Goal: Task Accomplishment & Management: Manage account settings

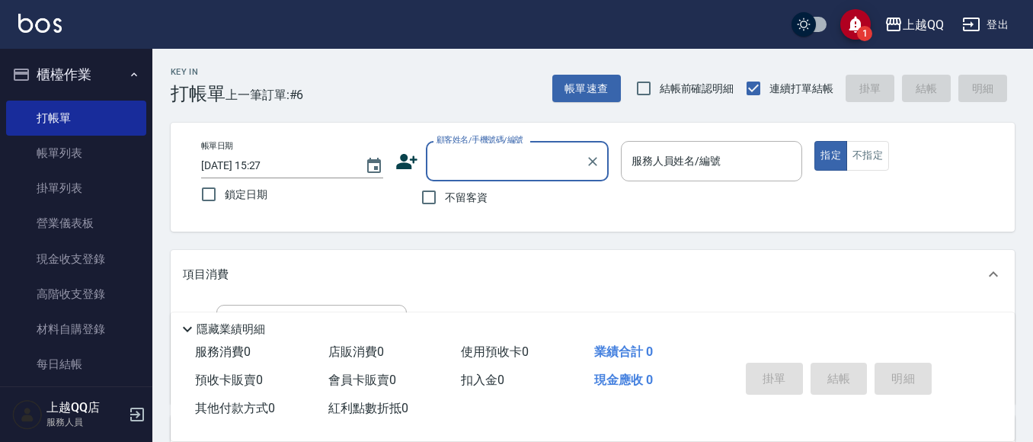
drag, startPoint x: 429, startPoint y: 197, endPoint x: 542, endPoint y: 208, distance: 114.1
click at [435, 200] on input "不留客資" at bounding box center [429, 197] width 32 height 32
checkbox input "true"
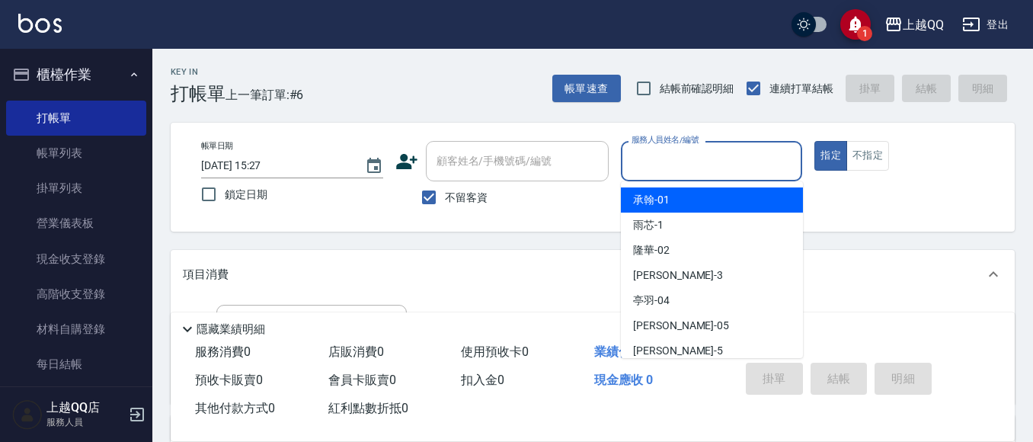
drag, startPoint x: 661, startPoint y: 158, endPoint x: 757, endPoint y: 232, distance: 120.1
click at [706, 189] on body "1 上越QQ 登出 櫃檯作業 打帳單 帳單列表 掛單列表 營業儀表板 現金收支登錄 高階收支登錄 材料自購登錄 每日結帳 排班表 現場電腦打卡 預約管理 預約…" at bounding box center [516, 354] width 1033 height 709
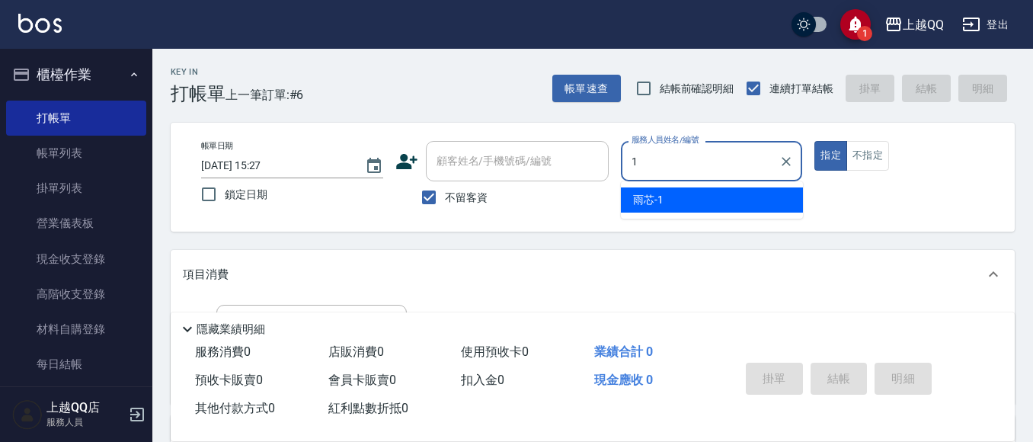
type input "雨芯-1"
type button "true"
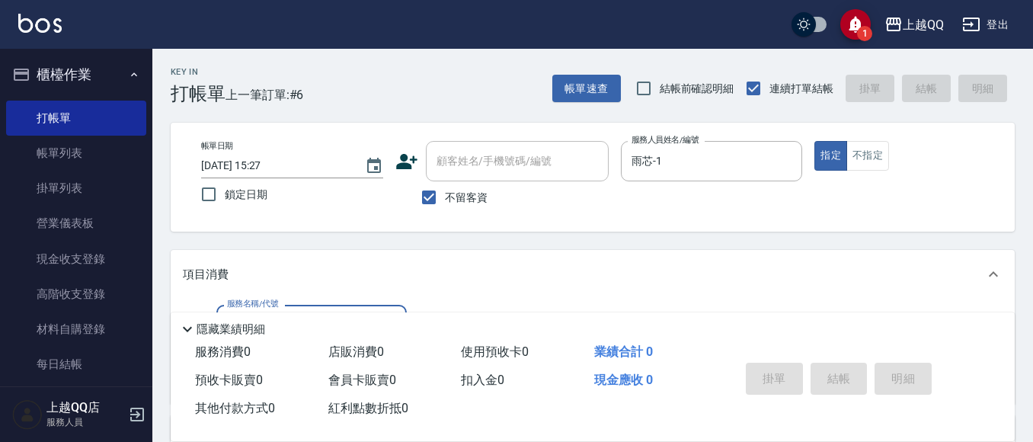
scroll to position [76, 0]
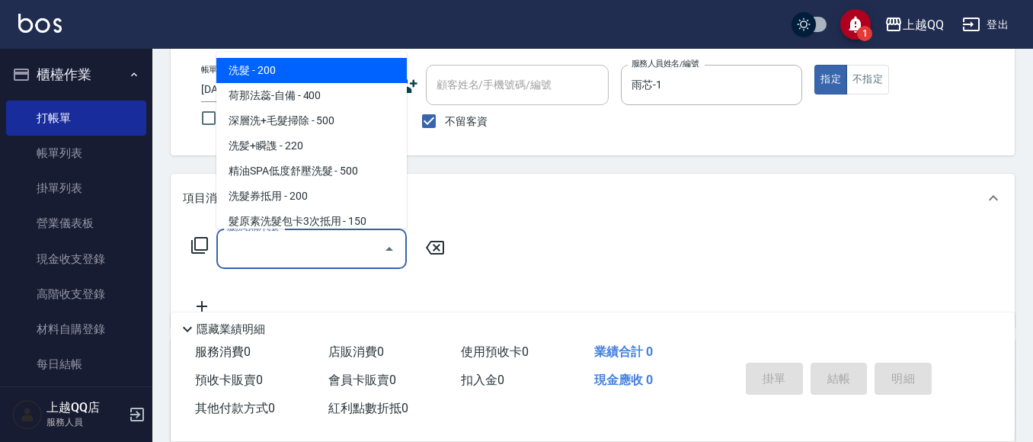
click at [261, 245] on input "服務名稱/代號" at bounding box center [300, 248] width 154 height 27
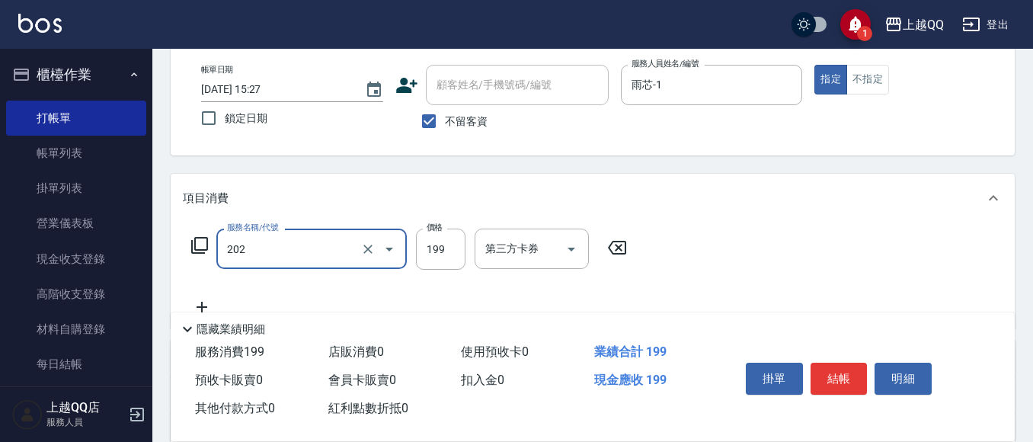
type input "不指定單剪(202)"
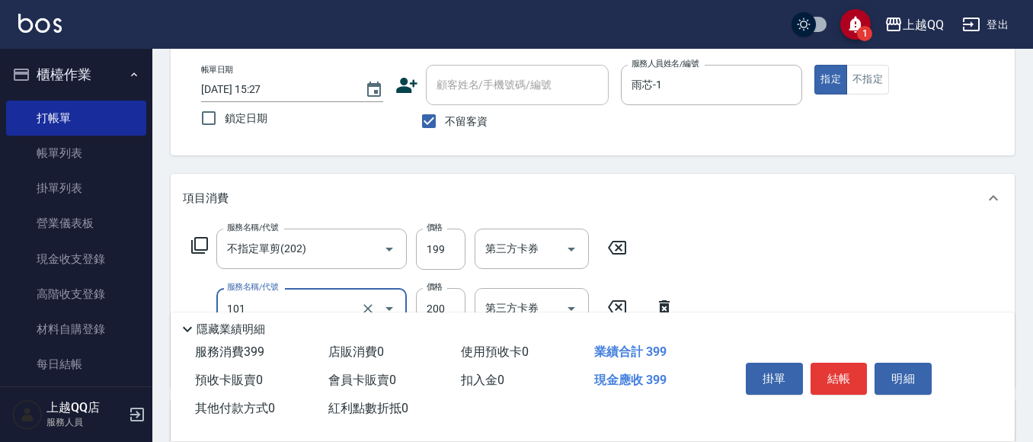
type input "洗髮(101)"
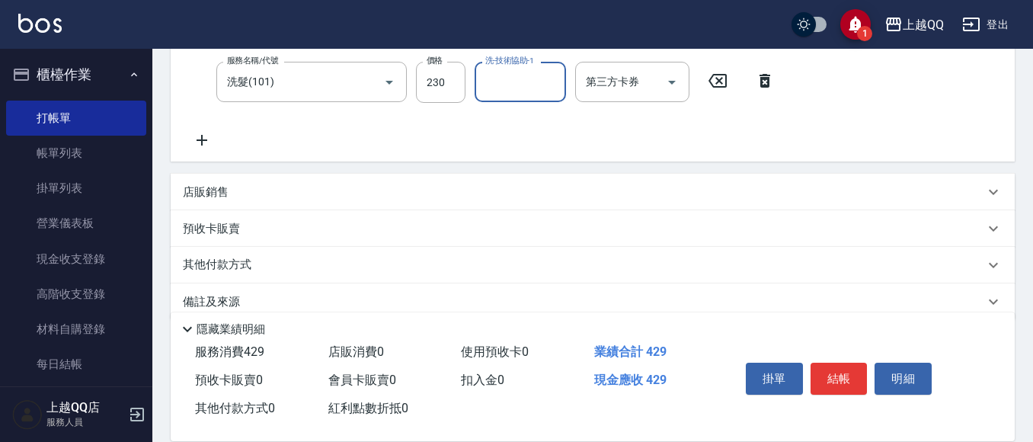
scroll to position [305, 0]
click at [465, 107] on div "服務名稱/代號 不指定單剪(202) 服務名稱/代號 價格 199 價格 第三方卡券 第三方卡券 服務名稱/代號 洗髮(101) 服務名稱/代號 價格 230…" at bounding box center [483, 73] width 601 height 147
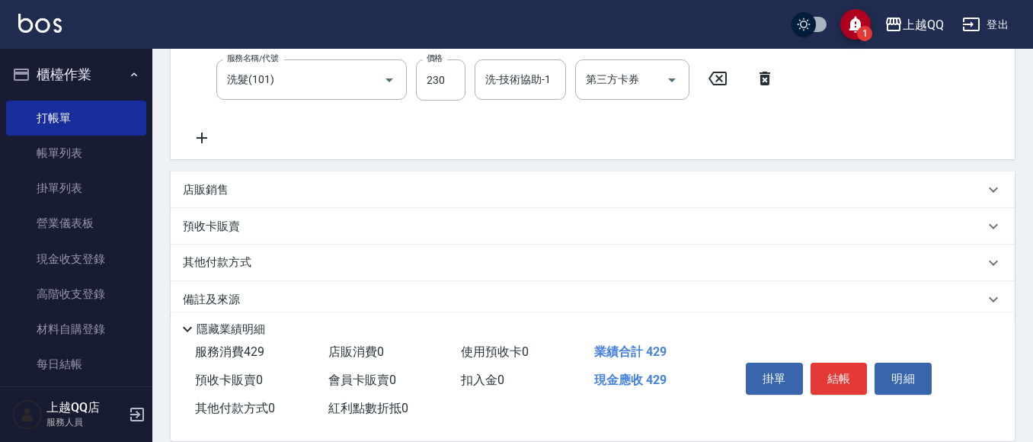
drag, startPoint x: 453, startPoint y: 101, endPoint x: 468, endPoint y: 110, distance: 17.8
click at [452, 101] on div "服務名稱/代號 不指定單剪(202) 服務名稱/代號 價格 199 價格 第三方卡券 第三方卡券 服務名稱/代號 洗髮(101) 服務名稱/代號 價格 230…" at bounding box center [483, 73] width 601 height 147
type input "250"
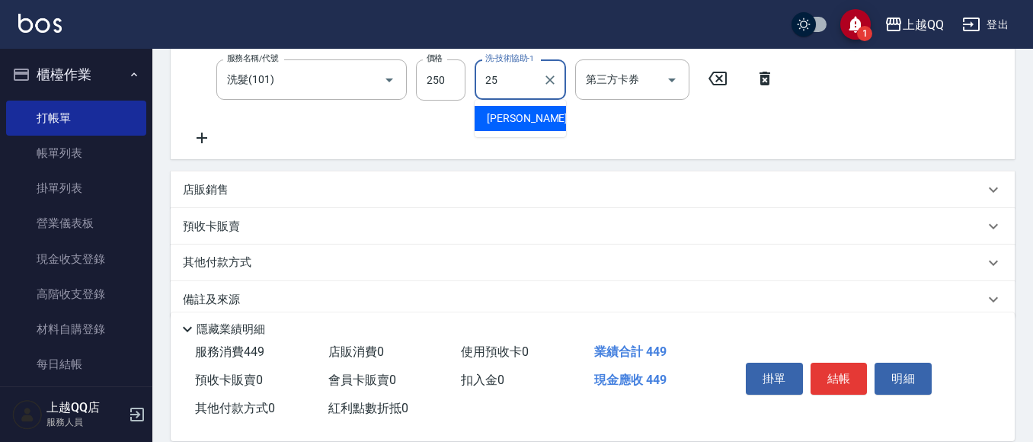
type input "[PERSON_NAME]-25"
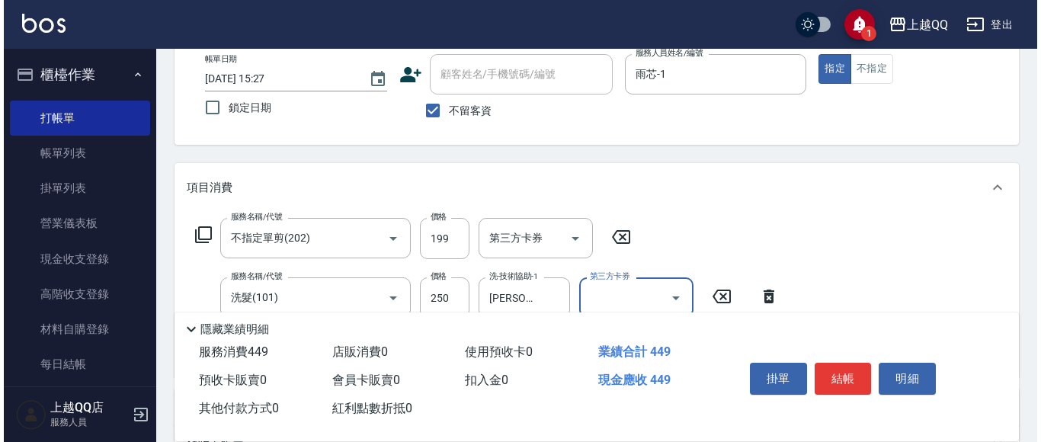
scroll to position [76, 0]
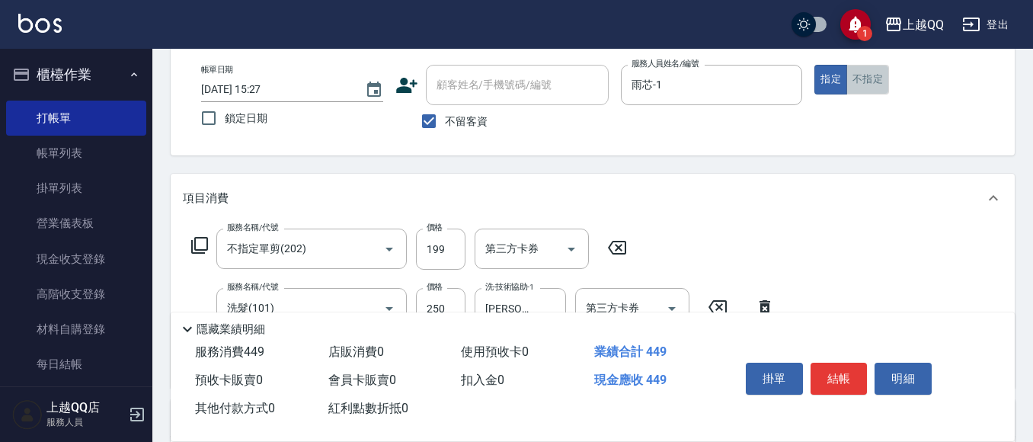
drag, startPoint x: 867, startPoint y: 86, endPoint x: 846, endPoint y: 225, distance: 140.3
click at [867, 87] on button "不指定" at bounding box center [867, 80] width 43 height 30
click at [834, 369] on button "結帳" at bounding box center [839, 379] width 57 height 32
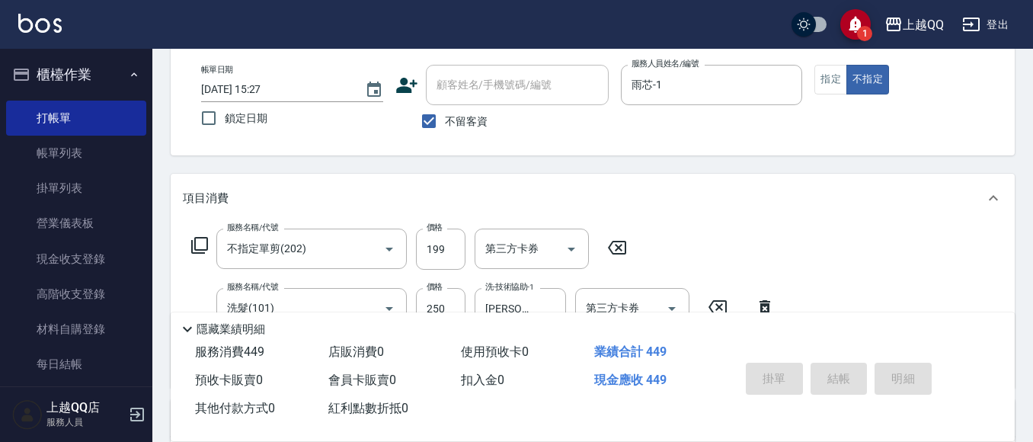
type input "[DATE] 16:20"
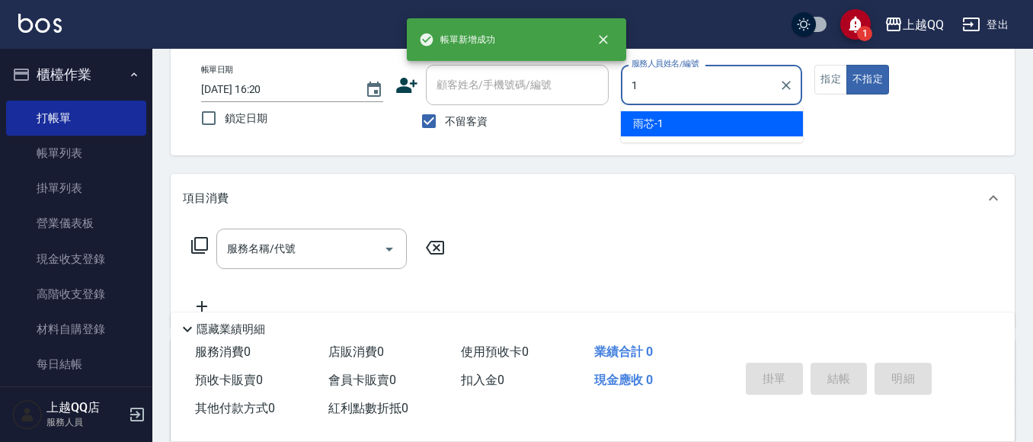
type input "雨芯-1"
type button "false"
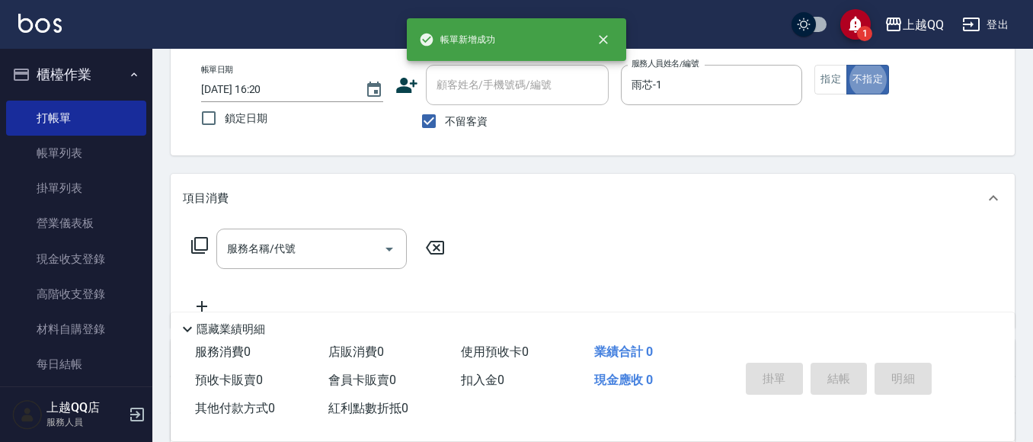
click at [198, 248] on icon at bounding box center [199, 245] width 18 height 18
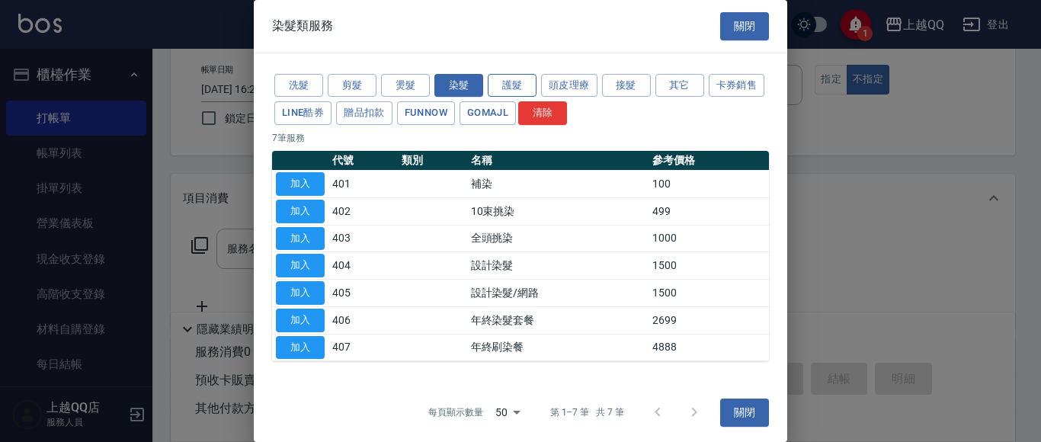
click at [530, 84] on button "護髮" at bounding box center [512, 86] width 49 height 24
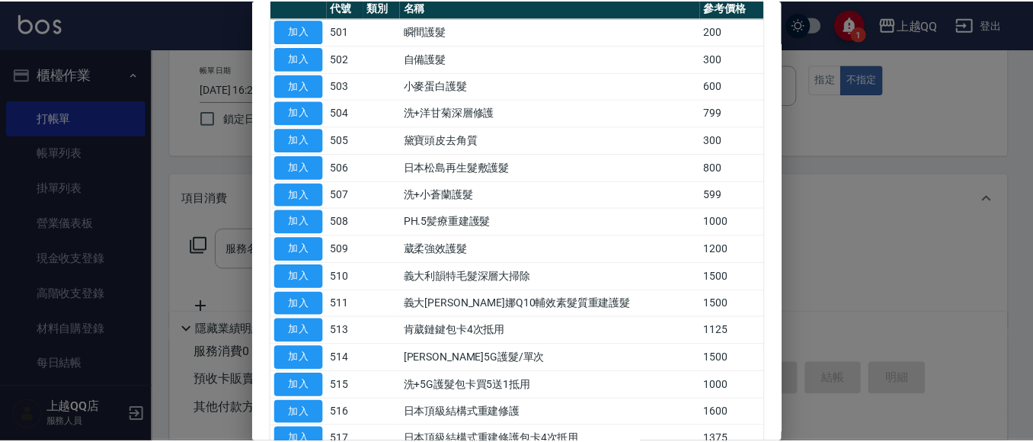
scroll to position [305, 0]
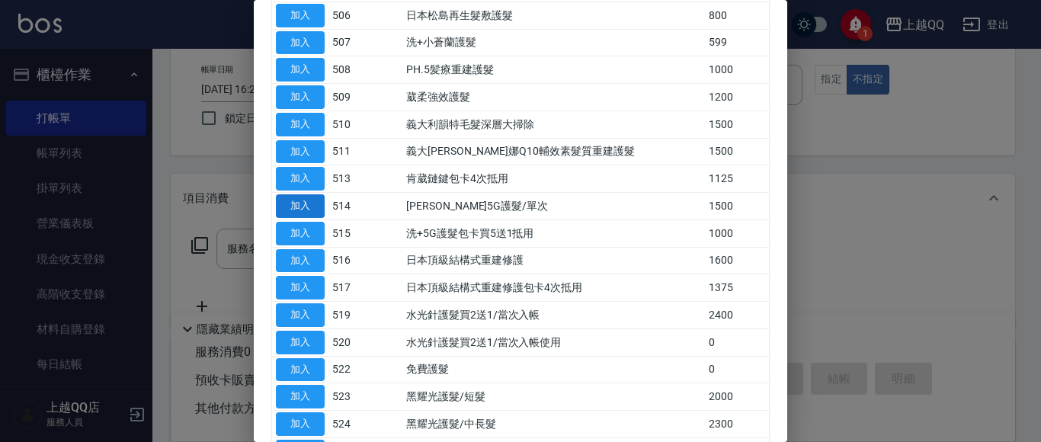
click at [306, 216] on button "加入" at bounding box center [300, 206] width 49 height 24
type input "[PERSON_NAME]5G護髮/單次(514)"
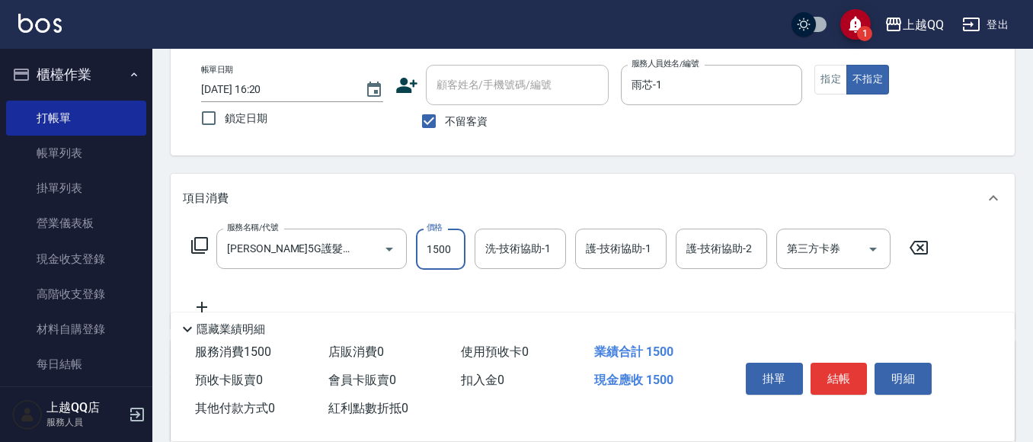
click at [446, 241] on input "1500" at bounding box center [441, 249] width 50 height 41
type input "999"
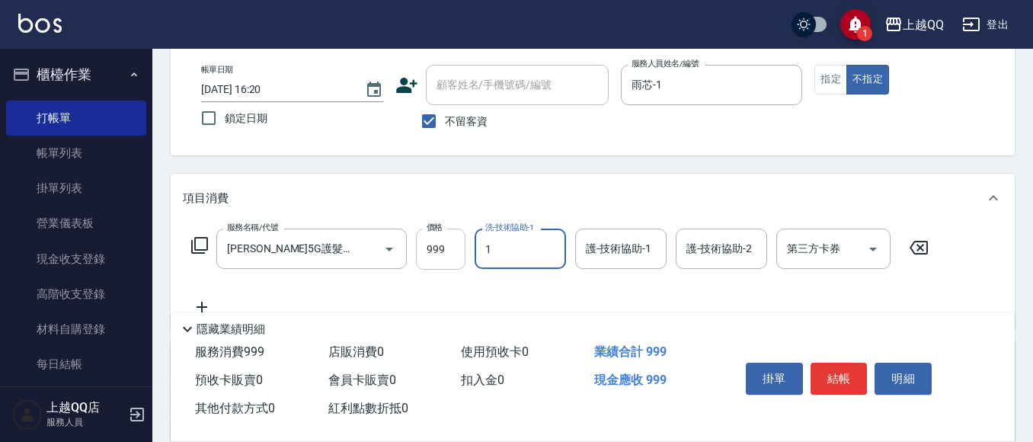
type input "雨芯-1"
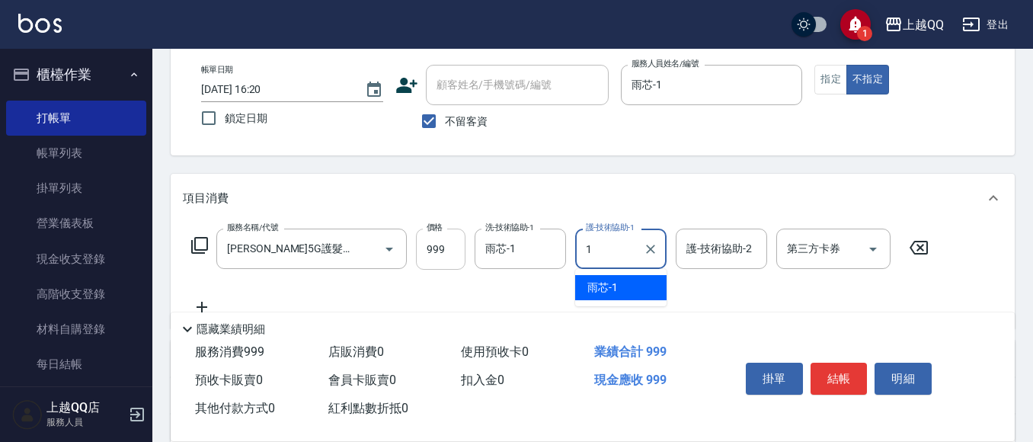
type input "雨芯-1"
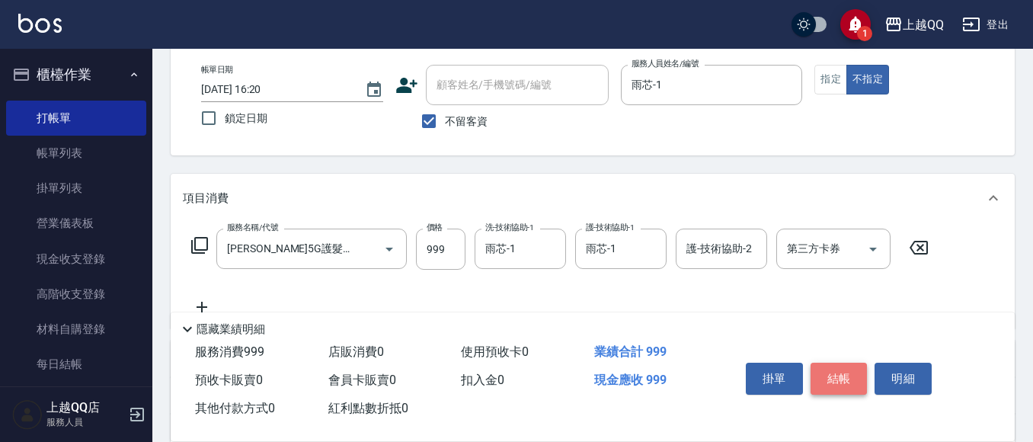
click at [843, 368] on button "結帳" at bounding box center [839, 379] width 57 height 32
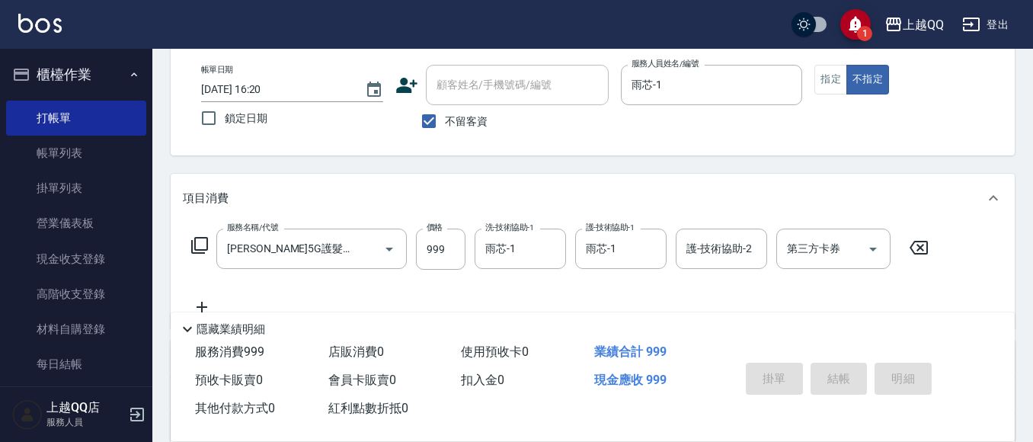
type input "[DATE] 16:21"
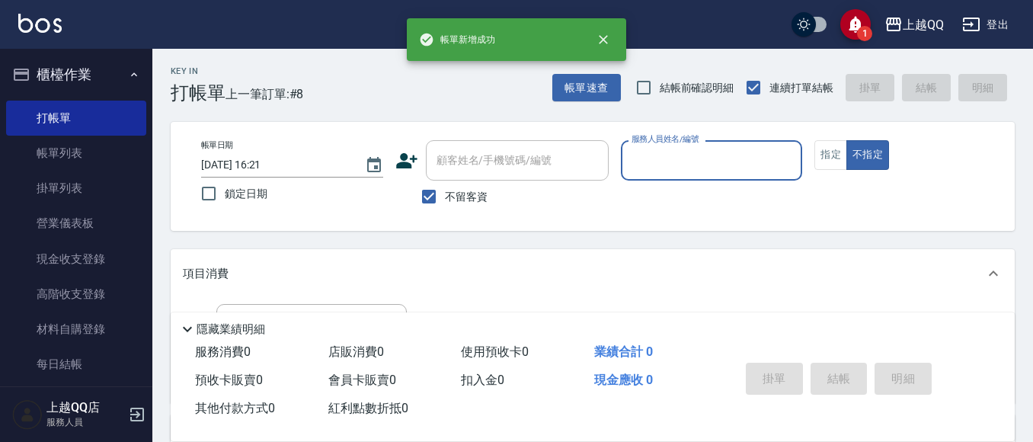
scroll to position [0, 0]
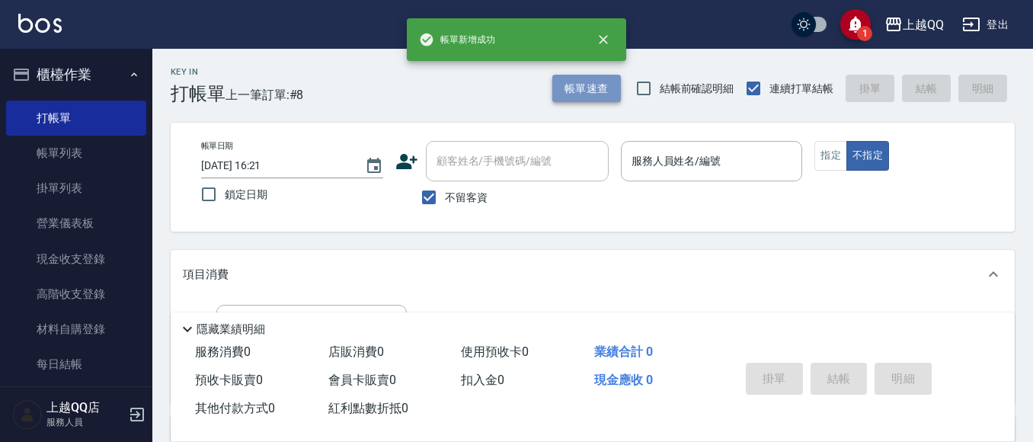
click at [607, 91] on button "帳單速查" at bounding box center [586, 89] width 69 height 28
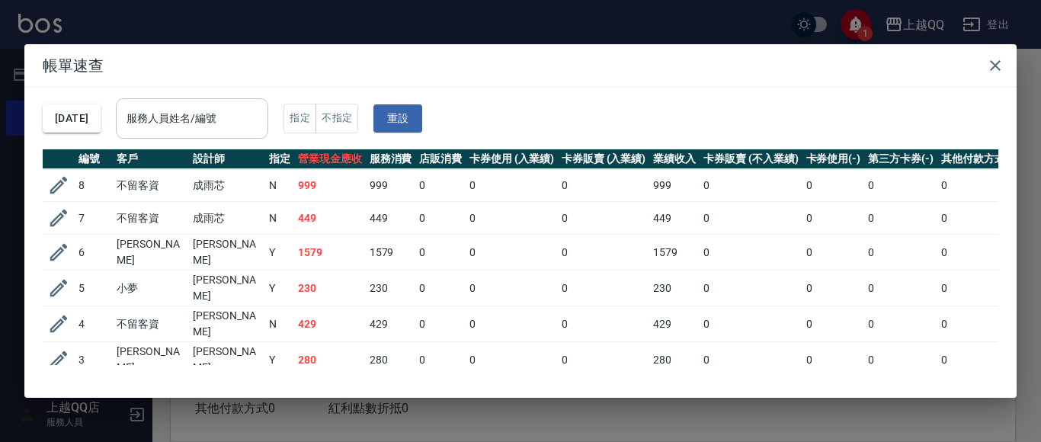
click at [186, 114] on input "服務人員姓名/編號" at bounding box center [192, 118] width 139 height 27
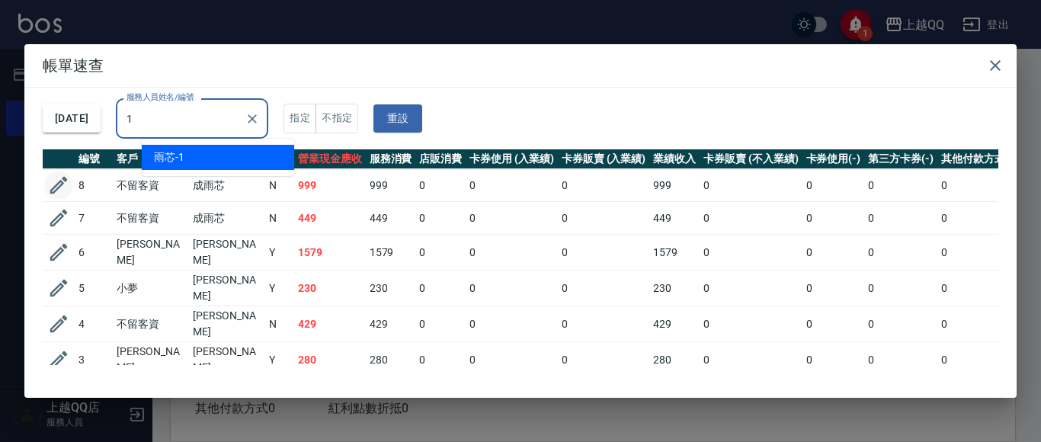
type input "1"
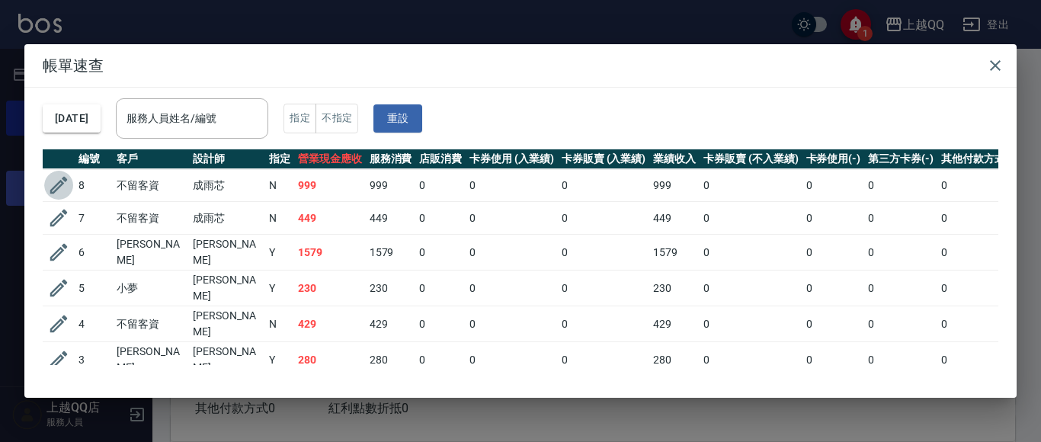
click at [56, 179] on icon "button" at bounding box center [58, 185] width 23 height 23
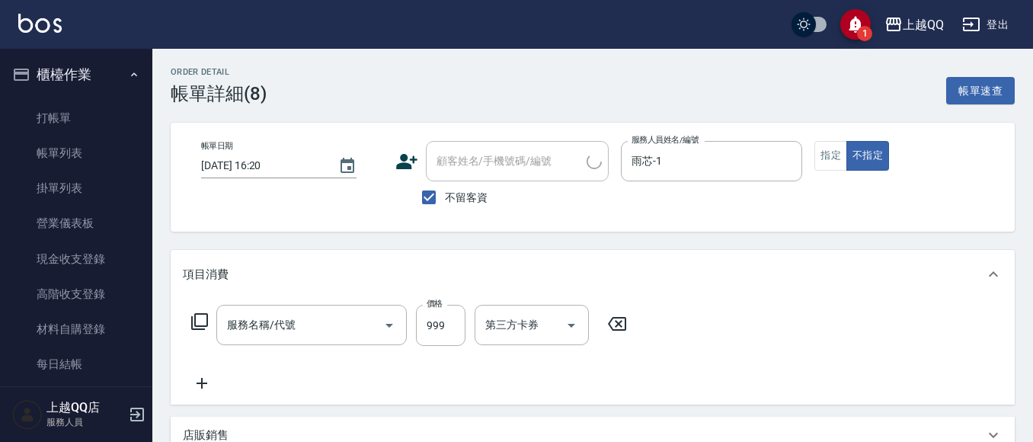
type input "[DATE] 16:20"
checkbox input "true"
type input "雨芯-1"
type input "[PERSON_NAME]5G護髮/單次(514)"
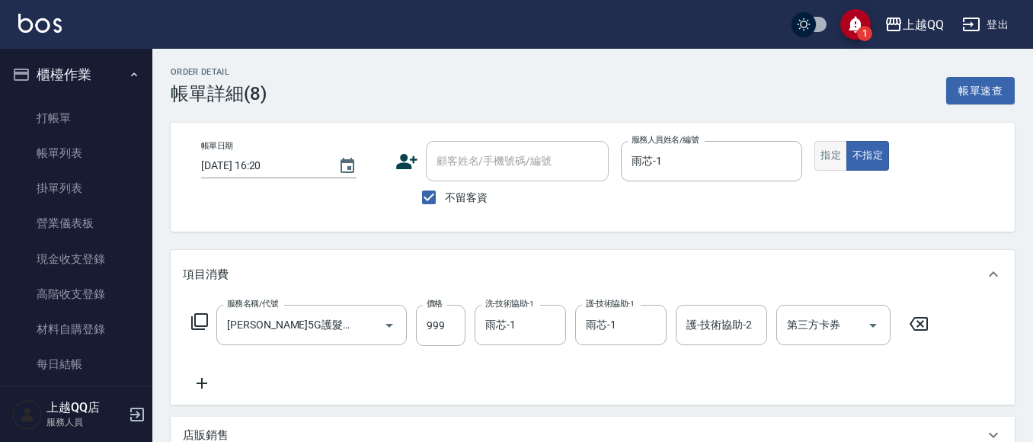
click at [836, 158] on button "指定" at bounding box center [830, 156] width 33 height 30
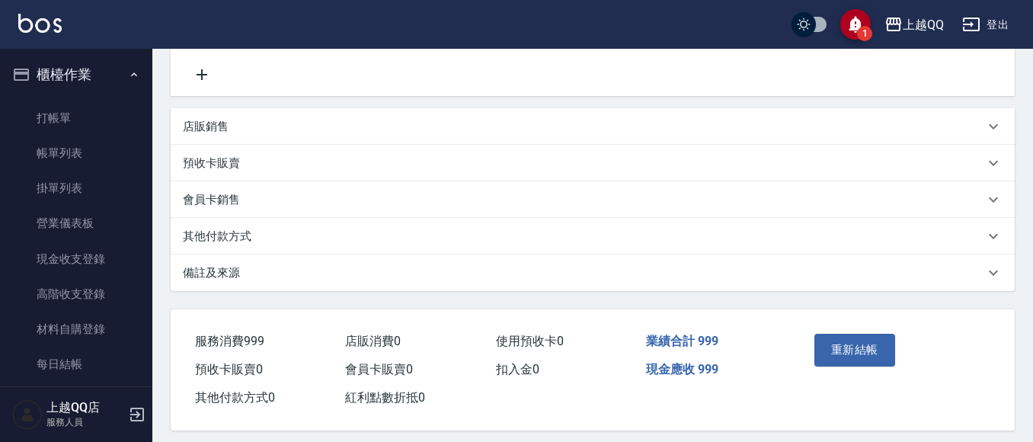
scroll to position [322, 0]
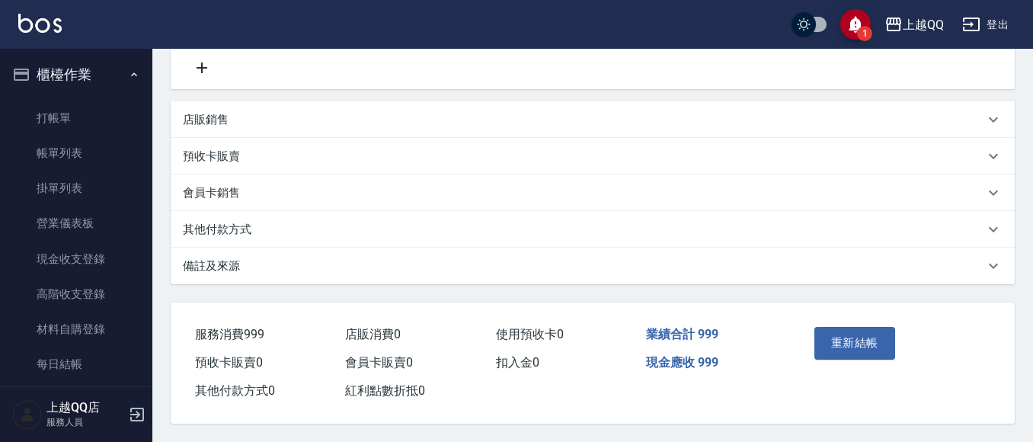
drag, startPoint x: 857, startPoint y: 327, endPoint x: 860, endPoint y: 341, distance: 14.8
click at [860, 337] on button "重新結帳" at bounding box center [854, 343] width 81 height 32
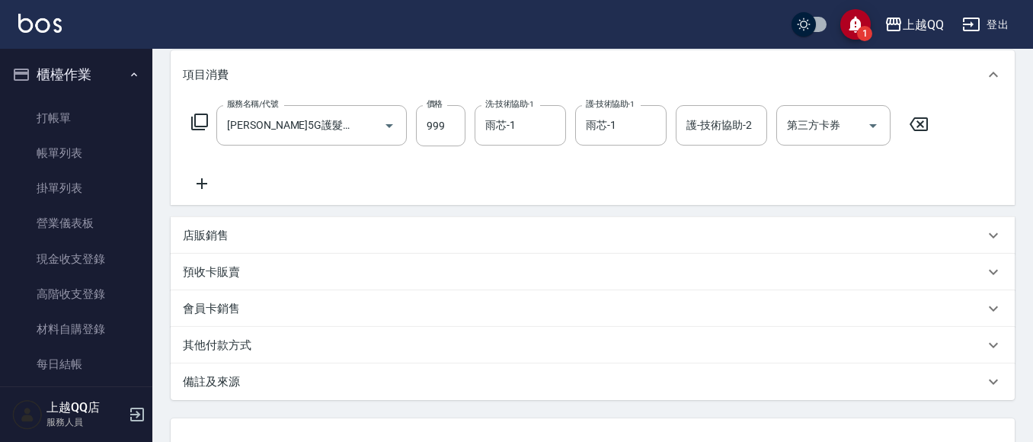
scroll to position [0, 0]
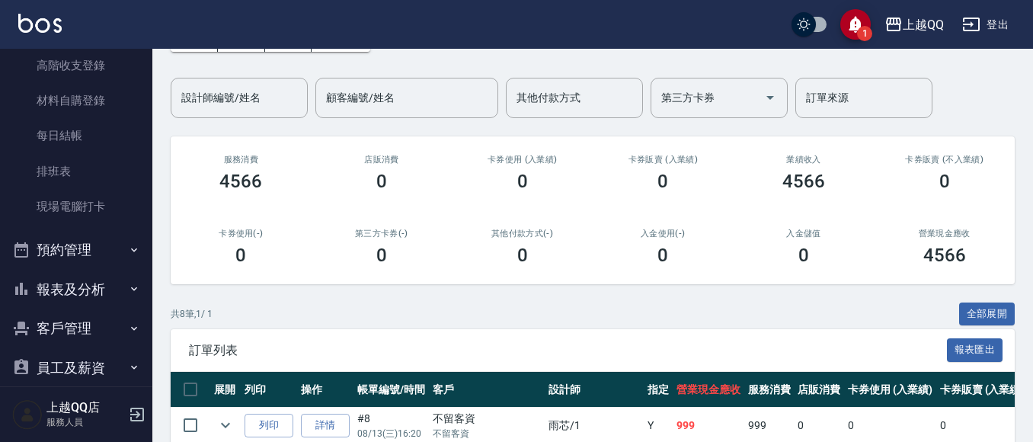
scroll to position [49, 0]
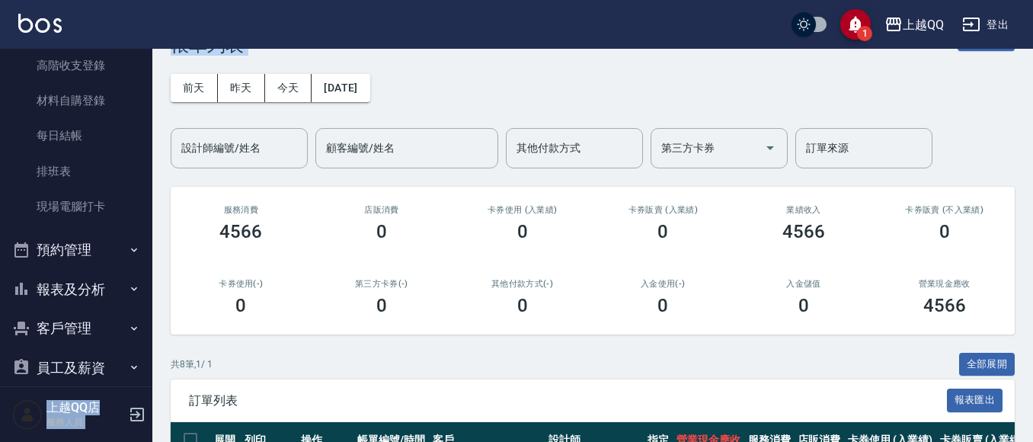
drag, startPoint x: 152, startPoint y: 195, endPoint x: 167, endPoint y: 123, distance: 73.8
click at [167, 123] on div "1 上越QQ 登出 櫃檯作業 打帳單 帳單列表 掛單列表 營業儀表板 現金收支登錄 高階收支登錄 材料自購登錄 每日結帳 排班表 現場電腦打卡 預約管理 預約…" at bounding box center [516, 380] width 1033 height 859
click at [152, 138] on div "櫃檯作業 打帳單 帳單列表 掛單列表 營業儀表板 現金收支登錄 高階收支登錄 材料自購登錄 每日結帳 排班表 現場電腦打卡 預約管理 預約管理 單日預約紀錄 …" at bounding box center [76, 245] width 153 height 393
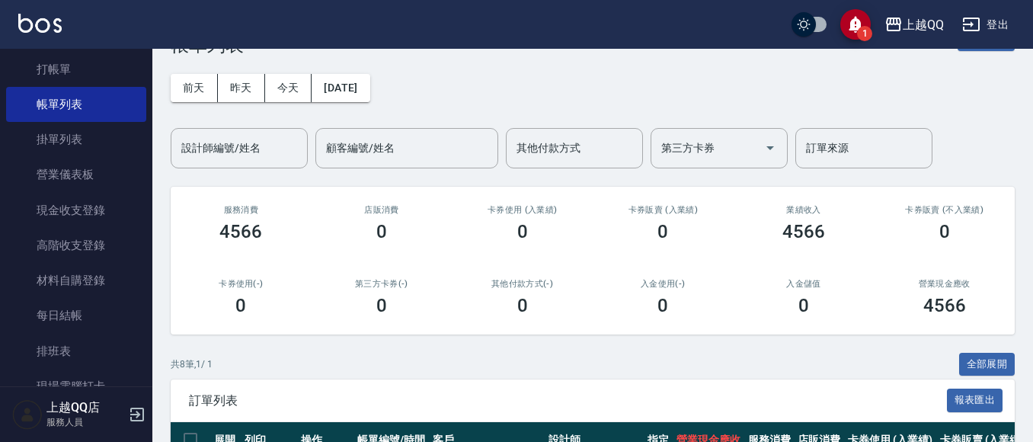
scroll to position [0, 0]
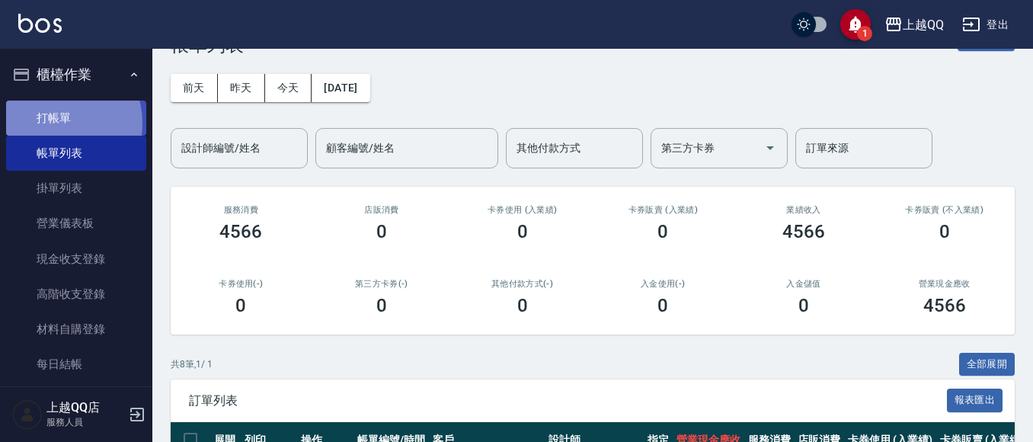
click at [58, 123] on link "打帳單" at bounding box center [76, 118] width 140 height 35
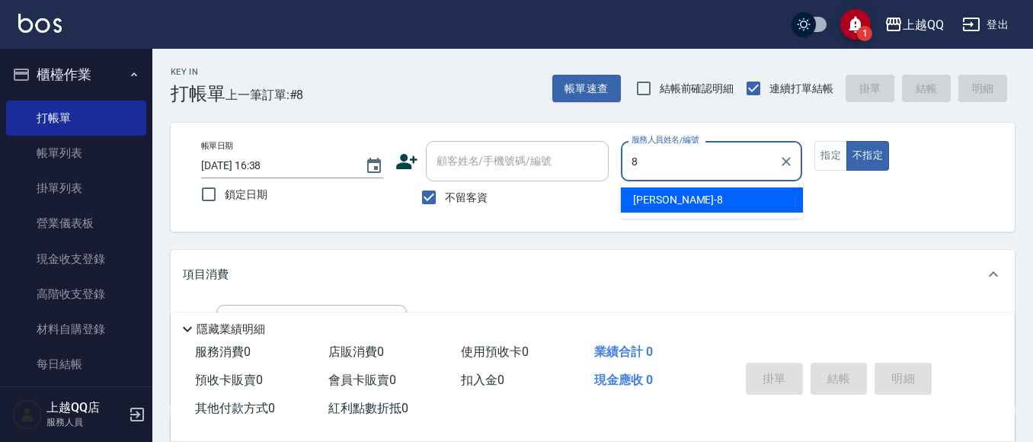
type input "[PERSON_NAME]-8"
type button "false"
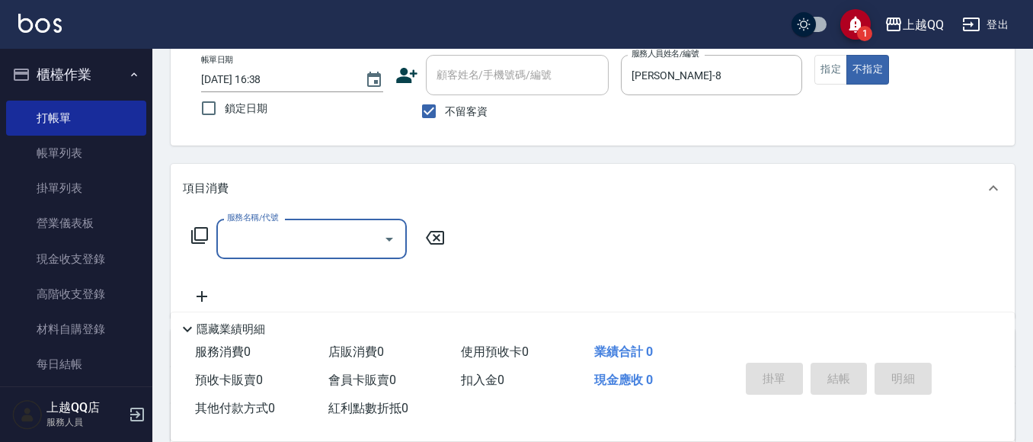
scroll to position [96, 0]
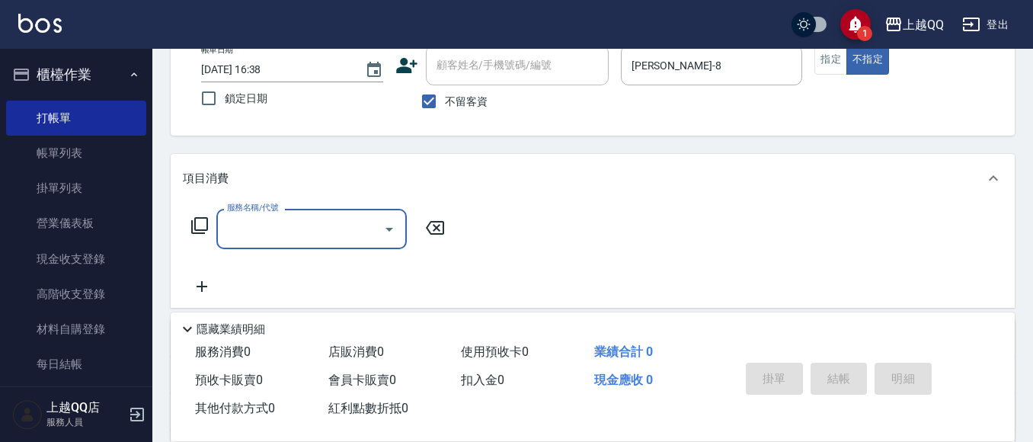
click at [209, 216] on div "服務名稱/代號 服務名稱/代號" at bounding box center [318, 229] width 271 height 40
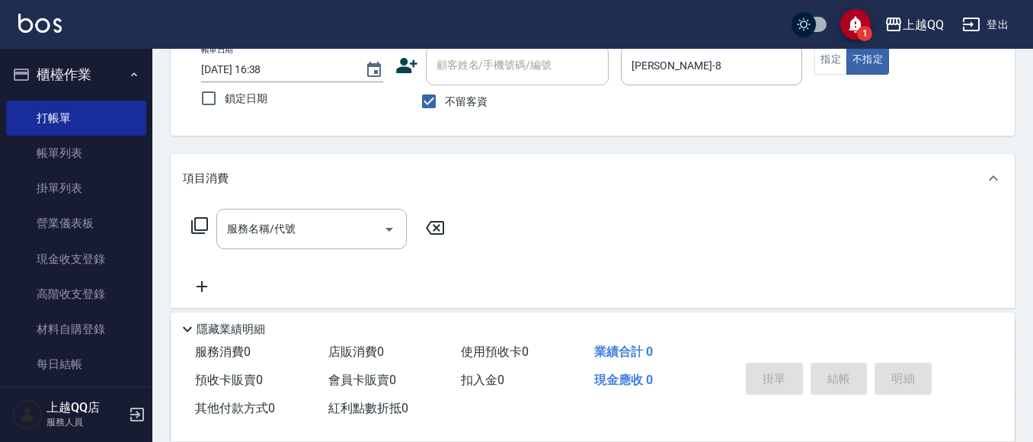
click at [209, 224] on div "服務名稱/代號 服務名稱/代號" at bounding box center [318, 229] width 271 height 40
click at [201, 216] on icon at bounding box center [199, 225] width 18 height 18
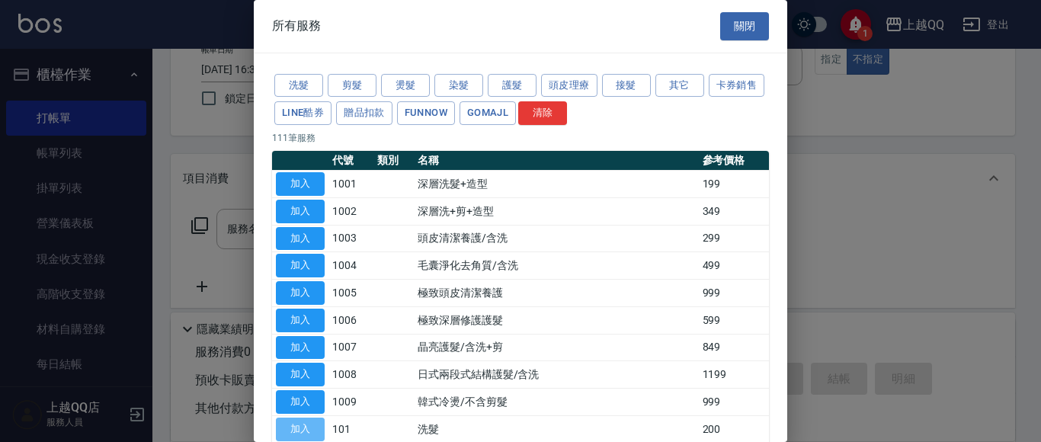
click at [290, 427] on button "加入" at bounding box center [300, 429] width 49 height 24
type input "洗髮(101)"
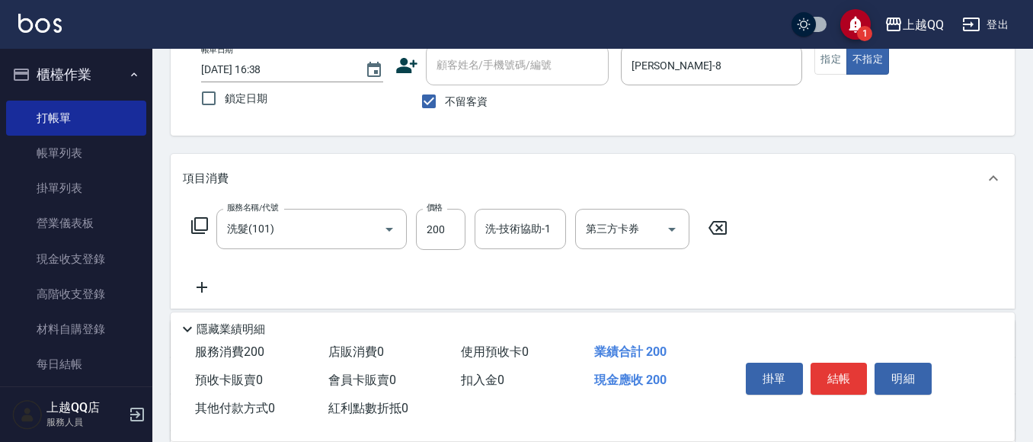
click at [200, 217] on icon at bounding box center [199, 225] width 18 height 18
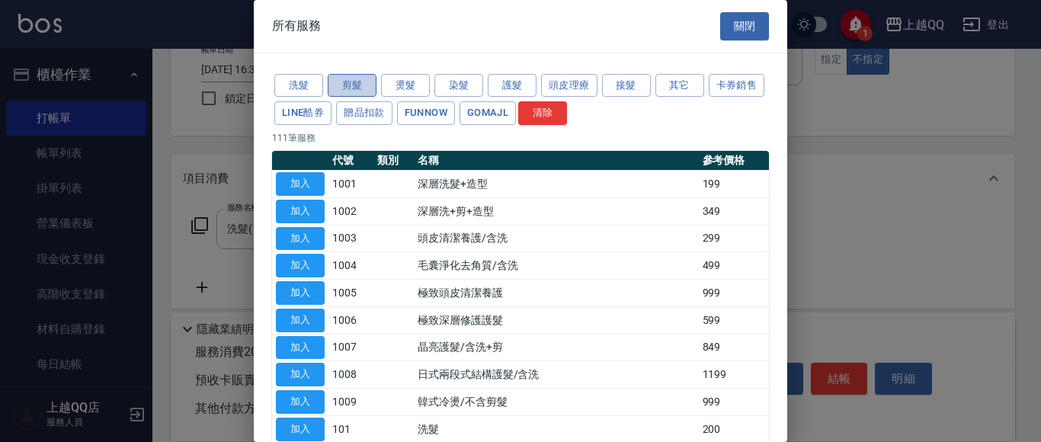
click at [360, 75] on button "剪髮" at bounding box center [352, 86] width 49 height 24
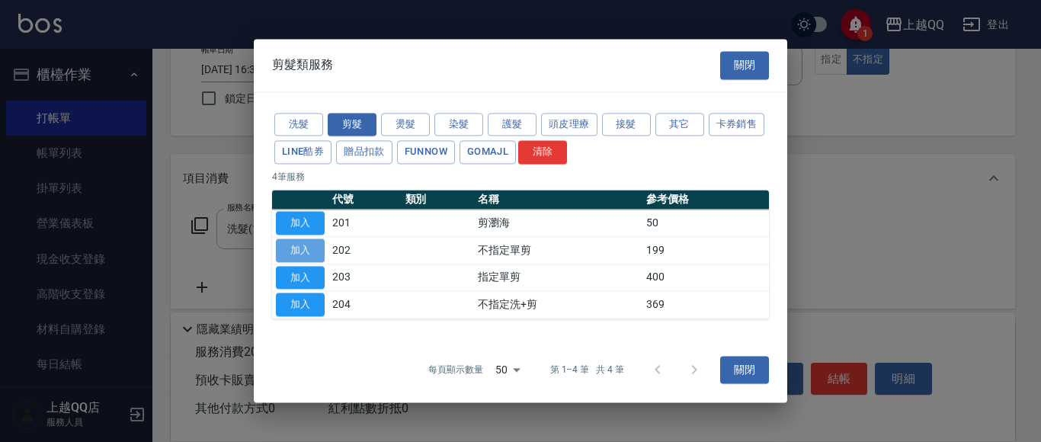
click at [312, 251] on button "加入" at bounding box center [300, 250] width 49 height 24
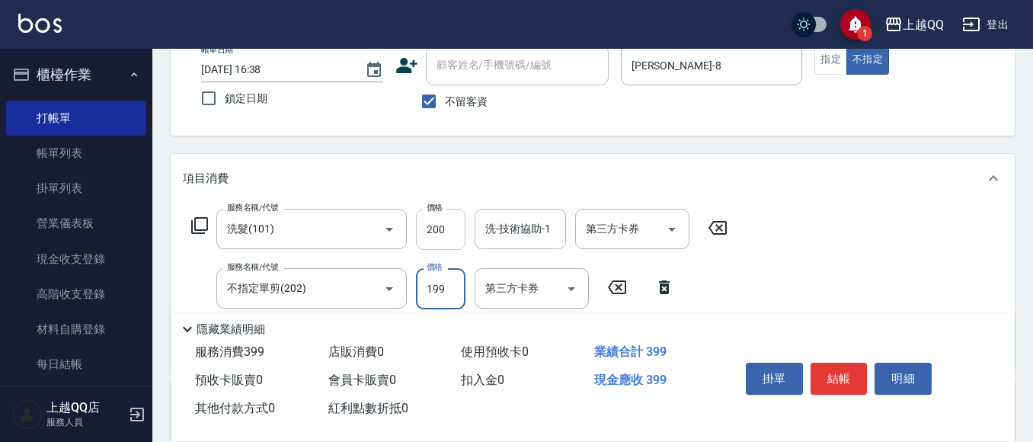
click at [455, 231] on input "200" at bounding box center [441, 229] width 50 height 41
type input "230"
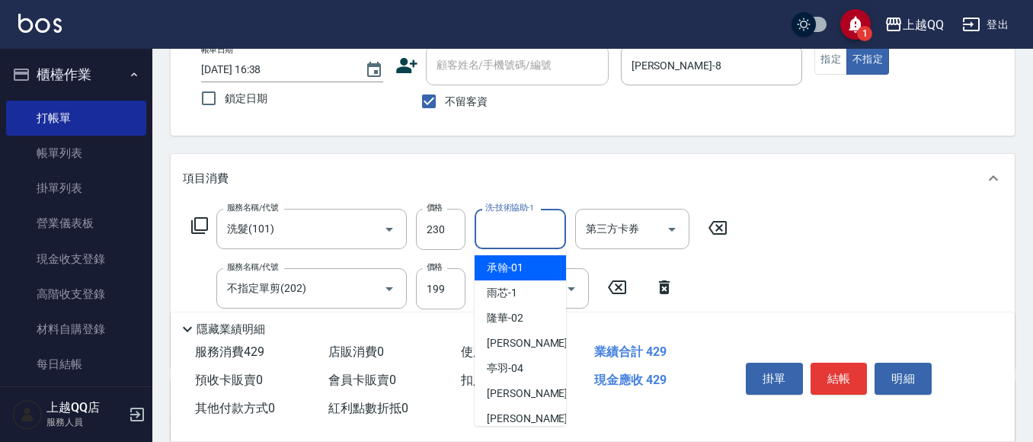
click at [517, 233] on input "洗-技術協助-1" at bounding box center [520, 229] width 78 height 27
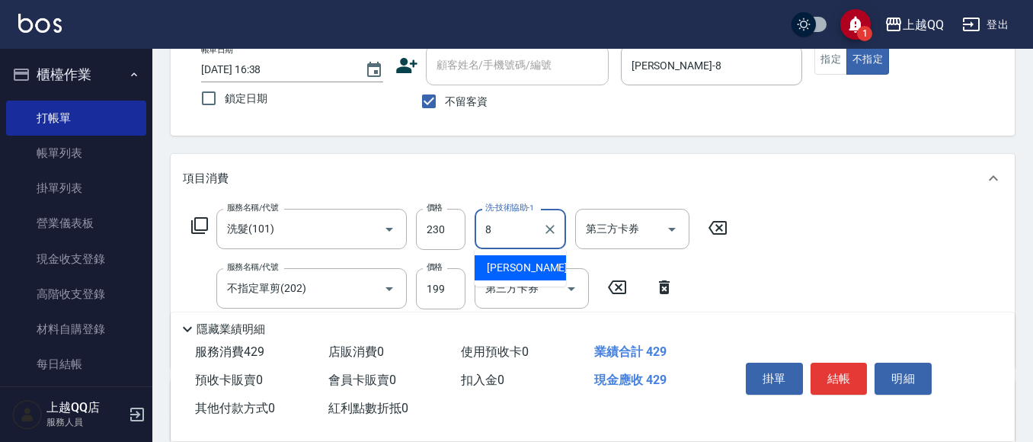
type input "[PERSON_NAME]-8"
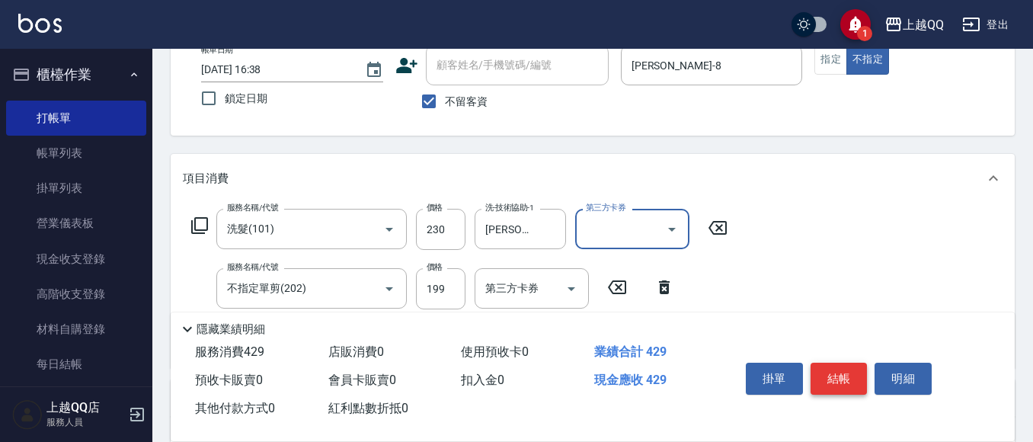
click at [841, 366] on button "結帳" at bounding box center [839, 379] width 57 height 32
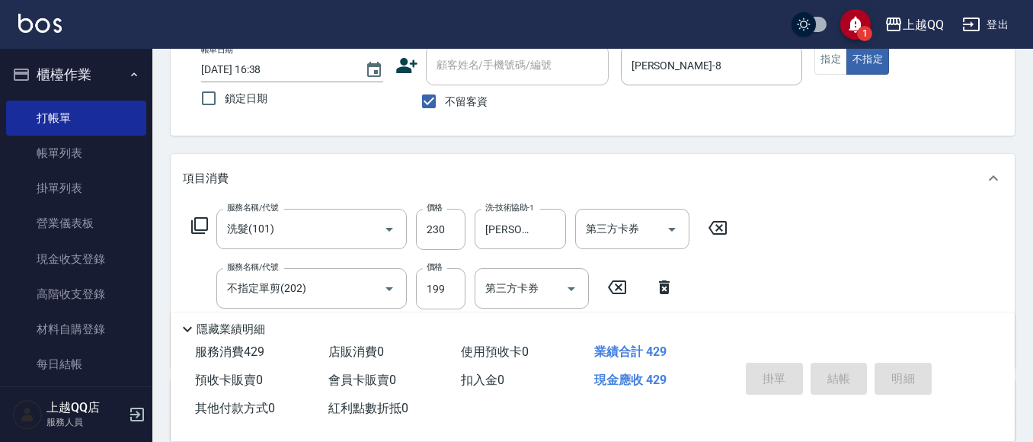
type input "[DATE] 16:39"
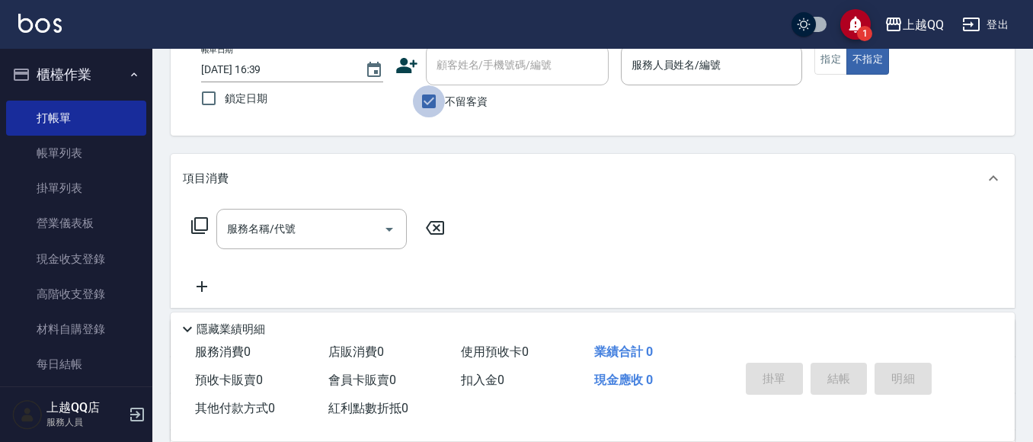
click at [433, 100] on input "不留客資" at bounding box center [429, 101] width 32 height 32
checkbox input "false"
click at [467, 78] on input "顧客姓名/手機號碼/編號" at bounding box center [506, 65] width 146 height 27
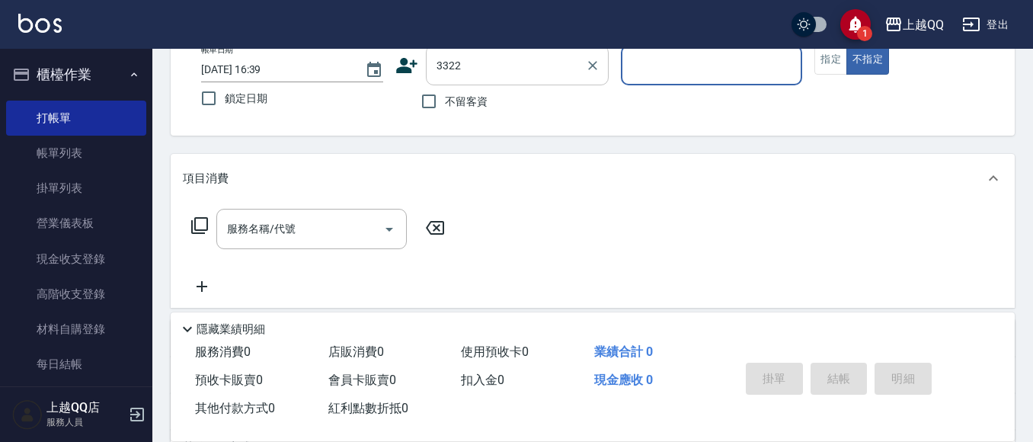
type input "[PERSON_NAME]/0935503853/3322"
type input "[PERSON_NAME]-8"
click at [830, 68] on button "指定" at bounding box center [830, 60] width 33 height 30
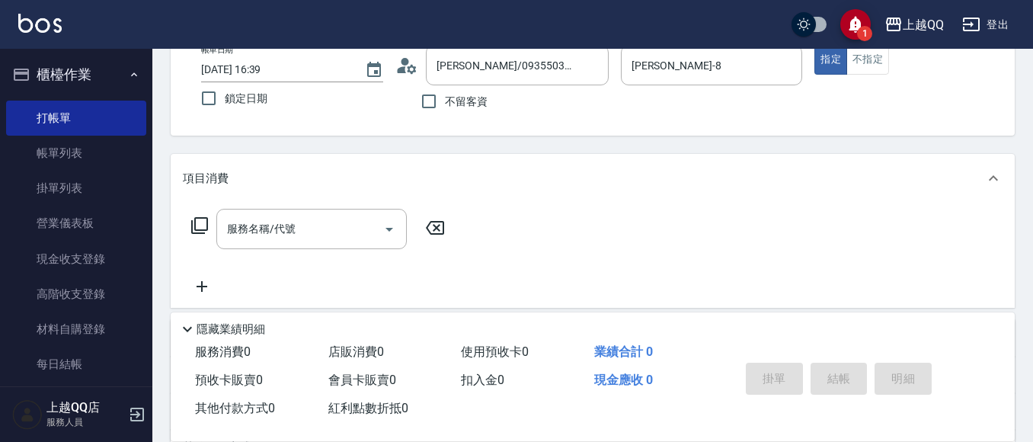
click at [200, 225] on icon at bounding box center [199, 225] width 18 height 18
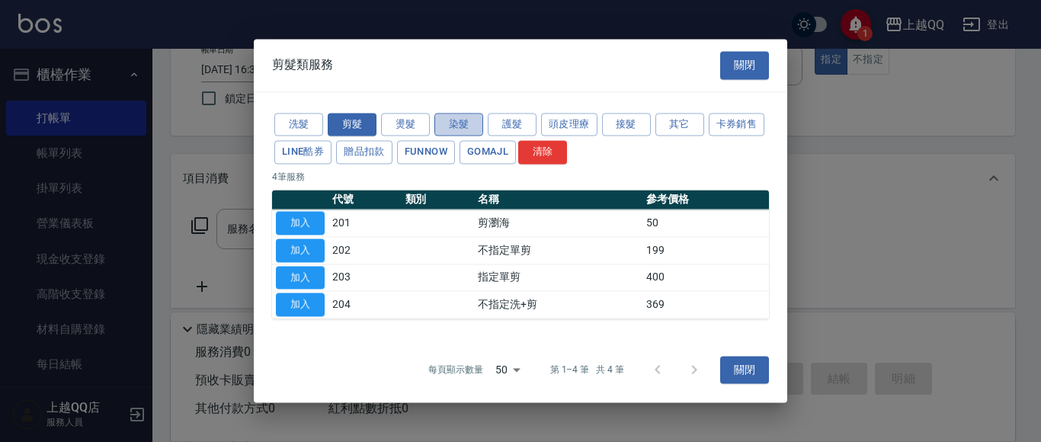
click at [460, 122] on button "染髮" at bounding box center [458, 125] width 49 height 24
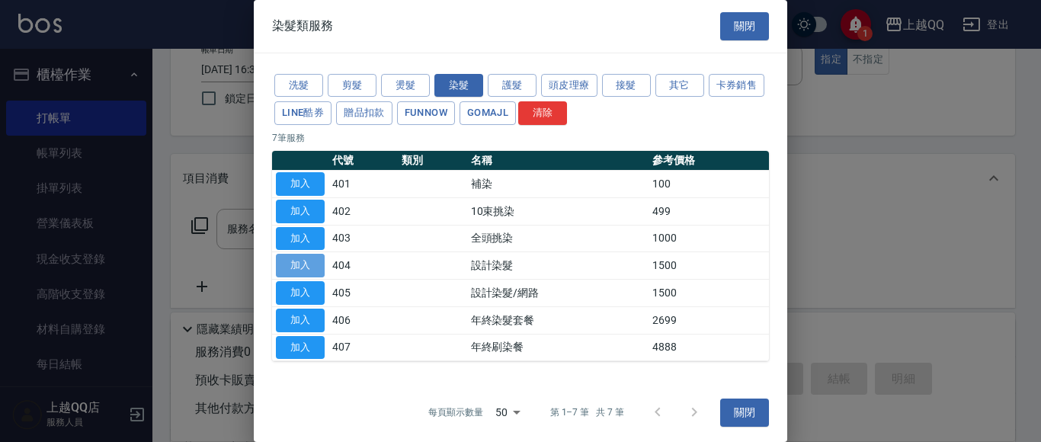
click at [292, 261] on button "加入" at bounding box center [300, 266] width 49 height 24
type input "設計染髮(404)"
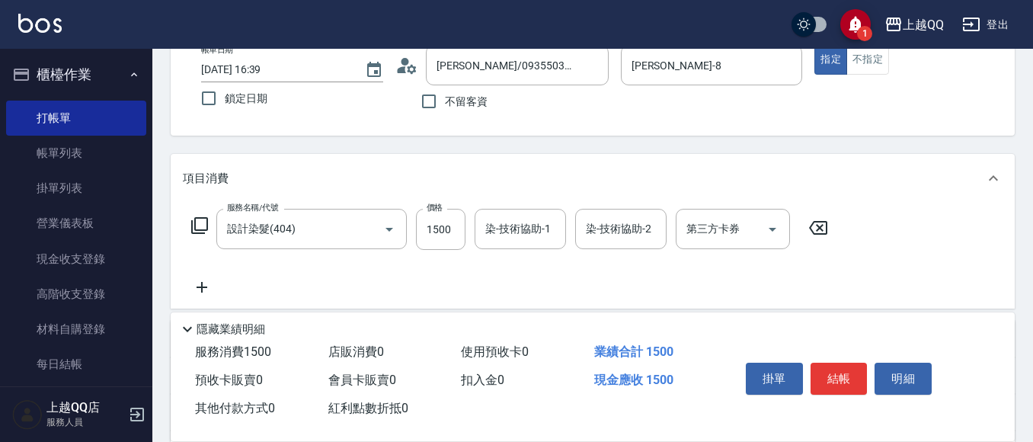
click at [203, 219] on icon at bounding box center [199, 225] width 18 height 18
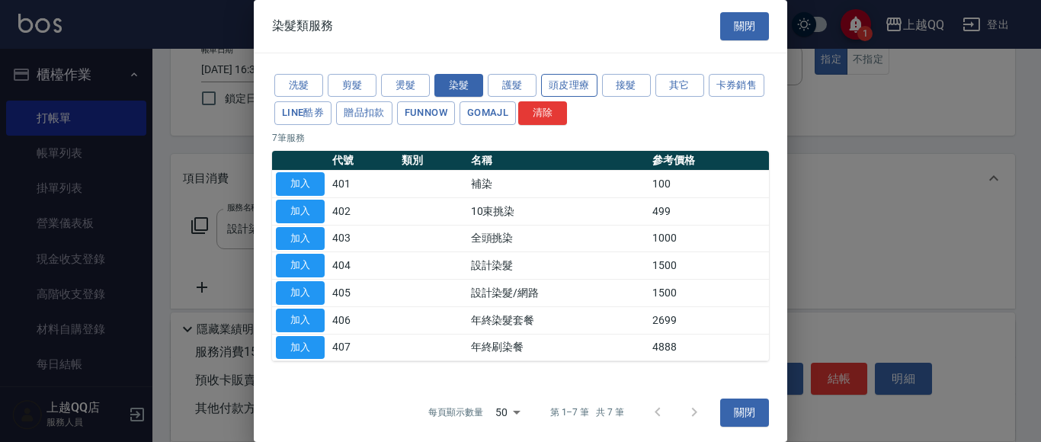
click at [584, 86] on button "頭皮理療" at bounding box center [569, 86] width 56 height 24
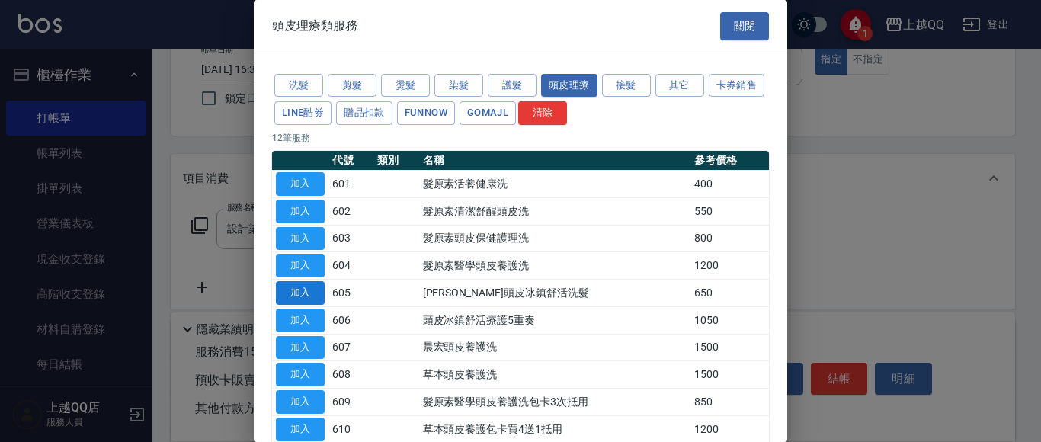
click at [320, 290] on button "加入" at bounding box center [300, 293] width 49 height 24
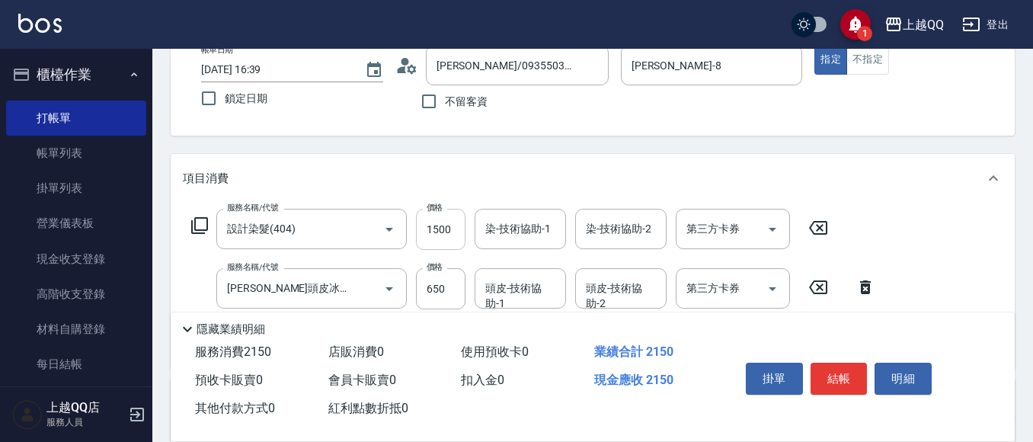
click at [460, 231] on input "1500" at bounding box center [441, 229] width 50 height 41
click at [446, 217] on input "1800" at bounding box center [441, 229] width 50 height 41
type input "1800"
click at [490, 230] on input "染-技術協助-1" at bounding box center [520, 229] width 78 height 27
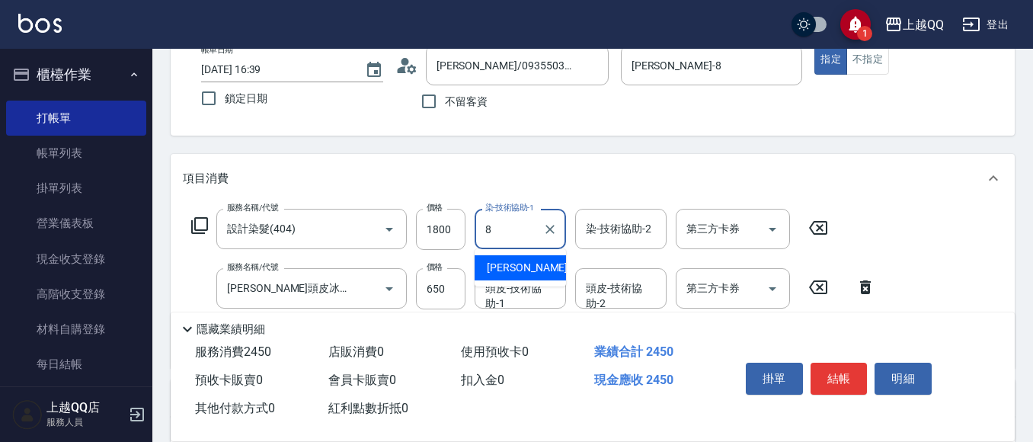
click at [513, 270] on span "[PERSON_NAME] -8" at bounding box center [532, 268] width 90 height 16
type input "[PERSON_NAME]-8"
click at [517, 291] on div "頭皮-技術協助-1 頭皮-技術協助-1" at bounding box center [520, 288] width 91 height 40
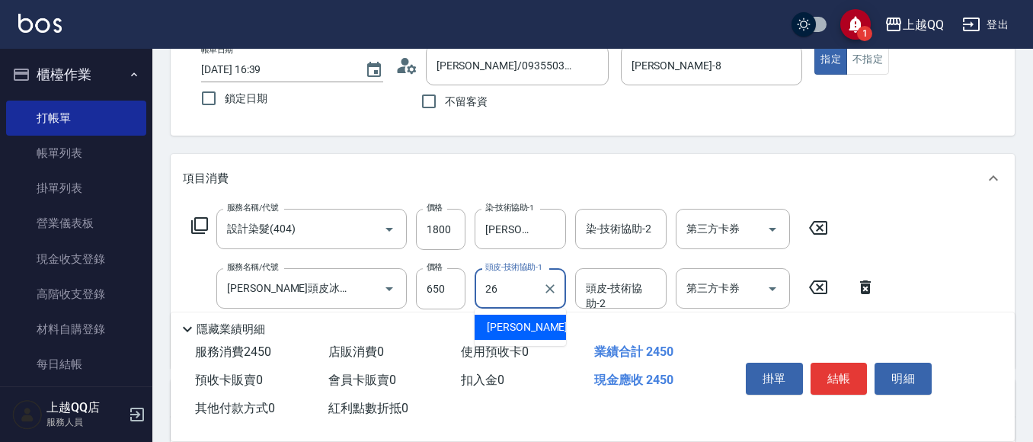
click at [500, 324] on span "[PERSON_NAME]-26" at bounding box center [535, 327] width 96 height 16
type input "[PERSON_NAME]-26"
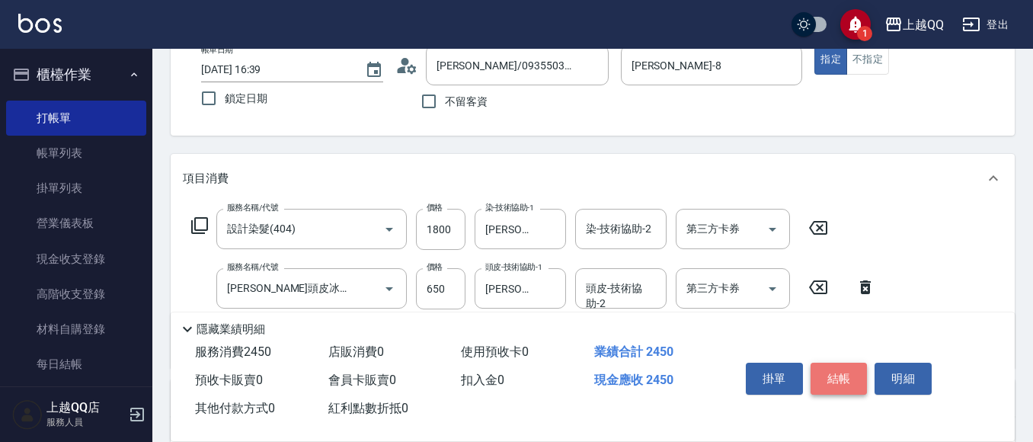
click at [839, 369] on button "結帳" at bounding box center [839, 379] width 57 height 32
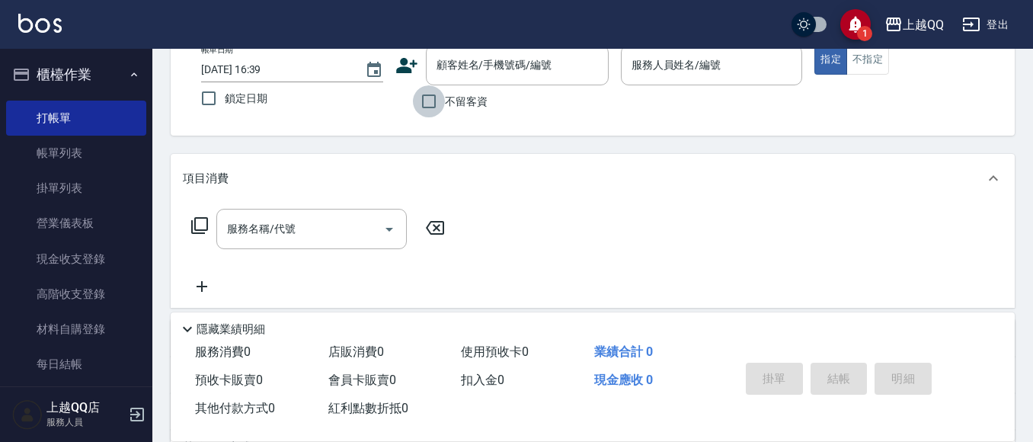
click at [422, 97] on input "不留客資" at bounding box center [429, 101] width 32 height 32
checkbox input "true"
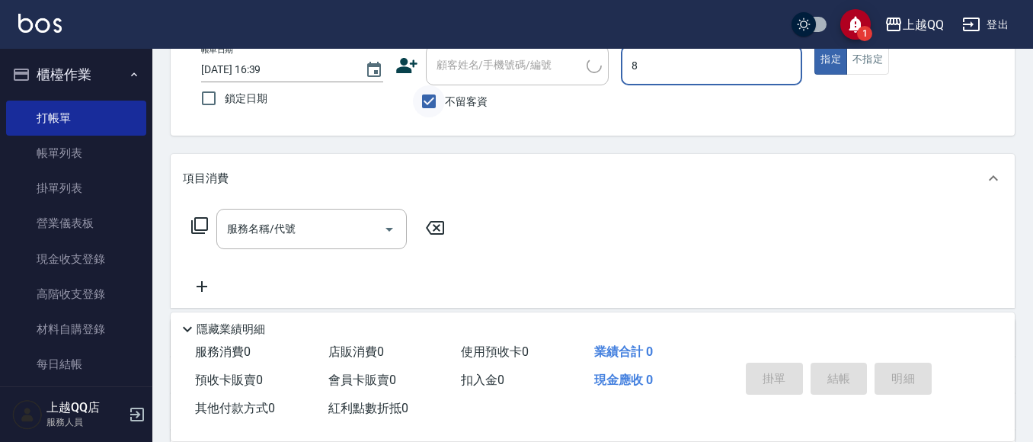
type input "8"
type button "true"
type input "[PERSON_NAME]-8"
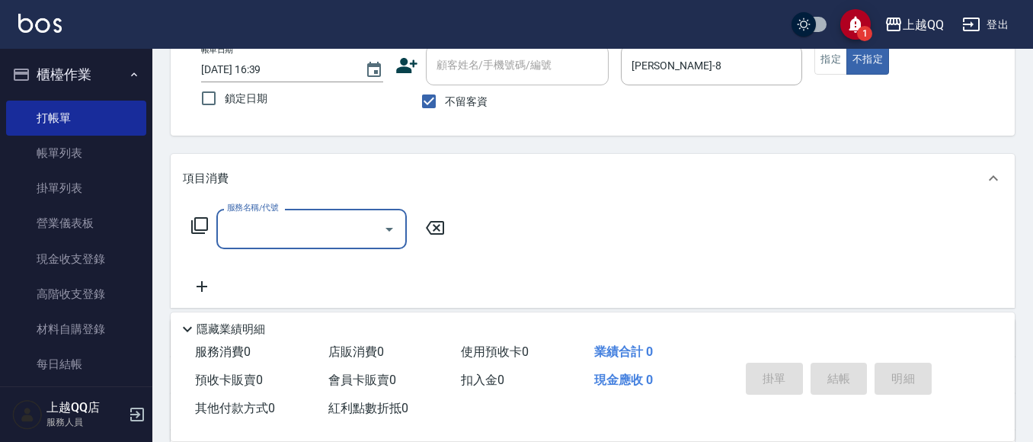
click at [194, 228] on icon at bounding box center [199, 225] width 17 height 17
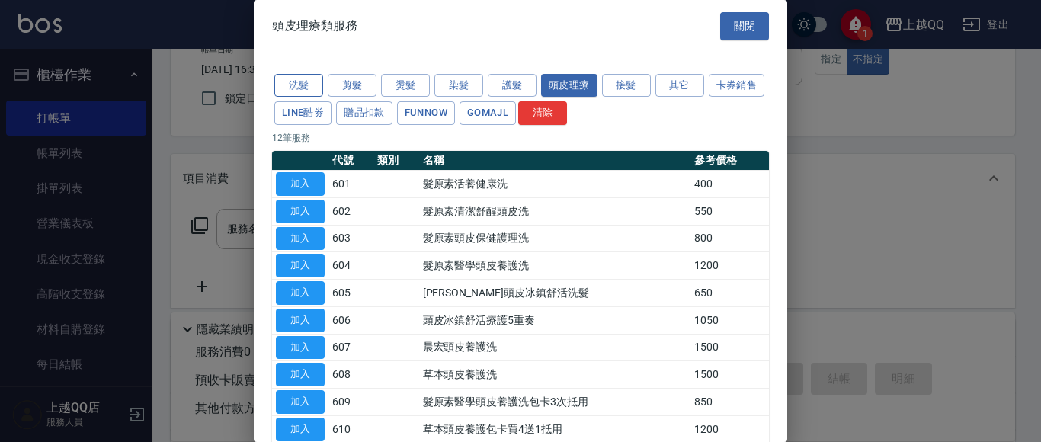
click at [284, 78] on button "洗髮" at bounding box center [298, 86] width 49 height 24
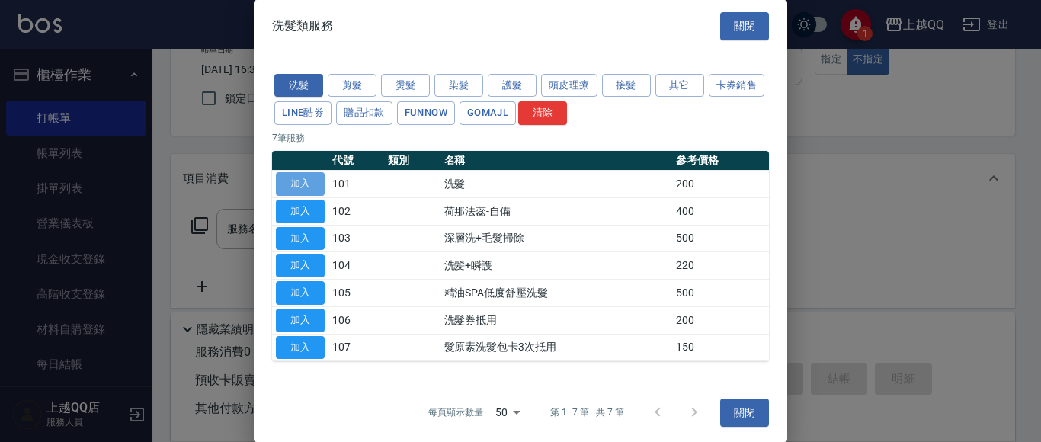
click at [312, 183] on button "加入" at bounding box center [300, 184] width 49 height 24
type input "洗髮(101)"
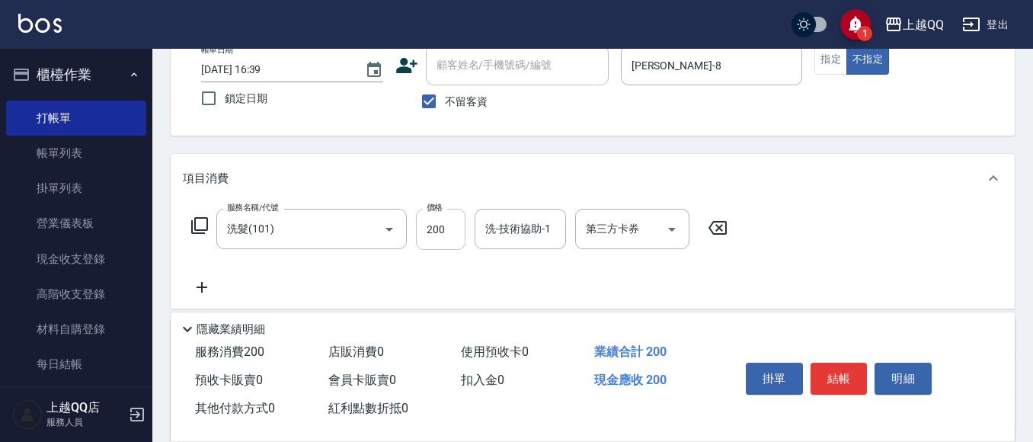
click at [448, 235] on input "200" at bounding box center [441, 229] width 50 height 41
type input "350"
click at [513, 232] on input "洗-技術協助-1" at bounding box center [520, 229] width 78 height 27
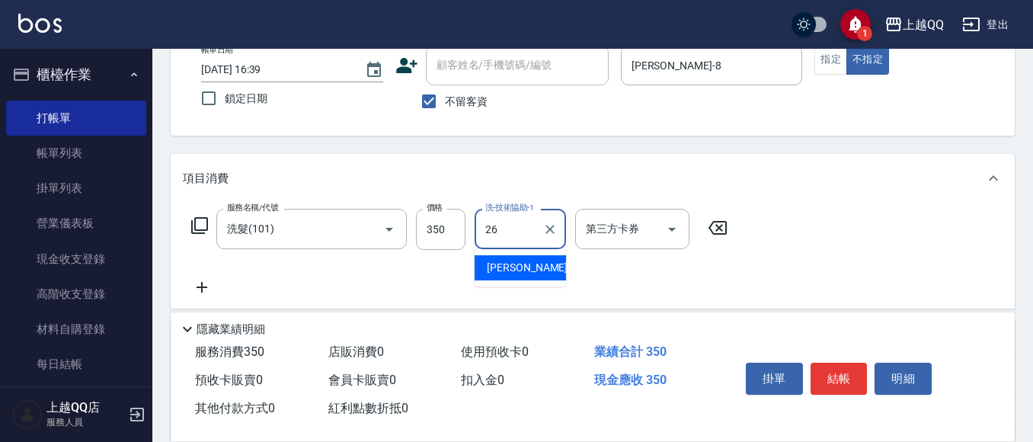
click at [548, 271] on div "[PERSON_NAME]-26" at bounding box center [520, 267] width 91 height 25
type input "[PERSON_NAME]-26"
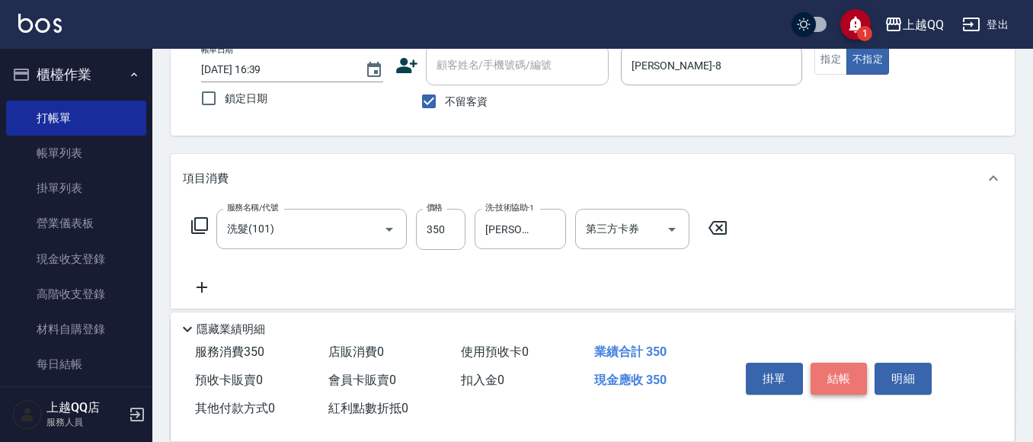
click at [838, 374] on button "結帳" at bounding box center [839, 379] width 57 height 32
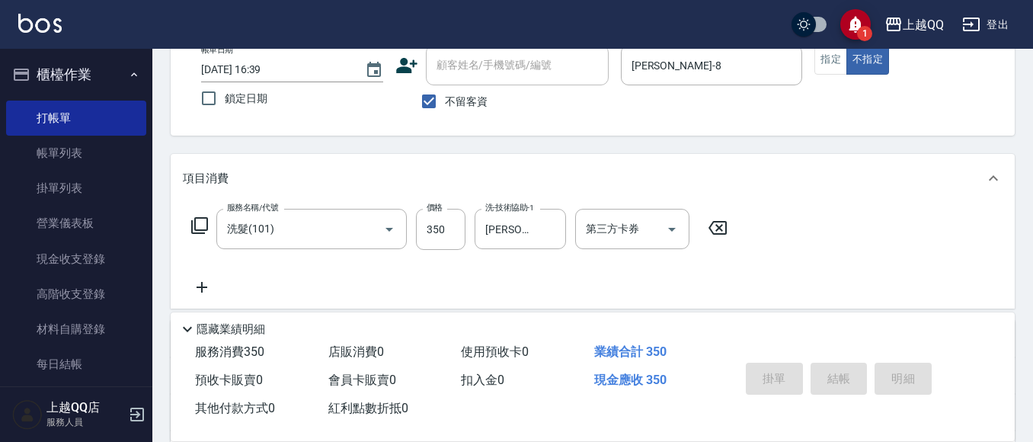
type input "[DATE] 16:59"
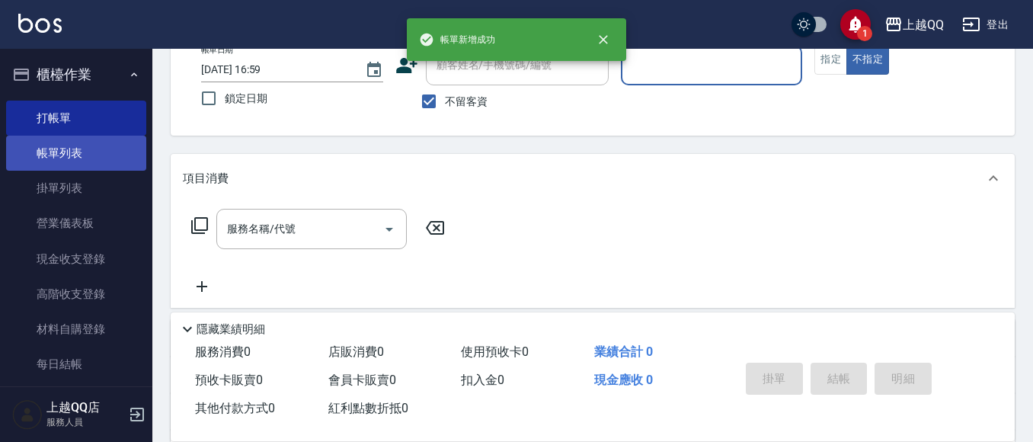
click at [69, 158] on link "帳單列表" at bounding box center [76, 153] width 140 height 35
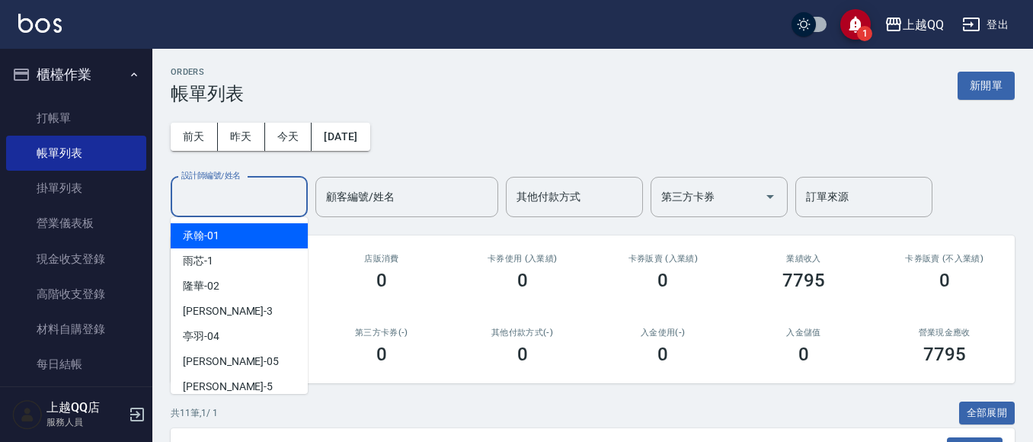
click at [208, 206] on input "設計師編號/姓名" at bounding box center [239, 197] width 123 height 27
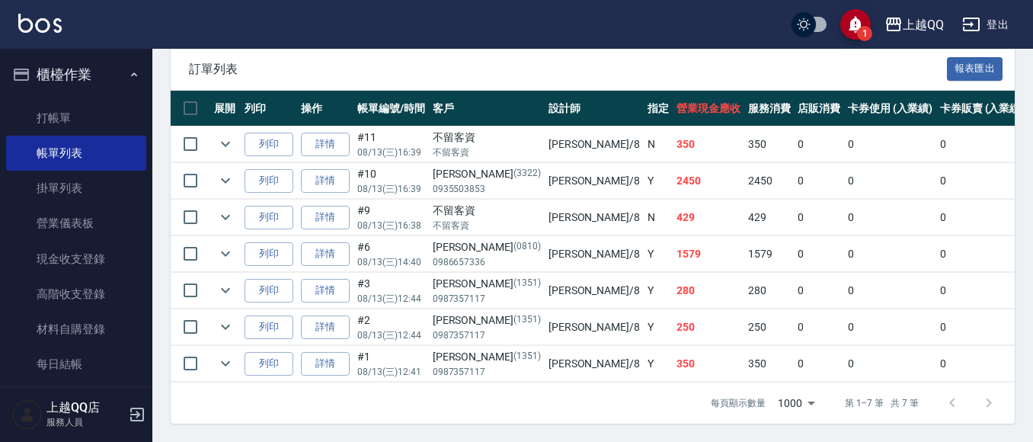
scroll to position [393, 0]
type input "[PERSON_NAME]-8"
click at [49, 119] on link "打帳單" at bounding box center [76, 118] width 140 height 35
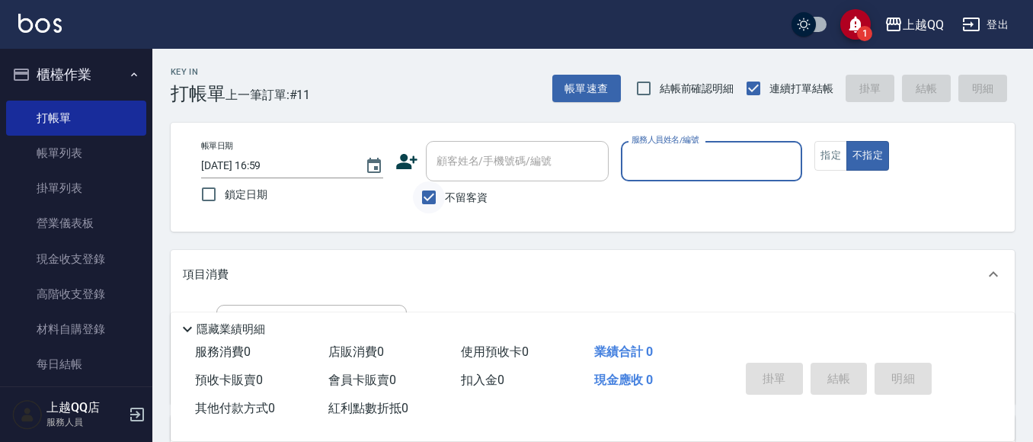
click at [421, 197] on input "不留客資" at bounding box center [429, 197] width 32 height 32
checkbox input "false"
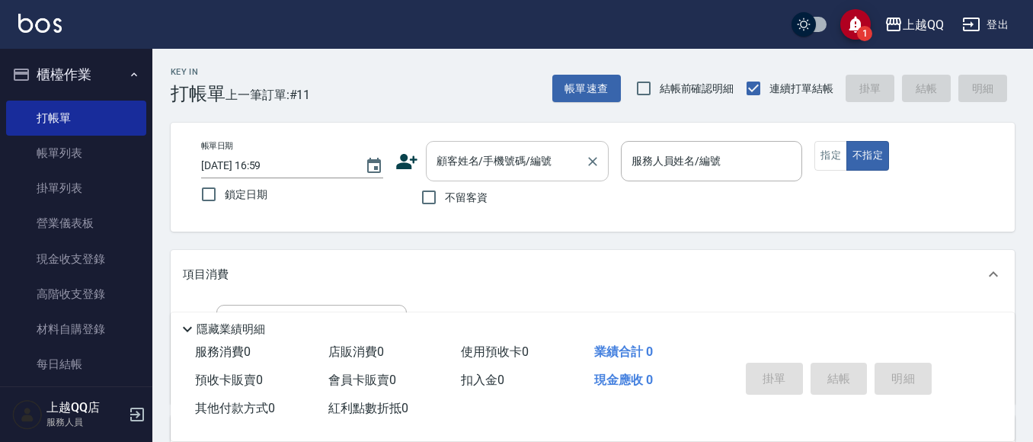
click at [445, 165] on div "顧客姓名/手機號碼/編號 顧客姓名/手機號碼/編號" at bounding box center [517, 161] width 183 height 40
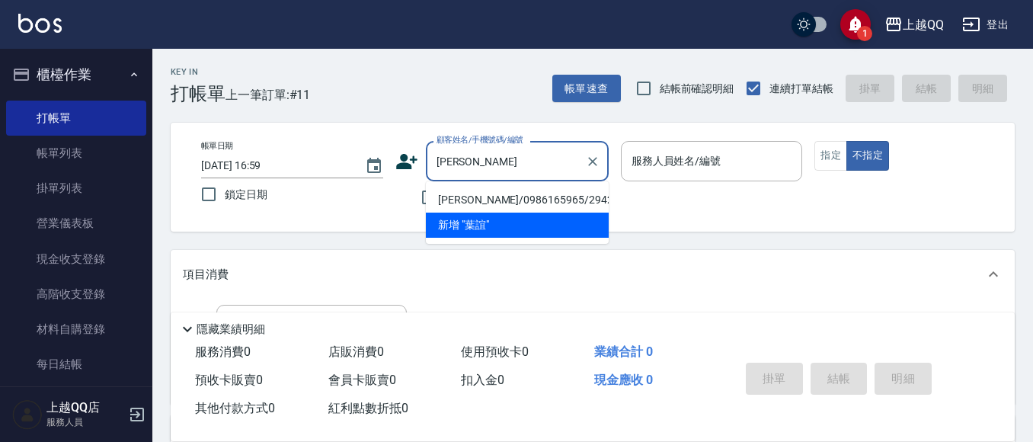
click at [462, 200] on li "[PERSON_NAME]/0986165965/2942" at bounding box center [517, 199] width 183 height 25
type input "[PERSON_NAME]/0986165965/2942"
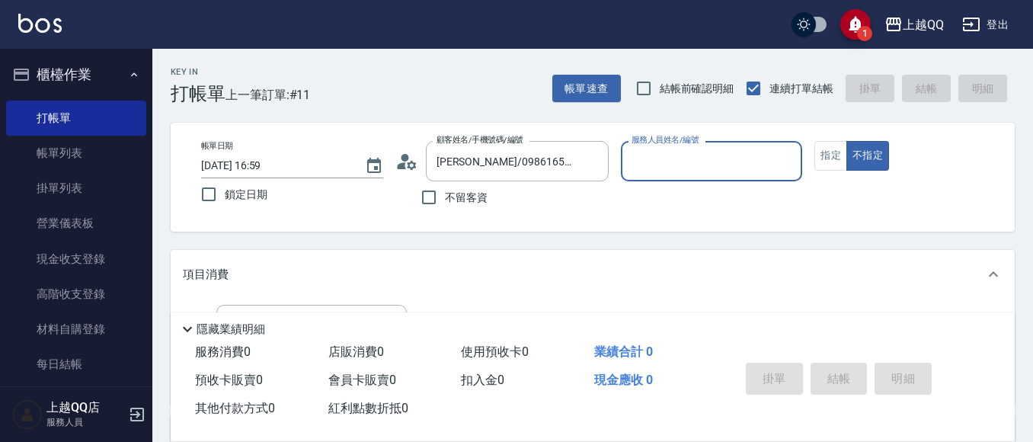
type input "[PERSON_NAME]-8"
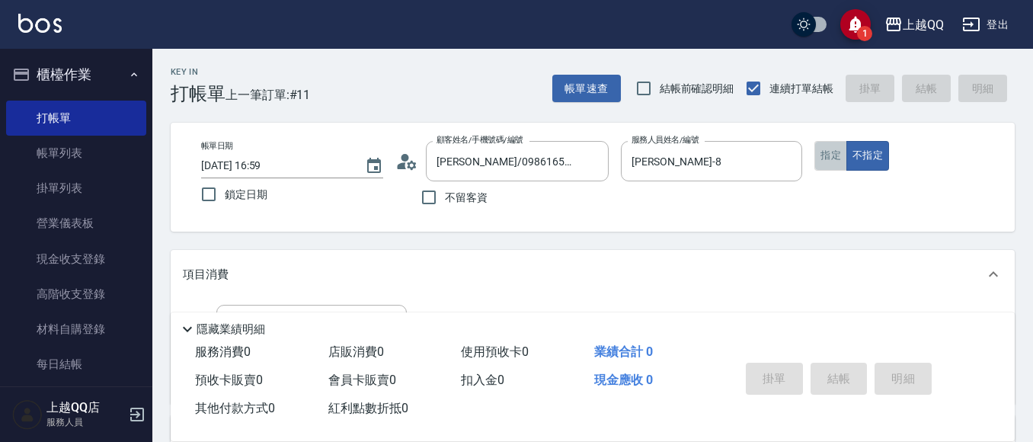
click at [831, 153] on button "指定" at bounding box center [830, 156] width 33 height 30
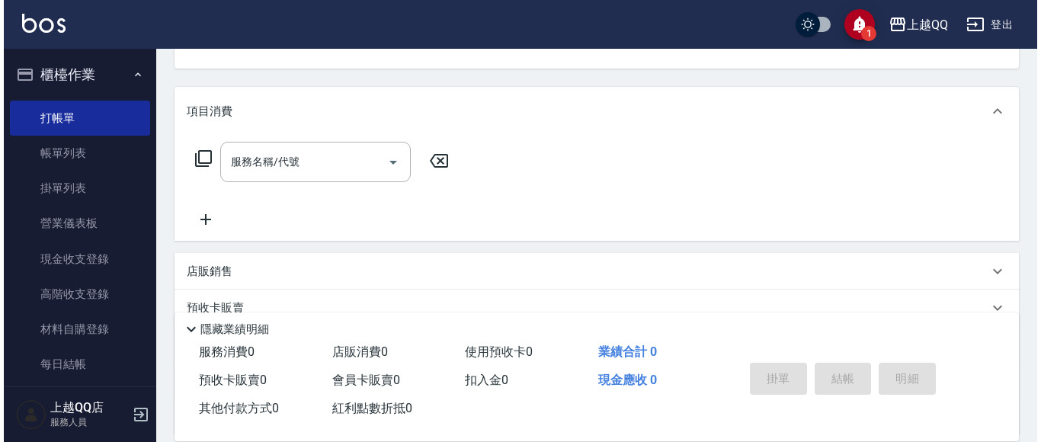
scroll to position [141, 0]
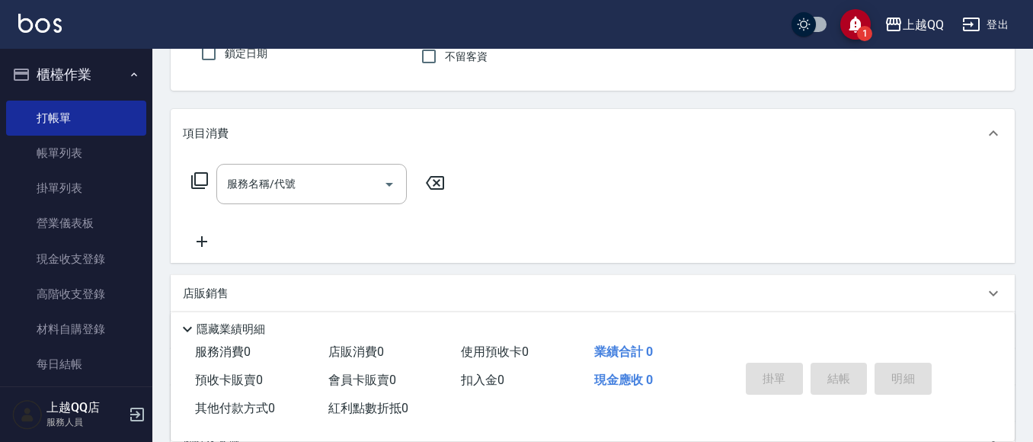
click at [196, 174] on icon at bounding box center [199, 180] width 17 height 17
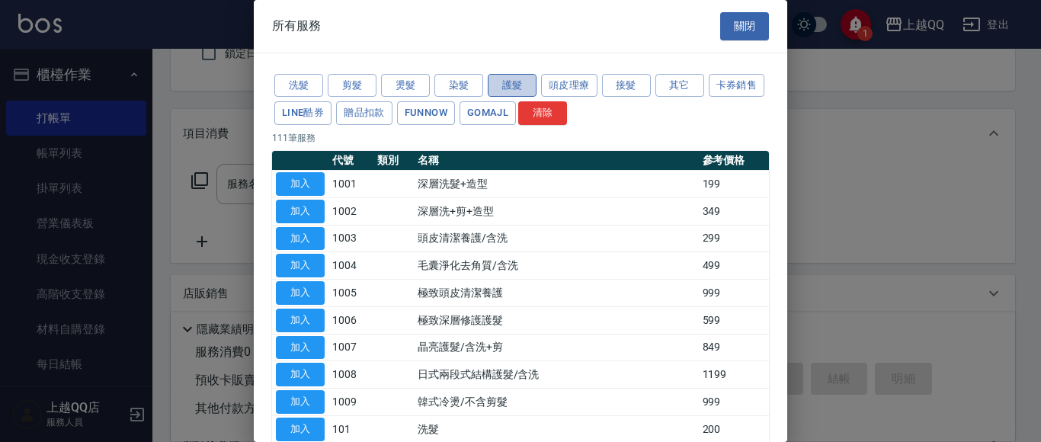
click at [512, 82] on button "護髮" at bounding box center [512, 86] width 49 height 24
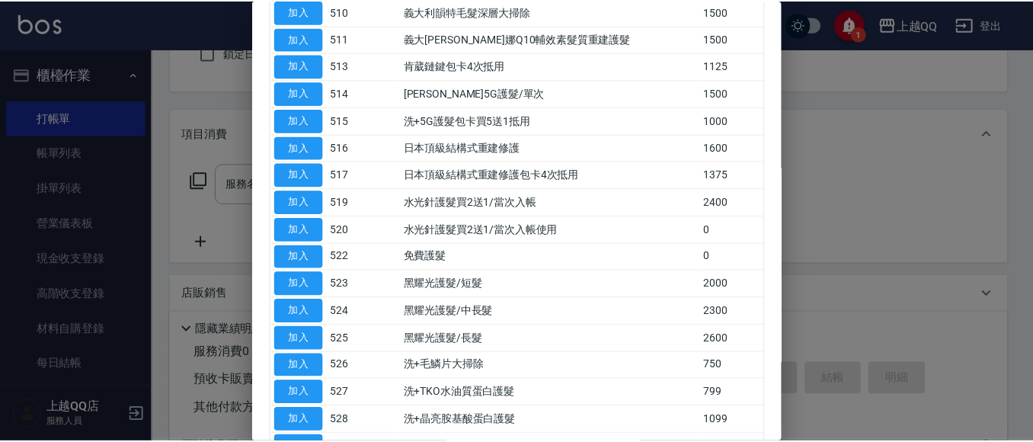
scroll to position [575, 0]
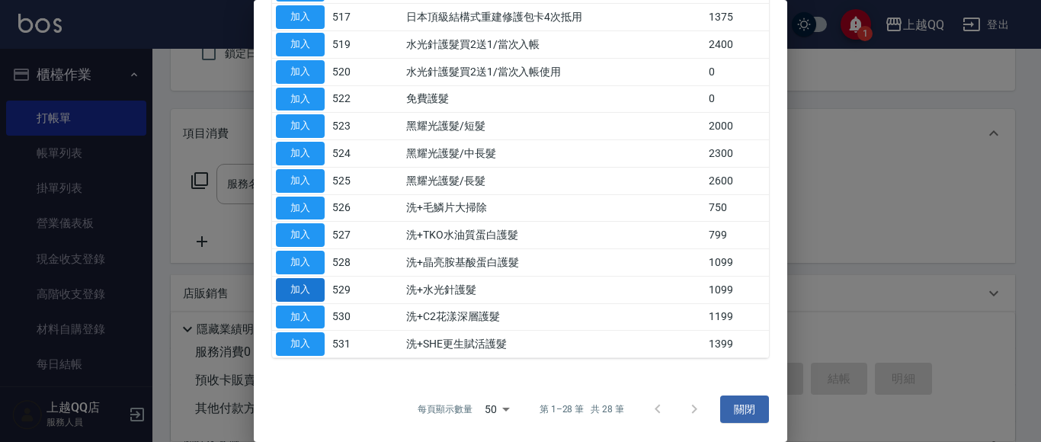
click at [302, 289] on button "加入" at bounding box center [300, 290] width 49 height 24
type input "洗+水光針護髮(529)"
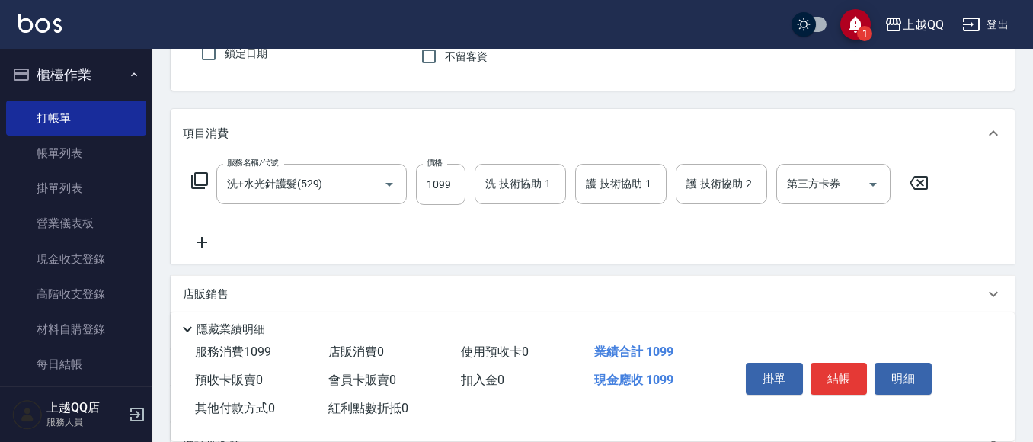
click at [205, 181] on icon at bounding box center [199, 180] width 18 height 18
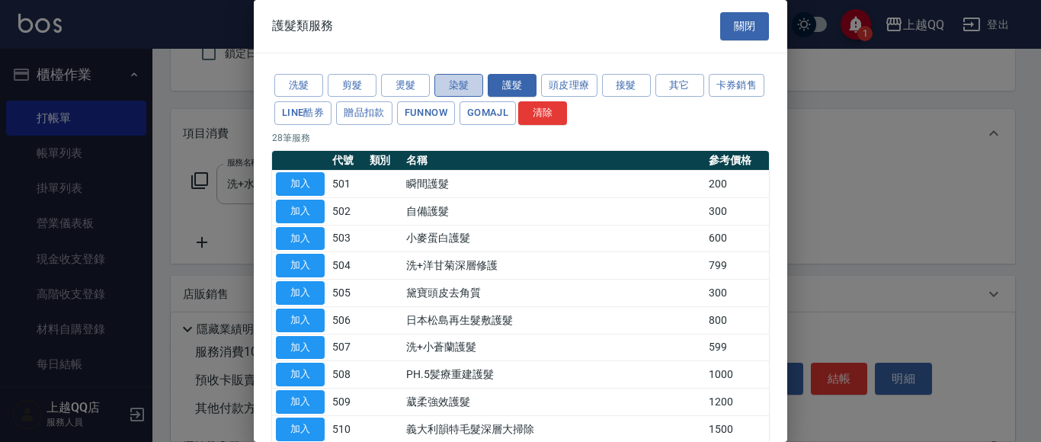
click at [462, 85] on button "染髮" at bounding box center [458, 86] width 49 height 24
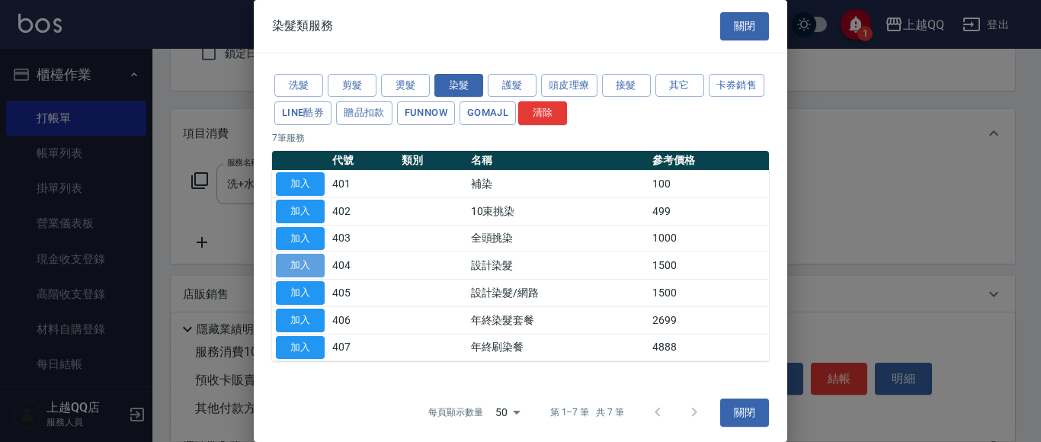
click at [320, 270] on button "加入" at bounding box center [300, 266] width 49 height 24
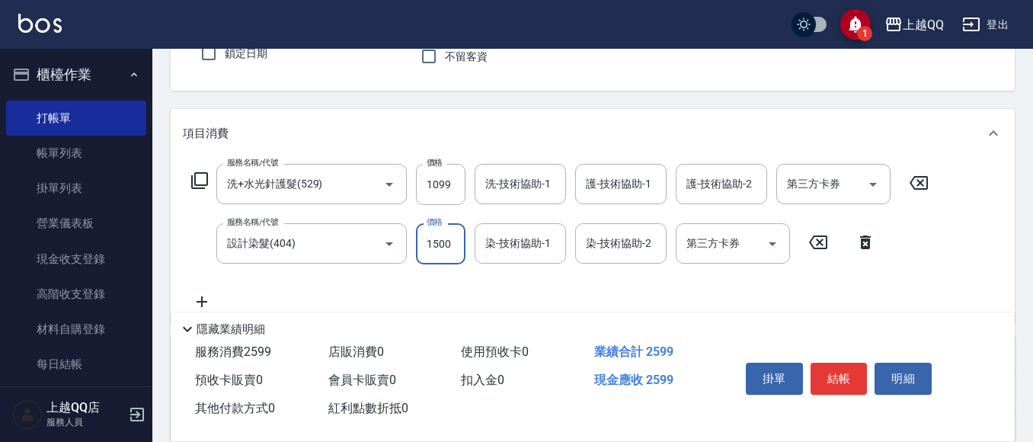
click at [447, 250] on input "1500" at bounding box center [441, 243] width 50 height 41
type input "1300"
click at [497, 251] on div "染-技術協助-1 染-技術協助-1" at bounding box center [520, 243] width 91 height 40
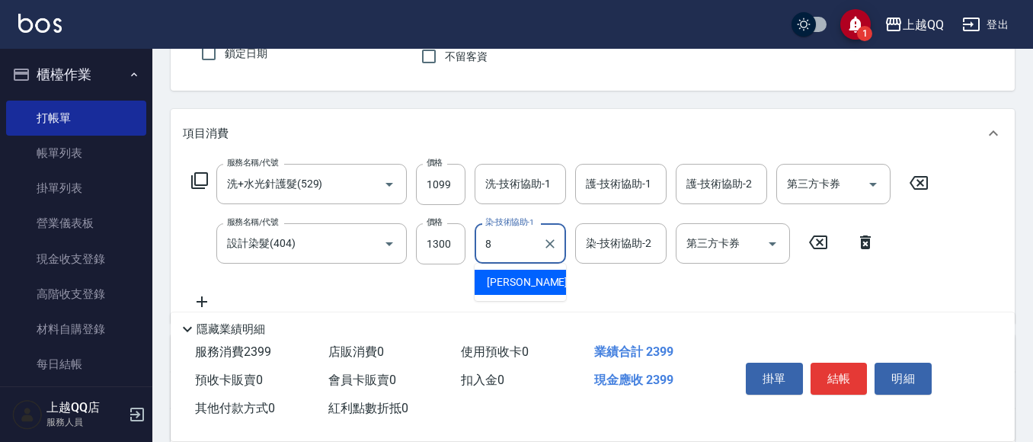
click at [529, 283] on div "[PERSON_NAME] -8" at bounding box center [520, 282] width 91 height 25
type input "[PERSON_NAME]-8"
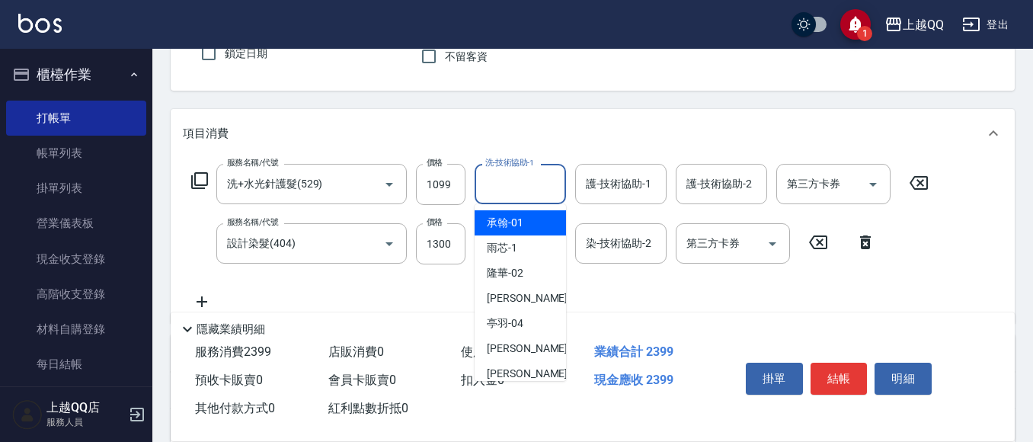
click at [520, 173] on div "洗-技術協助-1 洗-技術協助-1" at bounding box center [520, 184] width 91 height 40
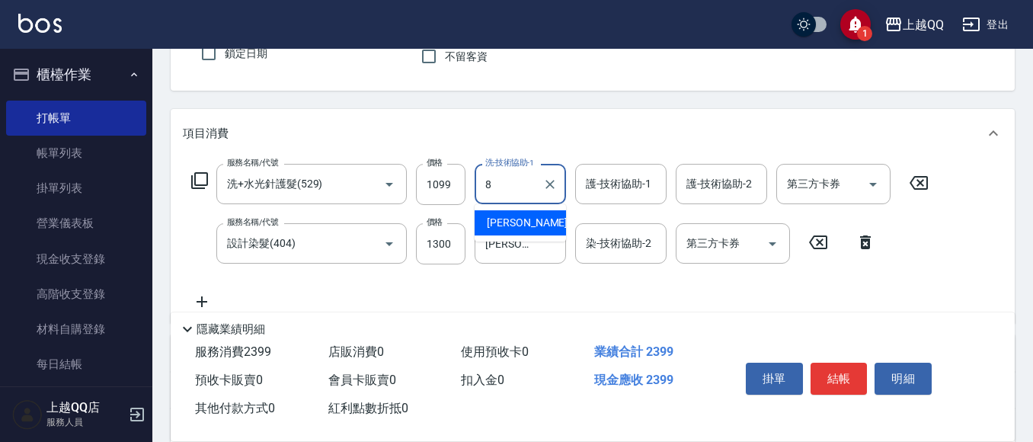
click at [536, 222] on div "[PERSON_NAME] -8" at bounding box center [520, 222] width 91 height 25
type input "[PERSON_NAME]-8"
click at [600, 185] on input "護-技術協助-1" at bounding box center [621, 184] width 78 height 27
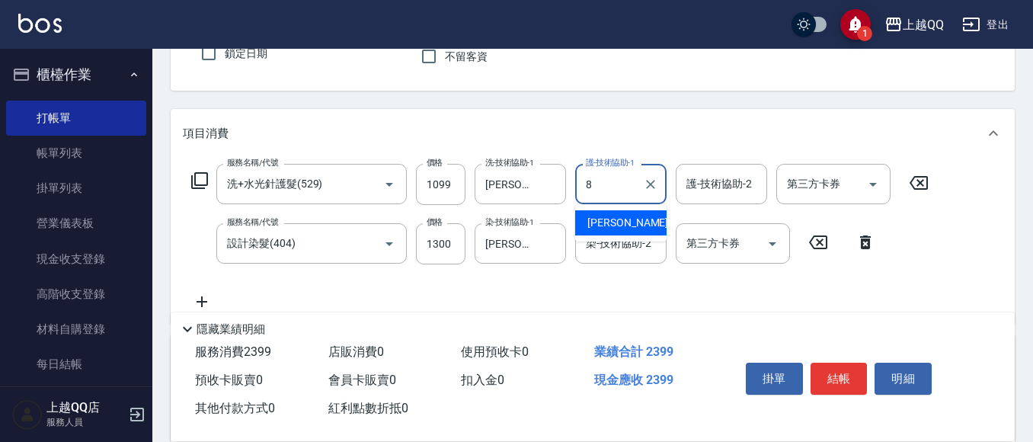
click at [607, 214] on div "[PERSON_NAME] -8" at bounding box center [620, 222] width 91 height 25
type input "[PERSON_NAME]-8"
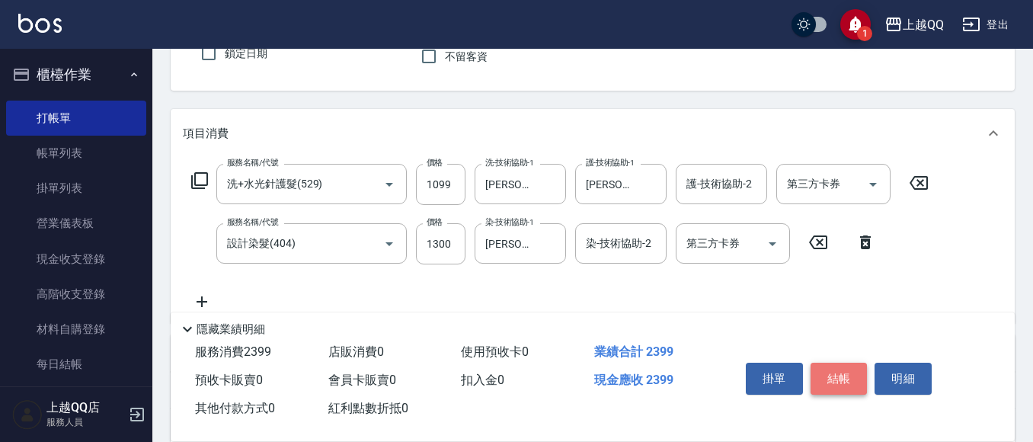
click at [846, 378] on button "結帳" at bounding box center [839, 379] width 57 height 32
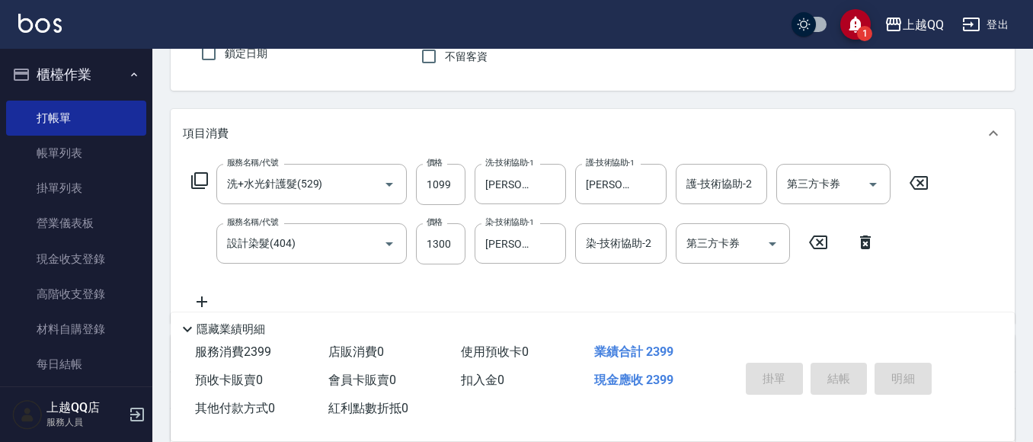
type input "[DATE] 17:00"
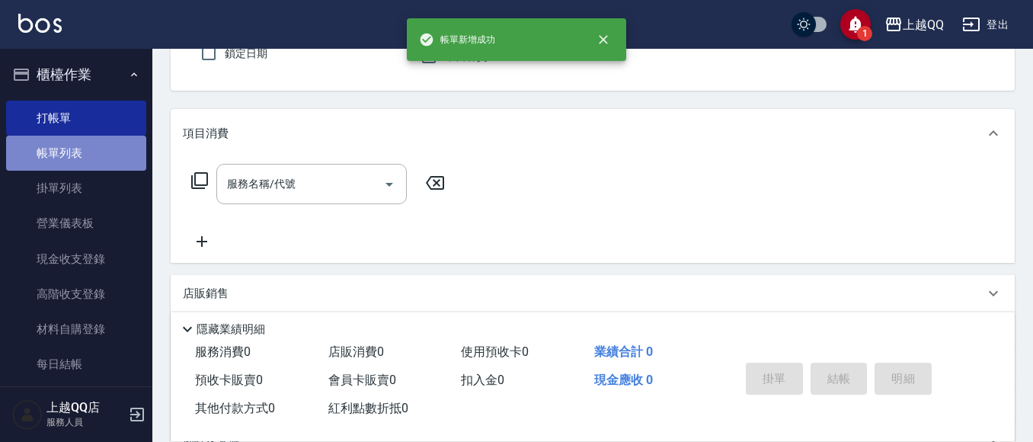
drag, startPoint x: 82, startPoint y: 158, endPoint x: 74, endPoint y: 154, distance: 8.9
click at [82, 158] on link "帳單列表" at bounding box center [76, 153] width 140 height 35
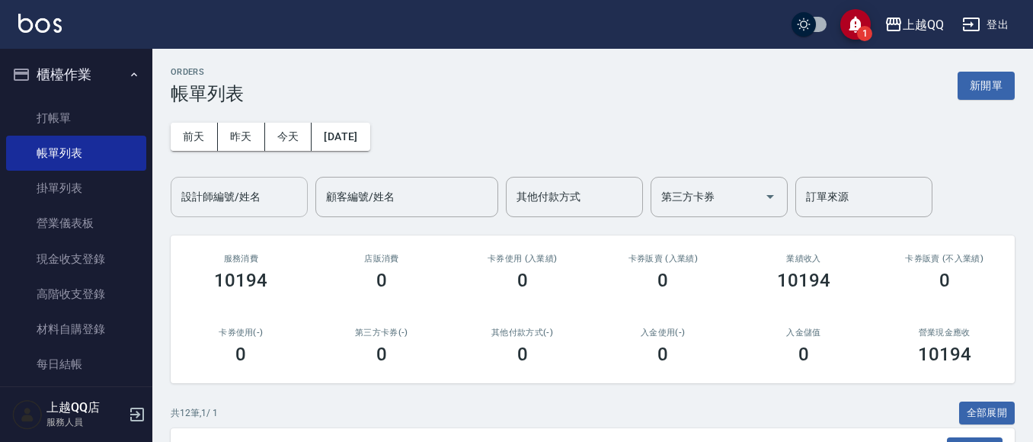
click at [248, 198] on input "設計師編號/姓名" at bounding box center [239, 197] width 123 height 27
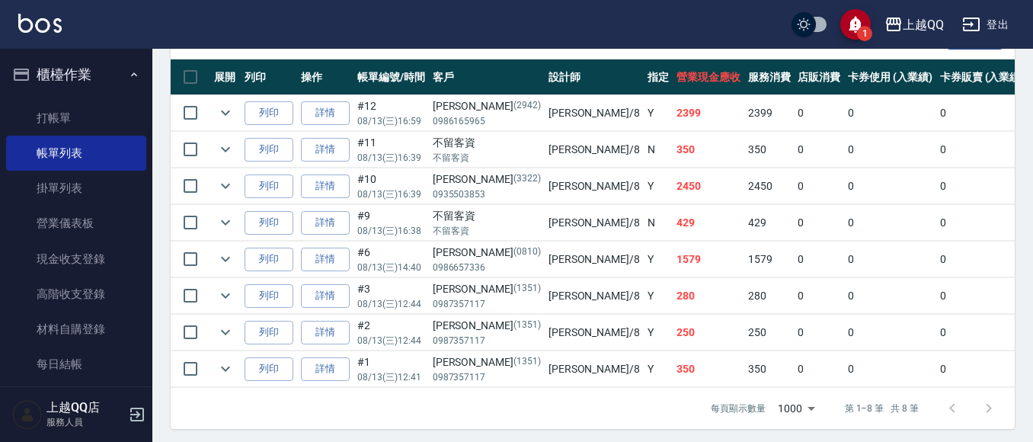
scroll to position [418, 0]
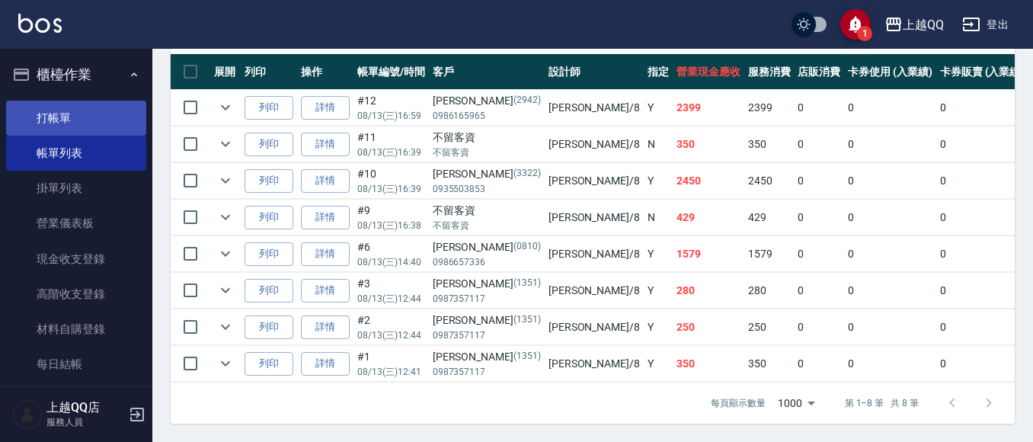
type input "[PERSON_NAME]-8"
click at [51, 120] on link "打帳單" at bounding box center [76, 118] width 140 height 35
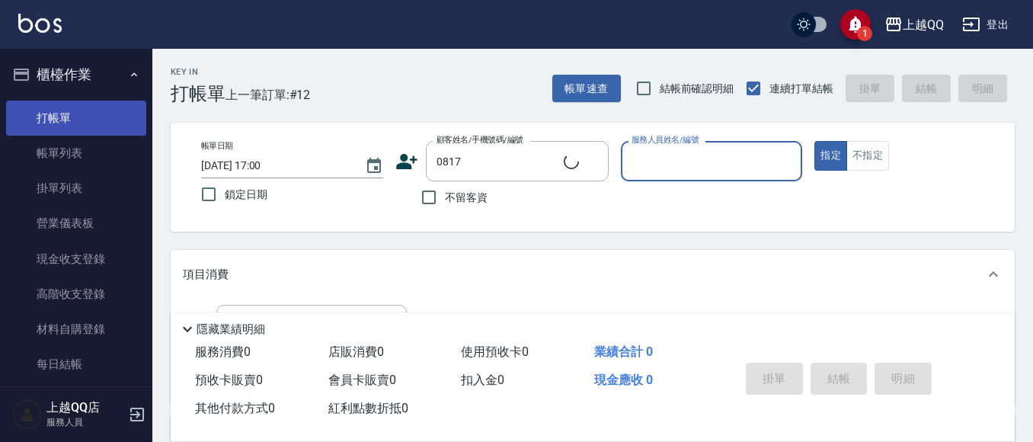
type input "[PERSON_NAME]/0981287066/0817"
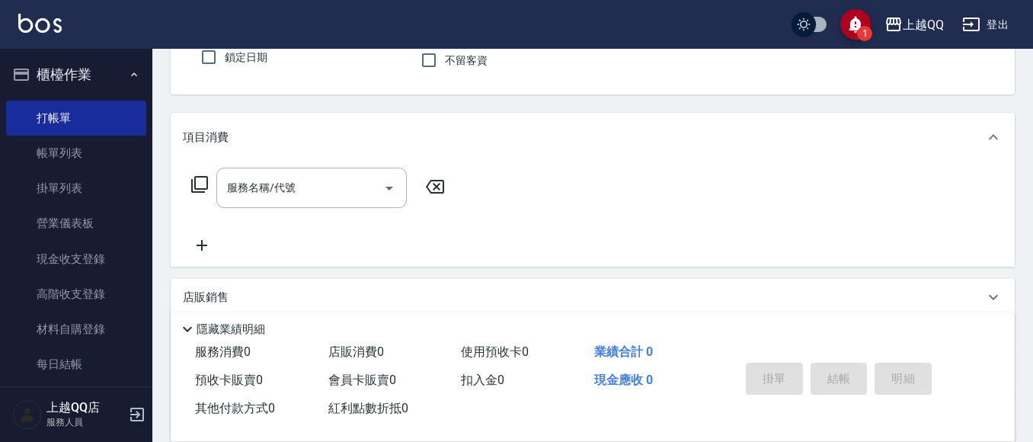
scroll to position [149, 0]
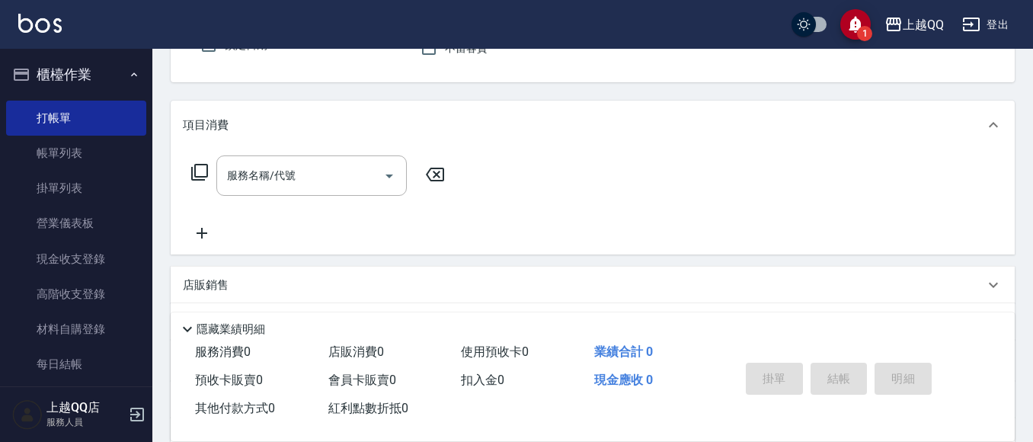
click at [197, 168] on icon at bounding box center [199, 172] width 18 height 18
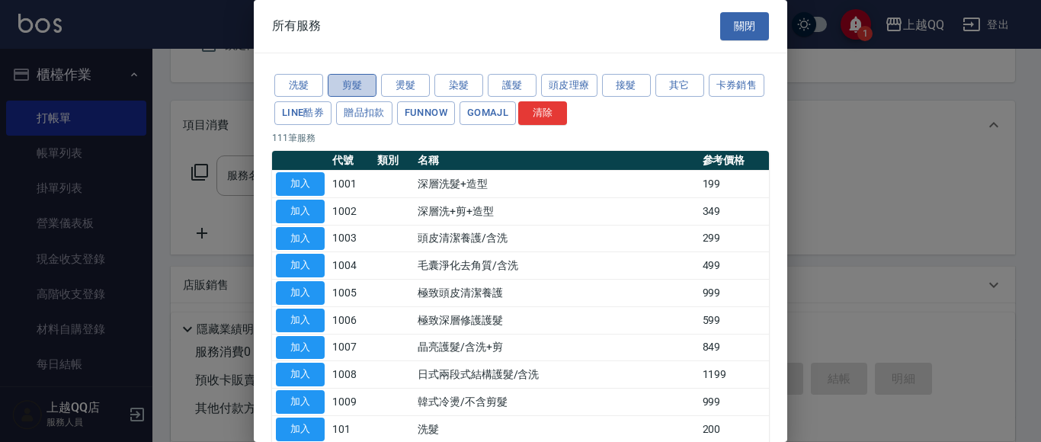
click at [352, 88] on button "剪髮" at bounding box center [352, 86] width 49 height 24
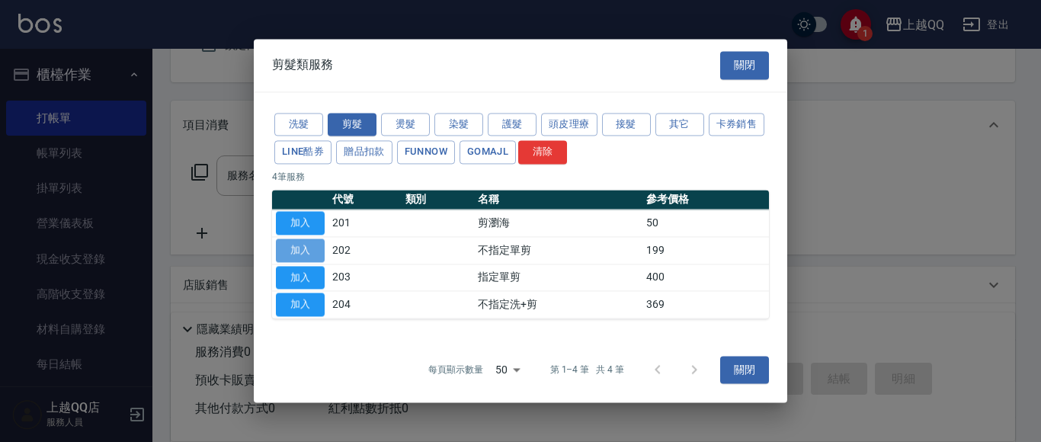
click at [282, 245] on button "加入" at bounding box center [300, 250] width 49 height 24
type input "不指定單剪(202)"
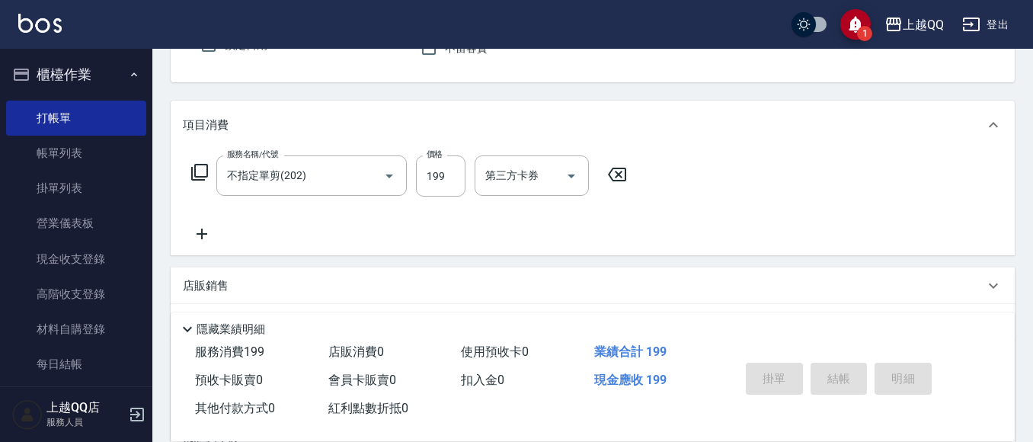
scroll to position [309, 0]
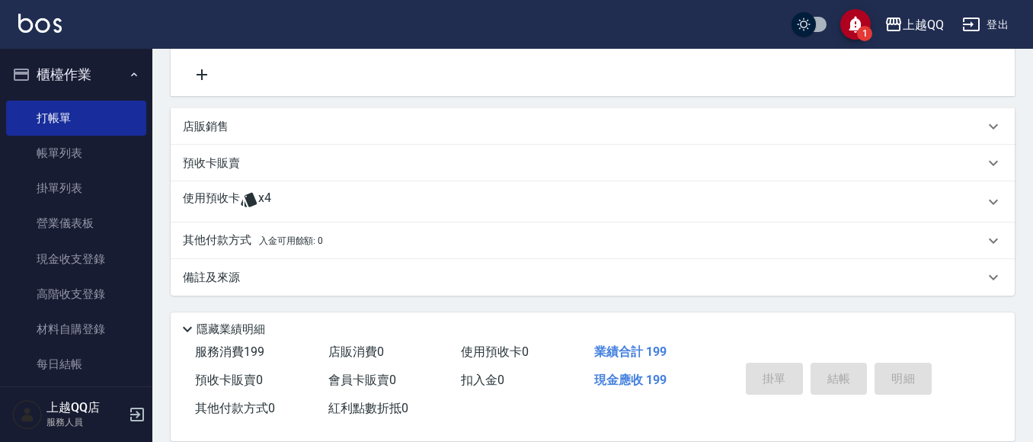
click at [296, 196] on div "使用預收卡 x4" at bounding box center [583, 201] width 801 height 23
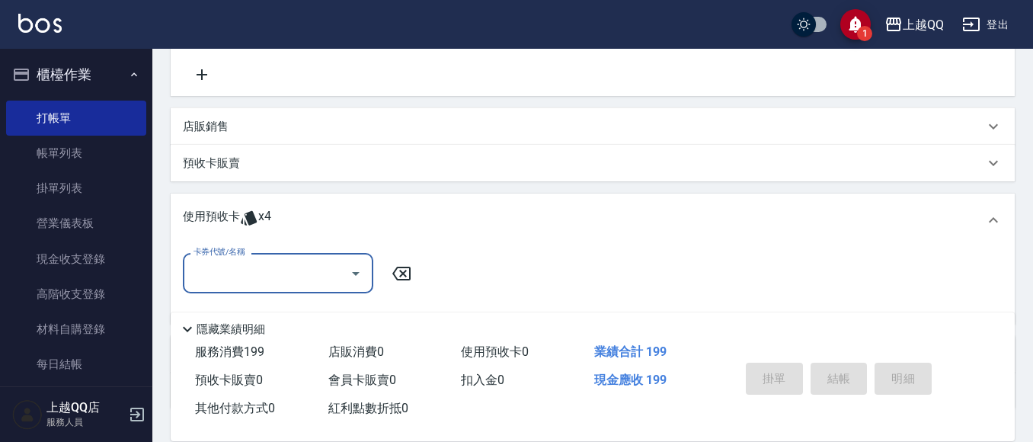
scroll to position [0, 0]
click at [336, 262] on input "卡券代號/名稱" at bounding box center [267, 273] width 154 height 27
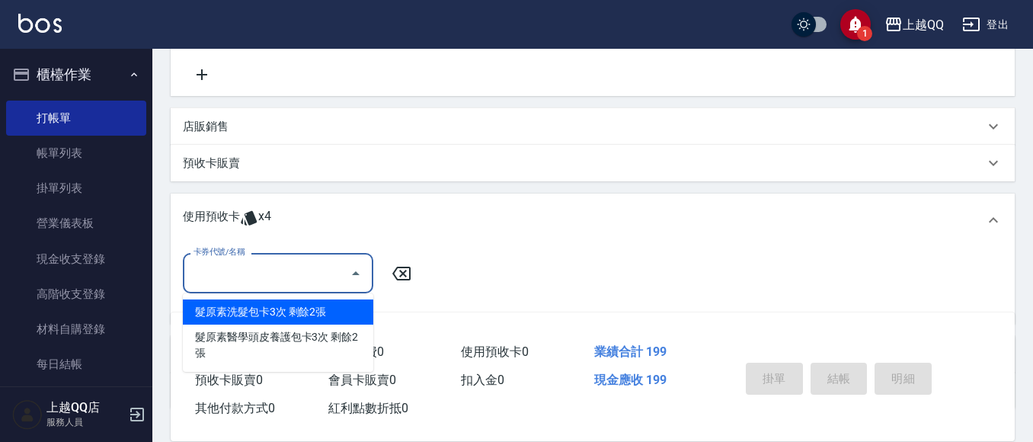
click at [349, 305] on div "髮原素洗髮包卡3次 剩餘2張" at bounding box center [278, 311] width 190 height 25
type input "髮原素洗髮包卡3次"
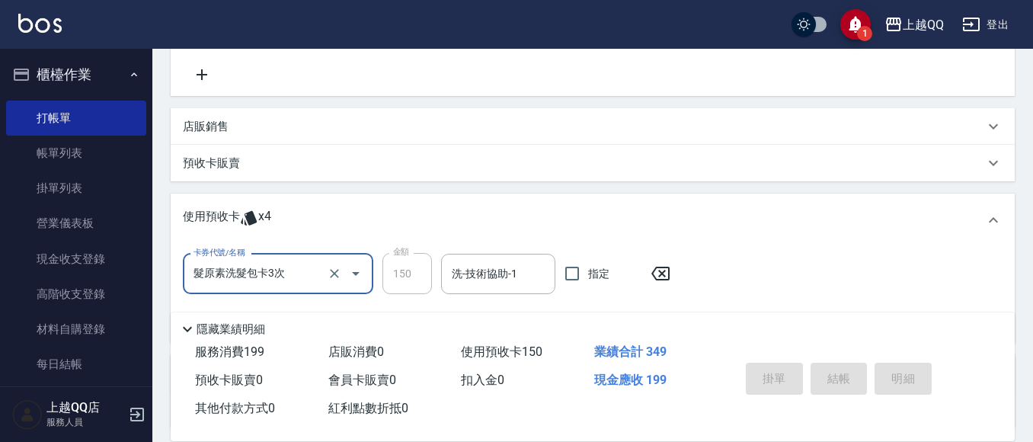
scroll to position [441, 0]
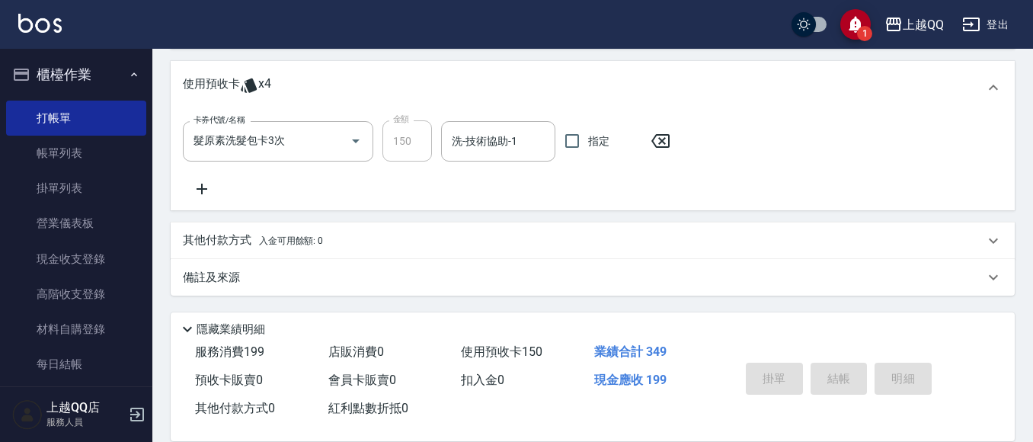
click at [196, 188] on icon at bounding box center [202, 189] width 38 height 18
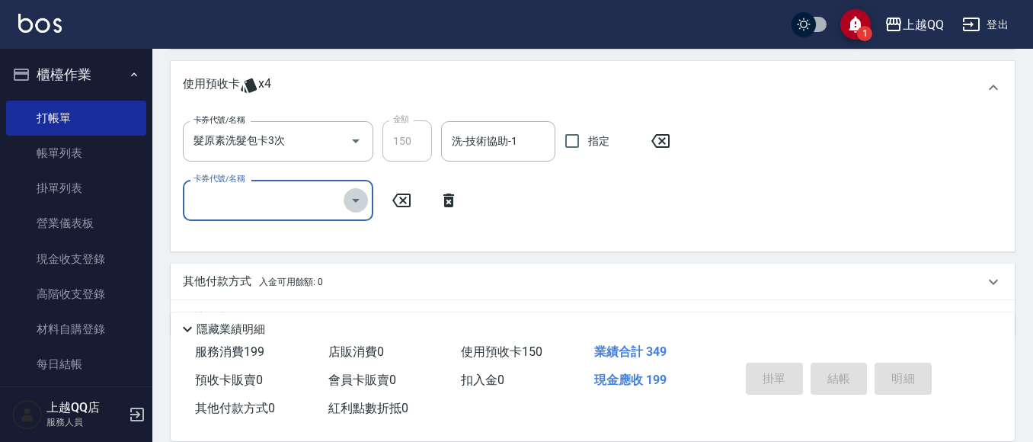
click at [360, 204] on icon "Open" at bounding box center [356, 200] width 18 height 18
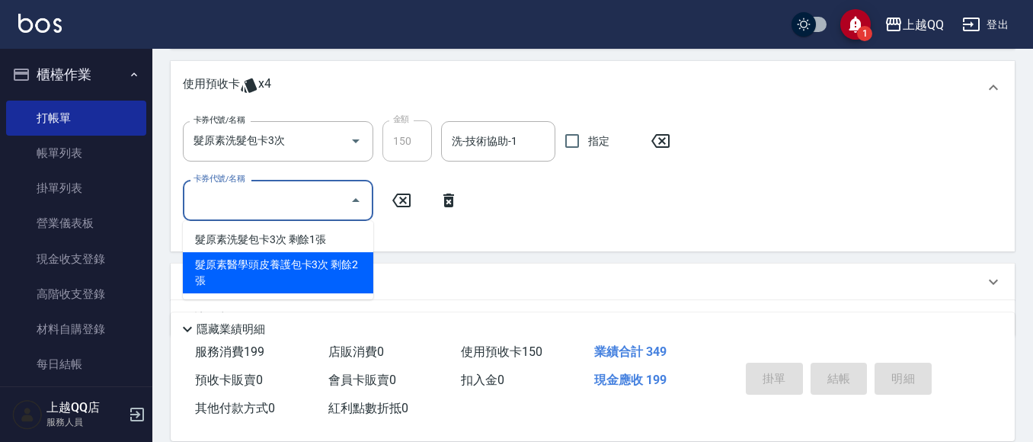
click at [357, 274] on div "髮原素醫學頭皮養護包卡3次 剩餘2張" at bounding box center [278, 272] width 190 height 41
type input "髮原素醫學頭皮養護包卡3次"
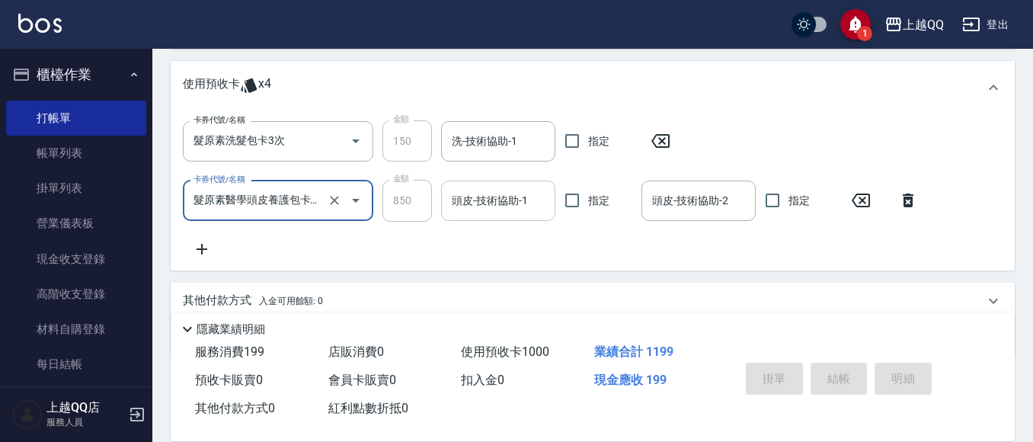
click at [482, 205] on input "頭皮-技術協助-1" at bounding box center [498, 200] width 101 height 27
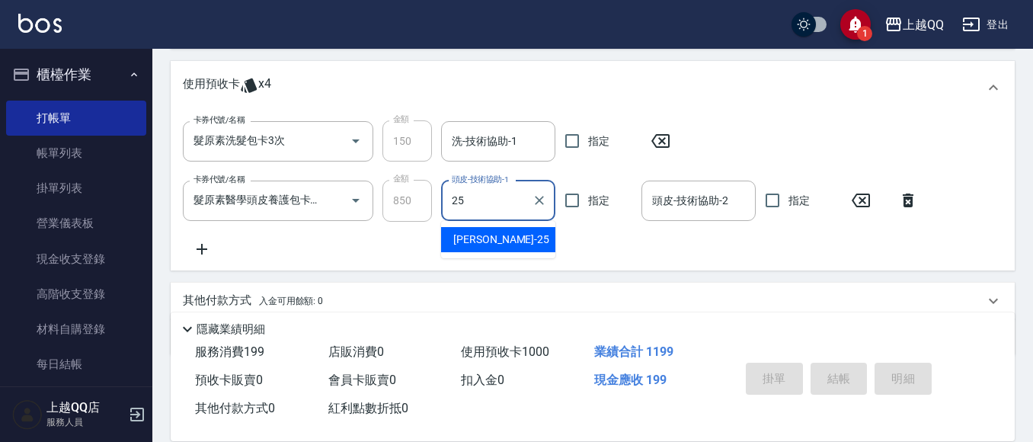
click at [459, 246] on span "[PERSON_NAME]-25" at bounding box center [501, 240] width 96 height 16
type input "[PERSON_NAME]-25"
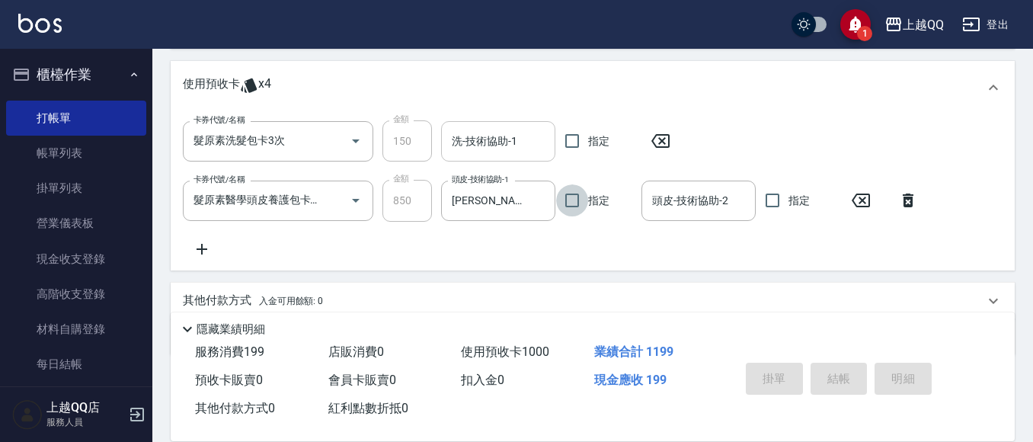
click at [463, 141] on input "洗-技術協助-1" at bounding box center [498, 141] width 101 height 27
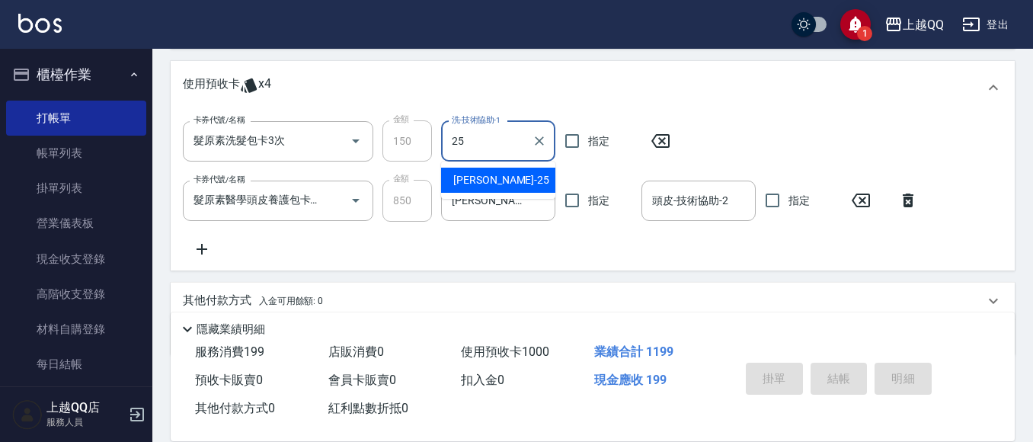
click at [514, 184] on div "[PERSON_NAME]-25" at bounding box center [498, 180] width 114 height 25
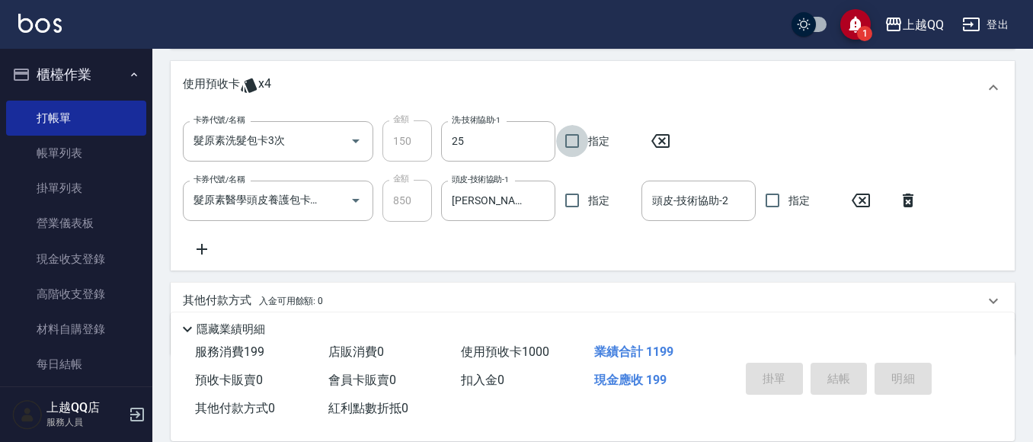
type input "[PERSON_NAME]-25"
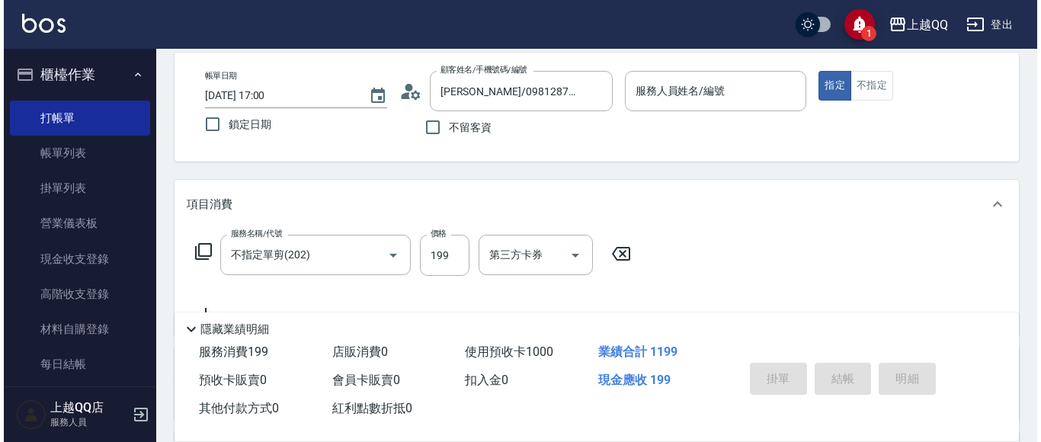
scroll to position [47, 0]
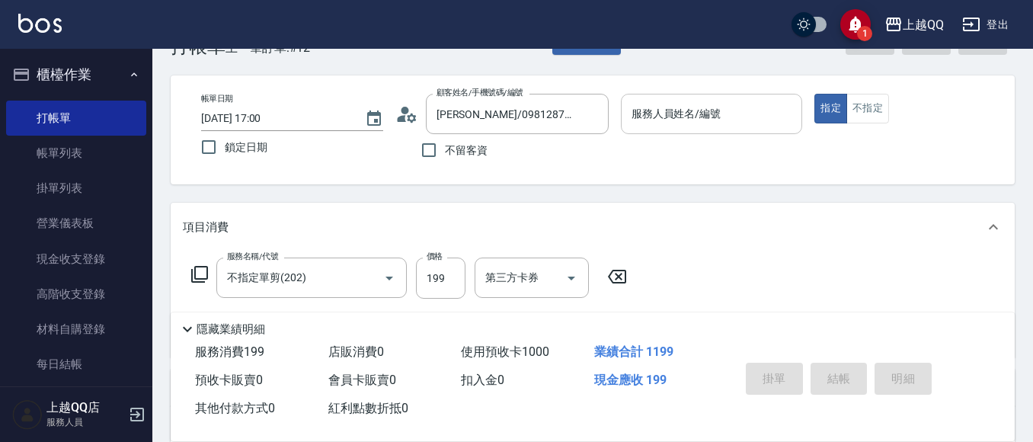
click at [677, 116] on input "服務人員姓名/編號" at bounding box center [712, 114] width 168 height 27
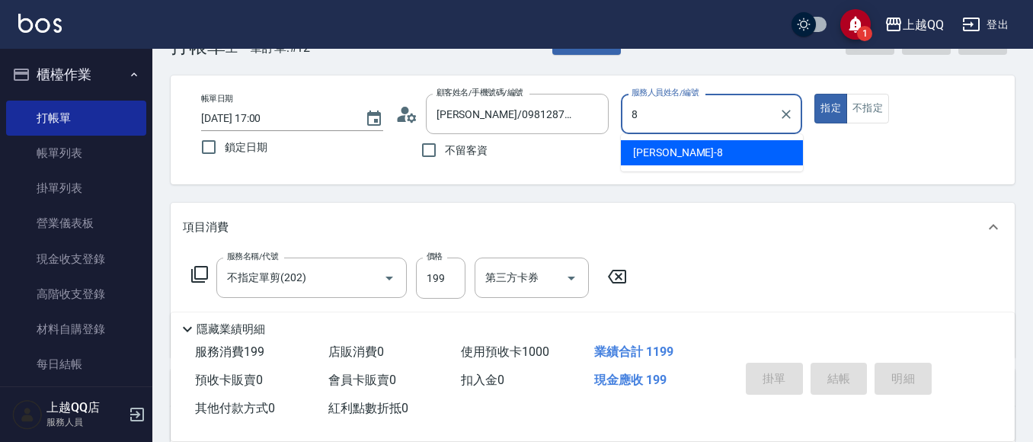
click at [721, 156] on div "[PERSON_NAME] -8" at bounding box center [712, 152] width 182 height 25
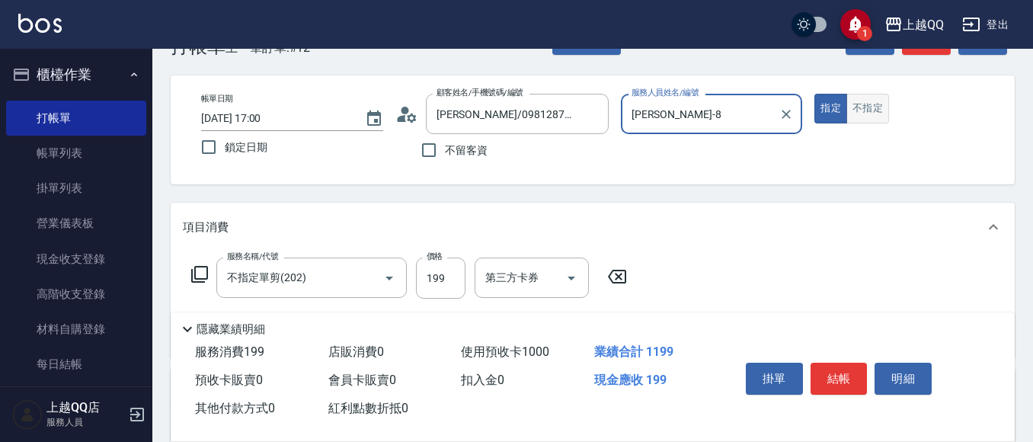
type input "[PERSON_NAME]-8"
click at [872, 108] on button "不指定" at bounding box center [867, 109] width 43 height 30
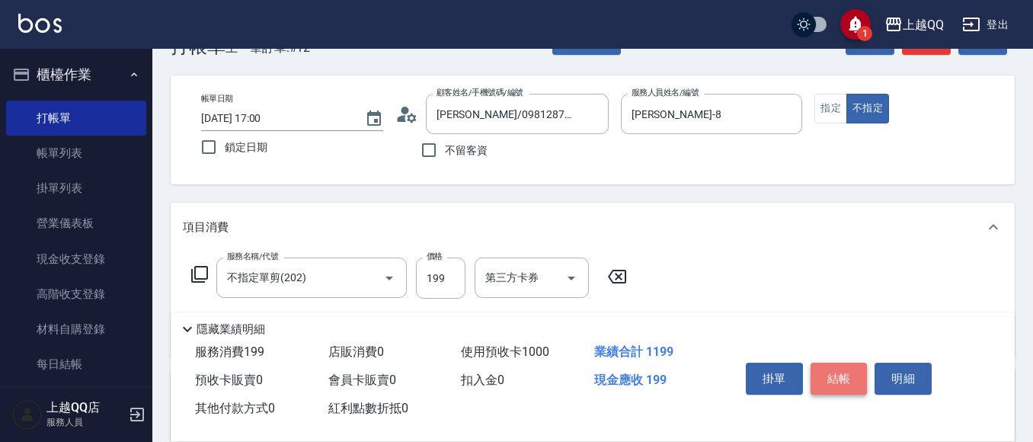
click at [830, 371] on button "結帳" at bounding box center [839, 379] width 57 height 32
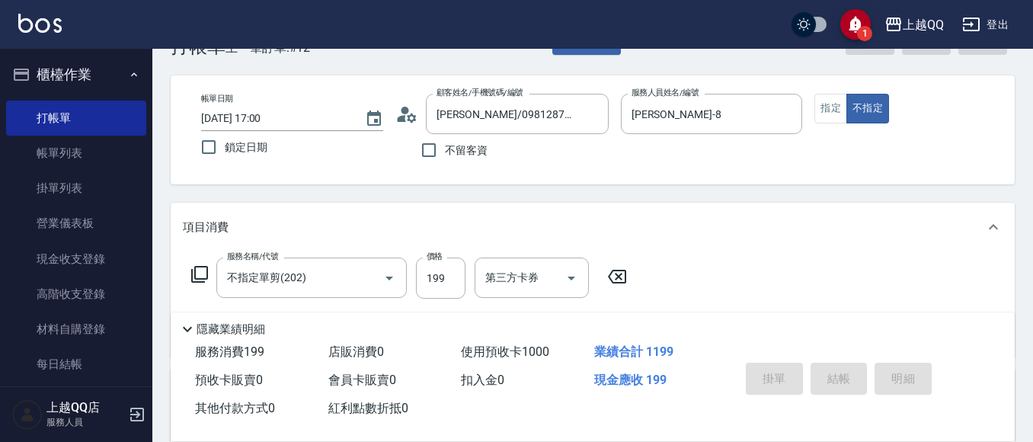
type input "[DATE] 17:25"
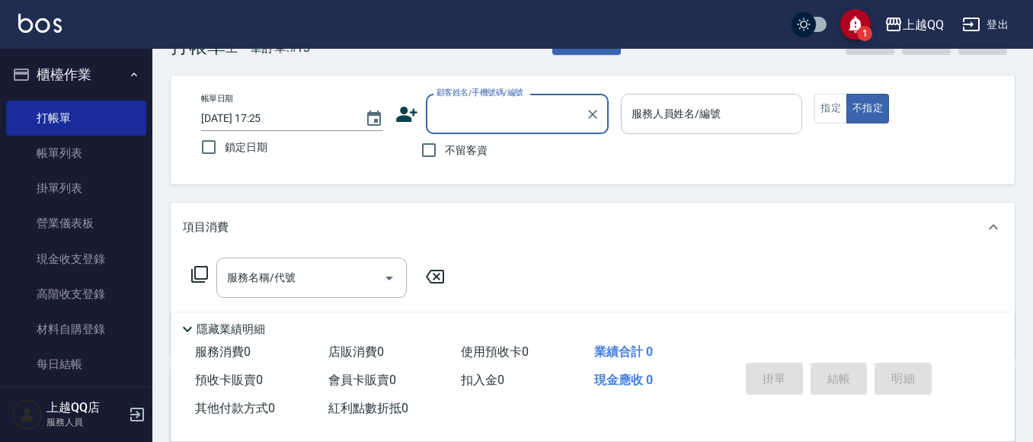
click at [737, 105] on input "服務人員姓名/編號" at bounding box center [712, 114] width 168 height 27
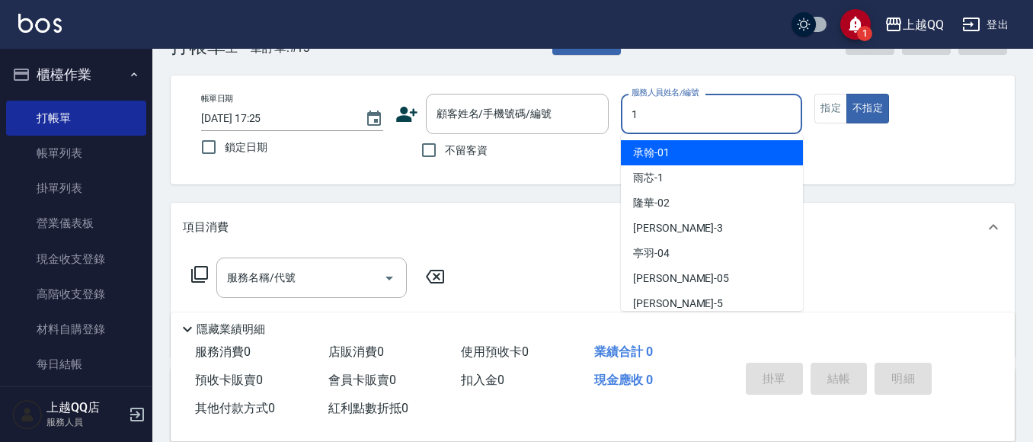
type input "雨芯-1"
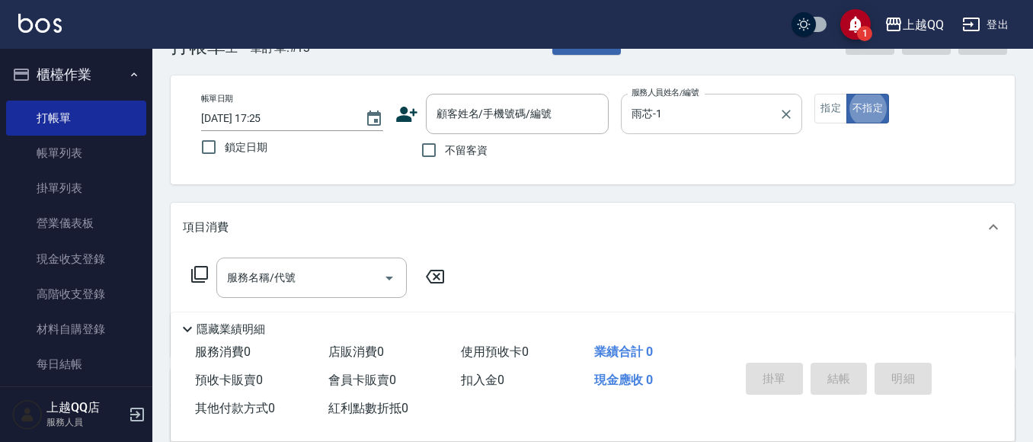
type button "false"
click at [434, 146] on input "不留客資" at bounding box center [429, 150] width 32 height 32
checkbox input "true"
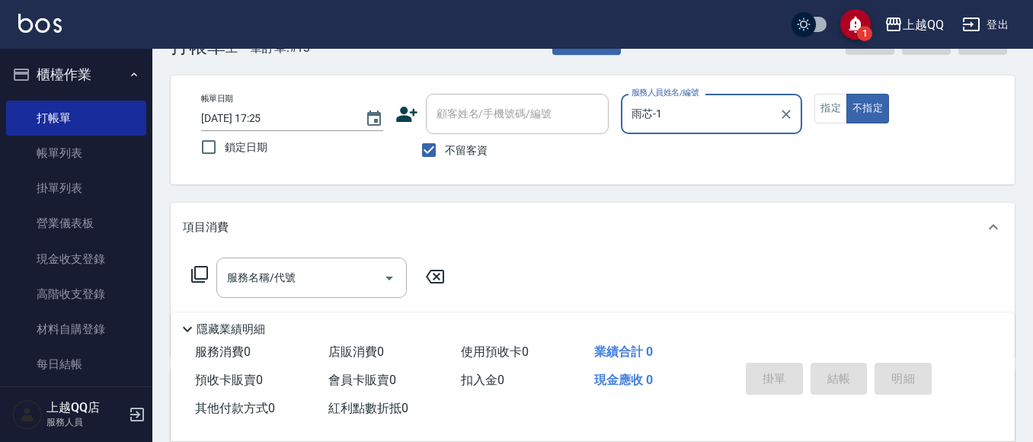
click at [197, 279] on icon at bounding box center [199, 274] width 17 height 17
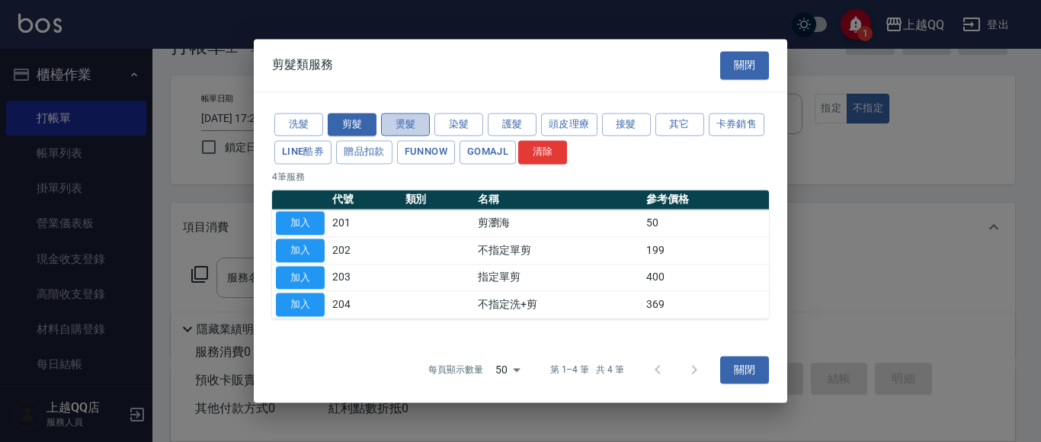
click at [415, 125] on button "燙髮" at bounding box center [405, 125] width 49 height 24
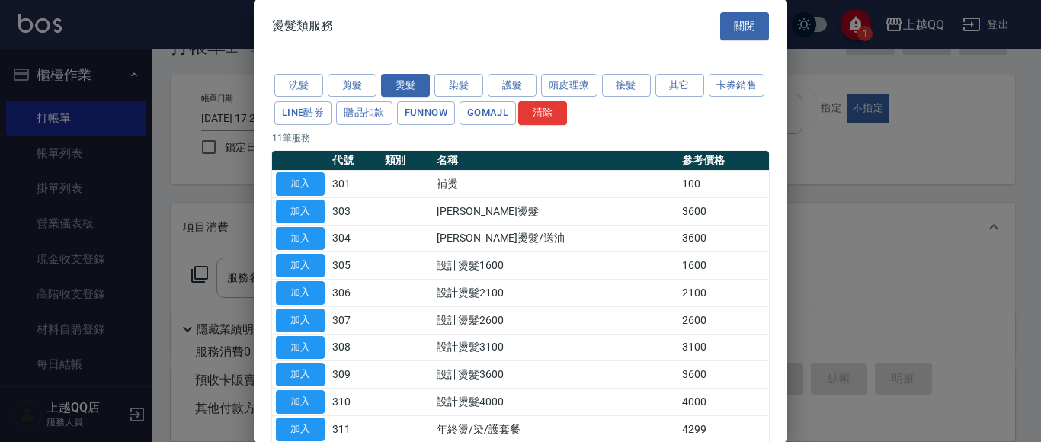
click at [326, 257] on td "加入" at bounding box center [300, 265] width 56 height 27
click at [314, 275] on button "加入" at bounding box center [300, 266] width 49 height 24
type input "設計燙髮1600(305)"
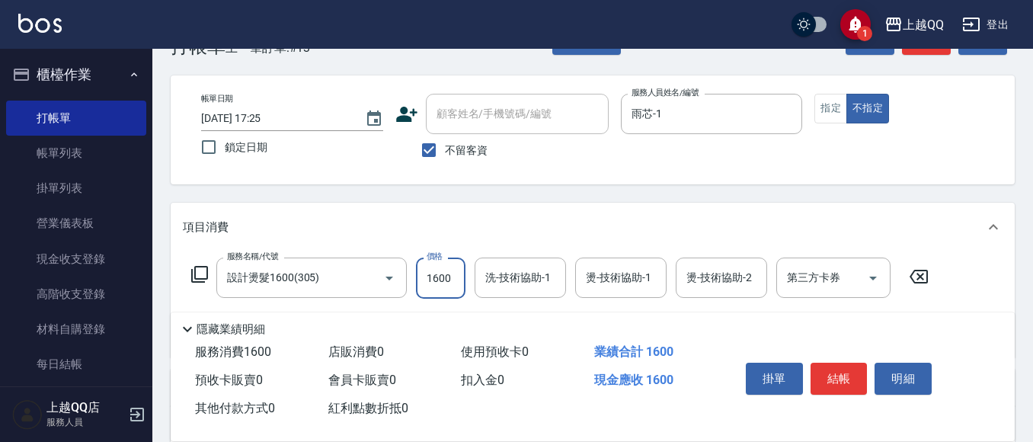
click at [427, 286] on input "1600" at bounding box center [441, 278] width 50 height 41
type input "999"
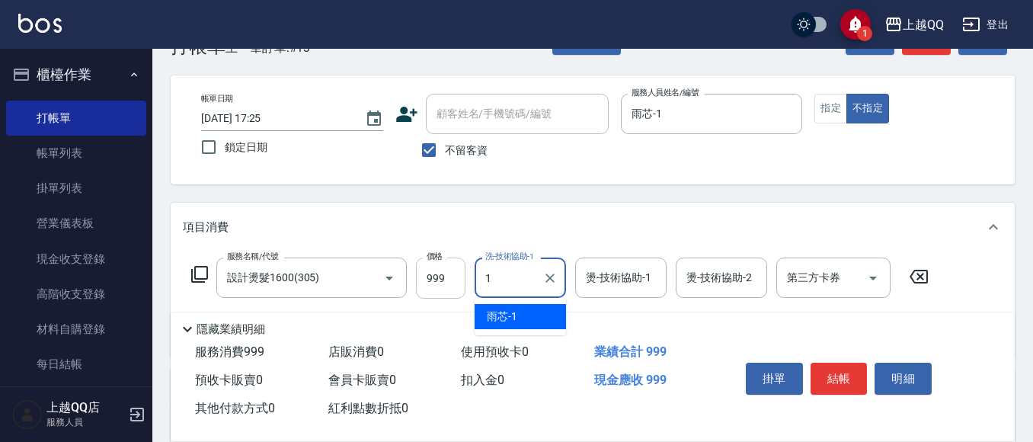
type input "雨芯-1"
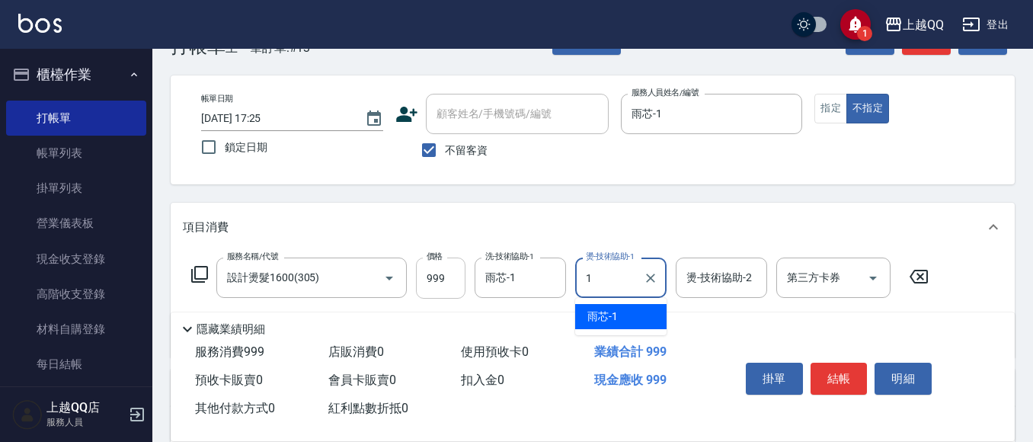
type input "雨芯-1"
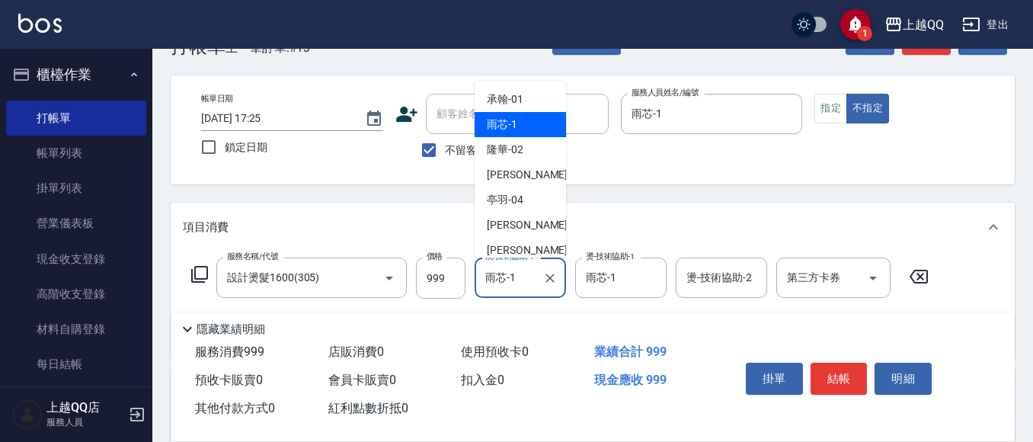
click at [523, 272] on input "雨芯-1" at bounding box center [508, 277] width 55 height 27
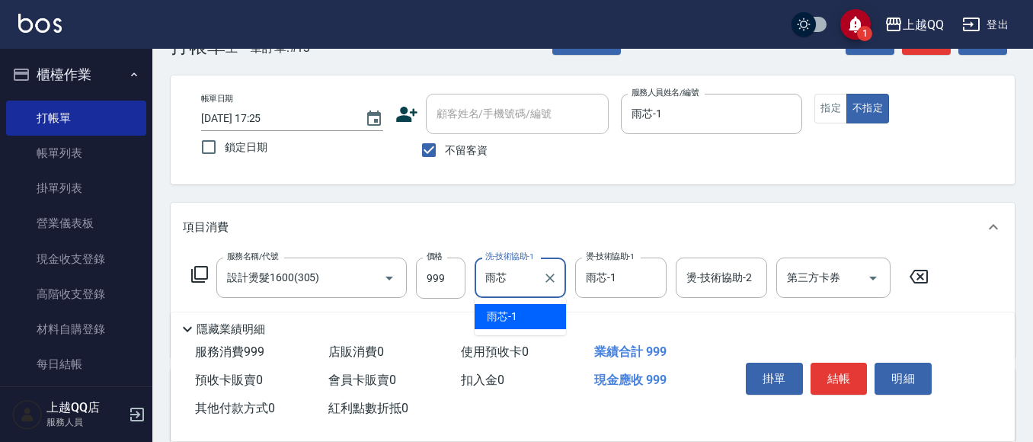
type input "雨"
type input "[PERSON_NAME]-25"
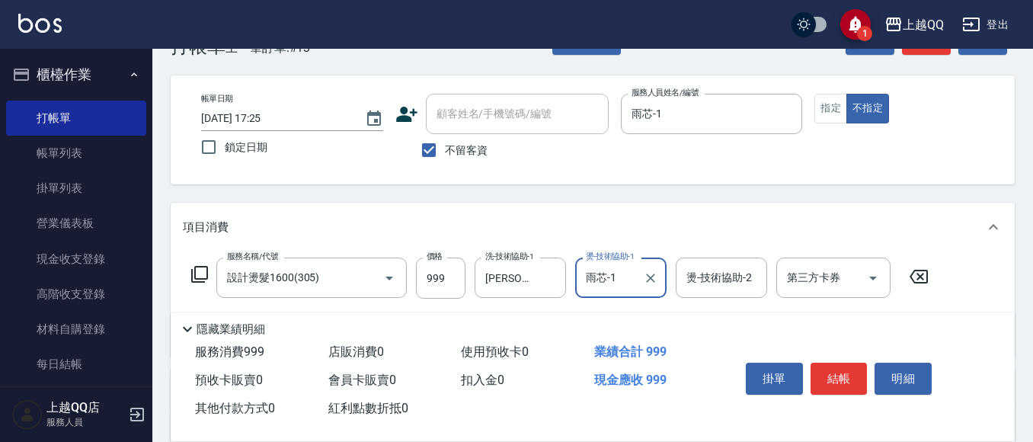
click at [206, 279] on icon at bounding box center [199, 274] width 17 height 17
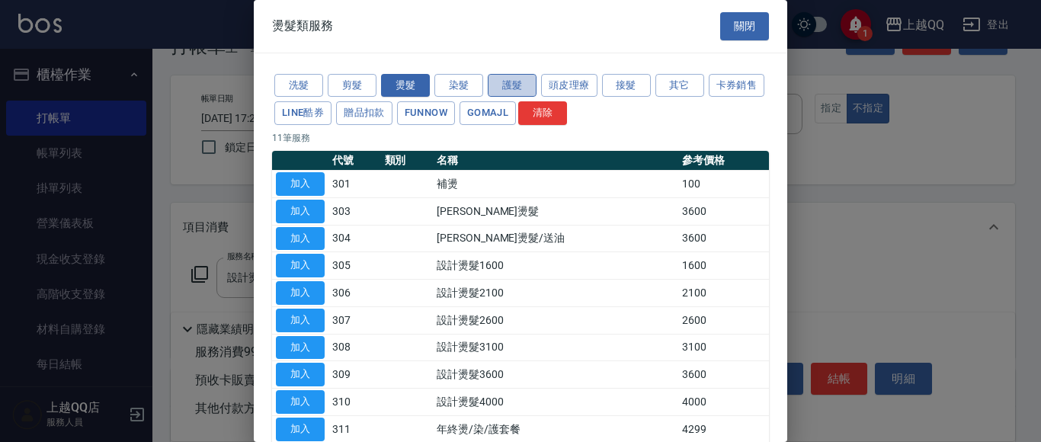
click at [526, 92] on button "護髮" at bounding box center [512, 86] width 49 height 24
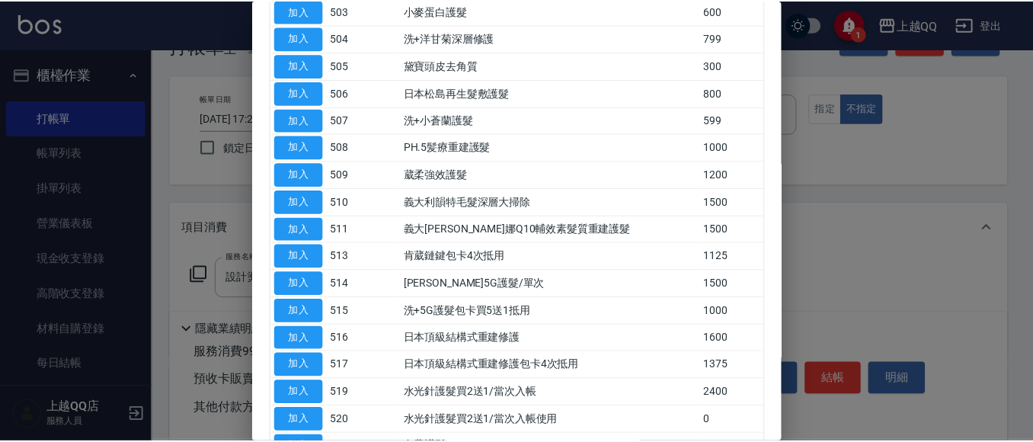
scroll to position [229, 0]
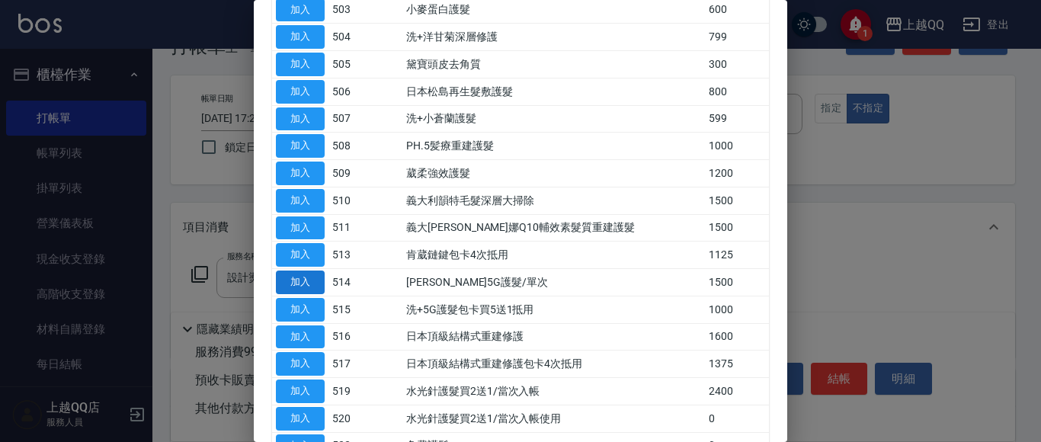
click at [306, 282] on button "加入" at bounding box center [300, 282] width 49 height 24
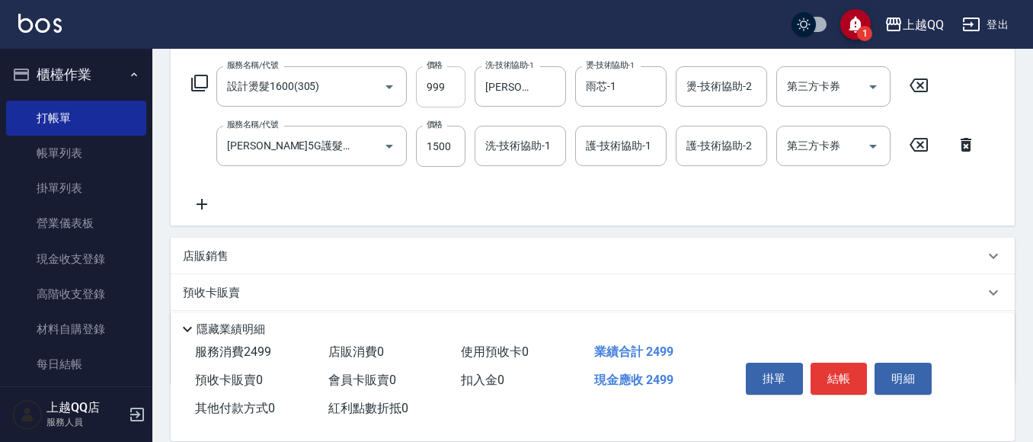
scroll to position [276, 0]
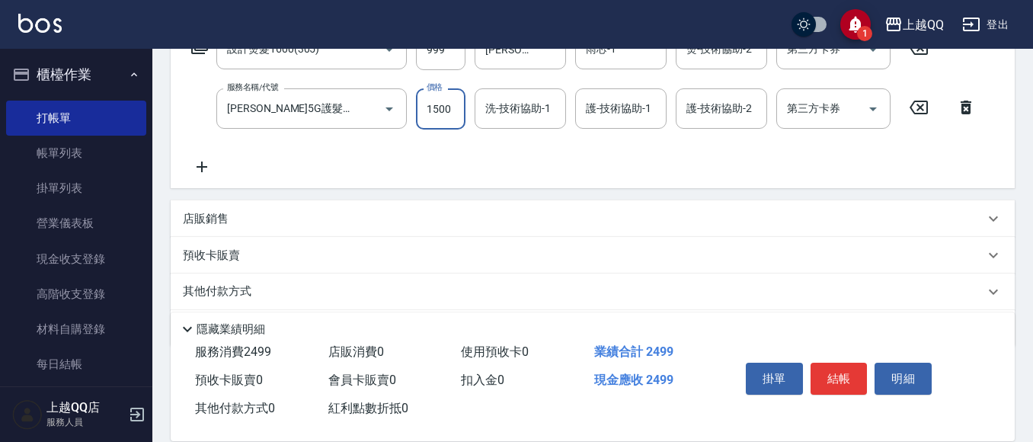
click at [445, 117] on input "1500" at bounding box center [441, 108] width 50 height 41
type input "999"
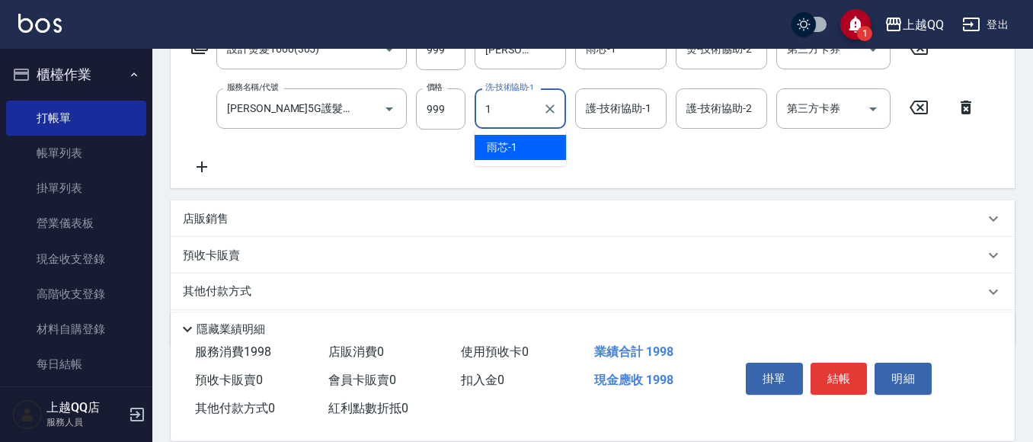
type input "雨芯-1"
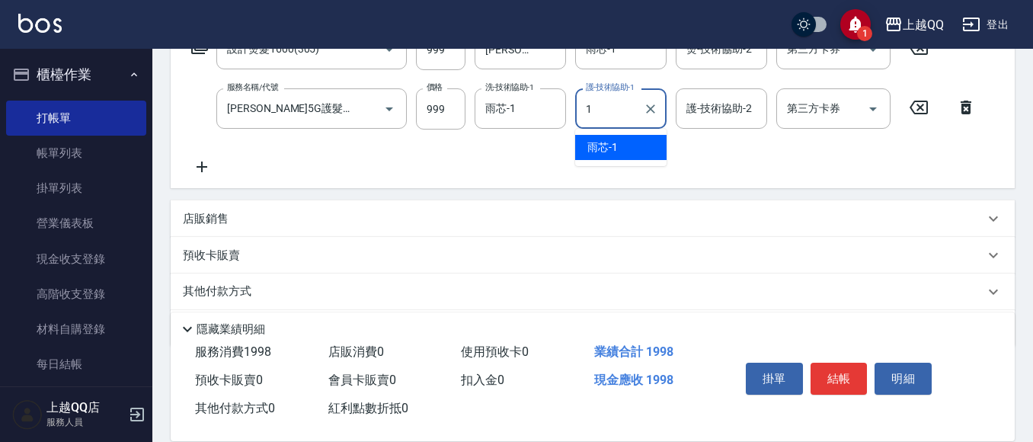
type input "雨芯-1"
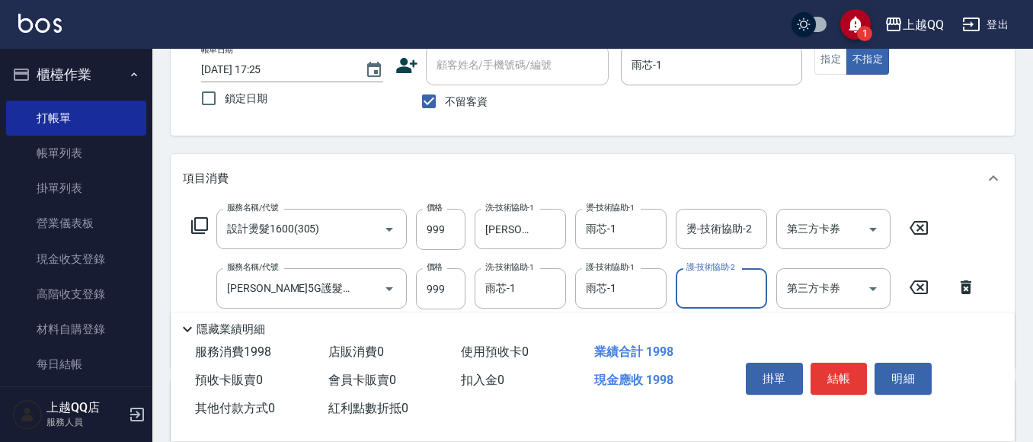
scroll to position [47, 0]
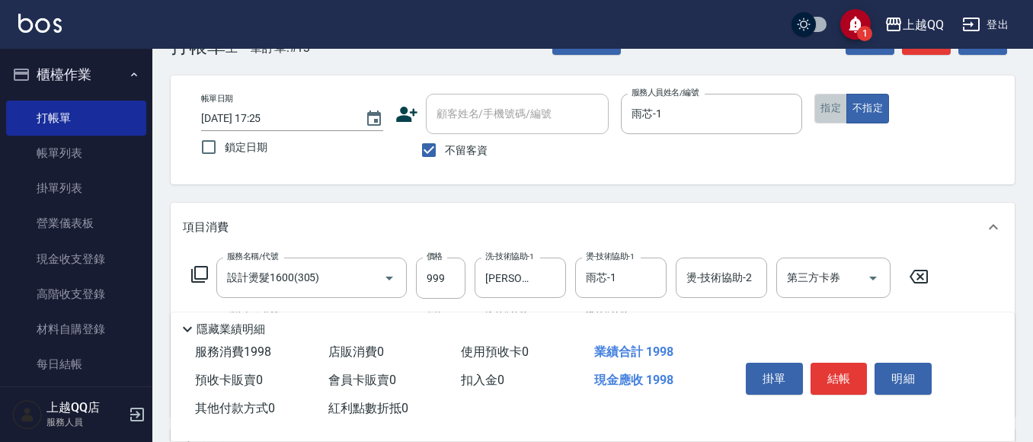
click at [825, 117] on button "指定" at bounding box center [830, 109] width 33 height 30
click at [858, 381] on button "結帳" at bounding box center [839, 379] width 57 height 32
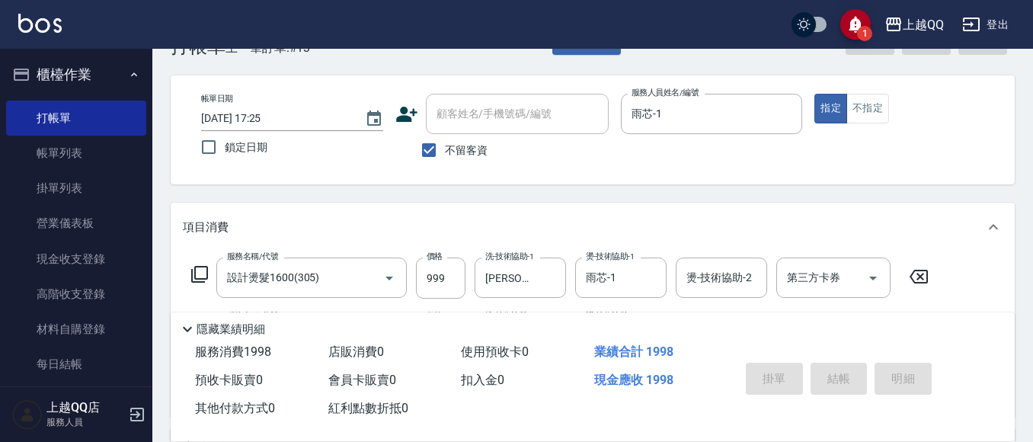
type input "[DATE] 17:29"
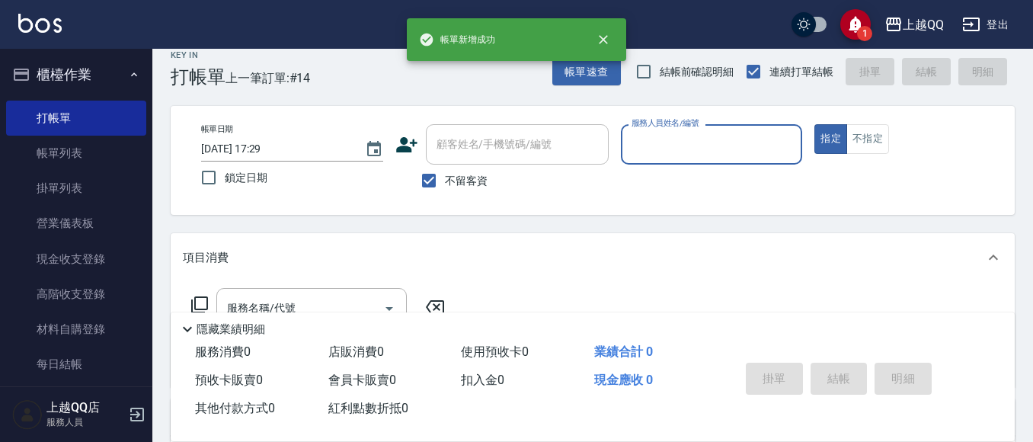
scroll to position [0, 0]
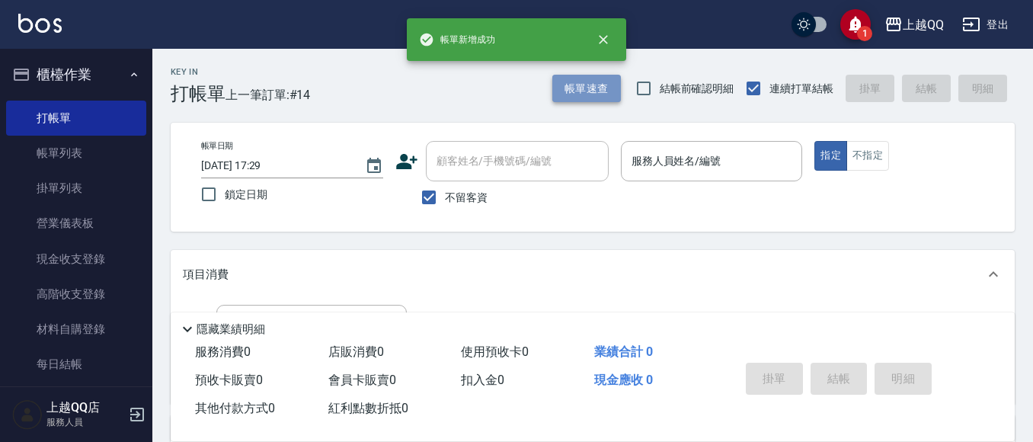
click at [576, 88] on button "帳單速查" at bounding box center [586, 89] width 69 height 28
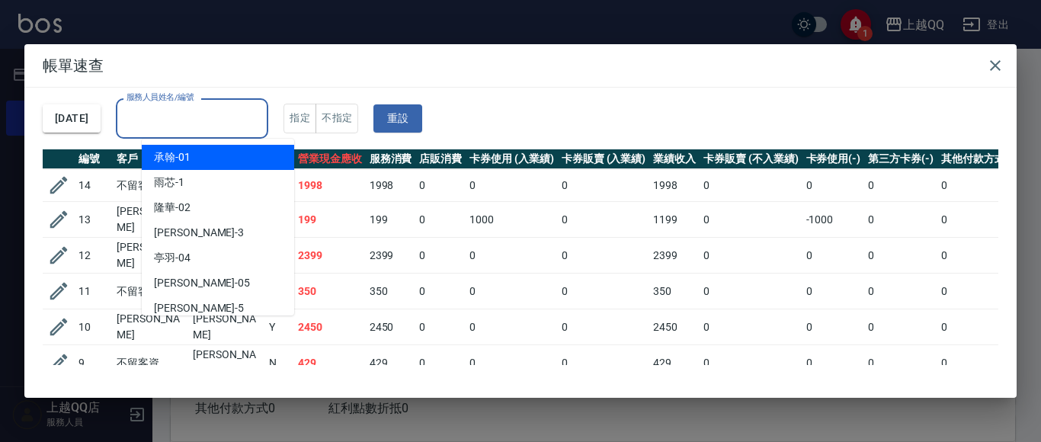
click at [207, 122] on input "服務人員姓名/編號" at bounding box center [192, 118] width 139 height 27
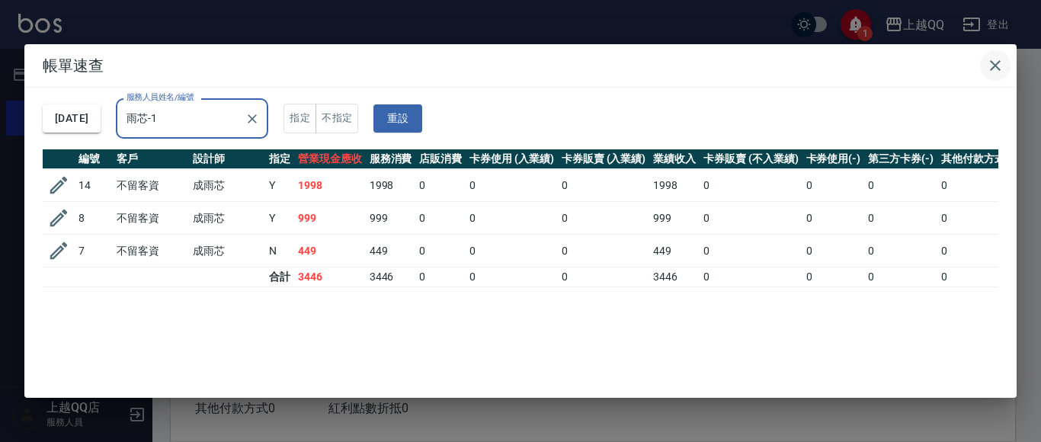
type input "雨芯-1"
click at [989, 71] on icon "button" at bounding box center [995, 65] width 18 height 18
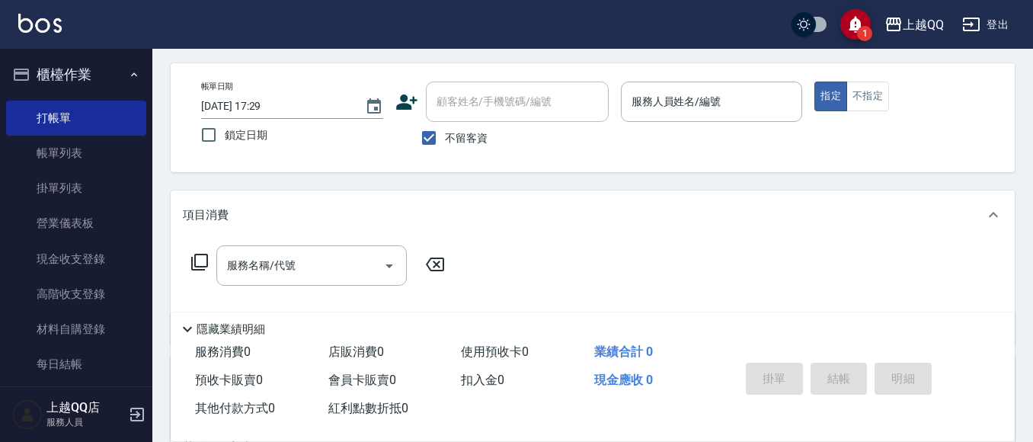
scroll to position [76, 0]
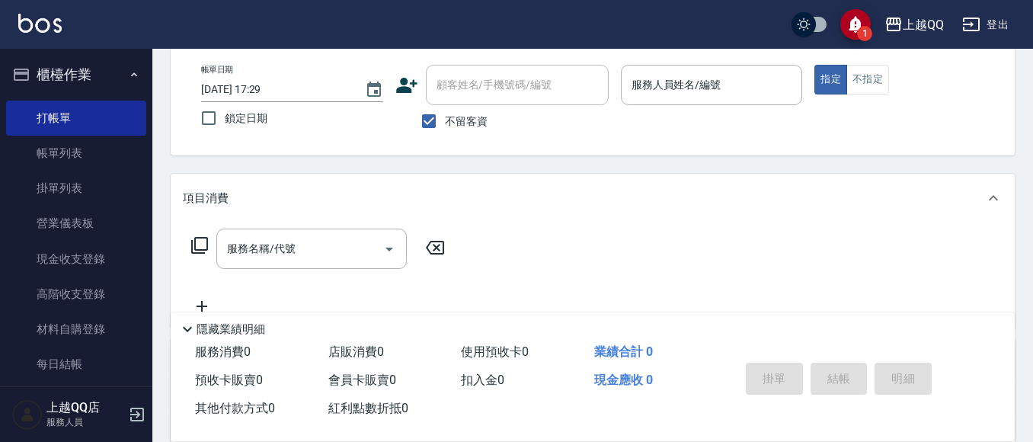
drag, startPoint x: 475, startPoint y: 124, endPoint x: 486, endPoint y: 92, distance: 33.7
click at [476, 124] on span "不留客資" at bounding box center [466, 122] width 43 height 16
click at [445, 124] on input "不留客資" at bounding box center [429, 121] width 32 height 32
checkbox input "false"
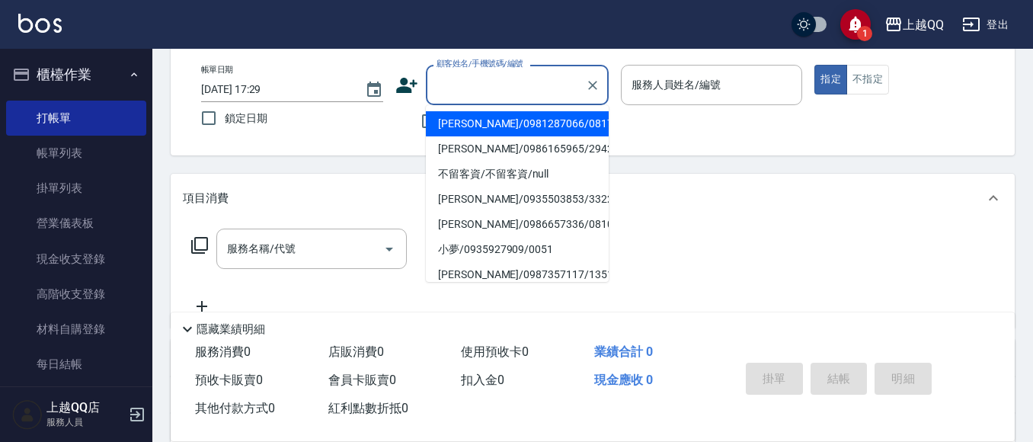
click at [486, 91] on input "顧客姓名/手機號碼/編號" at bounding box center [506, 85] width 146 height 27
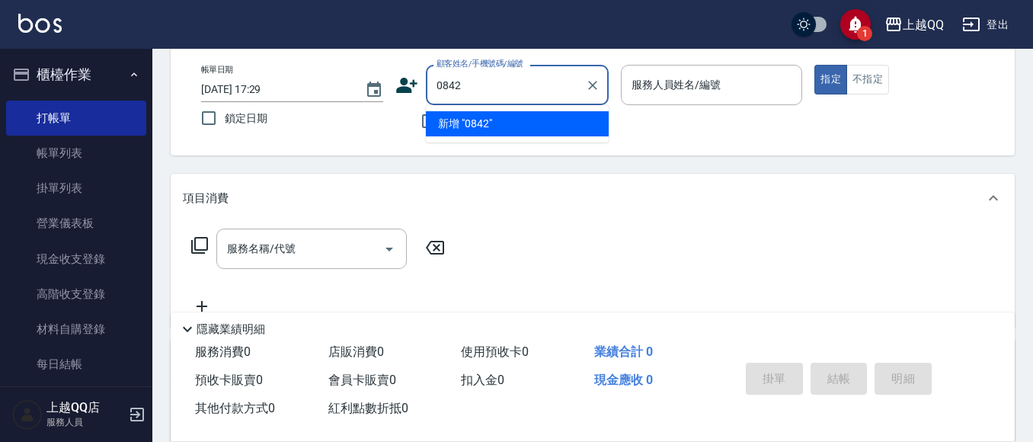
type input "0842"
click at [814, 65] on button "指定" at bounding box center [830, 80] width 33 height 30
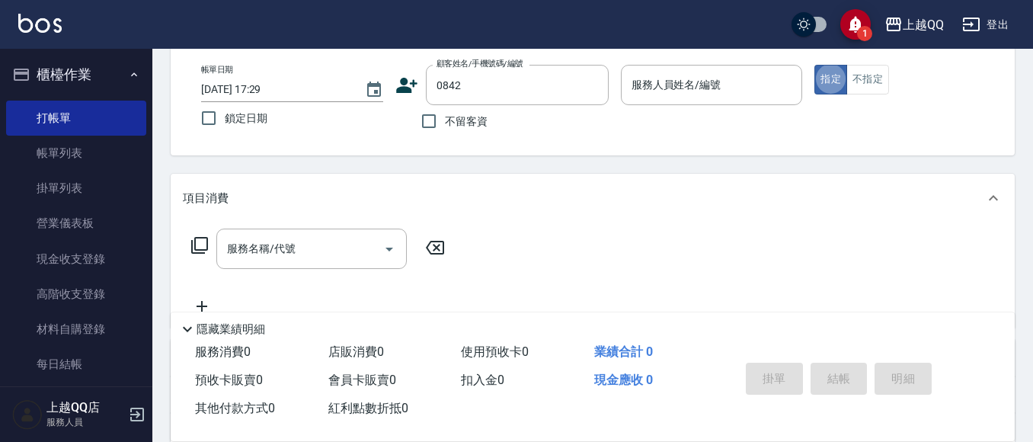
type button "true"
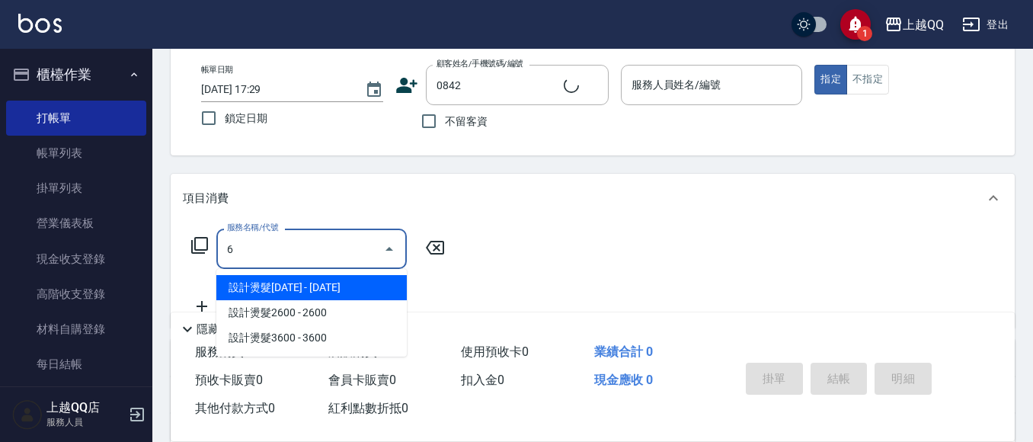
type input "60"
type input "[PERSON_NAME]/0988535063/0842"
type input "601"
type input "欣樺-6"
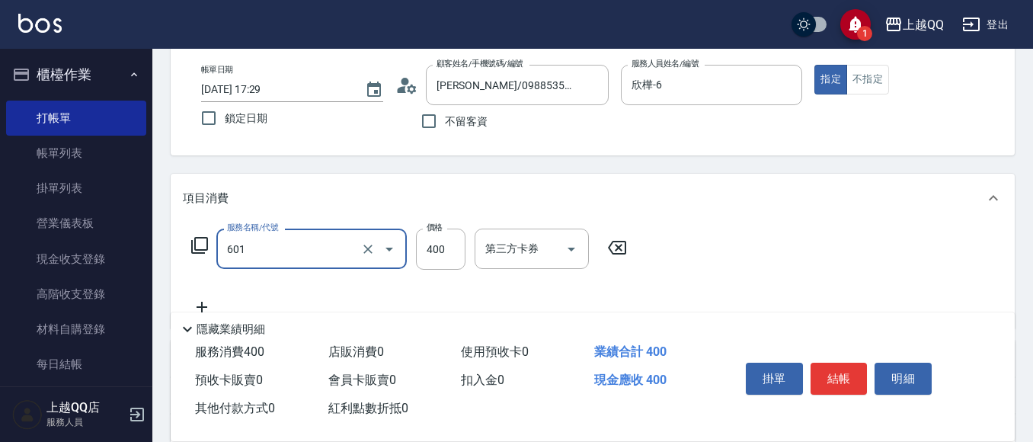
type input "髮原素活養健康洗(601)"
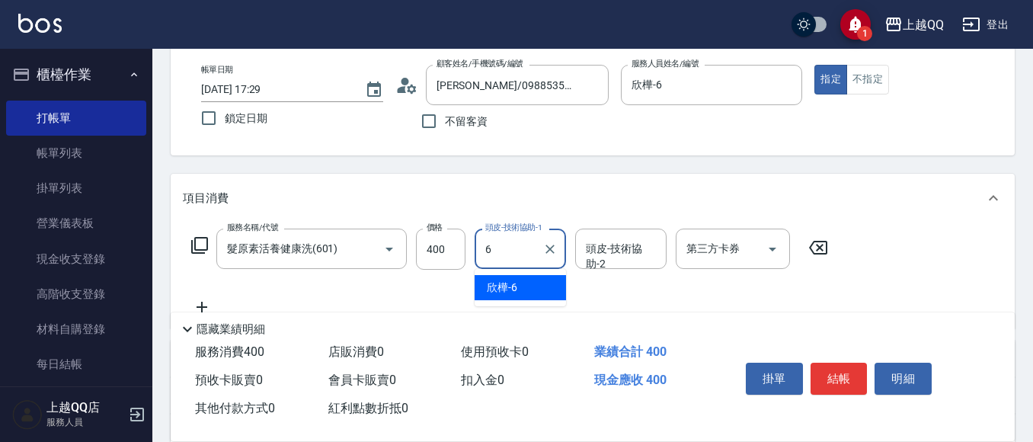
type input "欣樺-6"
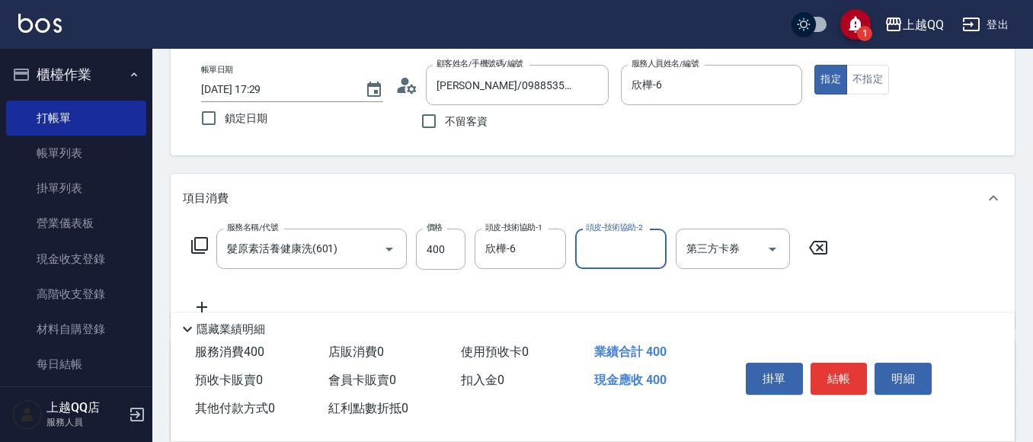
click at [551, 251] on icon "Clear" at bounding box center [549, 249] width 15 height 15
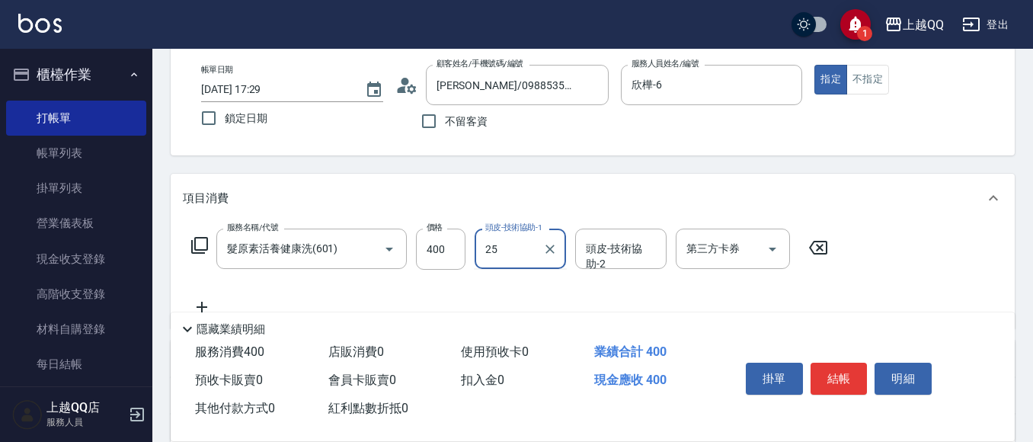
type input "[PERSON_NAME]-25"
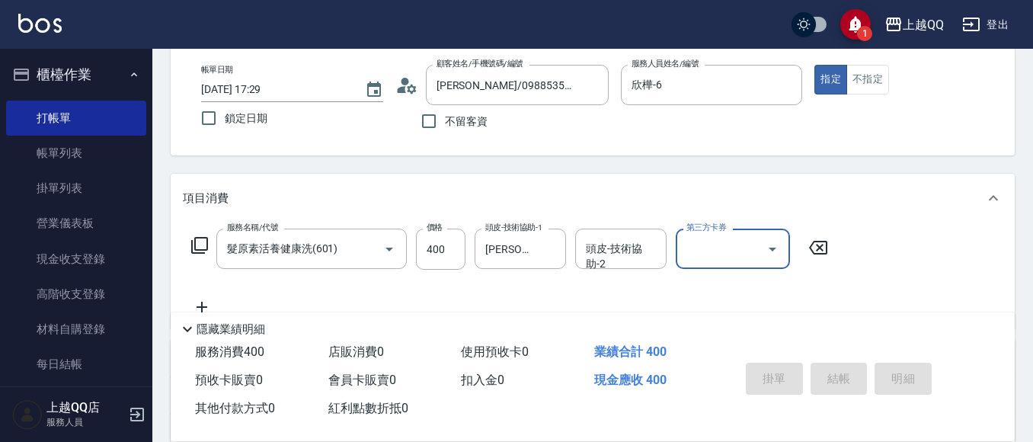
type input "[DATE] 17:47"
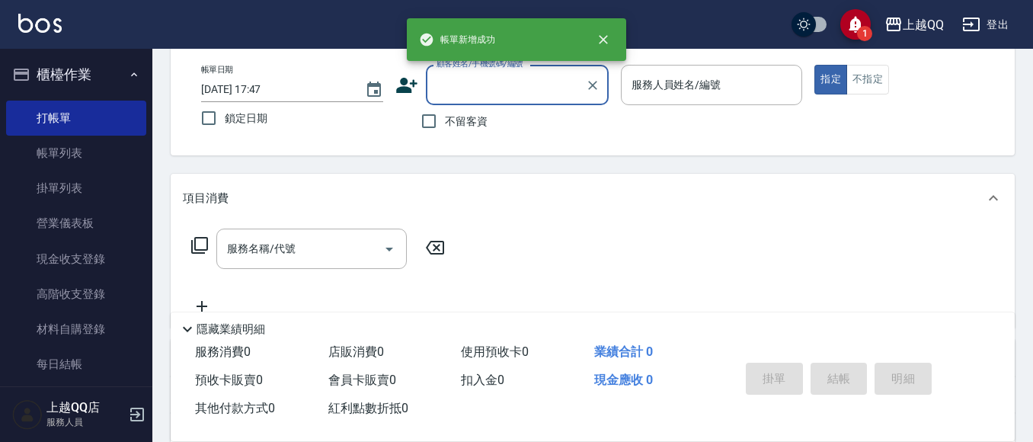
click at [443, 117] on input "不留客資" at bounding box center [429, 121] width 32 height 32
checkbox input "true"
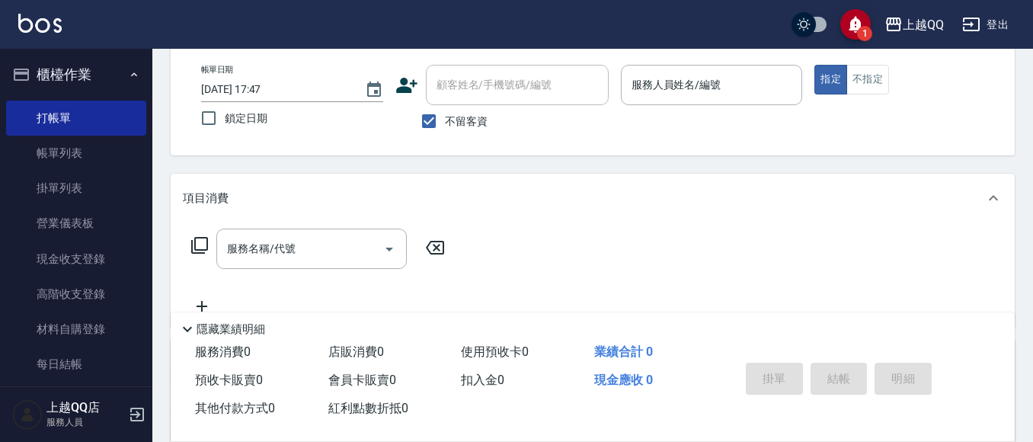
click at [611, 102] on div "帳單日期 [DATE] 17:47 鎖定日期 顧客姓名/手機號碼/編號 顧客姓名/手機號碼/編號 不留客資 服務人員姓名/編號 服務人員姓名/編號 指定 不指定" at bounding box center [593, 101] width 808 height 72
drag, startPoint x: 645, startPoint y: 87, endPoint x: 677, endPoint y: 3, distance: 89.7
click at [645, 88] on input "服務人員姓名/編號" at bounding box center [712, 85] width 168 height 27
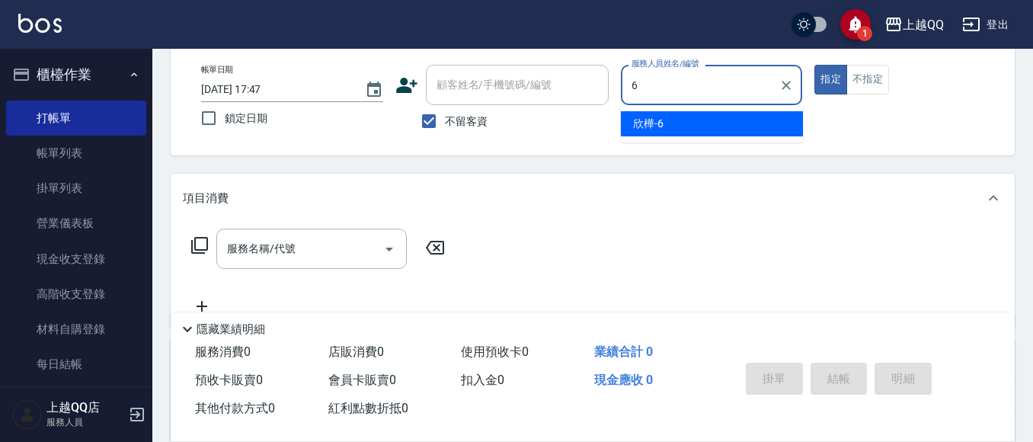
type input "欣樺-6"
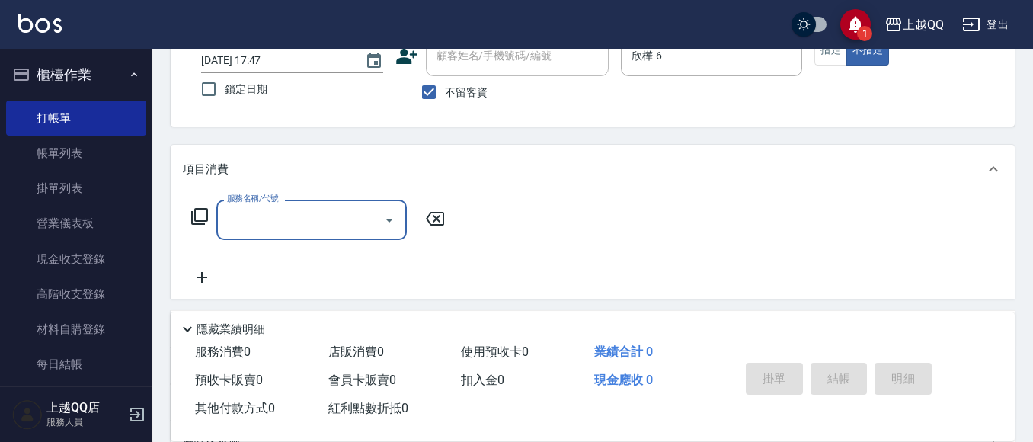
scroll to position [107, 0]
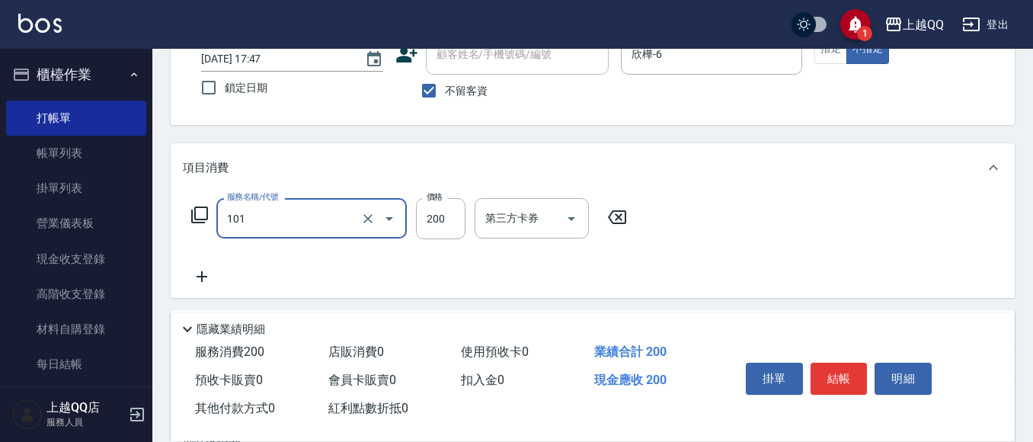
type input "洗髮(101)"
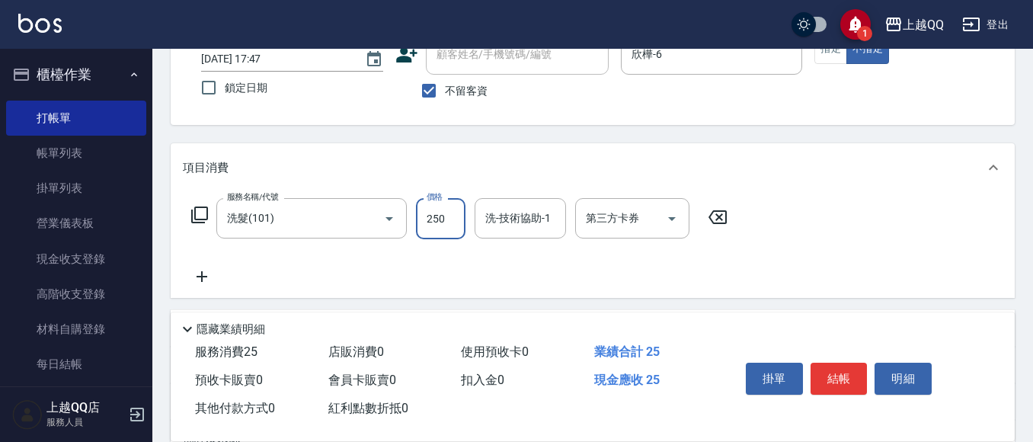
type input "250"
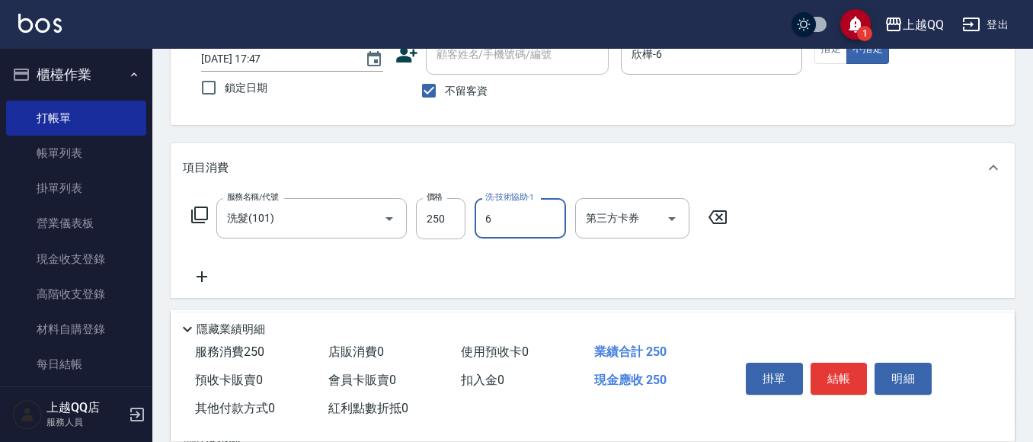
type input "欣樺-6"
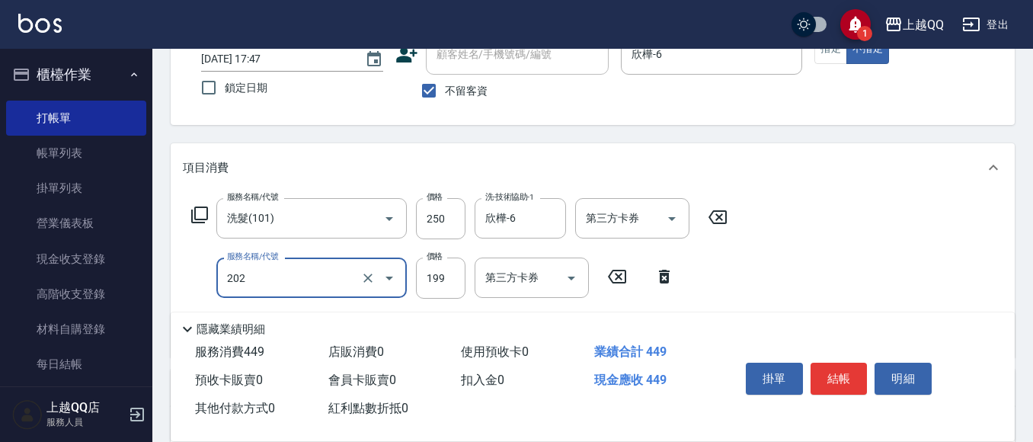
type input "不指定單剪(202)"
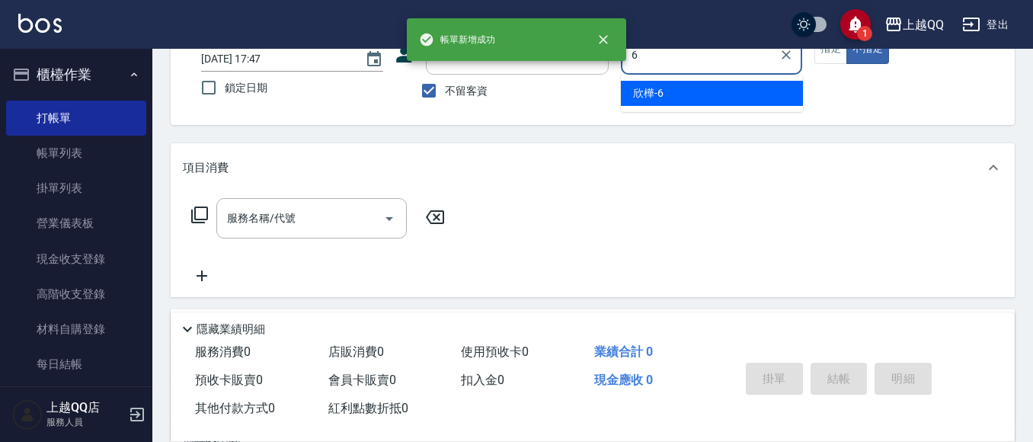
type input "欣樺-6"
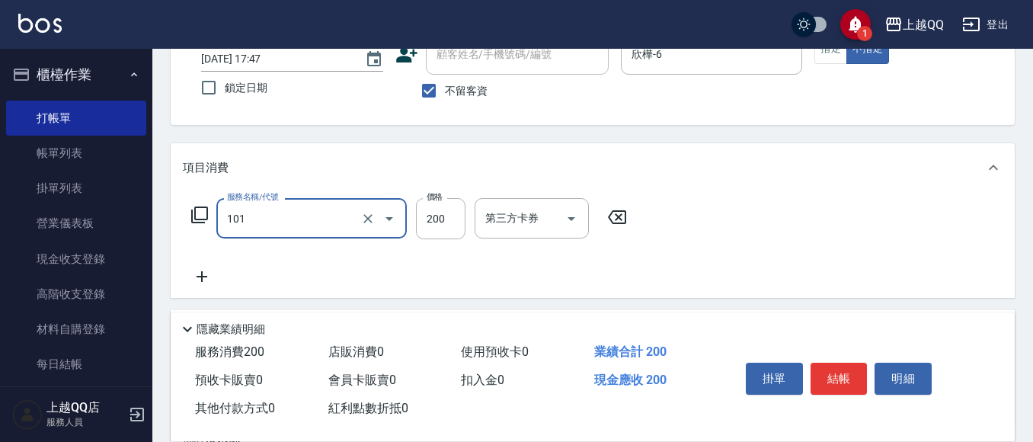
type input "洗髮(101)"
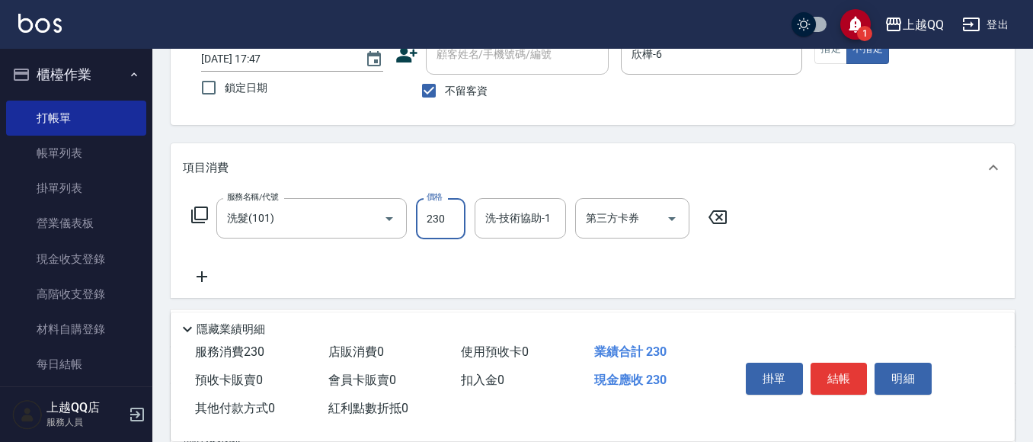
type input "230"
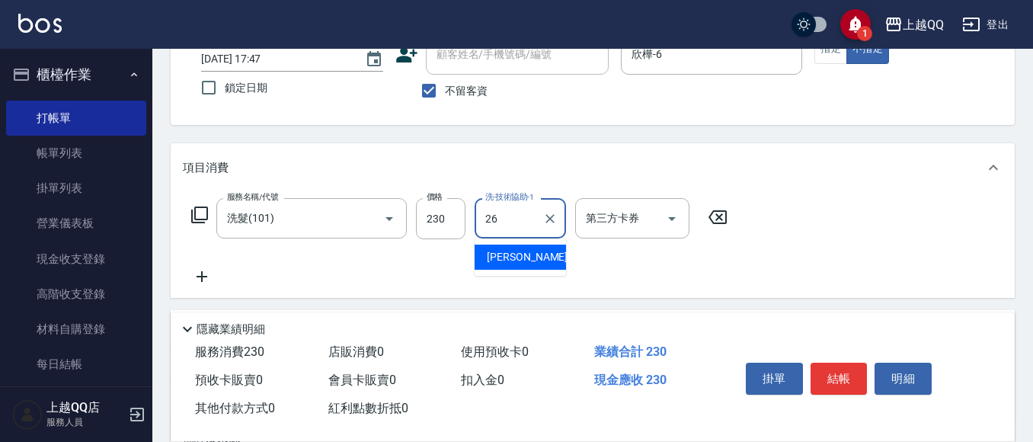
type input "[PERSON_NAME]-26"
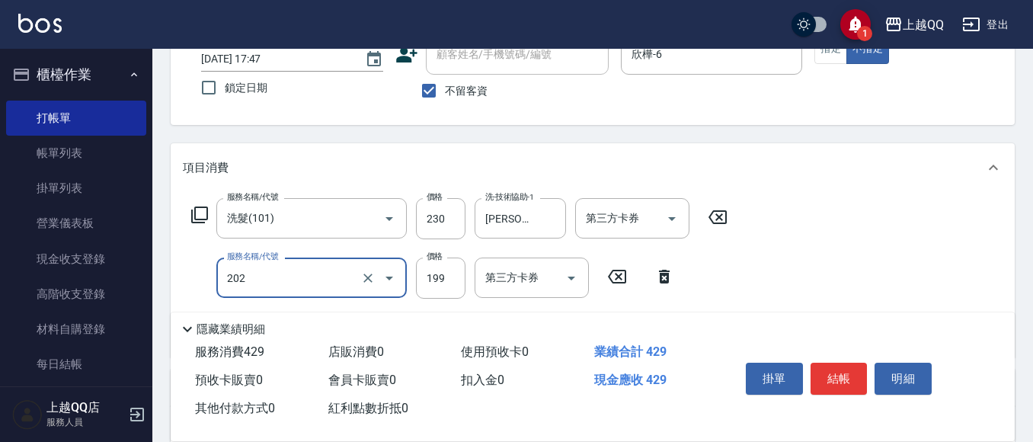
type input "不指定單剪(202)"
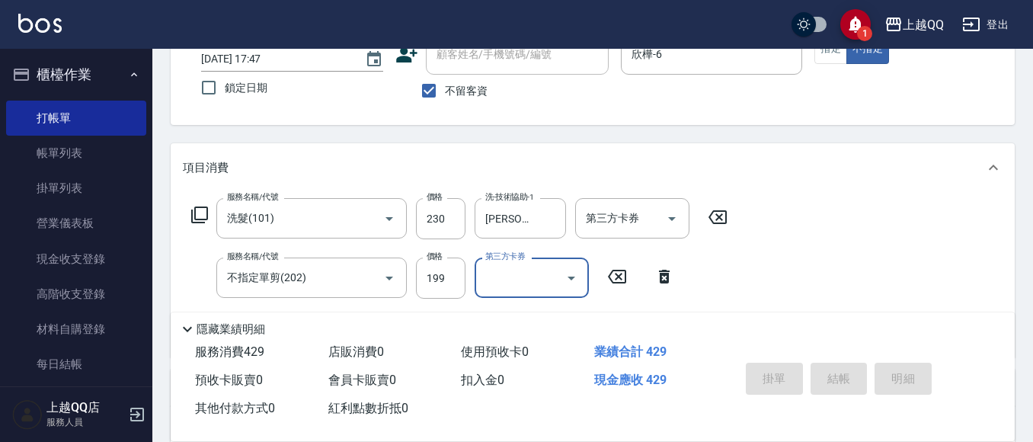
type input "[DATE] 17:48"
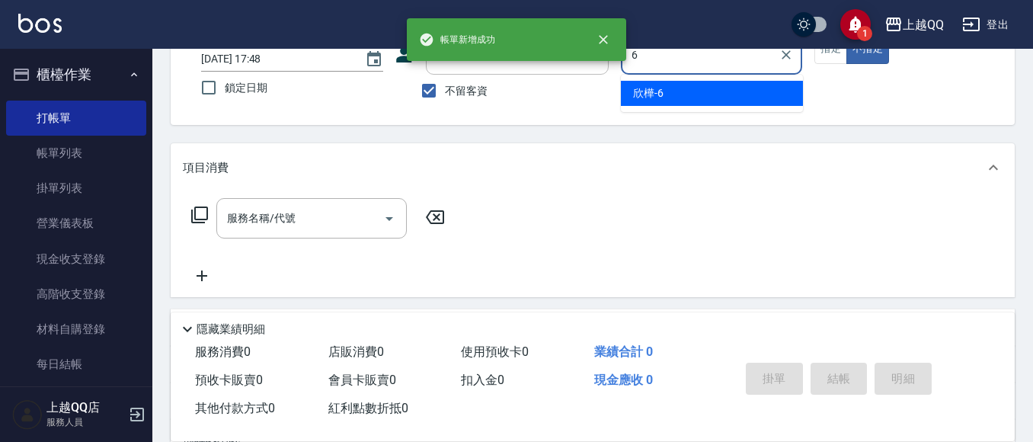
type input "欣樺-6"
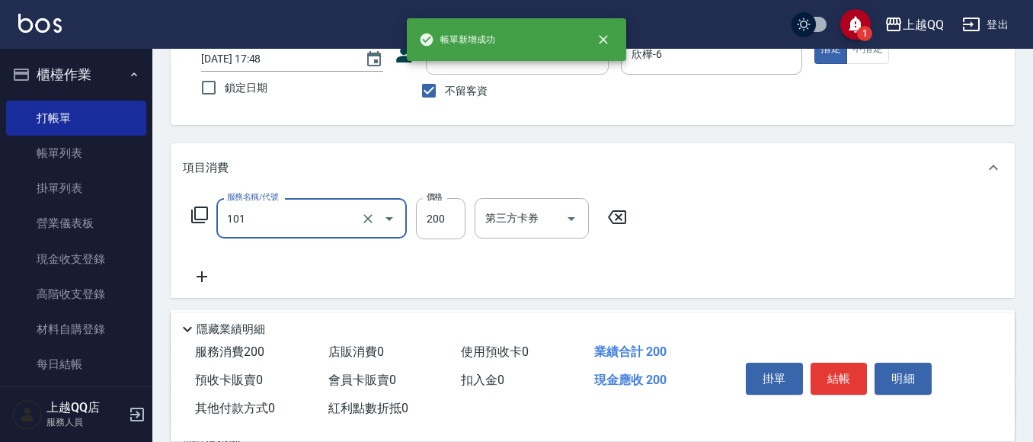
type input "洗髮(101)"
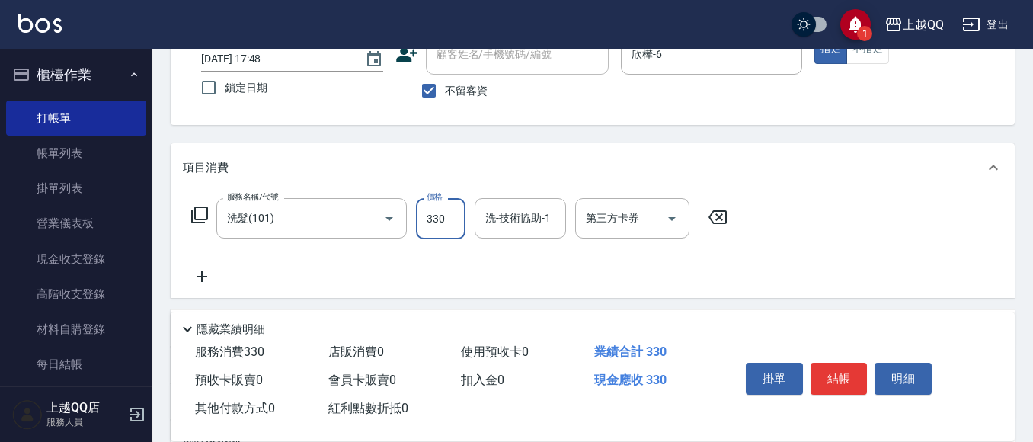
type input "330"
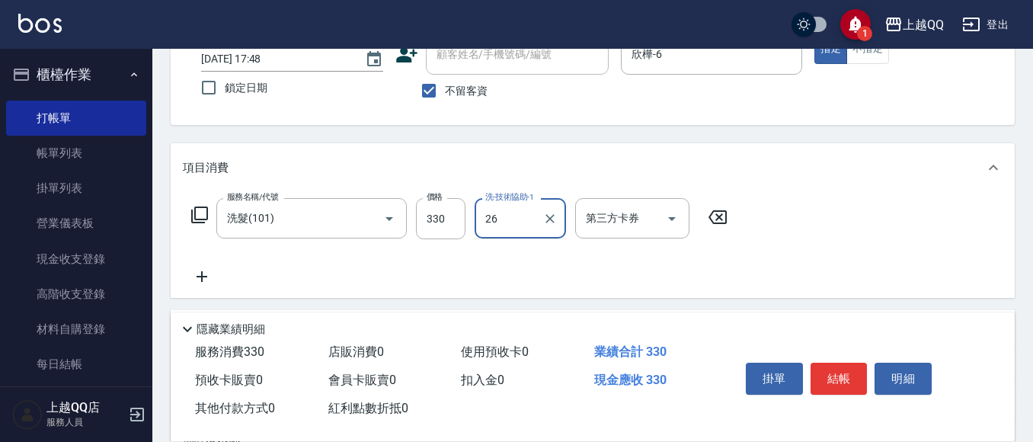
type input "[PERSON_NAME]-26"
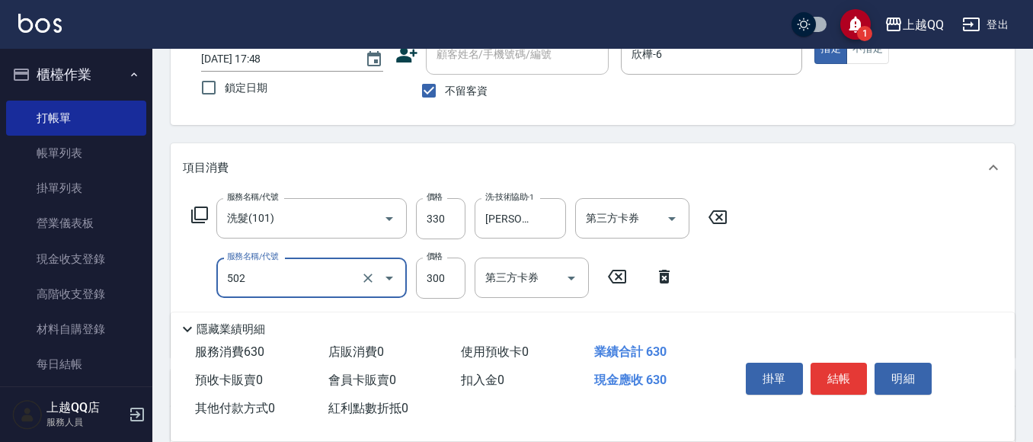
type input "自備護髮(502)"
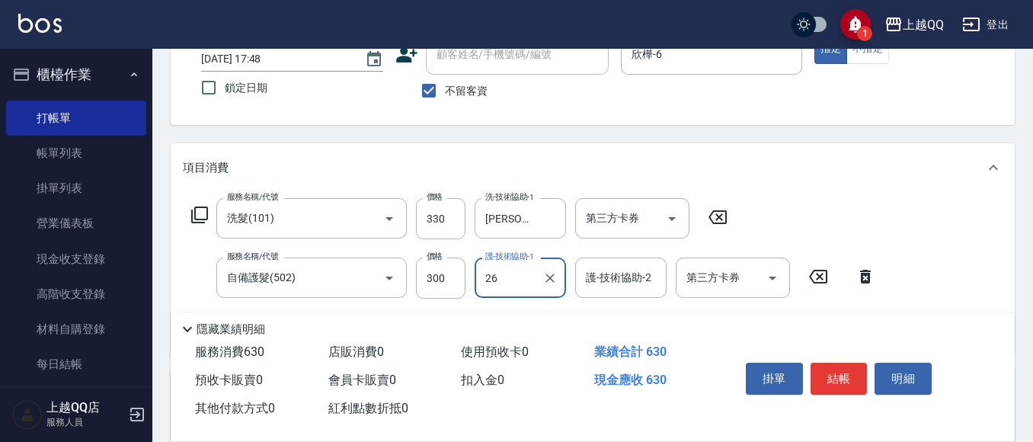
type input "[PERSON_NAME]-26"
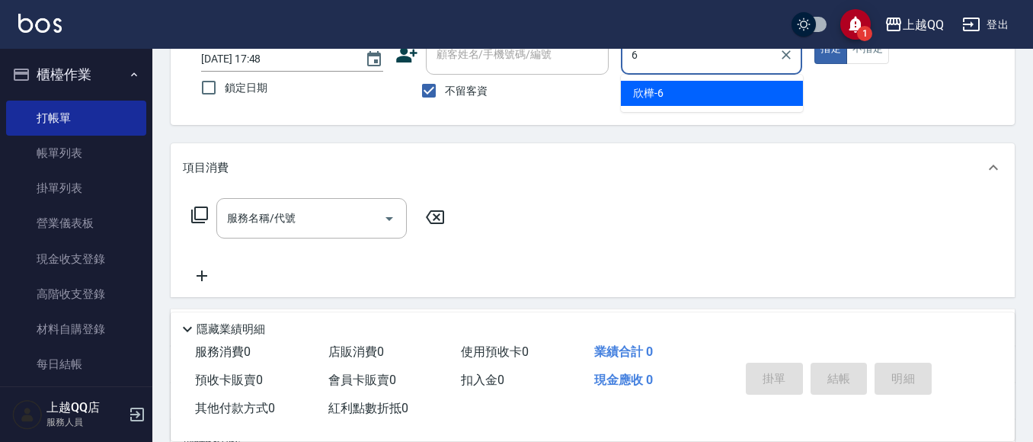
scroll to position [75, 0]
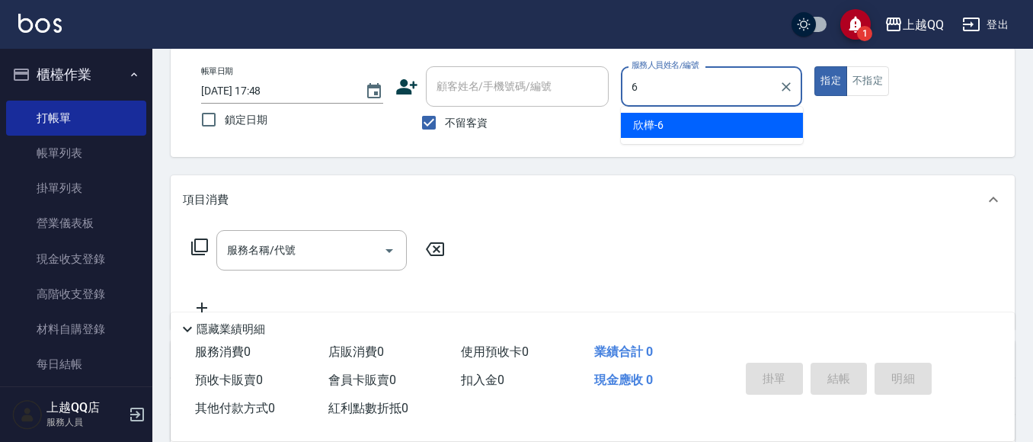
type input "6"
drag, startPoint x: 452, startPoint y: 114, endPoint x: 488, endPoint y: 68, distance: 58.7
click at [454, 115] on span "不留客資" at bounding box center [466, 123] width 43 height 16
click at [445, 114] on input "不留客資" at bounding box center [429, 123] width 32 height 32
checkbox input "false"
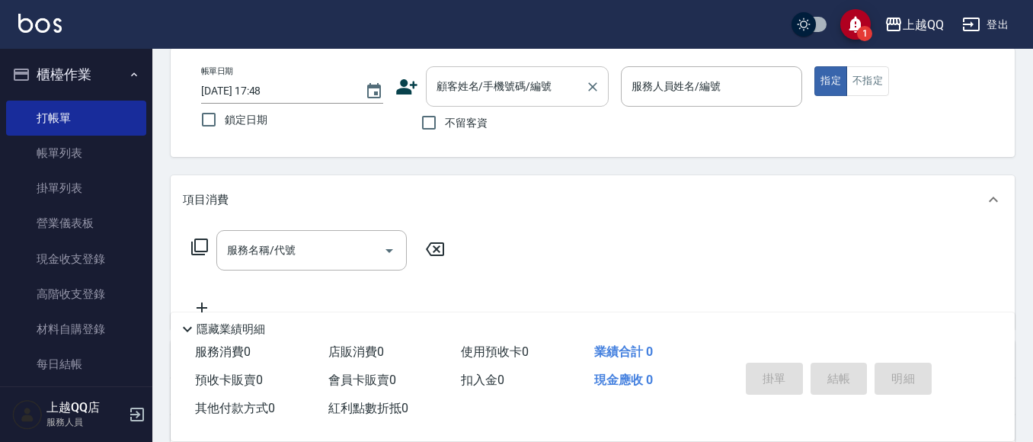
click at [488, 75] on div "顧客姓名/手機號碼/編號 顧客姓名/手機號碼/編號" at bounding box center [517, 86] width 183 height 40
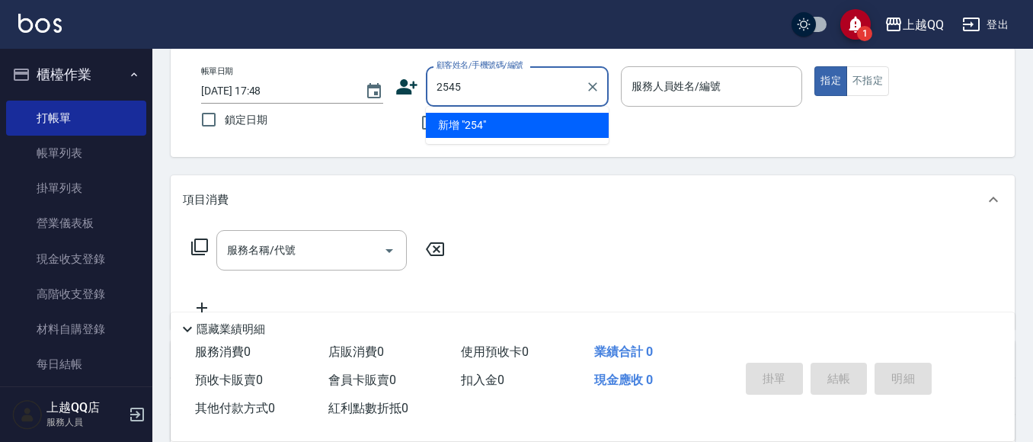
type input "2545"
click at [814, 66] on button "指定" at bounding box center [830, 81] width 33 height 30
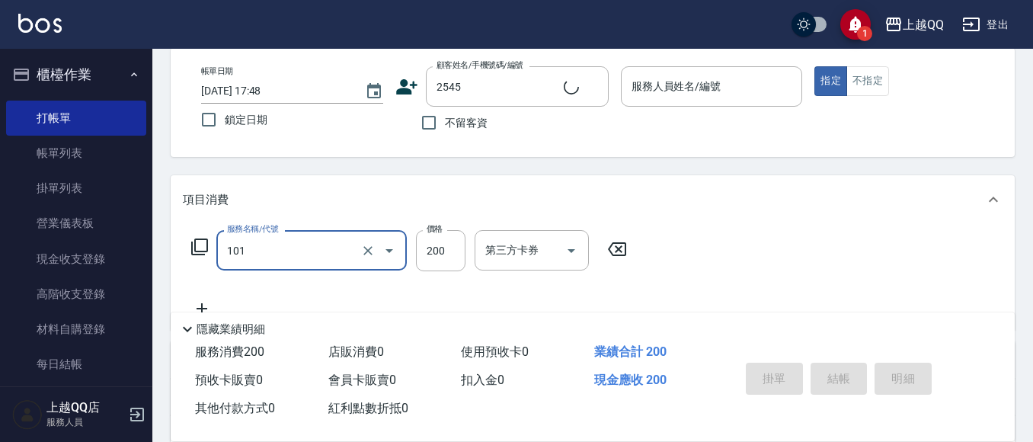
type input "101"
type input "2"
type input "[PERSON_NAME]/0938735908/2545"
type input "洗髮(101)"
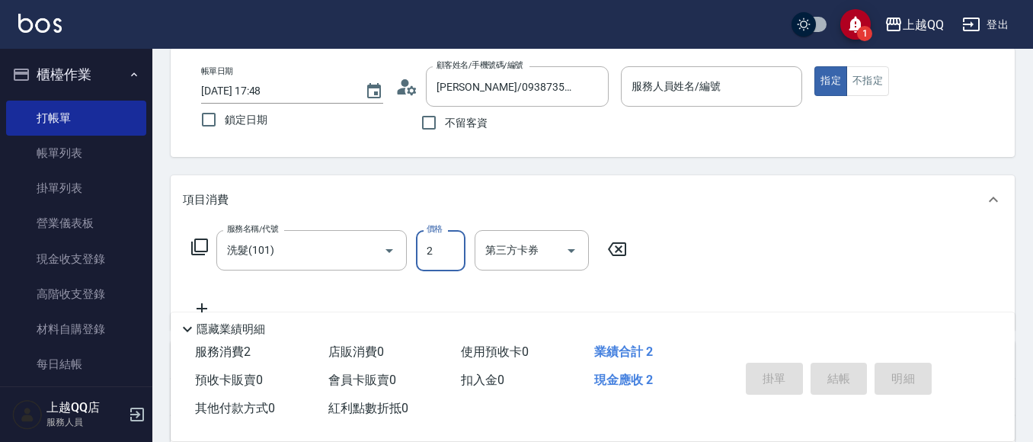
type input "23"
type input "欣樺-6"
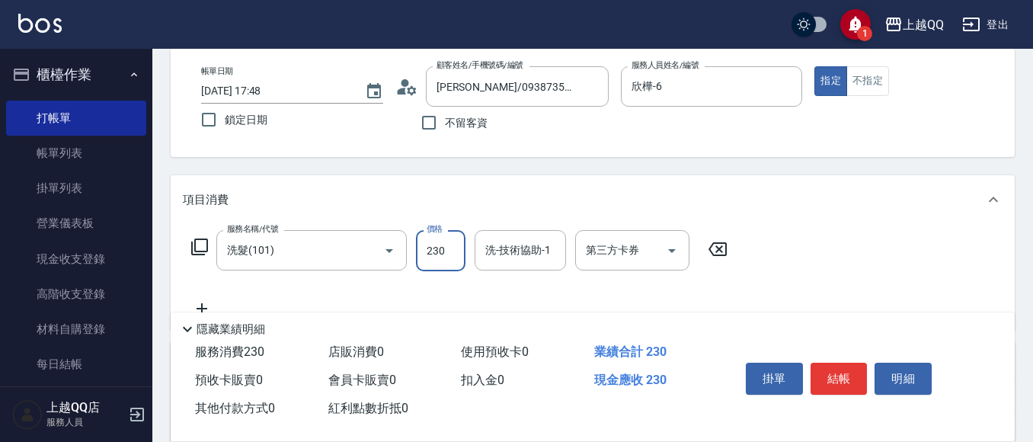
type input "230"
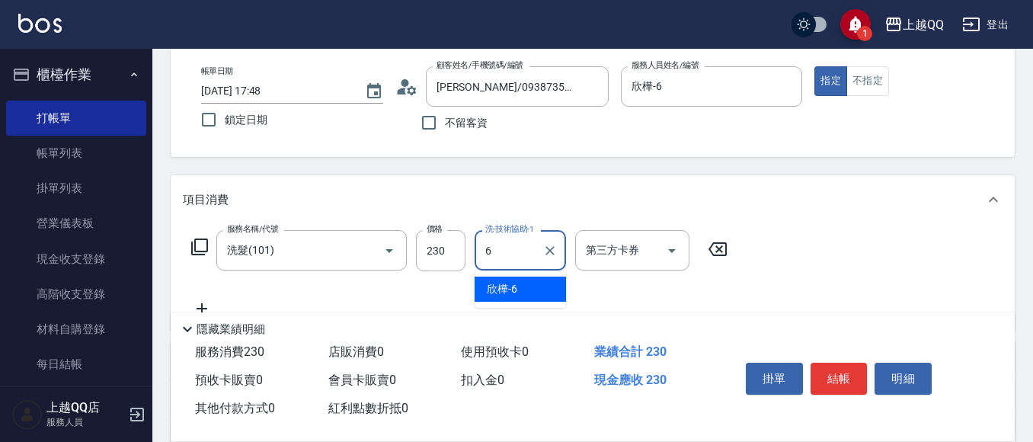
type input "欣樺-6"
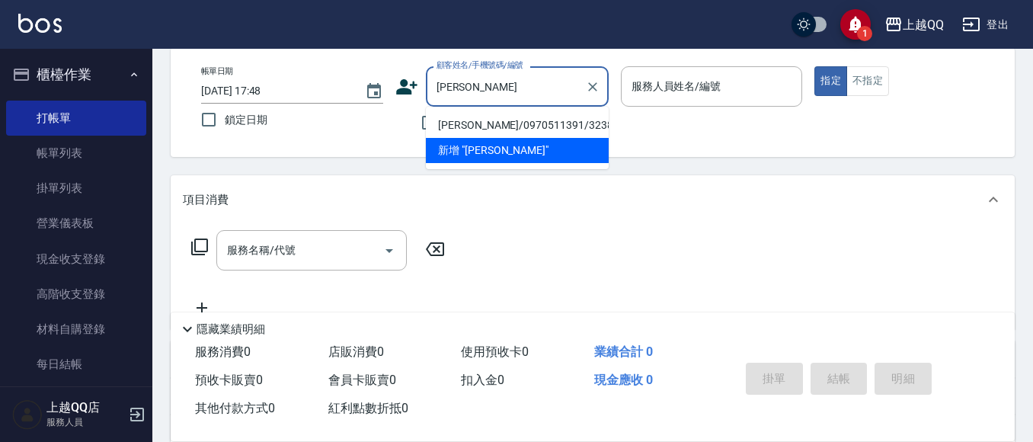
click at [504, 116] on li "[PERSON_NAME]/0970511391/3238" at bounding box center [517, 125] width 183 height 25
type input "[PERSON_NAME]/0970511391/3238"
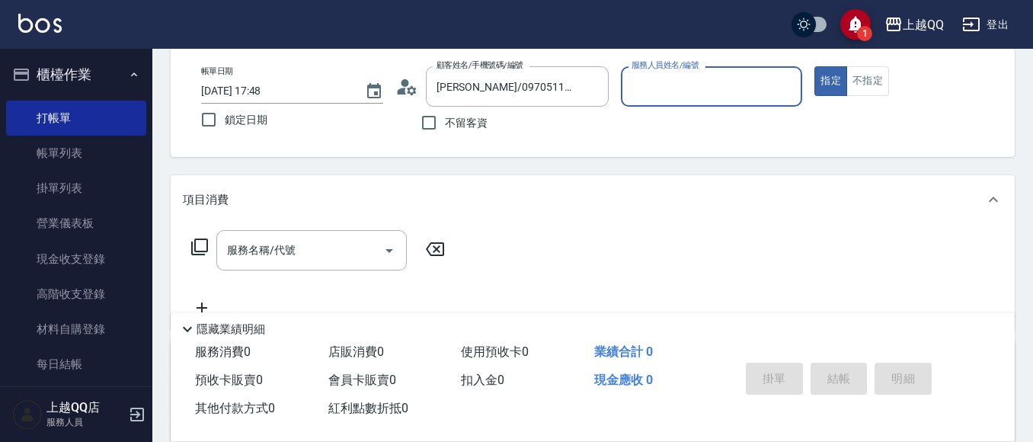
type input "佩怡-3"
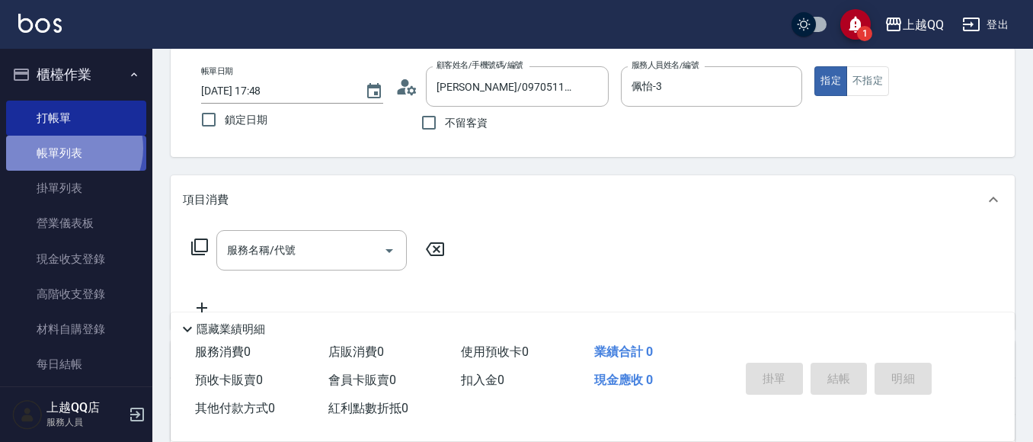
click at [69, 149] on link "帳單列表" at bounding box center [76, 153] width 140 height 35
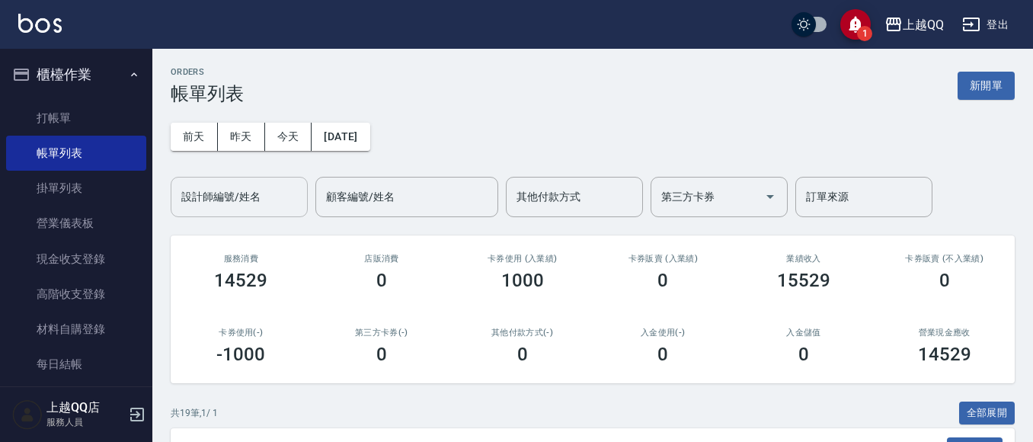
drag, startPoint x: 267, startPoint y: 200, endPoint x: 288, endPoint y: 210, distance: 23.5
click at [288, 210] on input "設計師編號/姓名" at bounding box center [239, 197] width 123 height 27
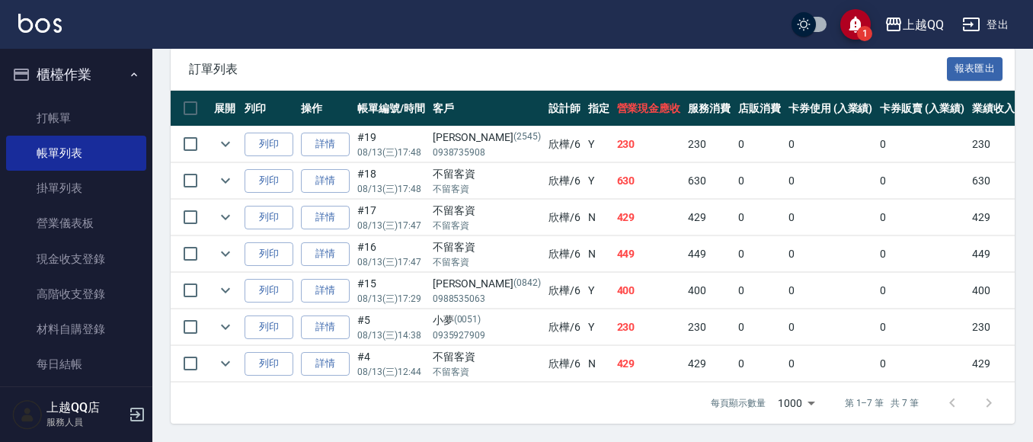
scroll to position [381, 0]
type input "欣樺-6"
click at [89, 116] on link "打帳單" at bounding box center [76, 118] width 140 height 35
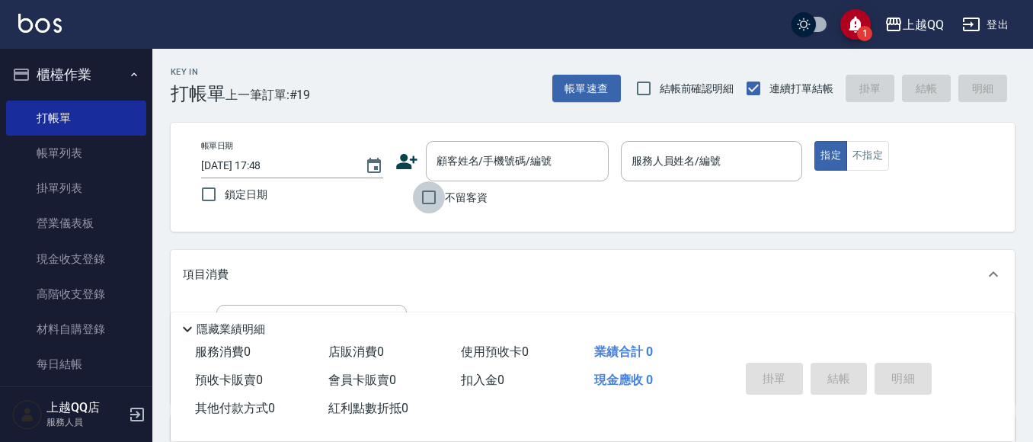
click at [440, 197] on input "不留客資" at bounding box center [429, 197] width 32 height 32
checkbox input "true"
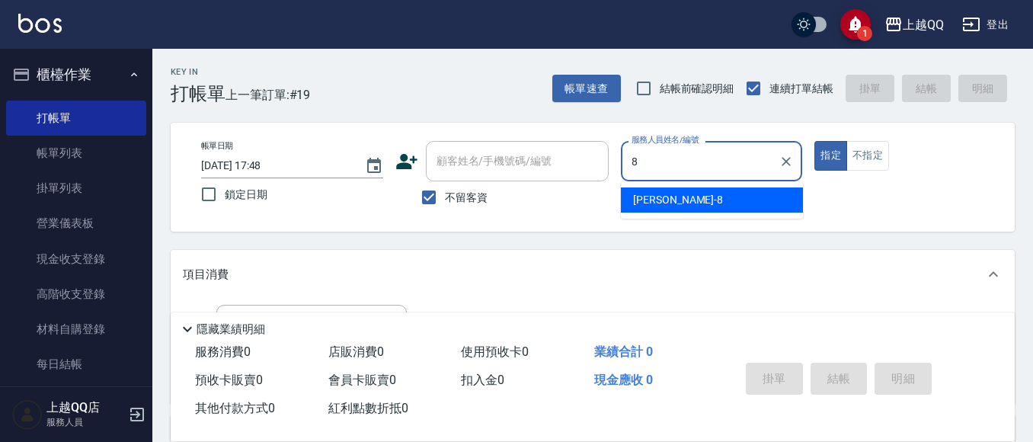
click at [717, 200] on div "[PERSON_NAME] -8" at bounding box center [712, 199] width 182 height 25
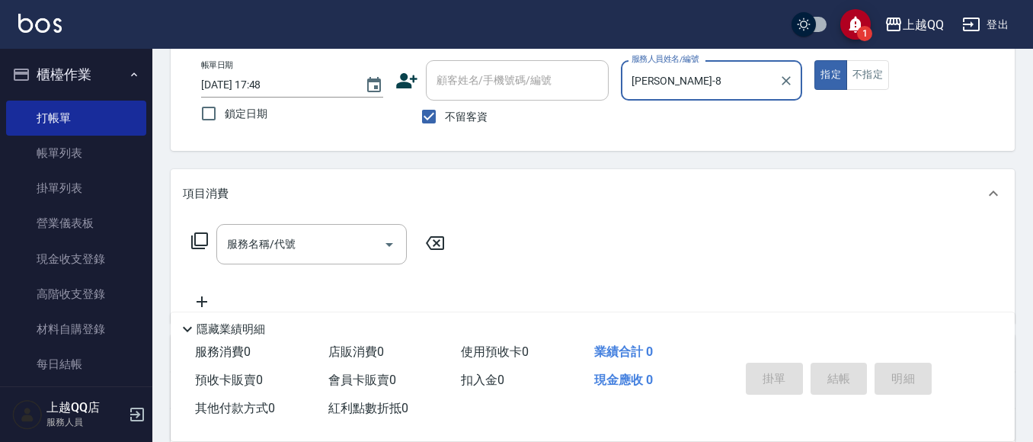
scroll to position [141, 0]
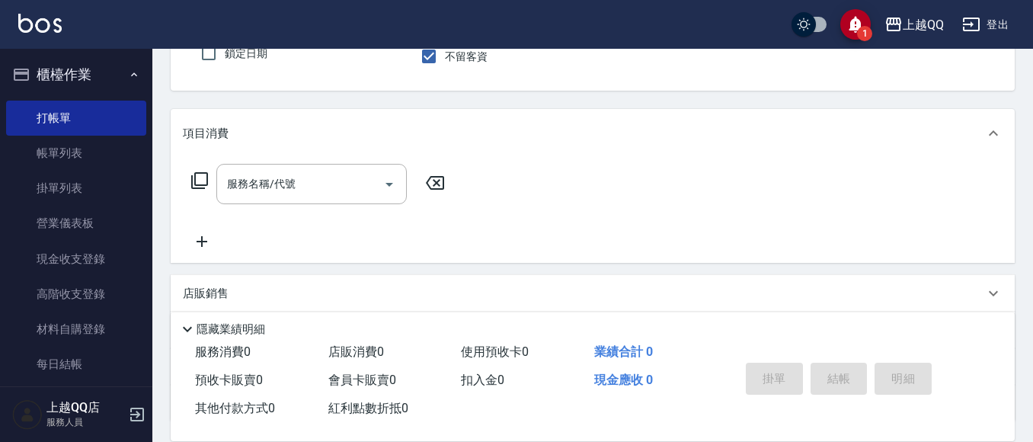
type input "[PERSON_NAME]-8"
click at [200, 178] on icon at bounding box center [199, 180] width 18 height 18
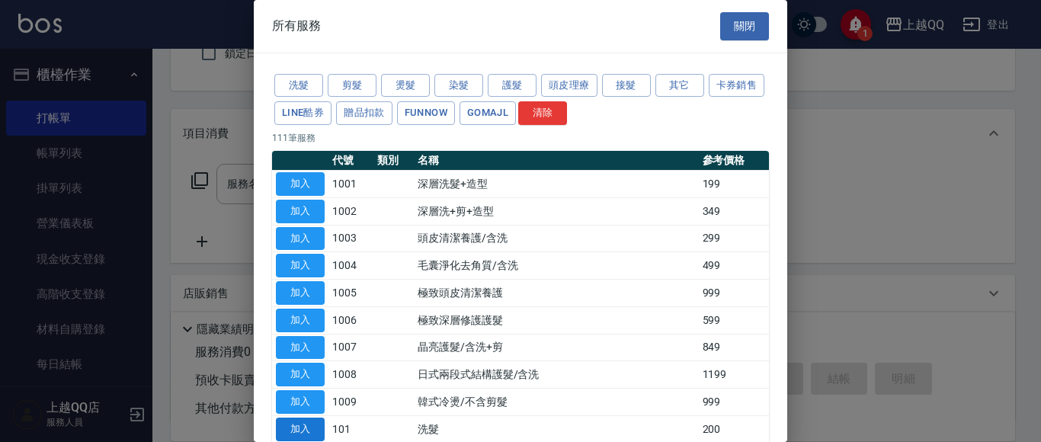
click at [296, 434] on button "加入" at bounding box center [300, 429] width 49 height 24
type input "洗髮(101)"
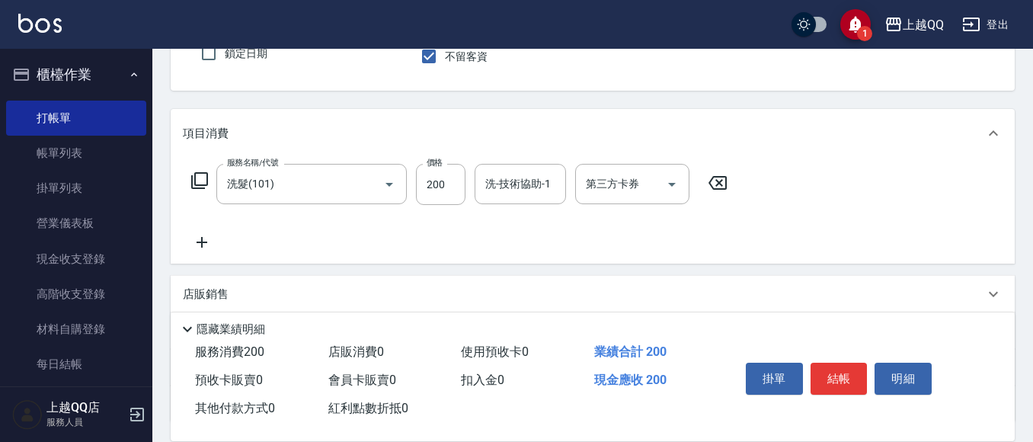
click at [205, 181] on icon at bounding box center [199, 180] width 18 height 18
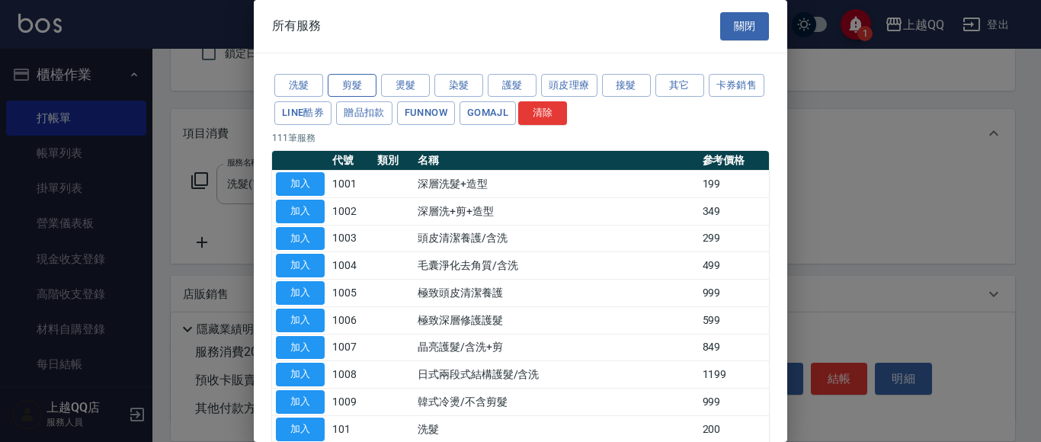
click at [356, 77] on button "剪髮" at bounding box center [352, 86] width 49 height 24
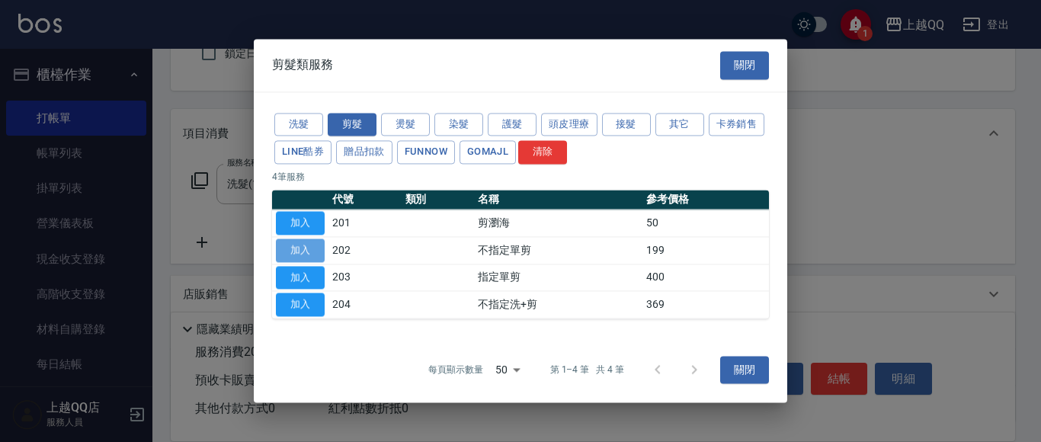
click at [319, 246] on button "加入" at bounding box center [300, 250] width 49 height 24
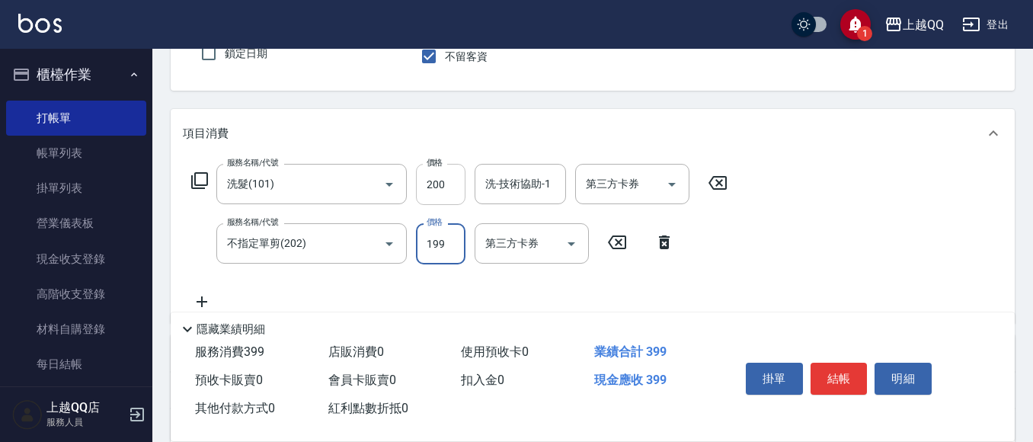
click at [453, 184] on input "200" at bounding box center [441, 184] width 50 height 41
type input "230"
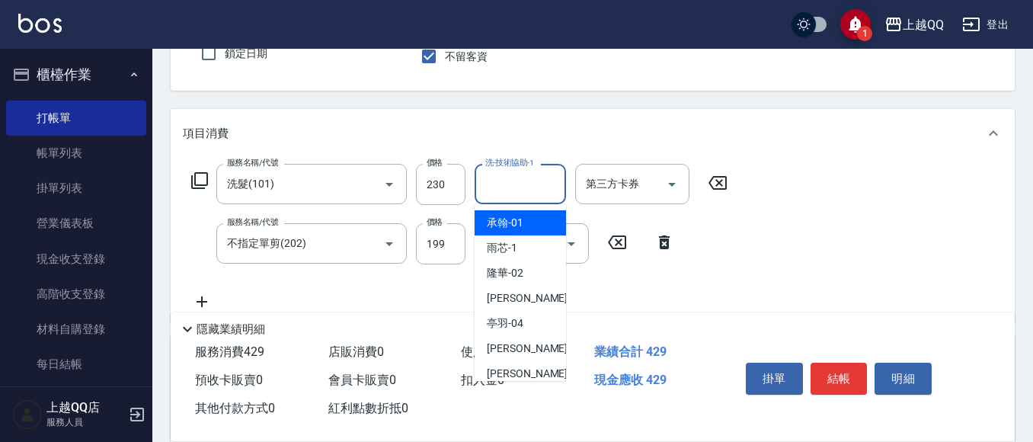
click at [483, 184] on input "洗-技術協助-1" at bounding box center [520, 184] width 78 height 27
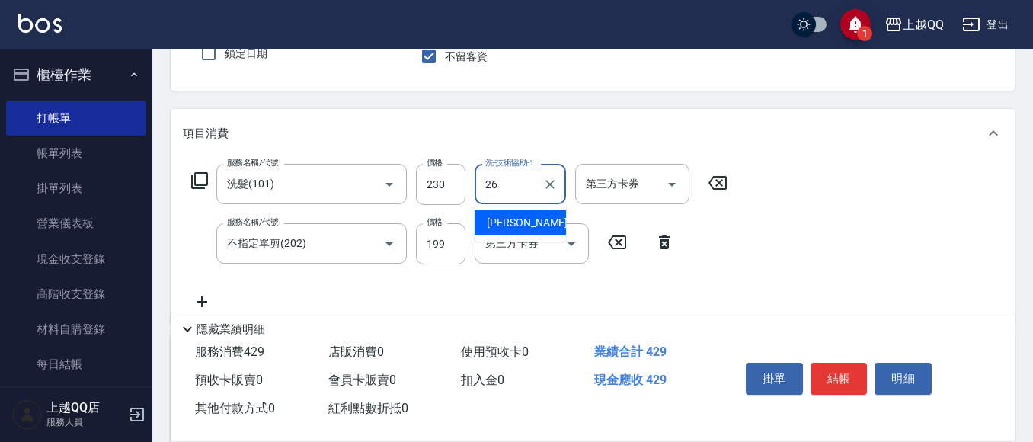
click at [499, 218] on span "[PERSON_NAME]-26" at bounding box center [535, 223] width 96 height 16
type input "[PERSON_NAME]-26"
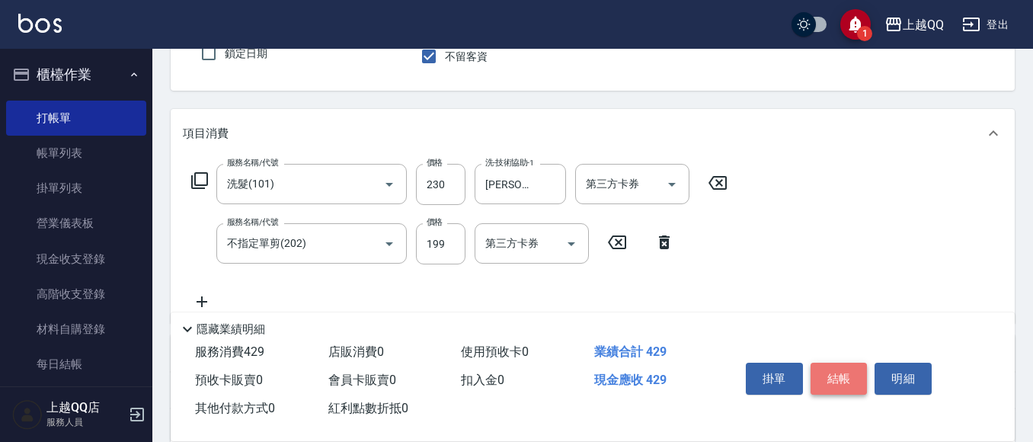
click at [832, 369] on button "結帳" at bounding box center [839, 379] width 57 height 32
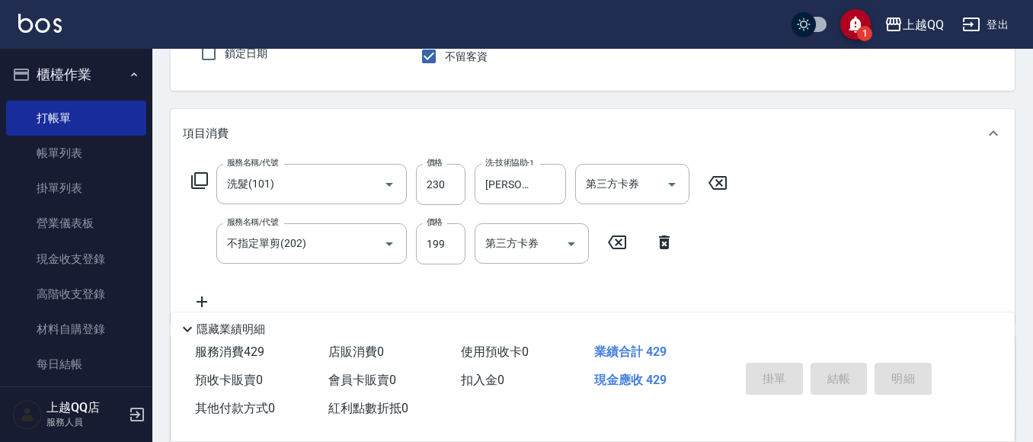
type input "[DATE] 17:55"
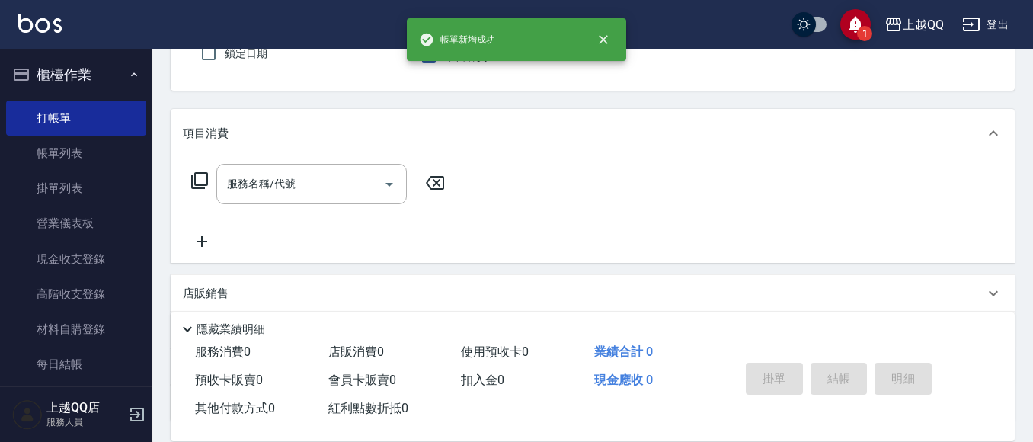
scroll to position [46, 0]
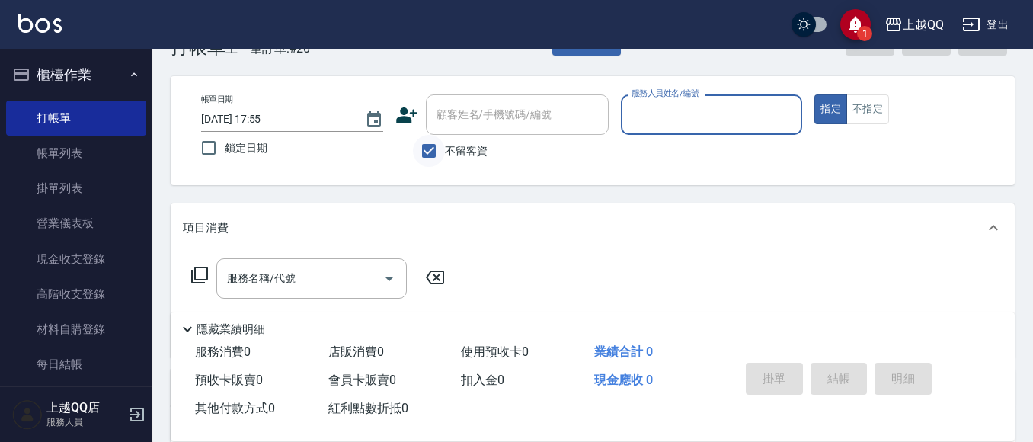
click at [431, 151] on input "不留客資" at bounding box center [429, 151] width 32 height 32
checkbox input "false"
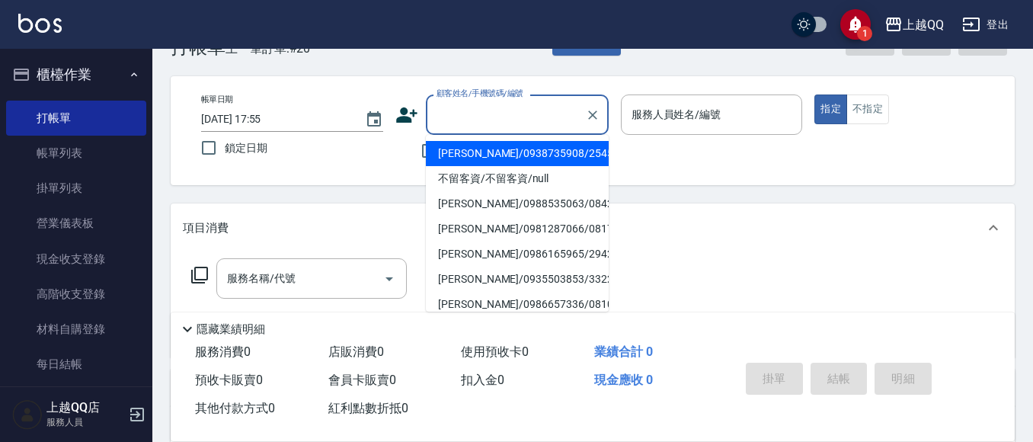
click at [469, 124] on input "顧客姓名/手機號碼/編號" at bounding box center [506, 114] width 146 height 27
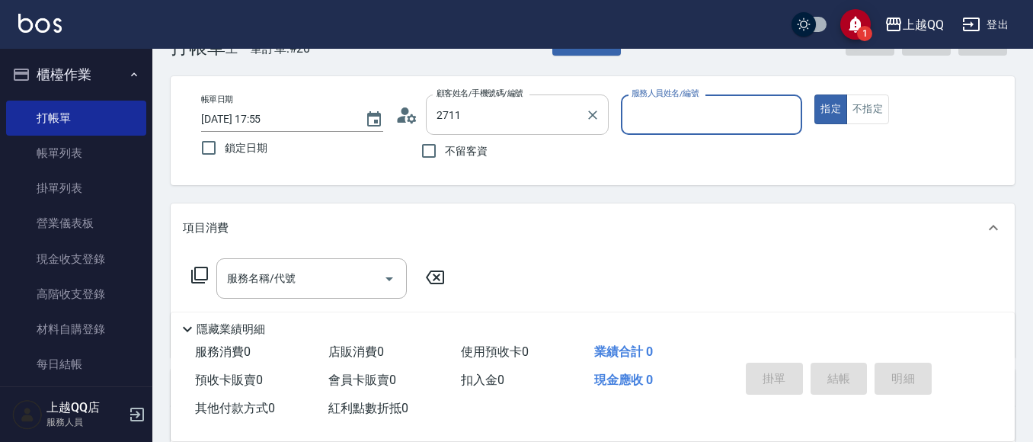
type input "[PERSON_NAME]/0936908080/2711"
type input "佩怡-3"
drag, startPoint x: 588, startPoint y: 114, endPoint x: 612, endPoint y: 109, distance: 24.2
click at [593, 112] on icon "Clear" at bounding box center [592, 114] width 15 height 15
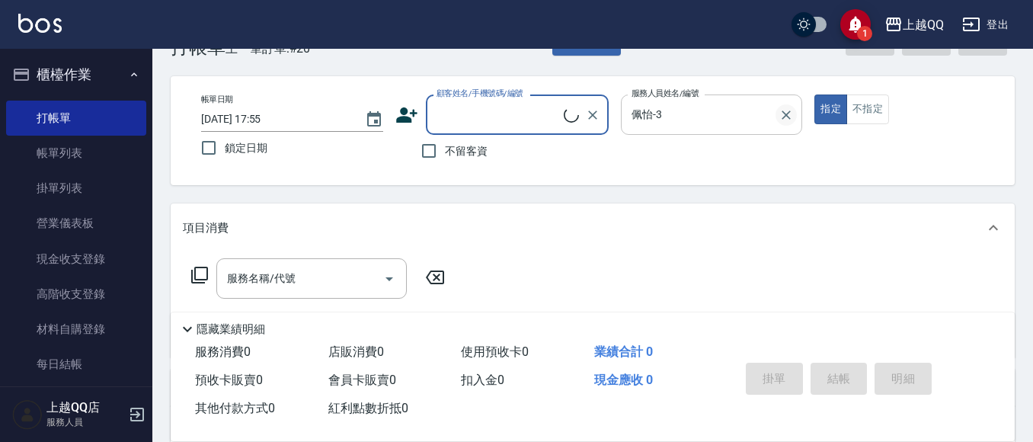
click at [785, 114] on icon "Clear" at bounding box center [786, 114] width 15 height 15
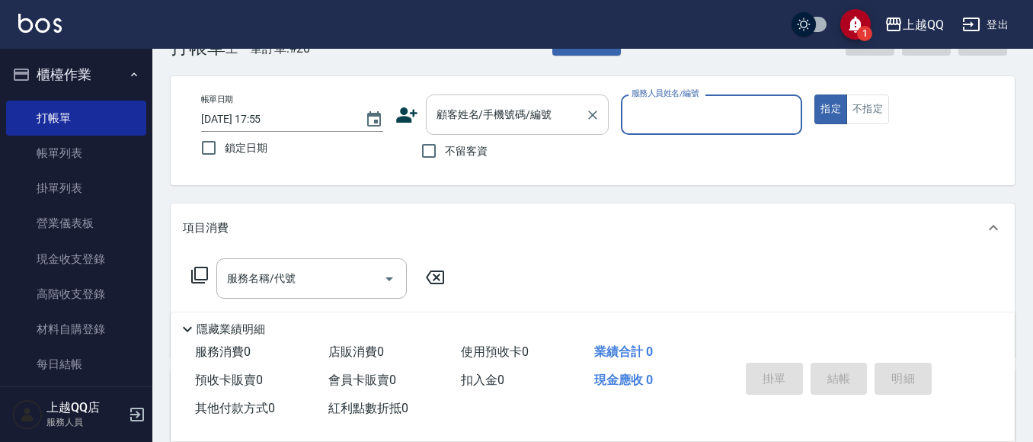
click at [444, 120] on input "顧客姓名/手機號碼/編號" at bounding box center [506, 114] width 146 height 27
type input "[PERSON_NAME]/0987989581/2177"
type input "[PERSON_NAME]-8"
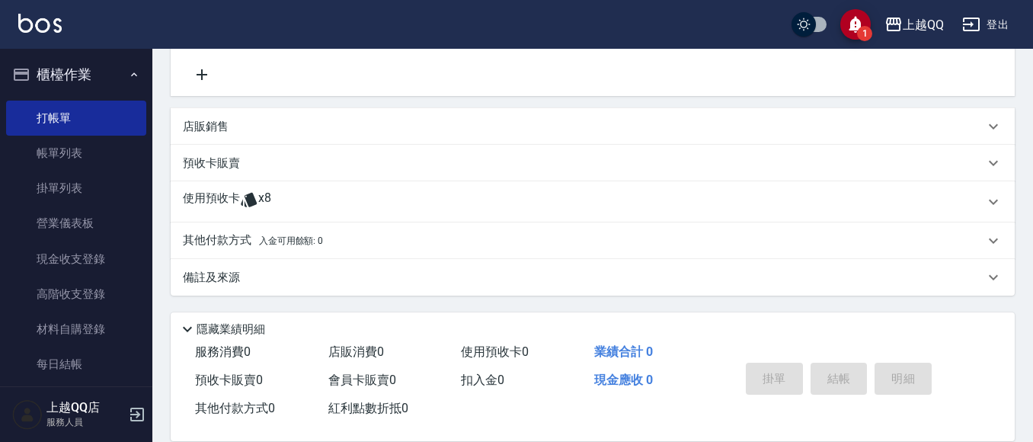
click at [331, 184] on div "使用預收卡 x8" at bounding box center [593, 201] width 844 height 41
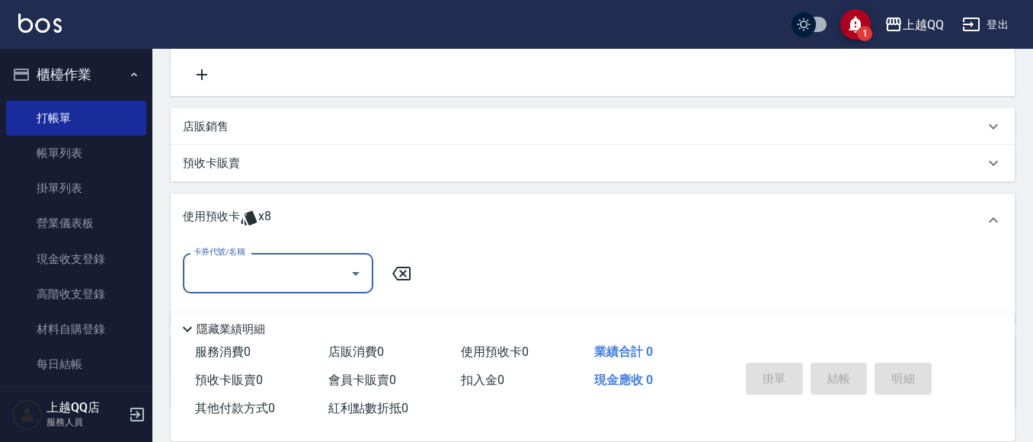
scroll to position [0, 0]
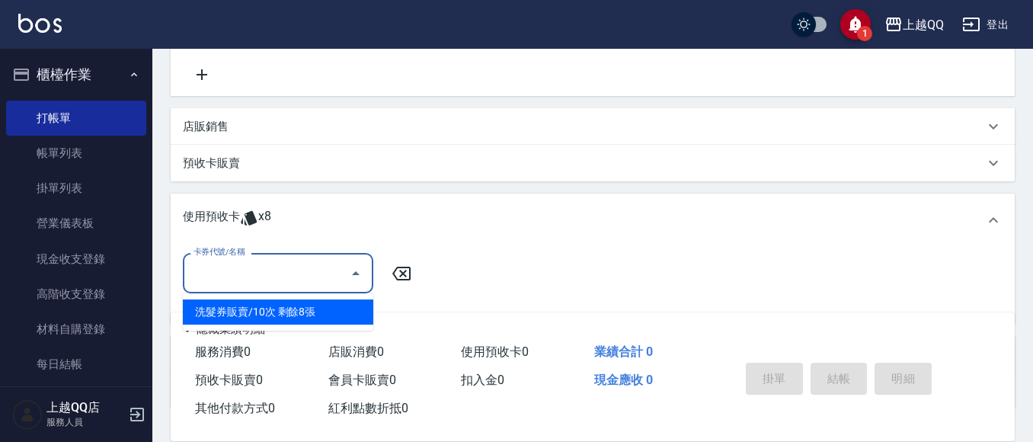
click at [339, 267] on input "卡券代號/名稱" at bounding box center [267, 273] width 154 height 27
click at [331, 322] on div "洗髮券販賣/10次 剩餘8張" at bounding box center [278, 311] width 190 height 25
type input "洗髮券販賣/10次"
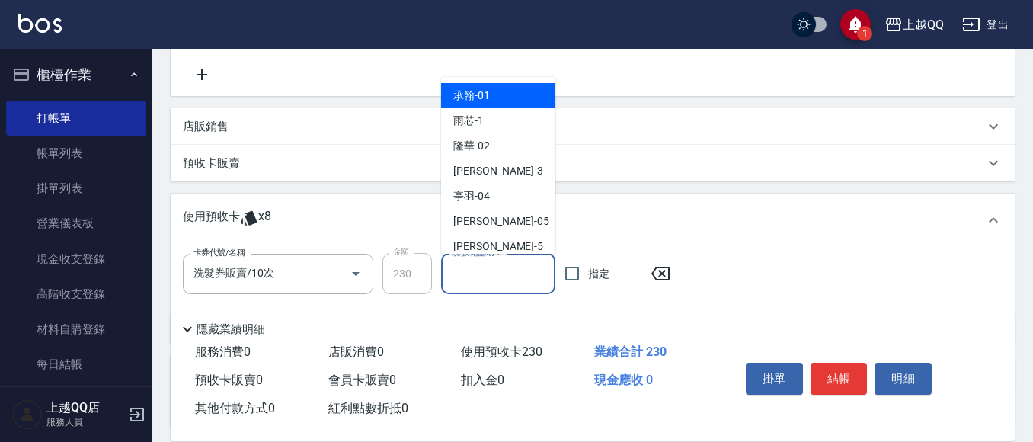
click at [471, 270] on input "洗-技術協助-1" at bounding box center [498, 274] width 101 height 27
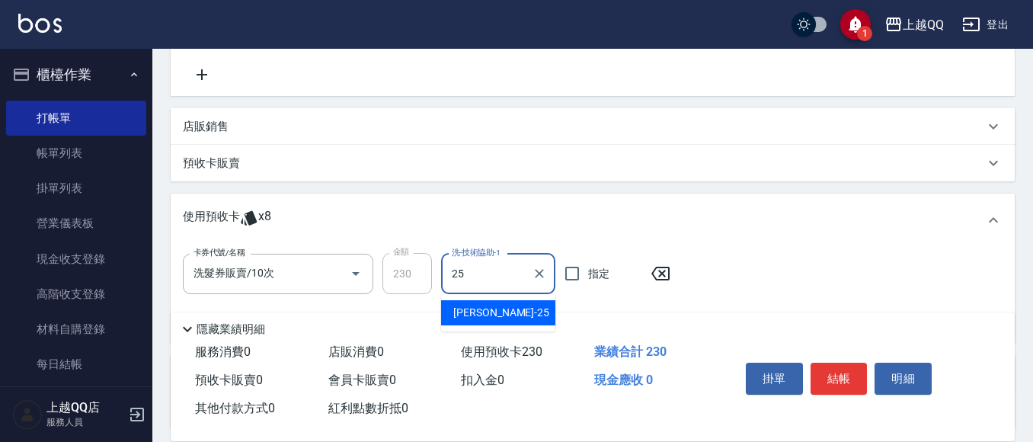
click at [524, 314] on div "[PERSON_NAME]-25" at bounding box center [498, 312] width 114 height 25
type input "[PERSON_NAME]-25"
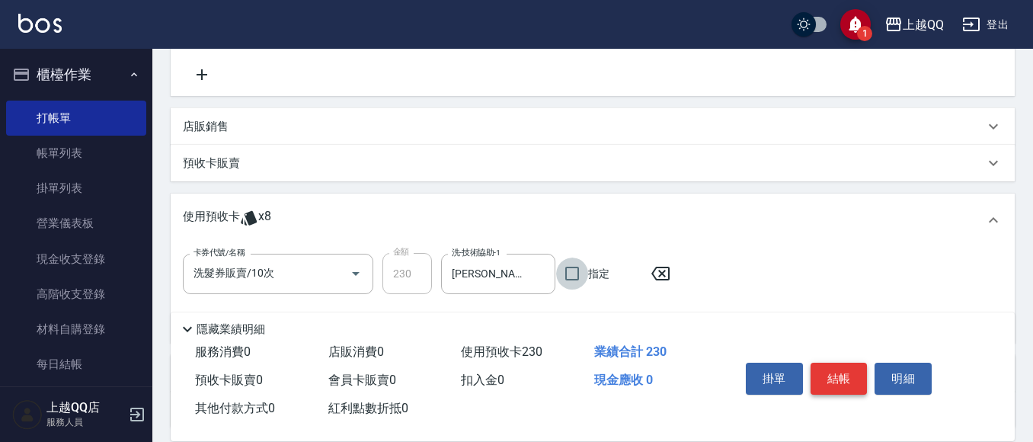
click at [856, 373] on button "結帳" at bounding box center [839, 379] width 57 height 32
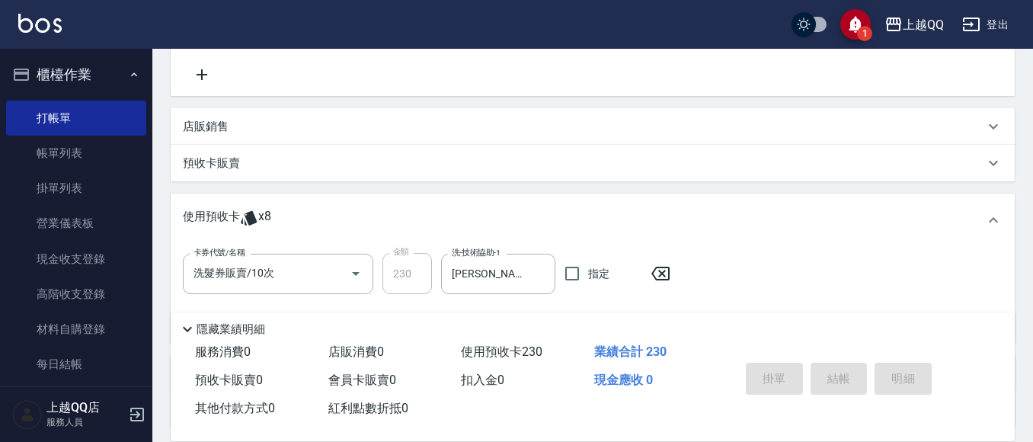
type input "[DATE] 17:56"
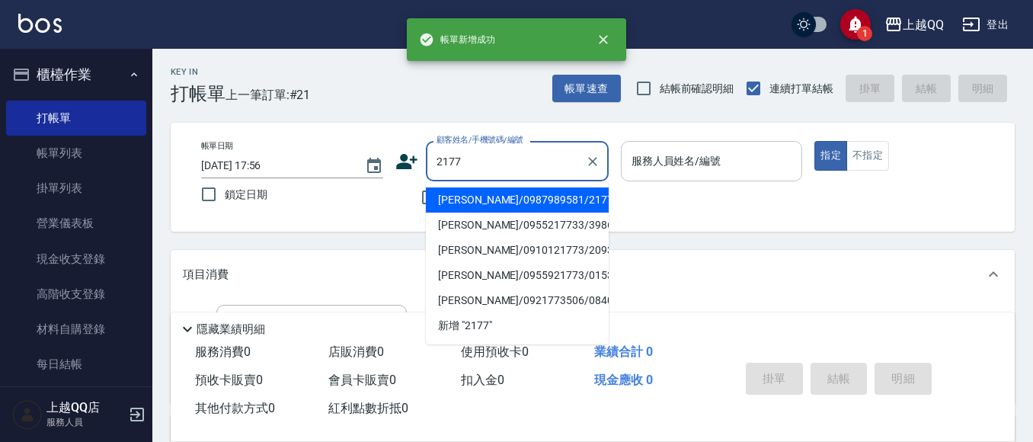
type input "[PERSON_NAME]/0987989581/2177"
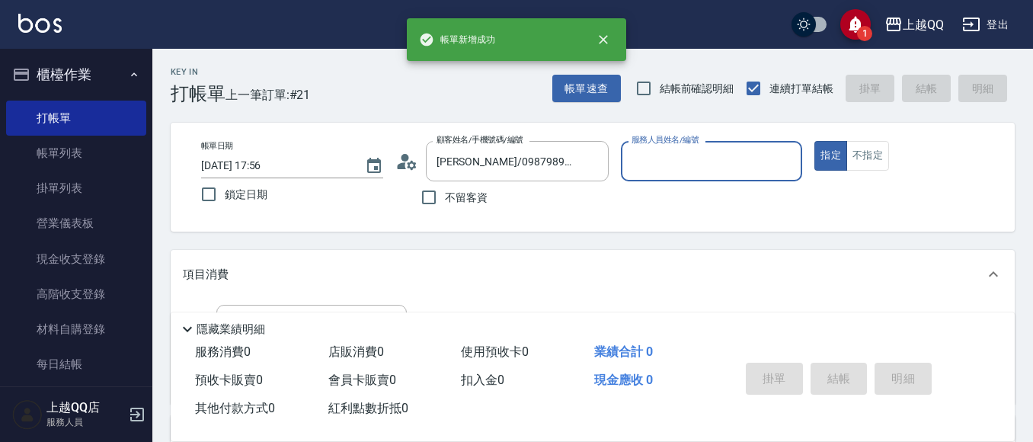
type input "[PERSON_NAME]-8"
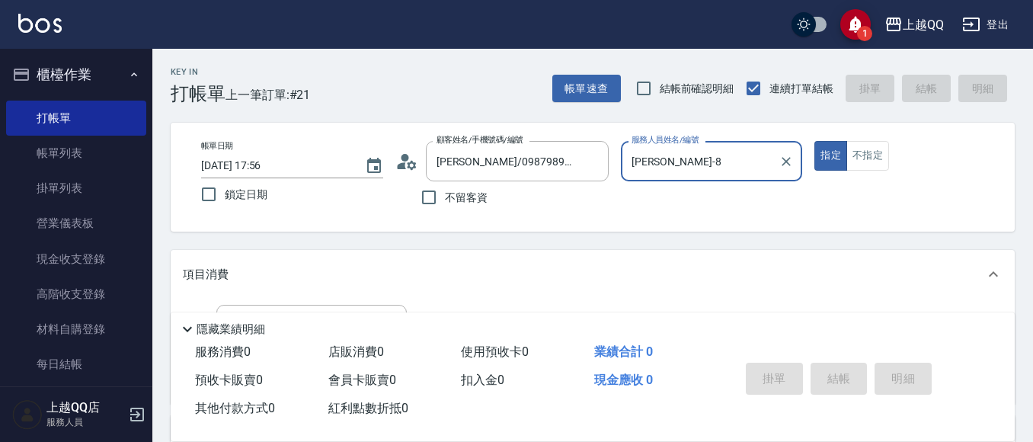
scroll to position [126, 0]
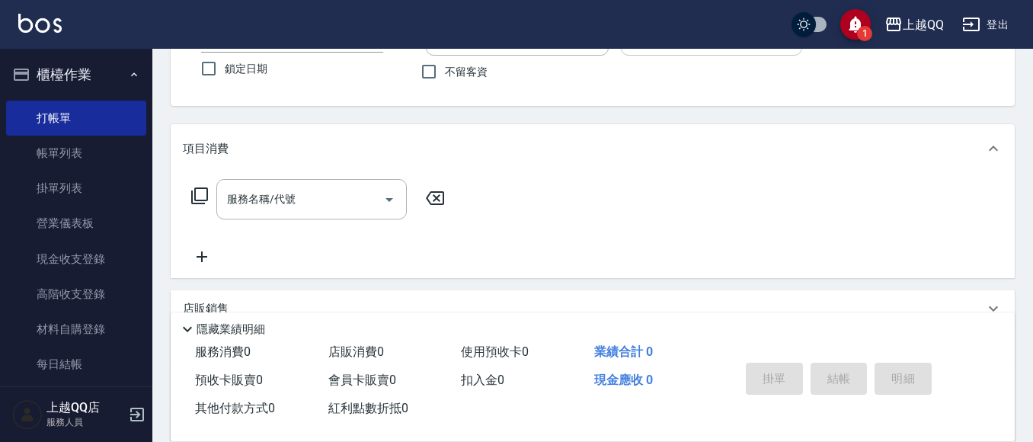
click at [204, 187] on icon at bounding box center [199, 196] width 18 height 18
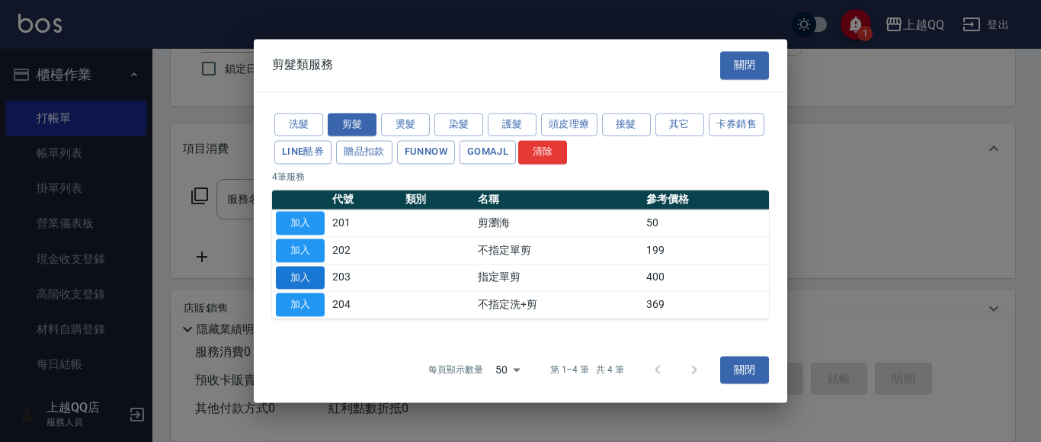
click at [306, 277] on button "加入" at bounding box center [300, 278] width 49 height 24
type input "指定單剪(203)"
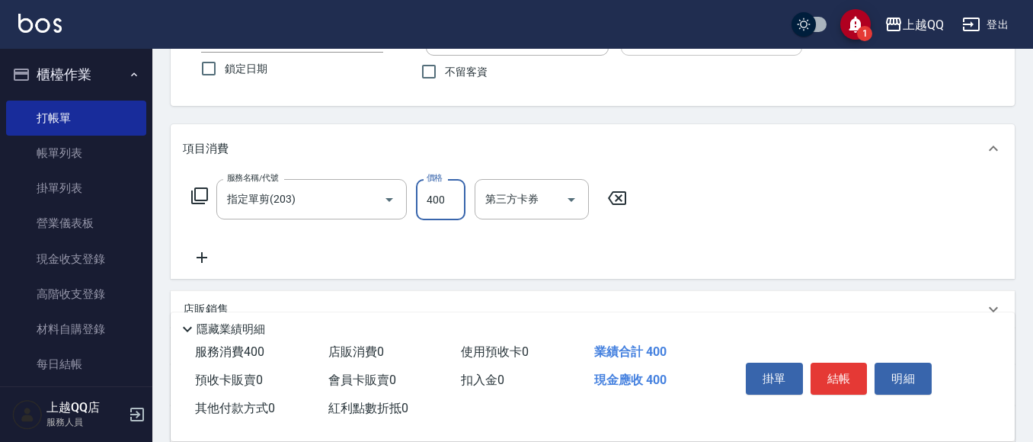
click at [450, 200] on input "400" at bounding box center [441, 199] width 50 height 41
type input "250"
click at [856, 366] on button "結帳" at bounding box center [839, 379] width 57 height 32
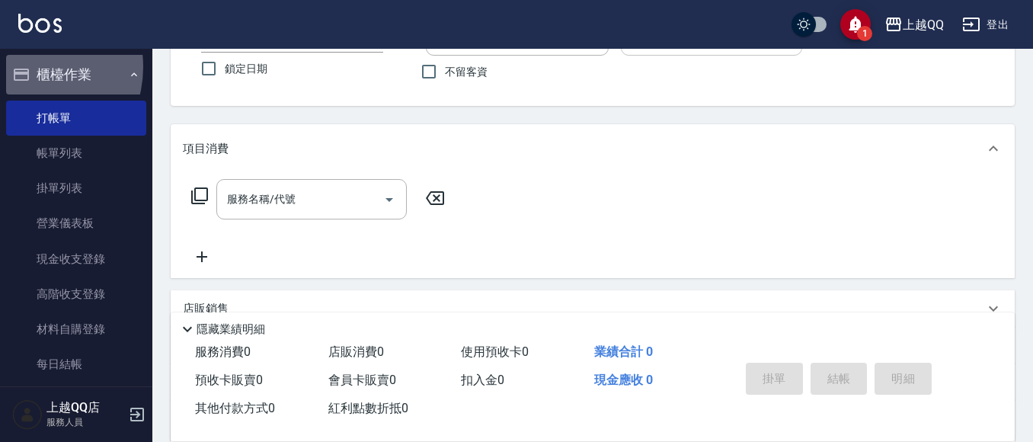
click at [27, 67] on icon "button" at bounding box center [21, 75] width 18 height 18
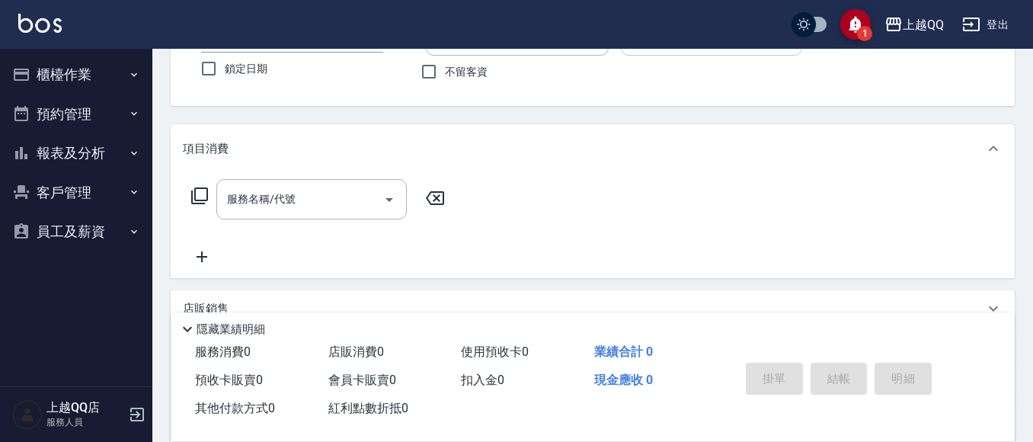
click at [56, 199] on button "客戶管理" at bounding box center [76, 193] width 140 height 40
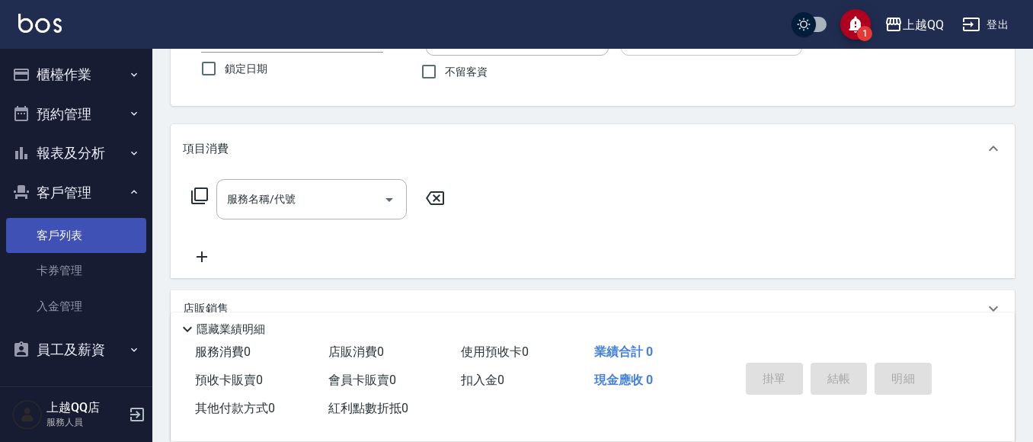
click at [84, 239] on link "客戶列表" at bounding box center [76, 235] width 140 height 35
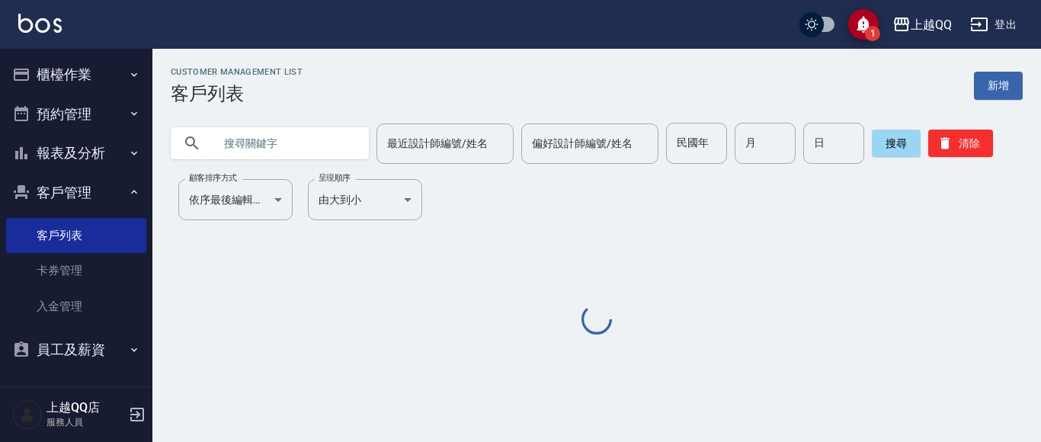
click at [264, 138] on input "text" at bounding box center [284, 143] width 143 height 41
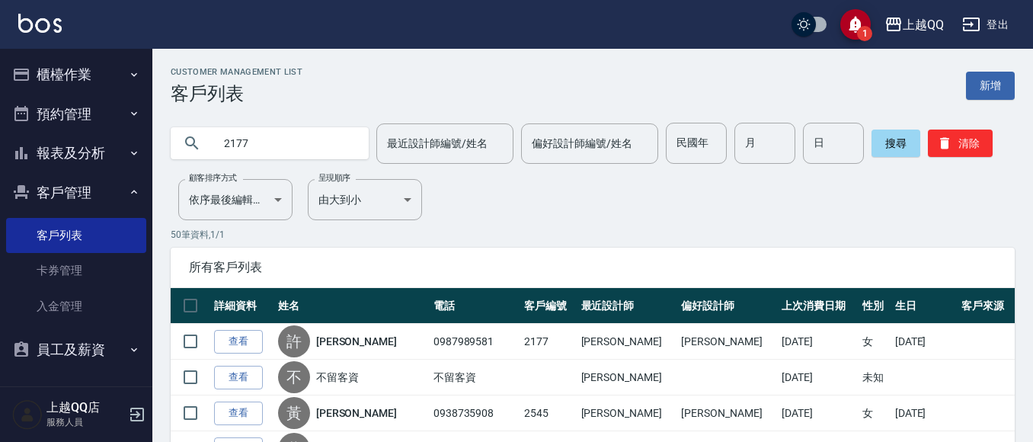
type input "2177"
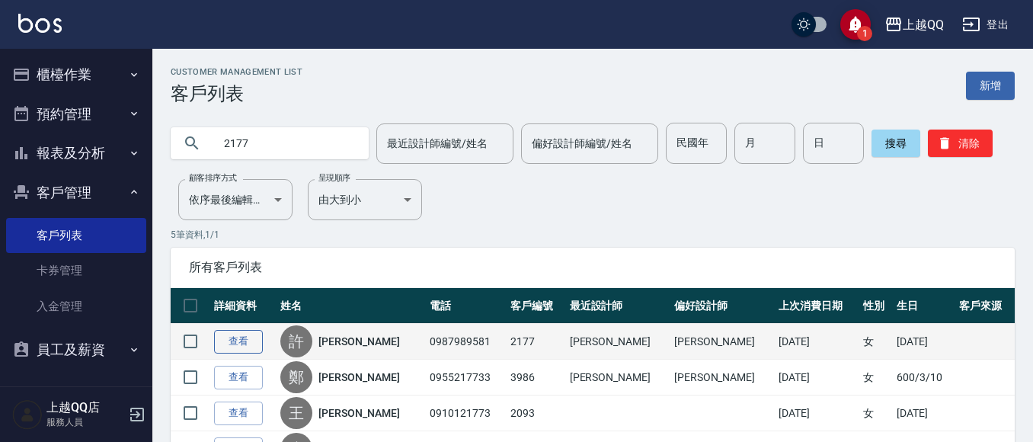
click at [253, 340] on link "查看" at bounding box center [238, 342] width 49 height 24
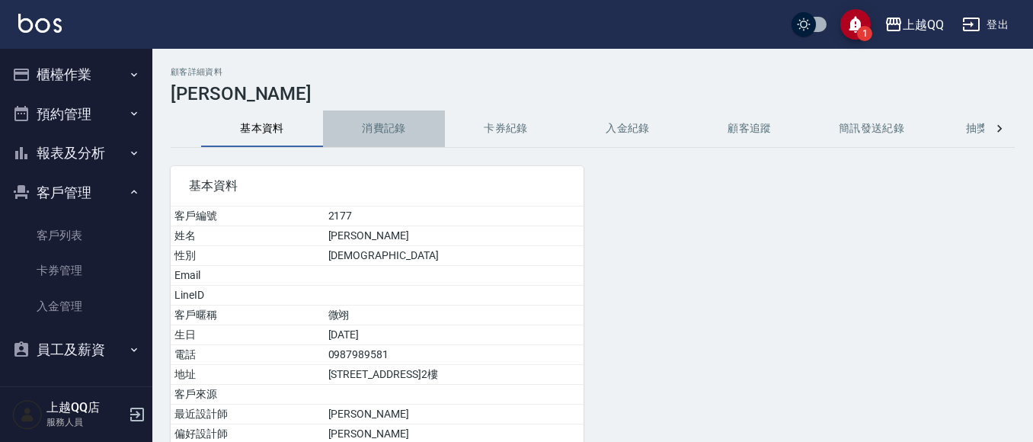
click at [380, 125] on button "消費記錄" at bounding box center [384, 128] width 122 height 37
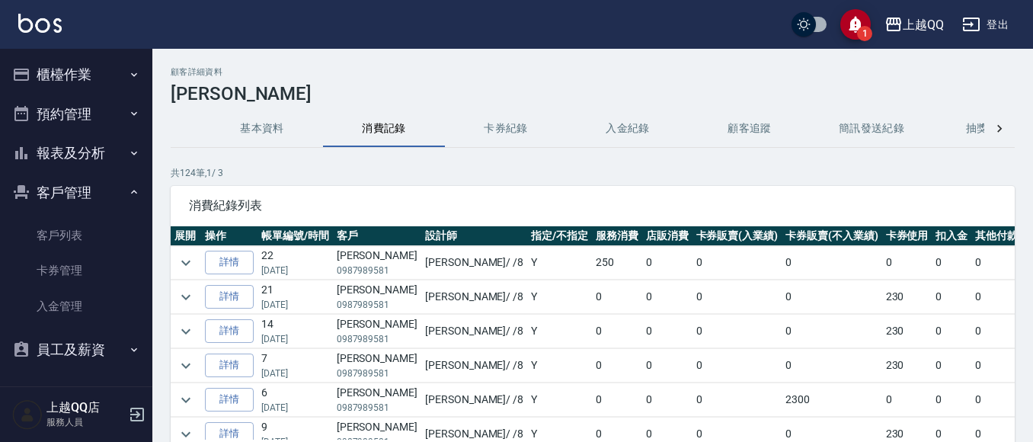
click at [57, 183] on button "客戶管理" at bounding box center [76, 193] width 140 height 40
click at [50, 72] on button "櫃檯作業" at bounding box center [76, 75] width 140 height 40
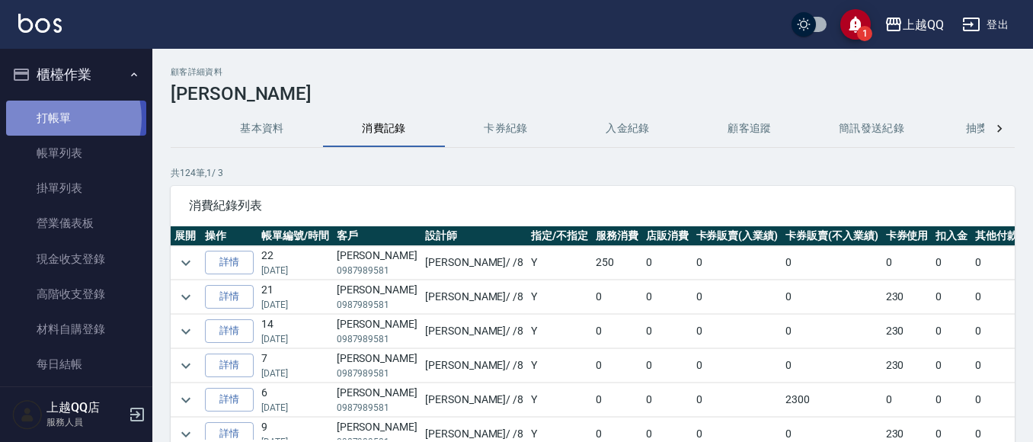
click at [58, 118] on link "打帳單" at bounding box center [76, 118] width 140 height 35
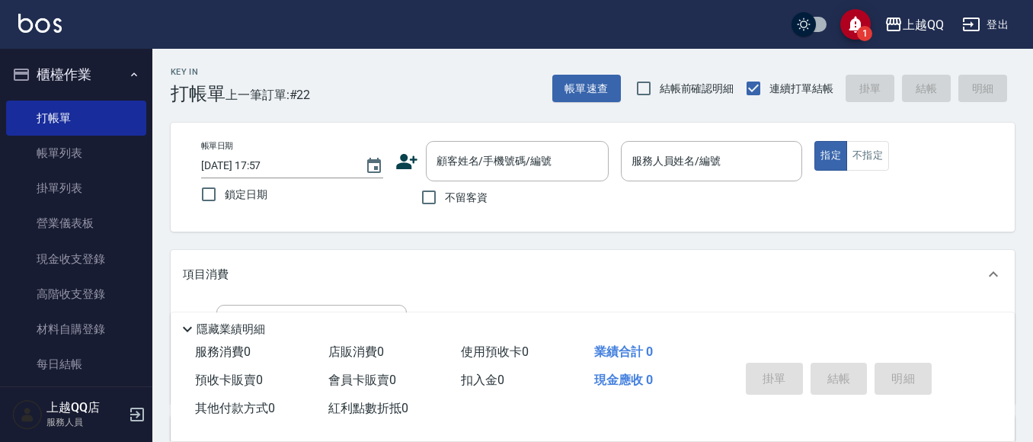
click at [752, 189] on p at bounding box center [712, 189] width 182 height 16
click at [762, 131] on div "帳單日期 [DATE] 17:57 鎖定日期 顧客姓名/手機號碼/編號 顧客姓名/手機號碼/編號 不留客資 服務人員姓名/編號 服務人員姓名/編號 指定 不指定" at bounding box center [593, 177] width 844 height 109
click at [520, 142] on div "顧客姓名/手機號碼/編號" at bounding box center [517, 161] width 183 height 40
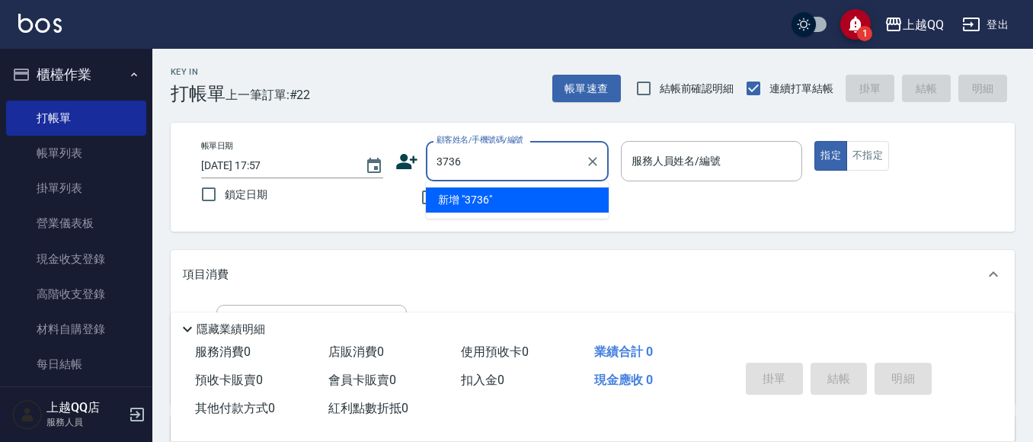
type input "3736"
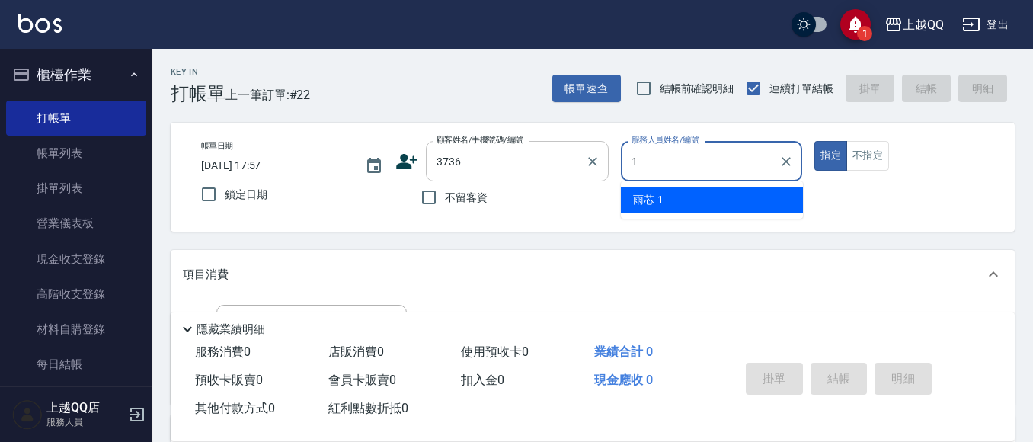
type input "1"
type button "true"
type input "雨芯-1"
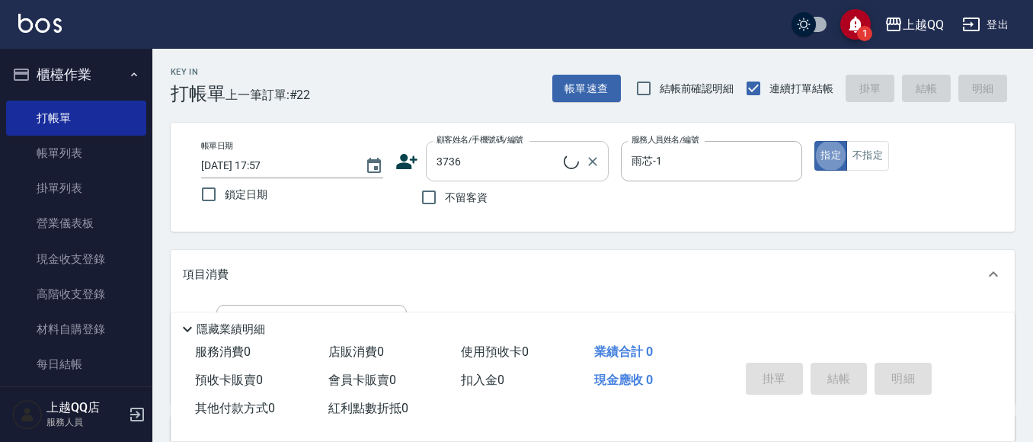
type input "[PERSON_NAME]/0916339743/3736"
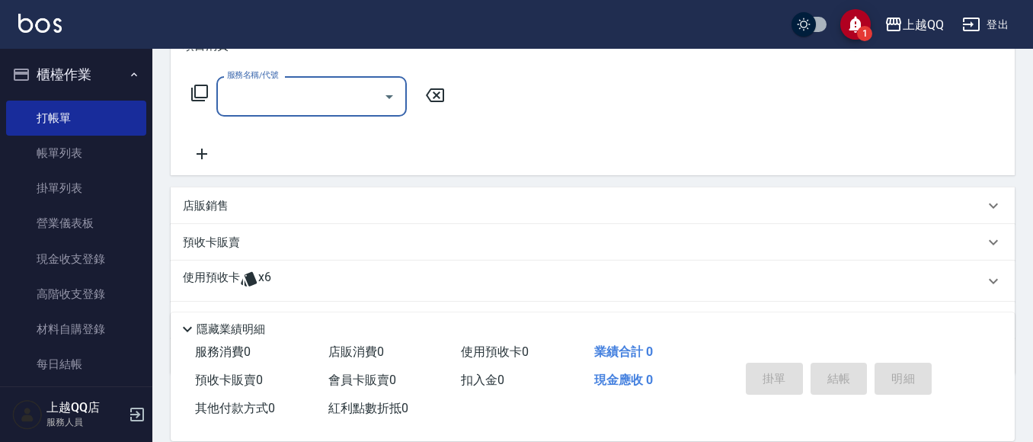
scroll to position [305, 0]
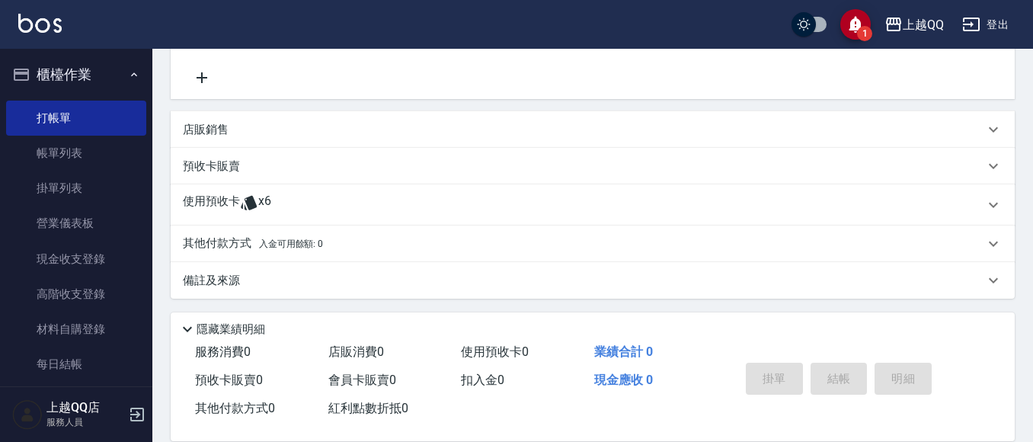
click at [448, 197] on div "使用預收卡 x6" at bounding box center [583, 205] width 801 height 23
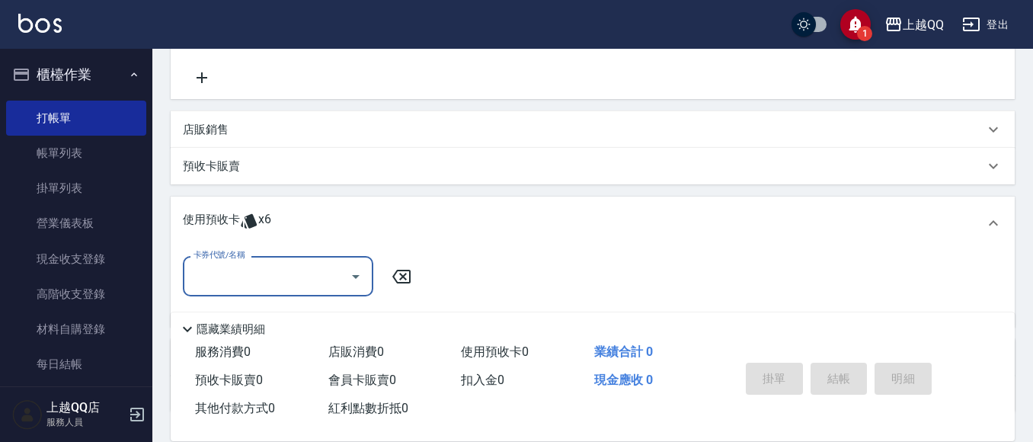
scroll to position [0, 0]
click at [357, 271] on icon "Open" at bounding box center [356, 276] width 18 height 18
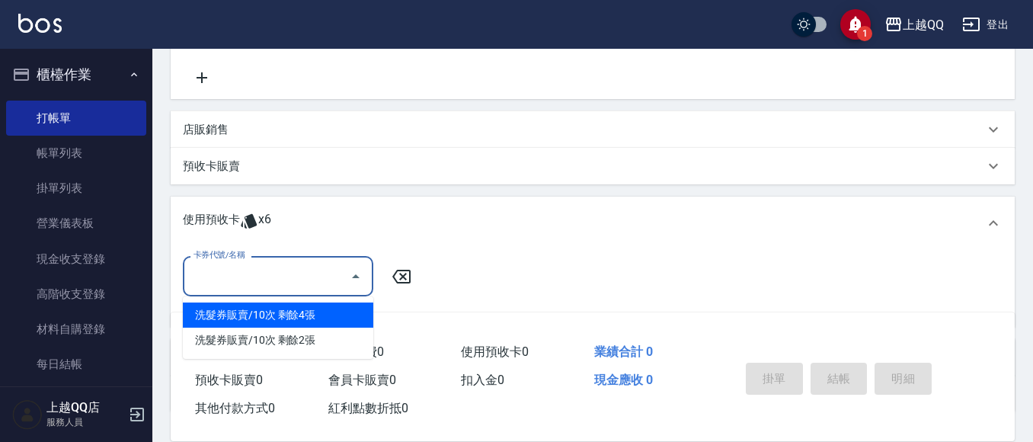
click at [356, 311] on div "洗髮券販賣/10次 剩餘4張" at bounding box center [278, 314] width 190 height 25
type input "洗髮券販賣/10次"
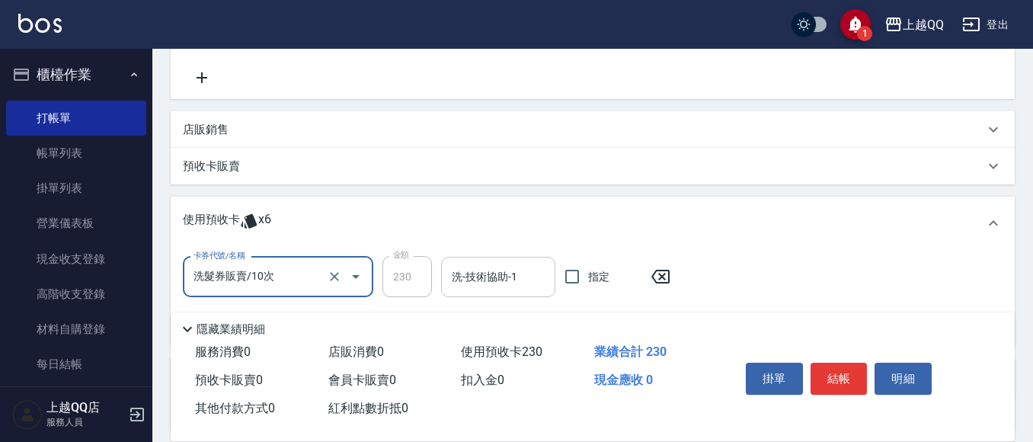
click at [454, 274] on input "洗-技術協助-1" at bounding box center [498, 277] width 101 height 27
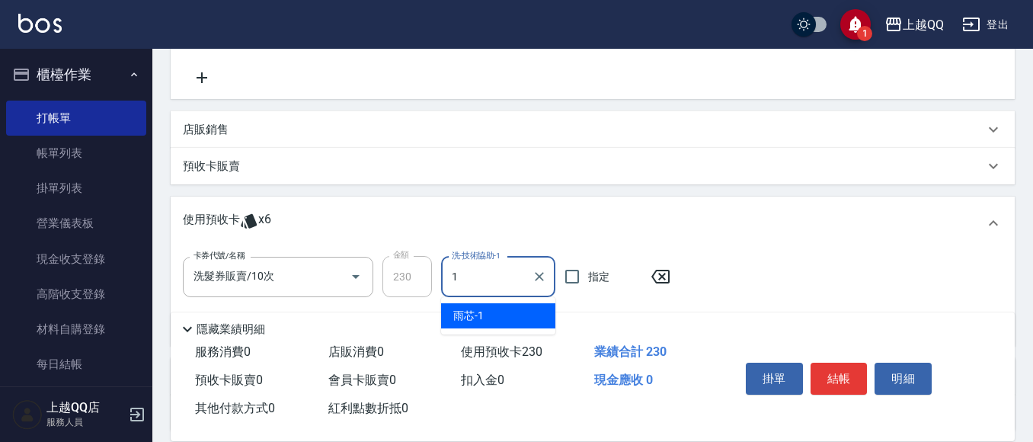
type input "雨芯-1"
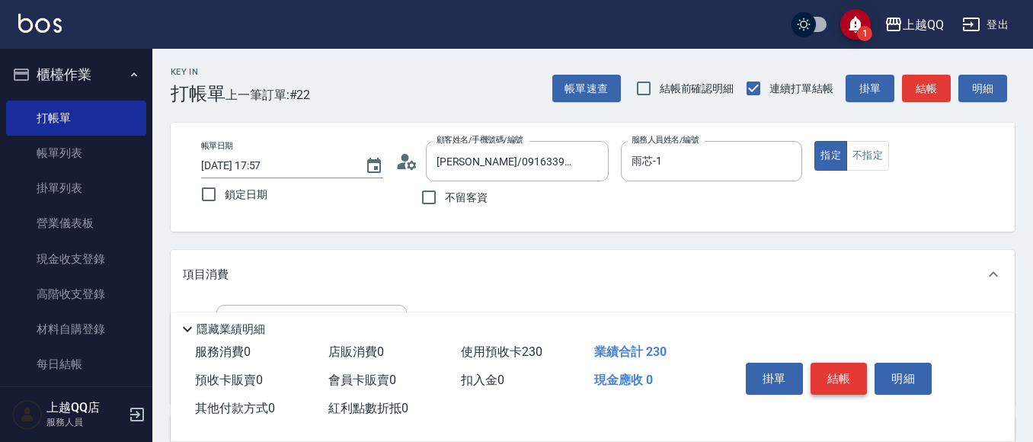
click at [840, 379] on button "結帳" at bounding box center [839, 379] width 57 height 32
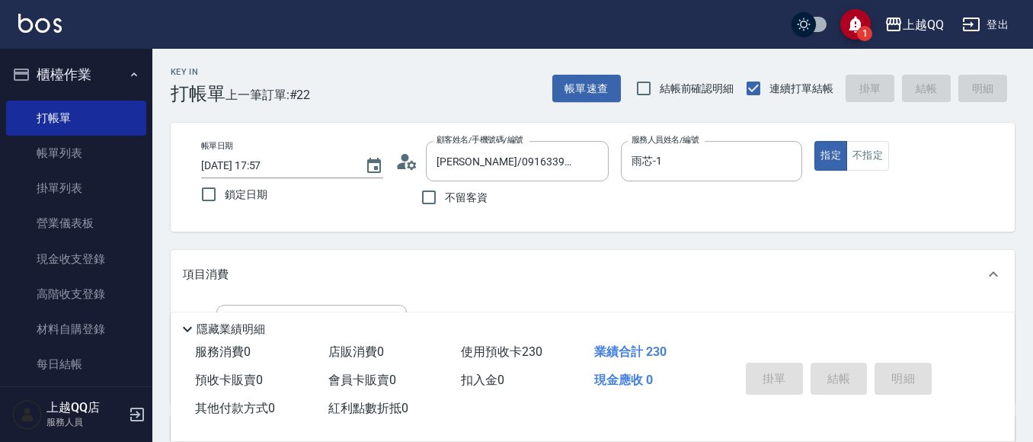
type input "[DATE] 18:37"
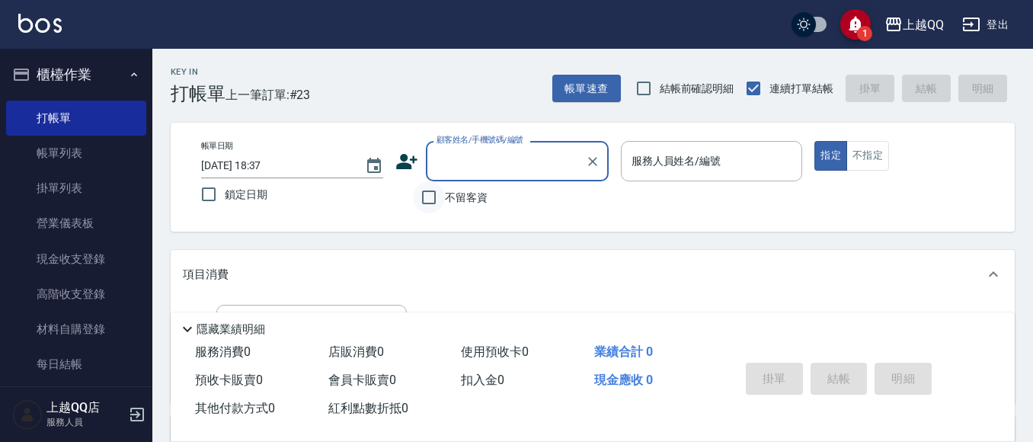
click at [432, 196] on input "不留客資" at bounding box center [429, 197] width 32 height 32
checkbox input "true"
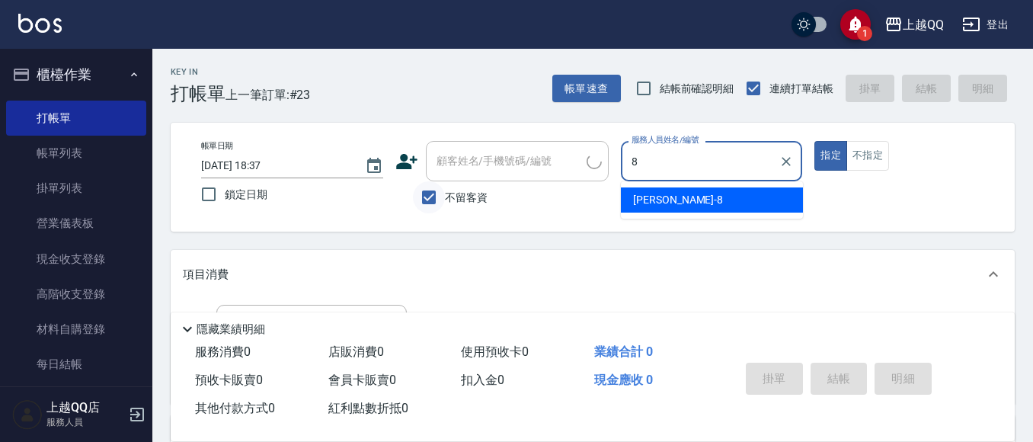
type input "[PERSON_NAME]-8"
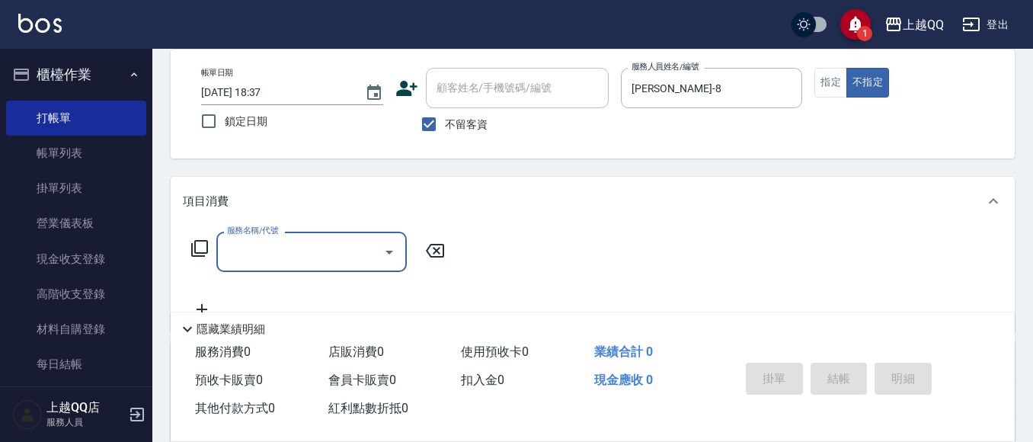
scroll to position [74, 0]
click at [202, 238] on div "服務名稱/代號 服務名稱/代號" at bounding box center [318, 251] width 271 height 40
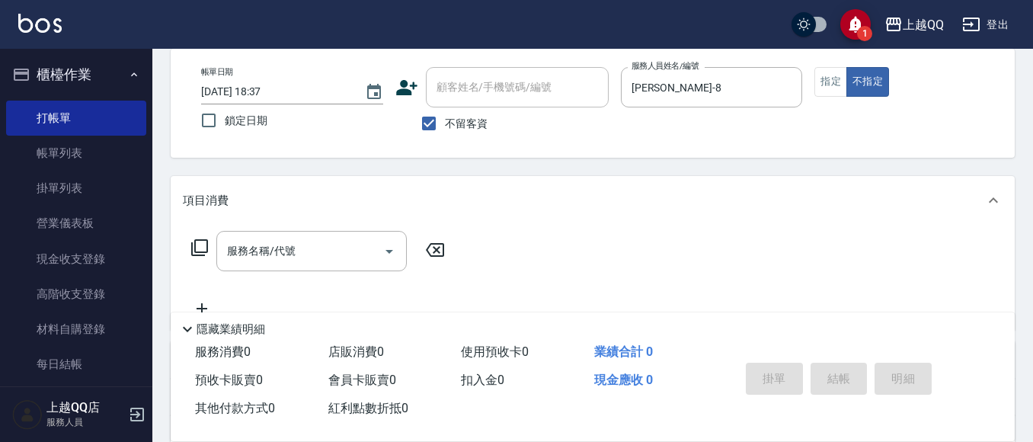
click at [203, 242] on icon at bounding box center [199, 247] width 18 height 18
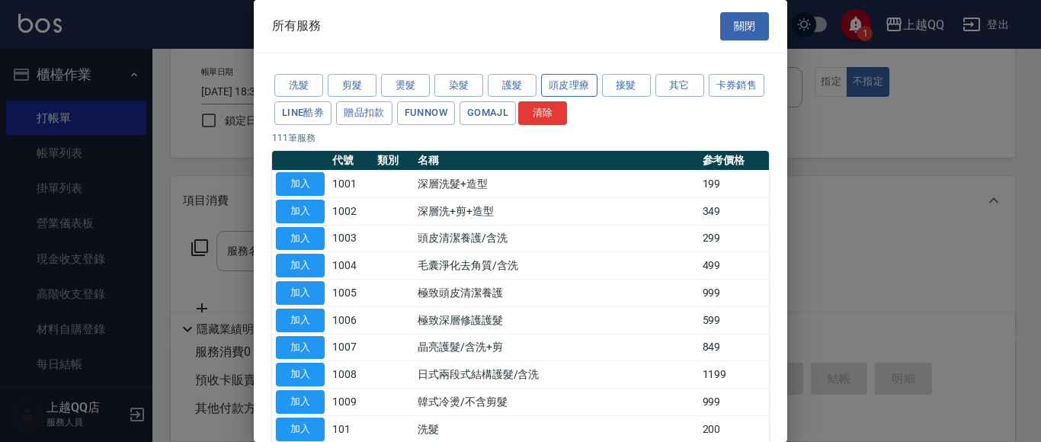
click at [563, 84] on button "頭皮理療" at bounding box center [569, 86] width 56 height 24
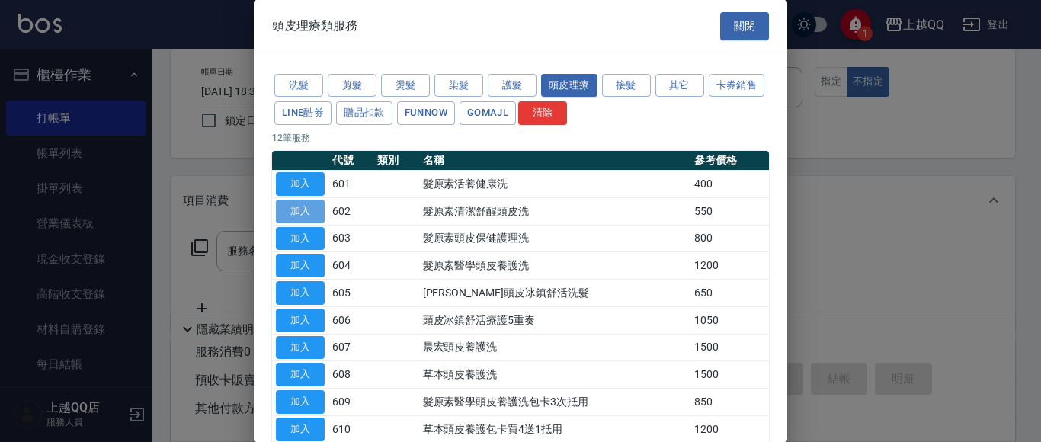
click at [290, 210] on button "加入" at bounding box center [300, 212] width 49 height 24
type input "髮原素清潔舒醒頭皮洗(602)"
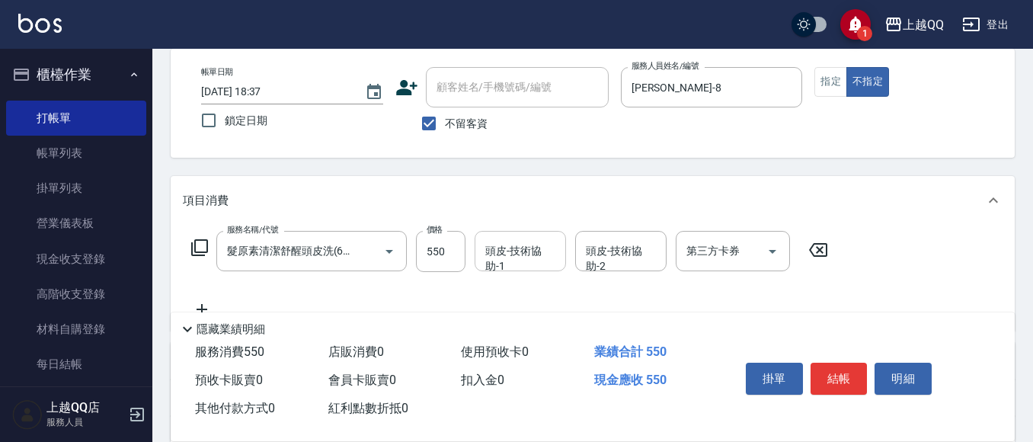
click at [520, 252] on input "頭皮-技術協助-1" at bounding box center [520, 251] width 78 height 27
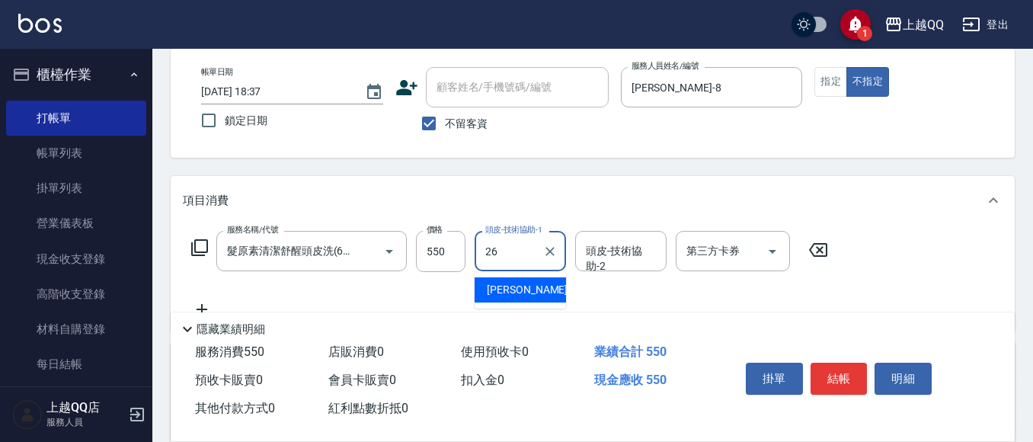
click at [518, 289] on span "[PERSON_NAME]-26" at bounding box center [535, 290] width 96 height 16
type input "[PERSON_NAME]-26"
click at [831, 380] on button "結帳" at bounding box center [839, 379] width 57 height 32
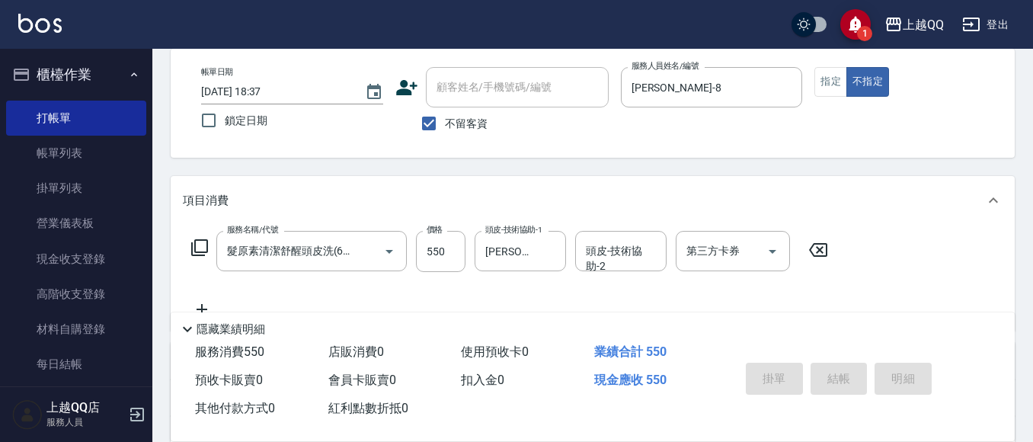
type input "[DATE] 18:49"
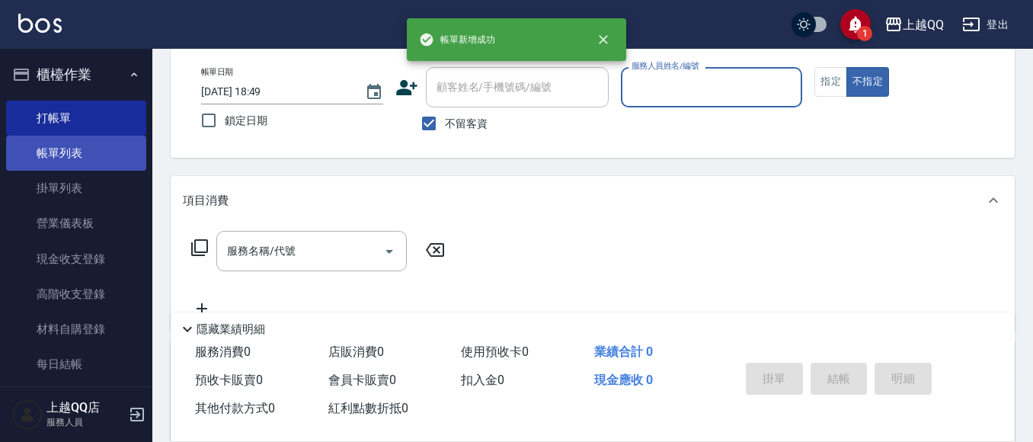
click at [49, 154] on link "帳單列表" at bounding box center [76, 153] width 140 height 35
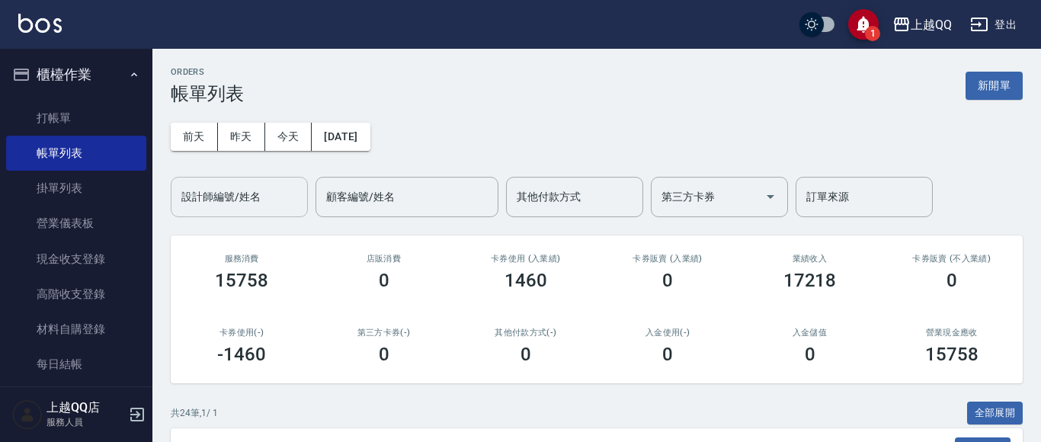
click at [216, 201] on input "設計師編號/姓名" at bounding box center [239, 197] width 123 height 27
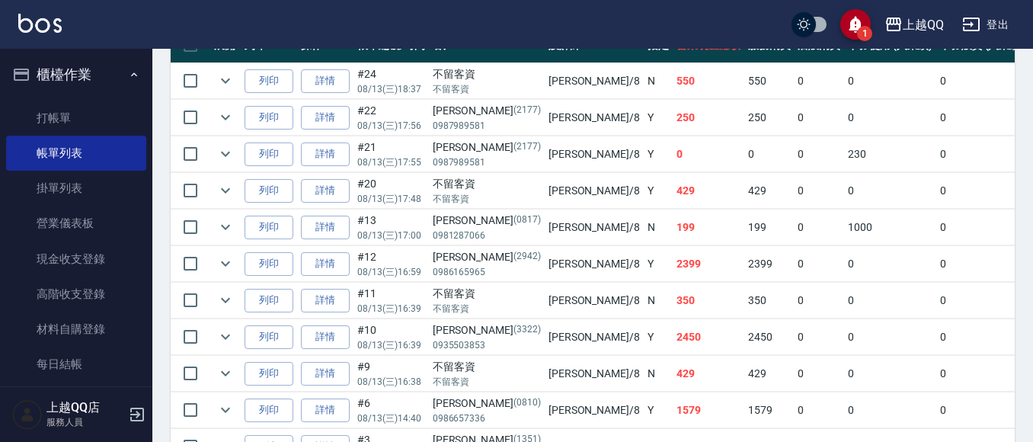
scroll to position [416, 0]
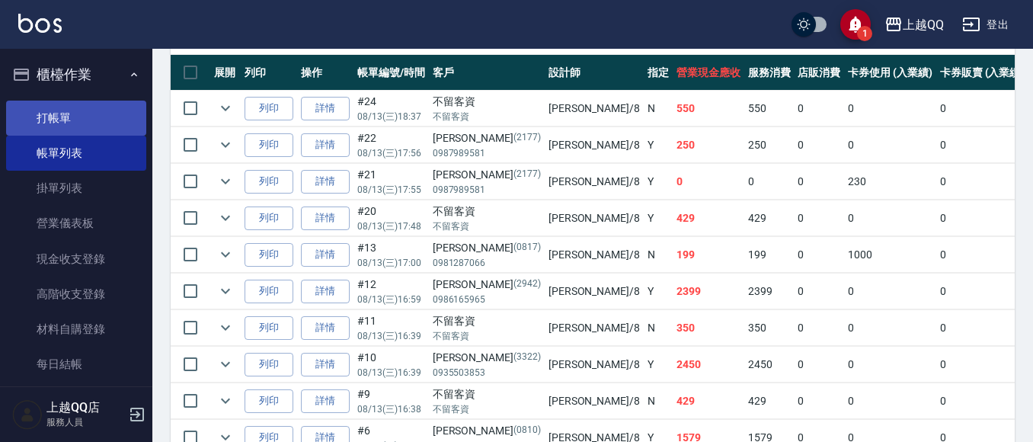
type input "[PERSON_NAME]-8"
click at [63, 117] on link "打帳單" at bounding box center [76, 118] width 140 height 35
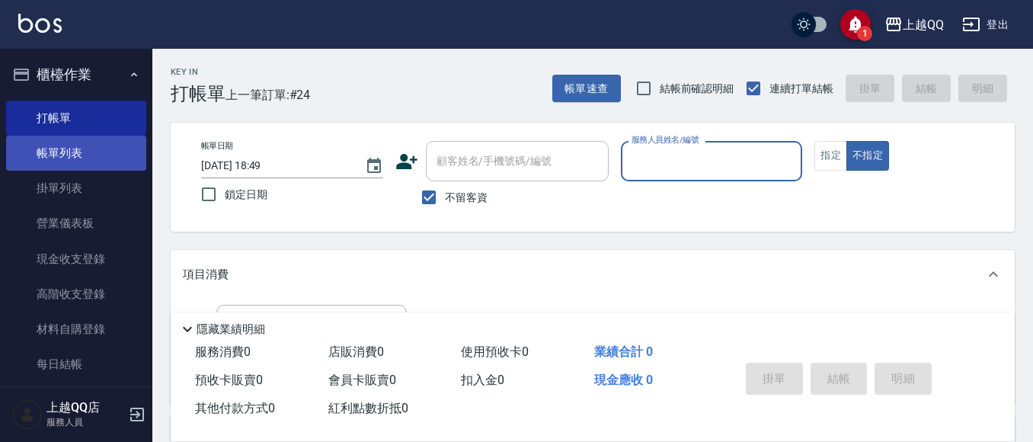
click at [40, 150] on link "帳單列表" at bounding box center [76, 153] width 140 height 35
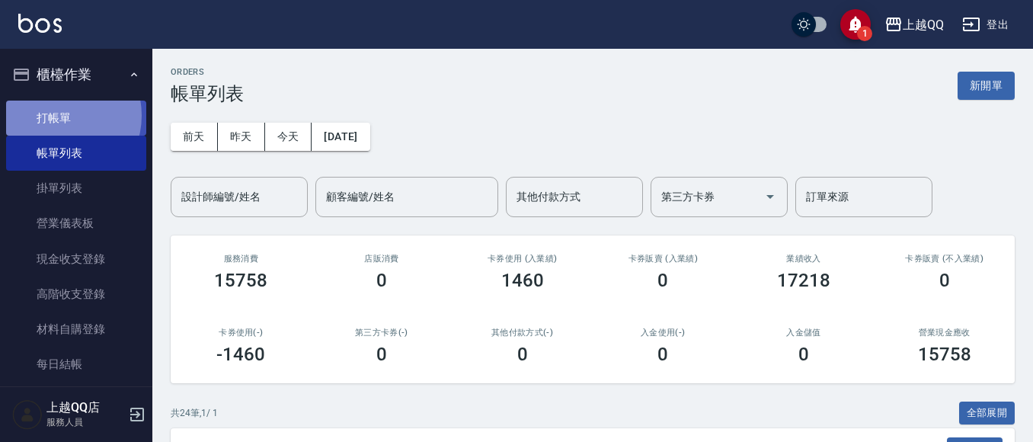
click at [59, 115] on link "打帳單" at bounding box center [76, 118] width 140 height 35
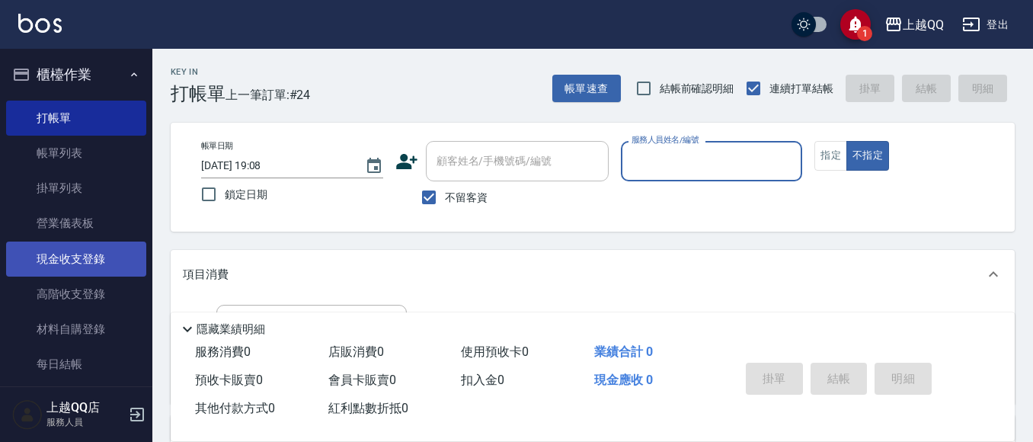
click at [43, 264] on link "現金收支登錄" at bounding box center [76, 259] width 140 height 35
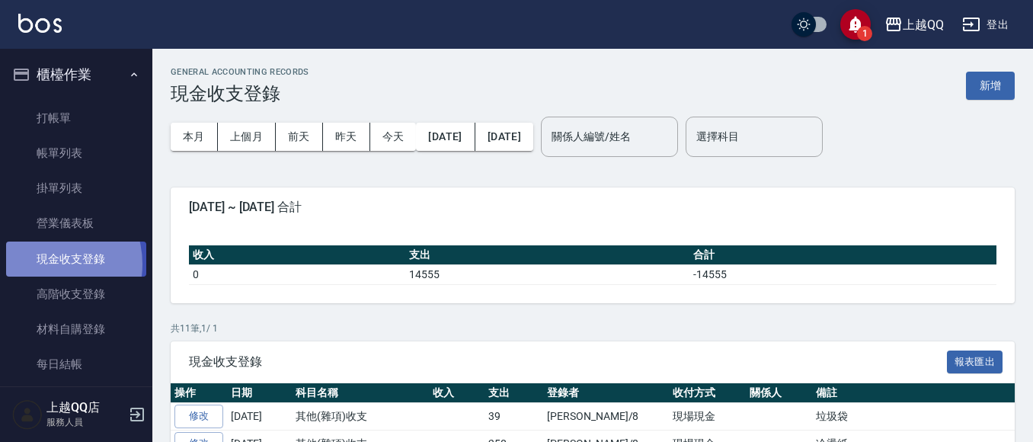
click at [43, 264] on link "現金收支登錄" at bounding box center [76, 259] width 140 height 35
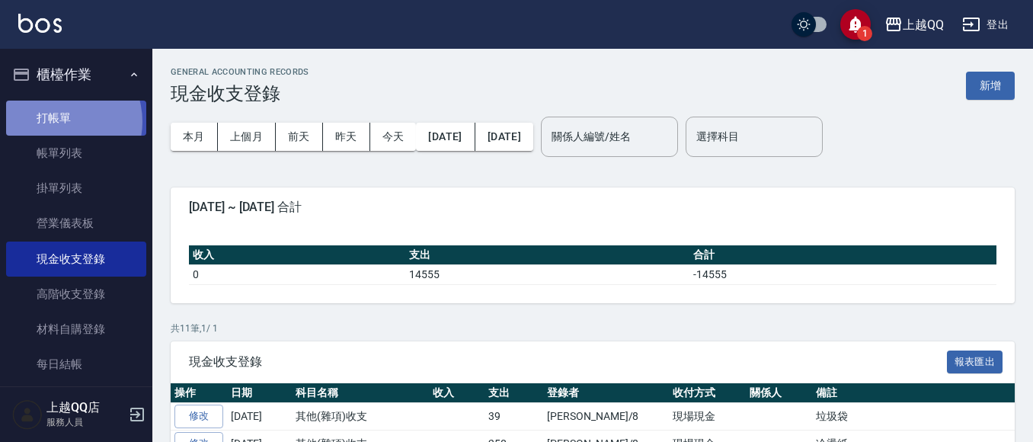
click at [58, 120] on link "打帳單" at bounding box center [76, 118] width 140 height 35
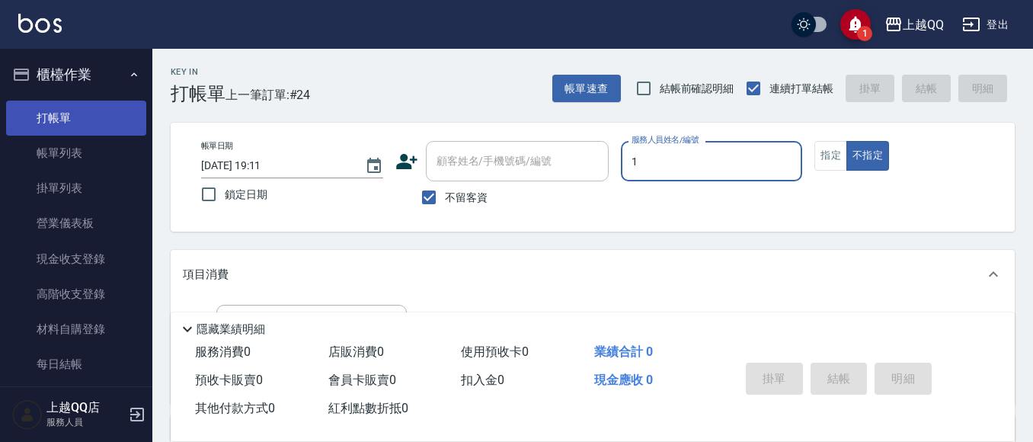
type input "1"
type button "false"
type input "雨芯-1"
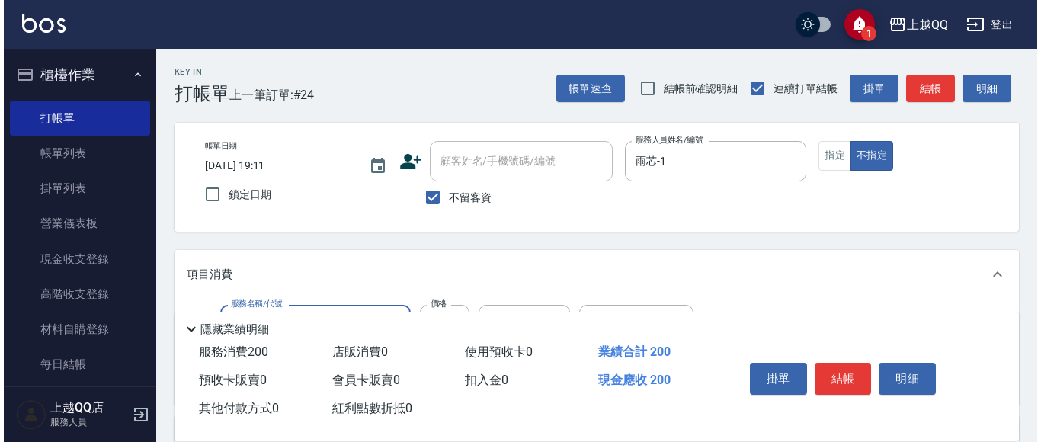
scroll to position [76, 0]
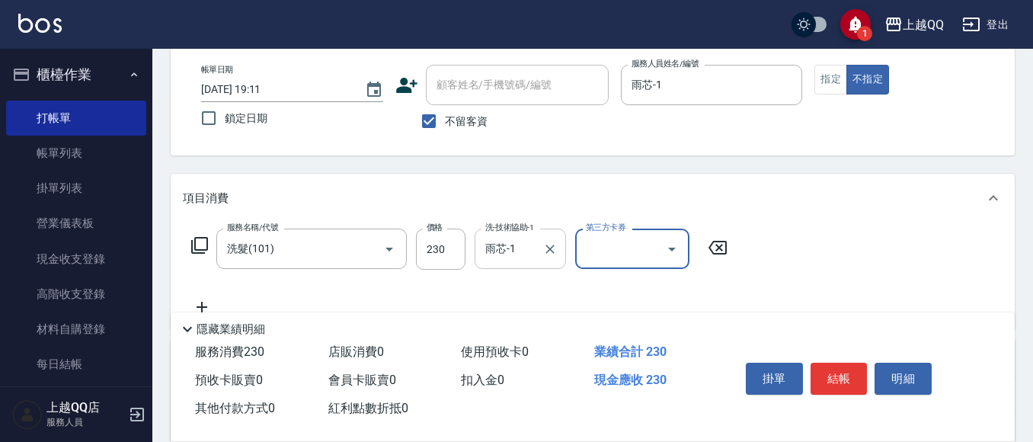
drag, startPoint x: 552, startPoint y: 247, endPoint x: 532, endPoint y: 251, distance: 20.3
click at [552, 248] on icon "Clear" at bounding box center [549, 249] width 15 height 15
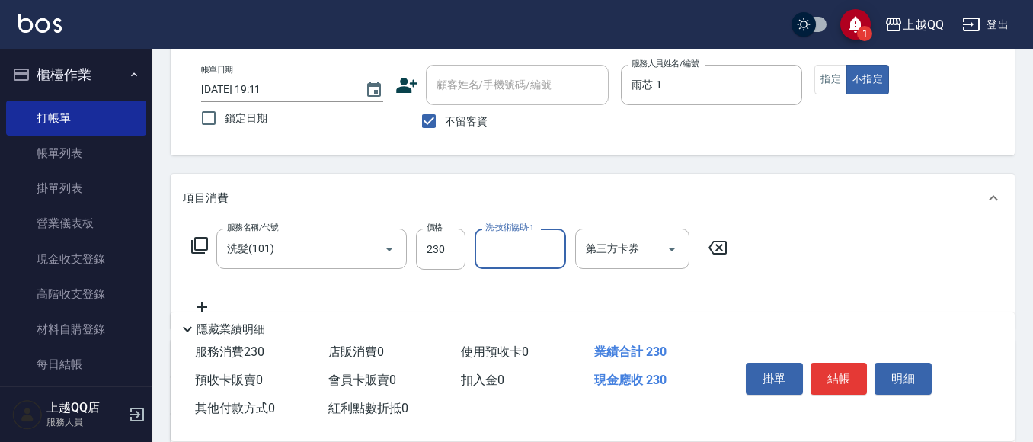
click at [517, 254] on input "洗-技術協助-1" at bounding box center [520, 248] width 78 height 27
click at [818, 77] on button "指定" at bounding box center [830, 80] width 33 height 30
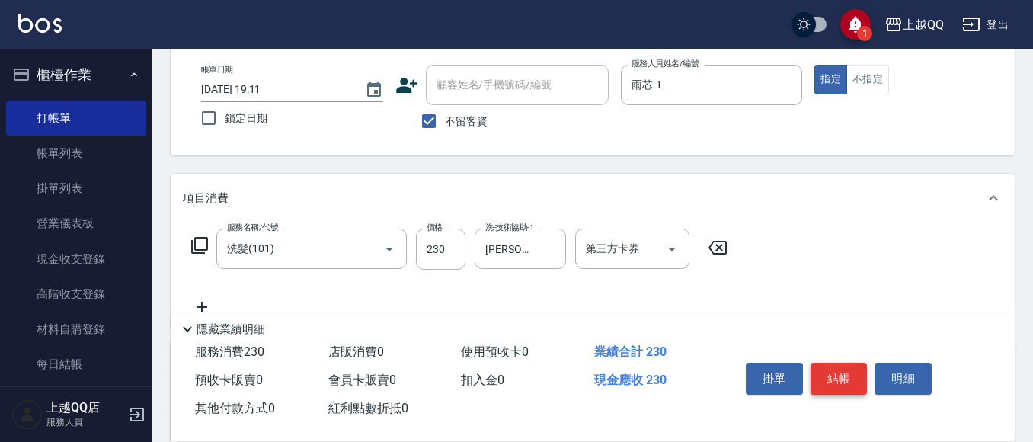
click at [853, 384] on button "結帳" at bounding box center [839, 379] width 57 height 32
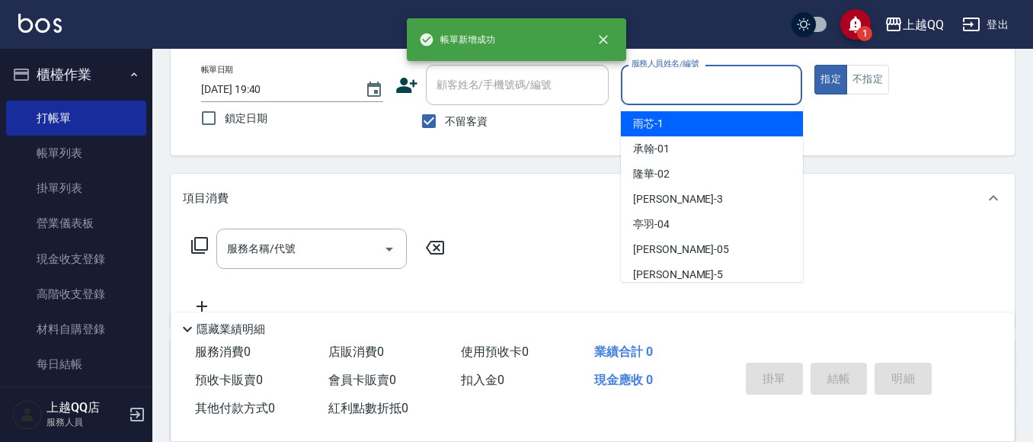
click at [675, 94] on input "服務人員姓名/編號" at bounding box center [712, 85] width 168 height 27
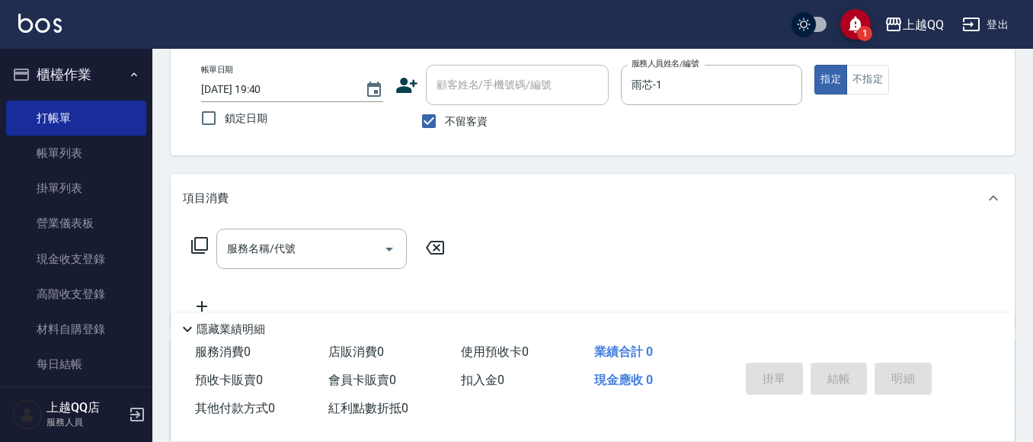
drag, startPoint x: 202, startPoint y: 249, endPoint x: 245, endPoint y: 200, distance: 65.3
click at [221, 243] on div "服務名稱/代號 服務名稱/代號" at bounding box center [318, 249] width 271 height 40
click at [197, 238] on icon at bounding box center [199, 245] width 17 height 17
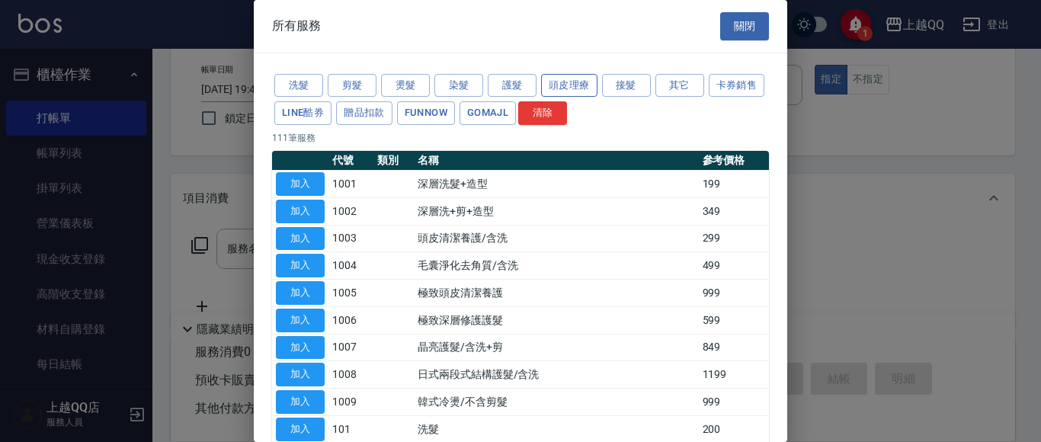
click at [546, 82] on button "頭皮理療" at bounding box center [569, 86] width 56 height 24
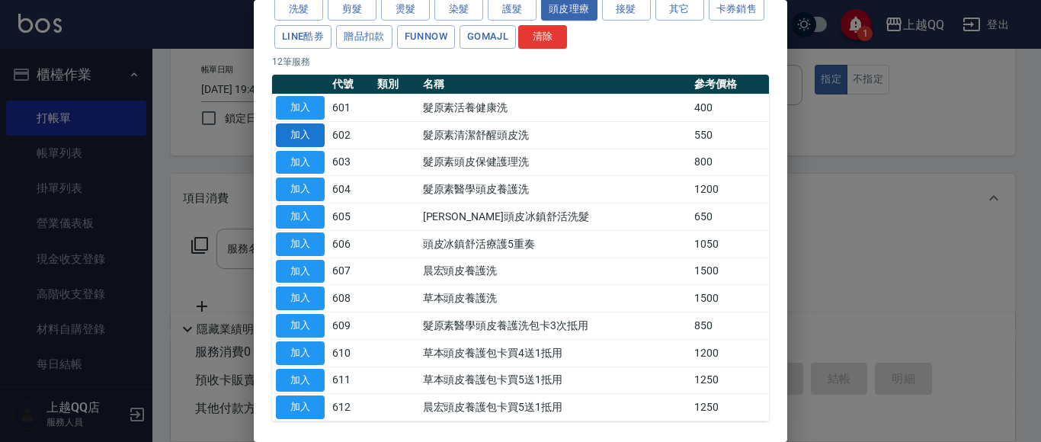
drag, startPoint x: 293, startPoint y: 115, endPoint x: 288, endPoint y: 136, distance: 22.0
click at [288, 136] on tbody "加入 601 髮原素活養健康洗 400 加入 602 髮原素清潔舒醒頭皮洗 550 加入 603 髮原素頭皮保健護理洗 800 加入 604 髮原素醫學頭皮養…" at bounding box center [520, 257] width 497 height 327
click at [309, 101] on button "加入" at bounding box center [300, 108] width 49 height 24
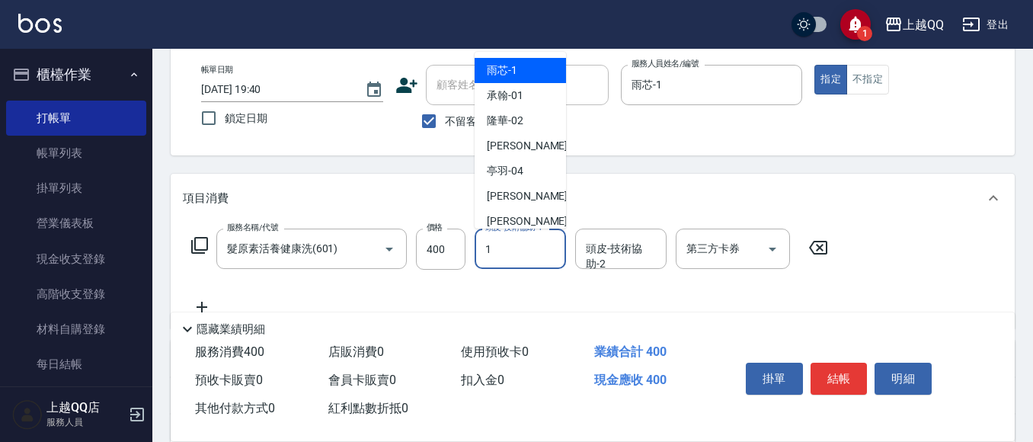
click at [507, 242] on div "頭皮-技術協助-1 1 頭皮-技術協助-1" at bounding box center [520, 249] width 91 height 40
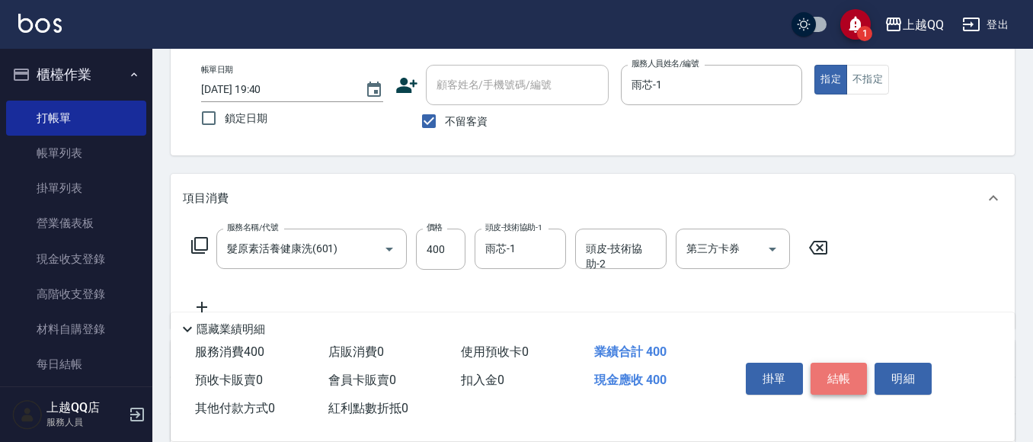
click at [838, 372] on button "結帳" at bounding box center [839, 379] width 57 height 32
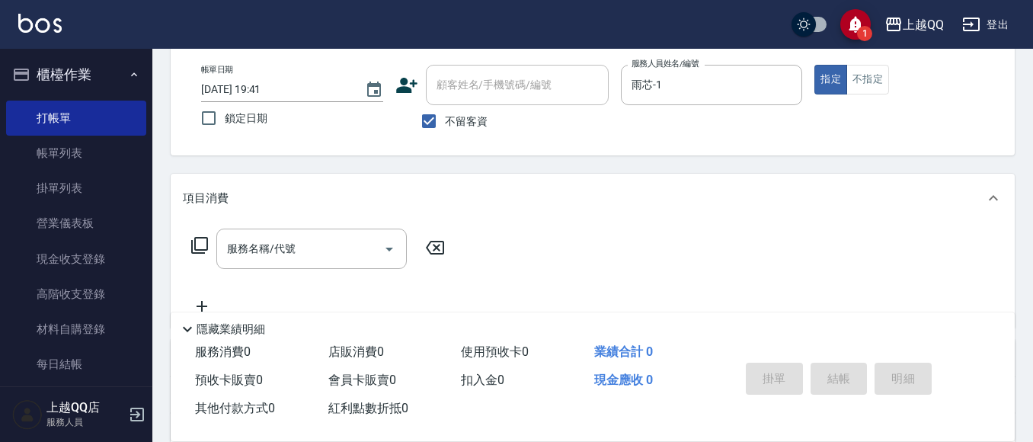
click at [197, 241] on icon at bounding box center [199, 245] width 18 height 18
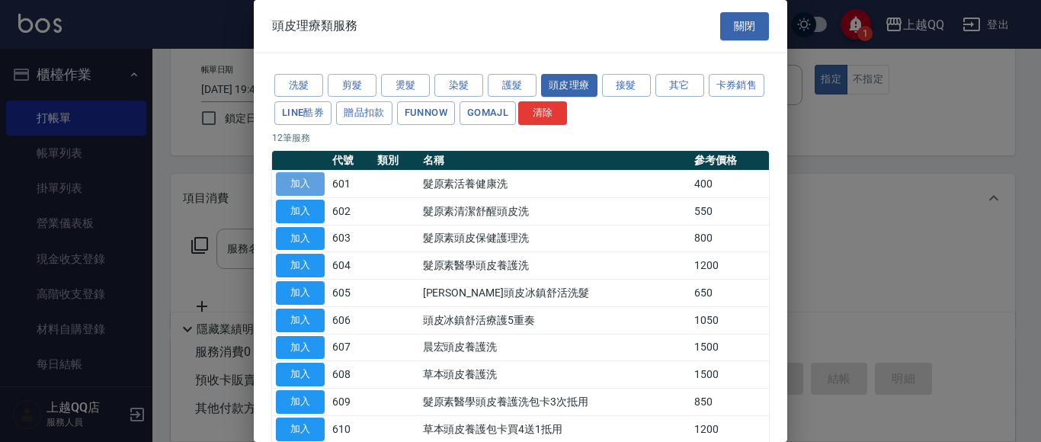
click at [317, 189] on button "加入" at bounding box center [300, 184] width 49 height 24
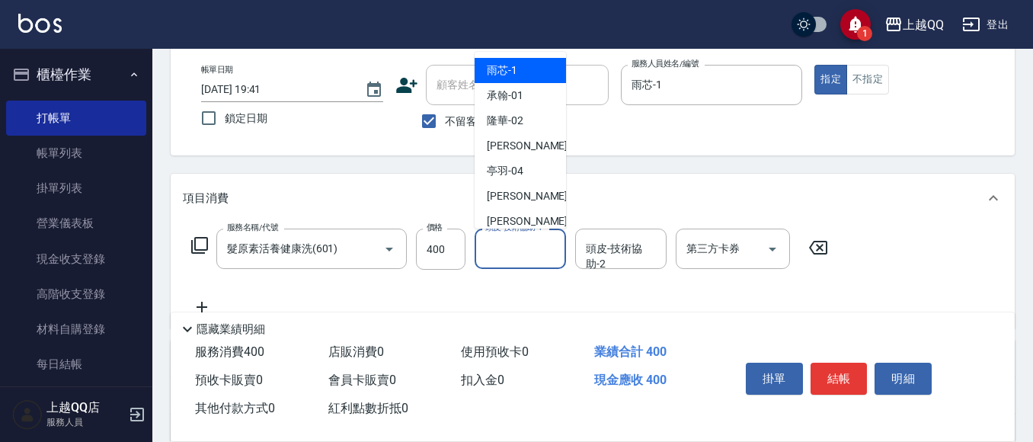
click at [499, 257] on input "頭皮-技術協助-1" at bounding box center [520, 248] width 78 height 27
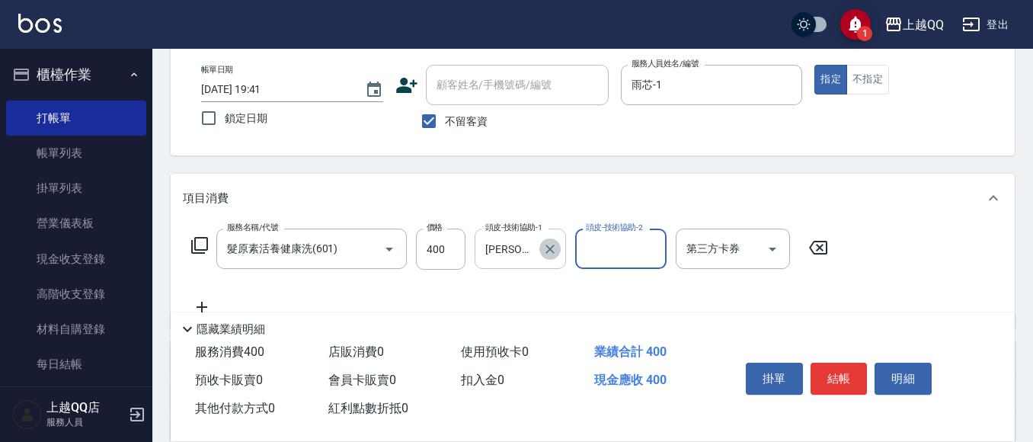
click at [546, 245] on icon "Clear" at bounding box center [549, 249] width 9 height 9
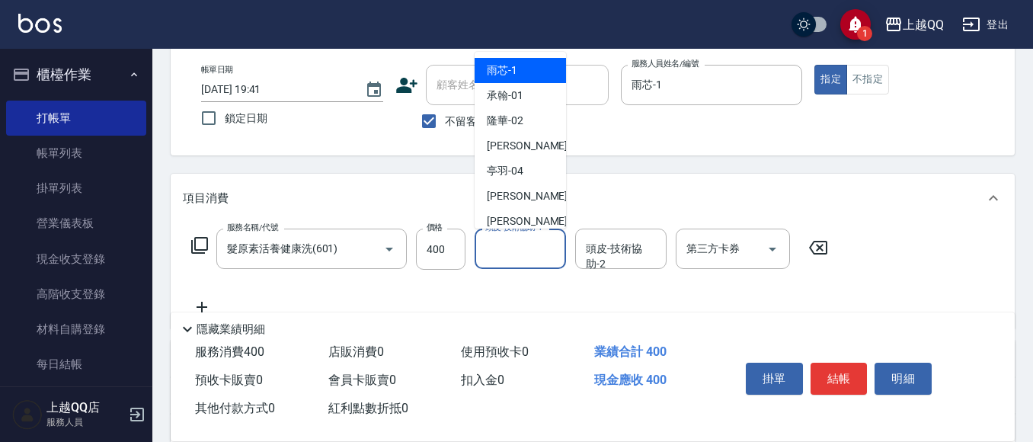
click at [531, 248] on input "頭皮-技術協助-1" at bounding box center [520, 248] width 78 height 27
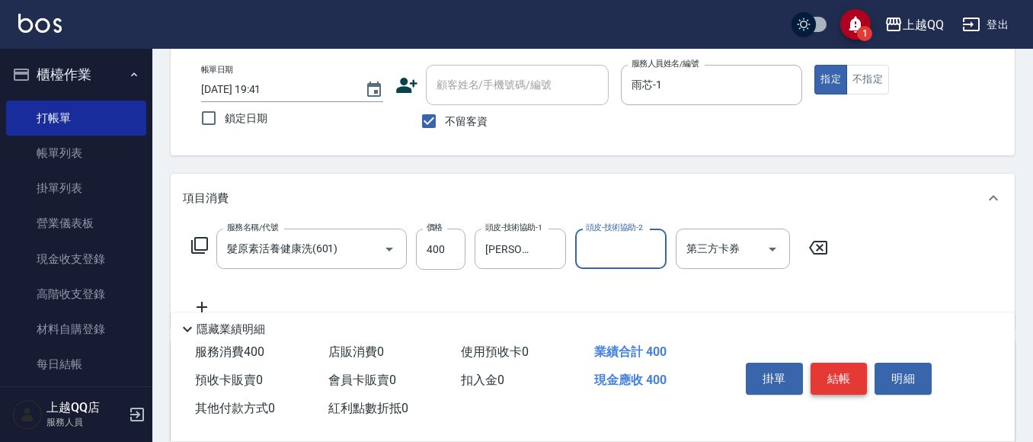
click at [827, 372] on button "結帳" at bounding box center [839, 379] width 57 height 32
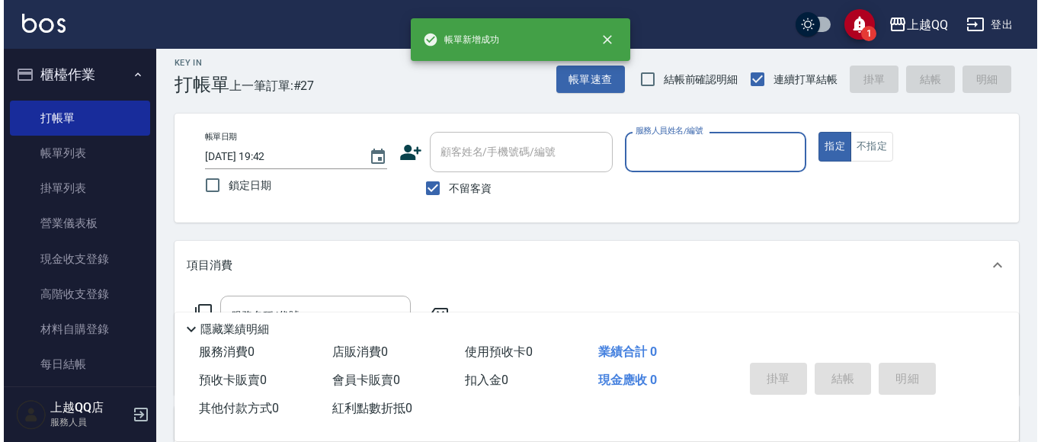
scroll to position [0, 0]
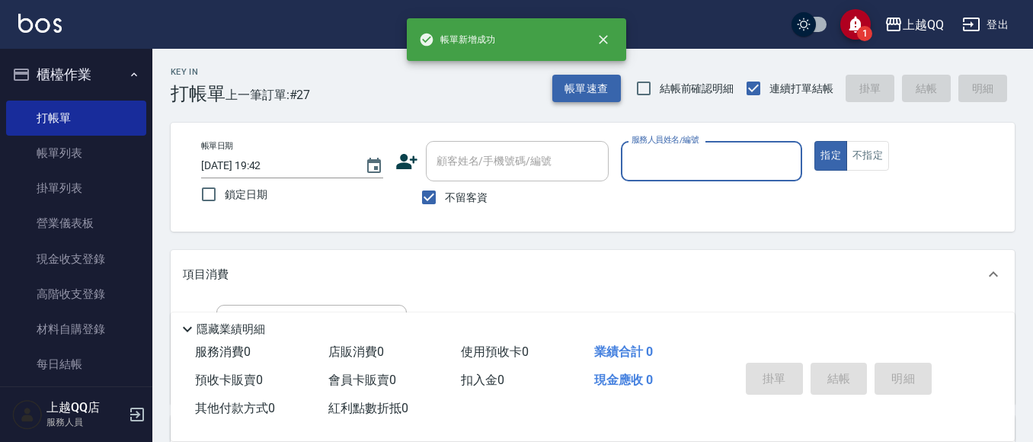
click at [593, 97] on button "帳單速查" at bounding box center [586, 89] width 69 height 28
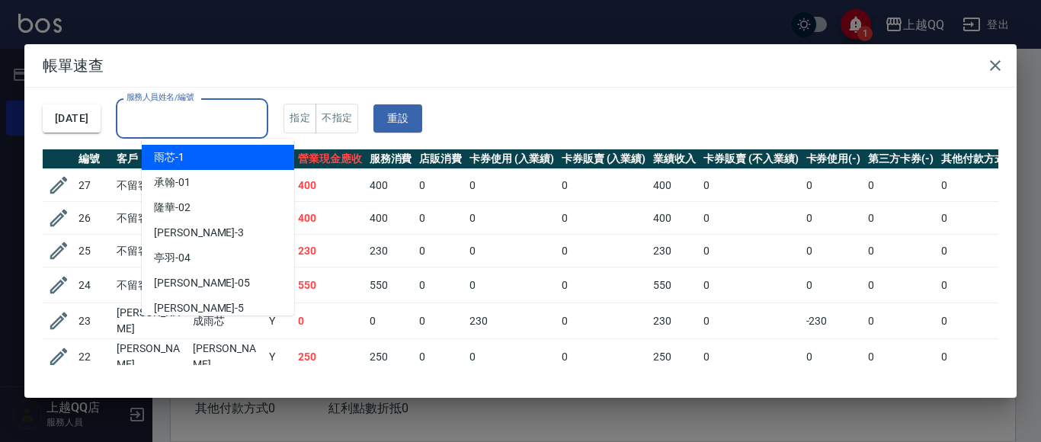
click at [180, 107] on input "服務人員姓名/編號" at bounding box center [192, 118] width 139 height 27
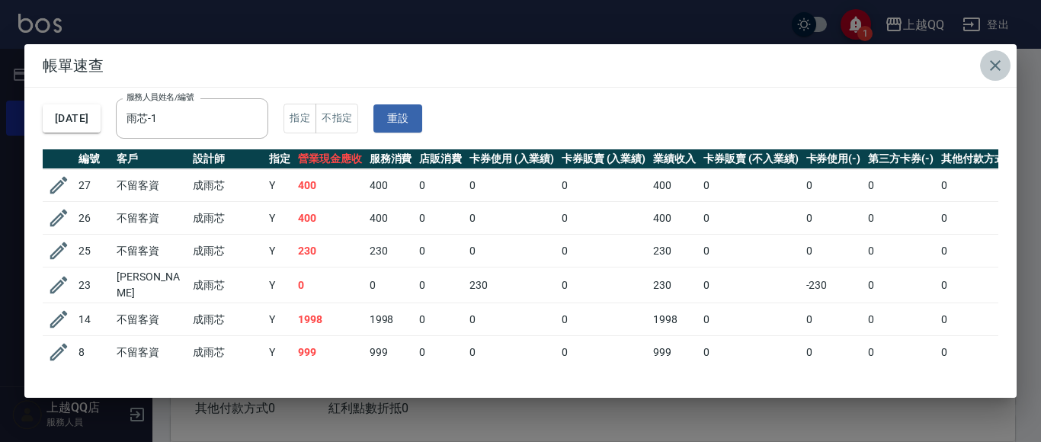
click at [1000, 70] on icon "button" at bounding box center [995, 65] width 18 height 18
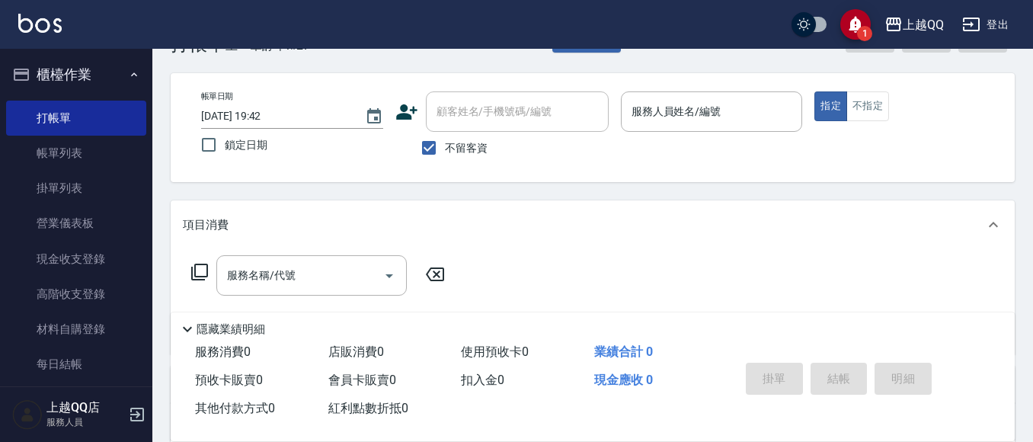
scroll to position [76, 0]
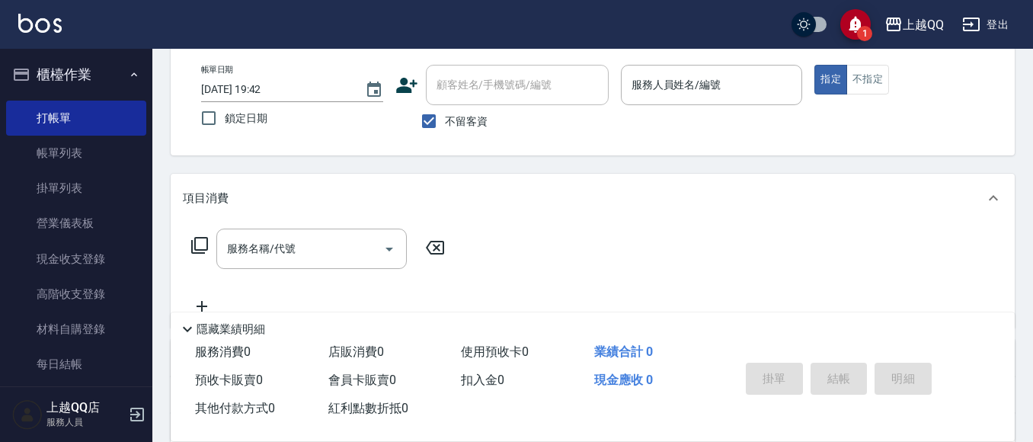
drag, startPoint x: 437, startPoint y: 122, endPoint x: 475, endPoint y: 68, distance: 66.2
click at [449, 114] on label "不留客資" at bounding box center [450, 121] width 75 height 32
click at [445, 114] on input "不留客資" at bounding box center [429, 121] width 32 height 32
click at [475, 68] on div "顧客姓名/手機號碼/編號" at bounding box center [517, 85] width 183 height 40
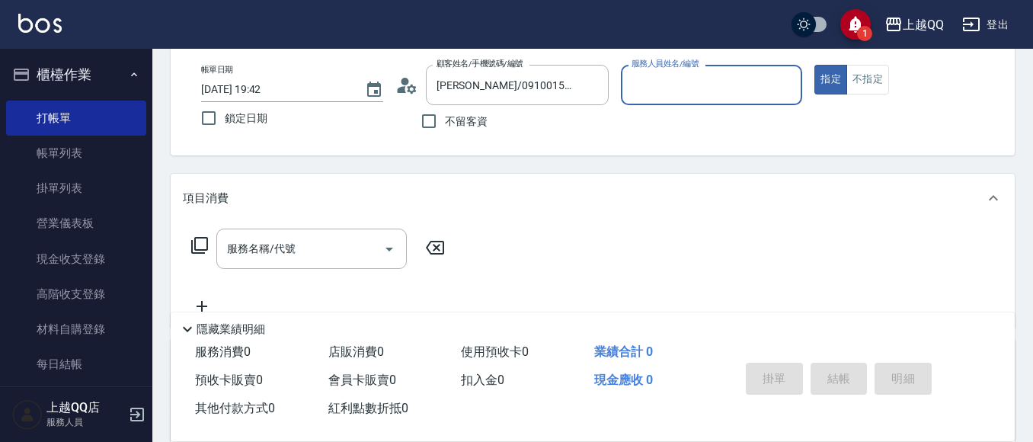
click at [814, 65] on button "指定" at bounding box center [830, 80] width 33 height 30
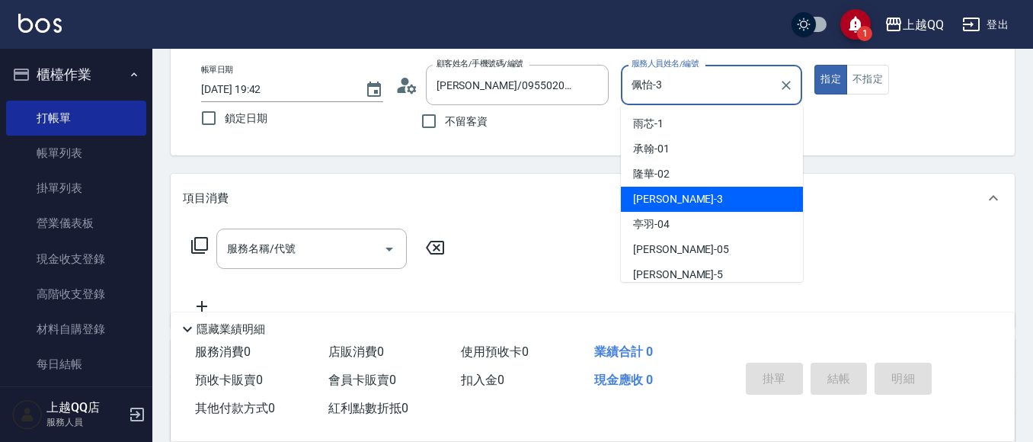
drag, startPoint x: 673, startPoint y: 76, endPoint x: 413, endPoint y: 21, distance: 265.7
click at [322, 81] on div "帳單日期 [DATE] 19:42 鎖定日期 顧客姓名/手機號碼/編號 [PERSON_NAME]/0955020415/0015 顧客姓名/手機號碼/編號 …" at bounding box center [593, 101] width 808 height 72
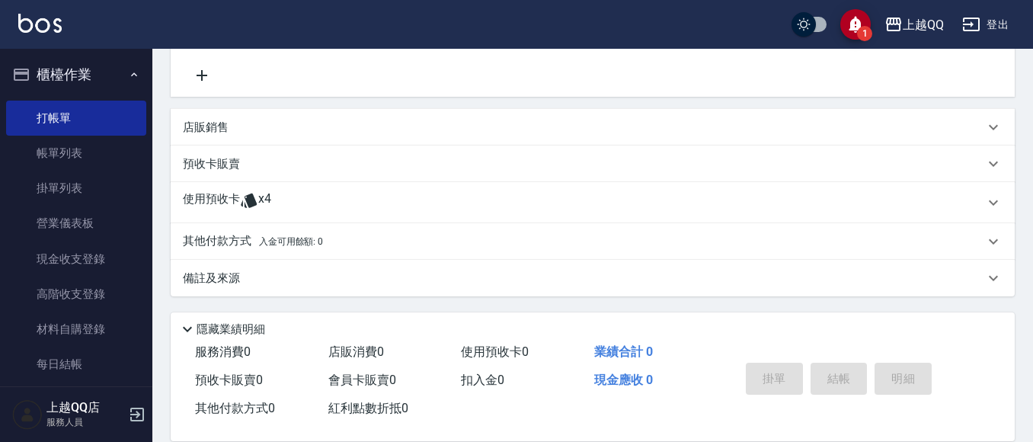
scroll to position [308, 0]
click at [272, 194] on div "使用預收卡 x4" at bounding box center [583, 201] width 801 height 23
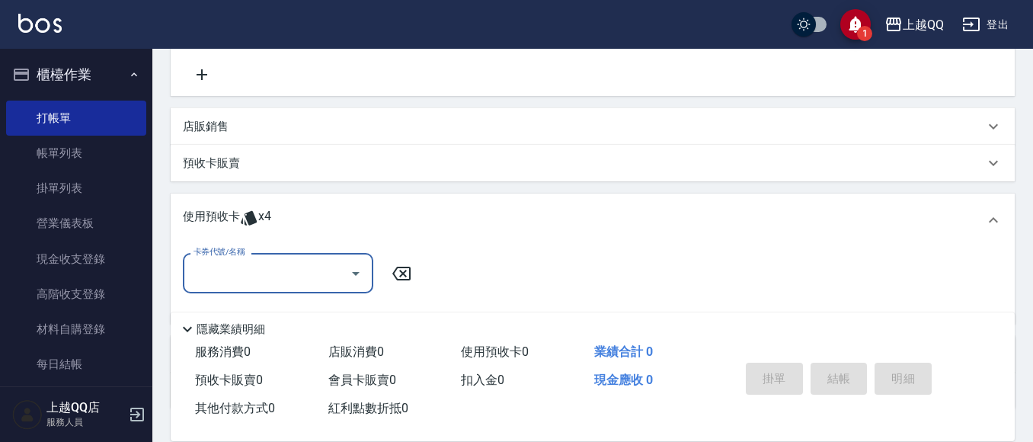
scroll to position [0, 0]
click at [254, 281] on input "卡券代號/名稱" at bounding box center [267, 273] width 154 height 27
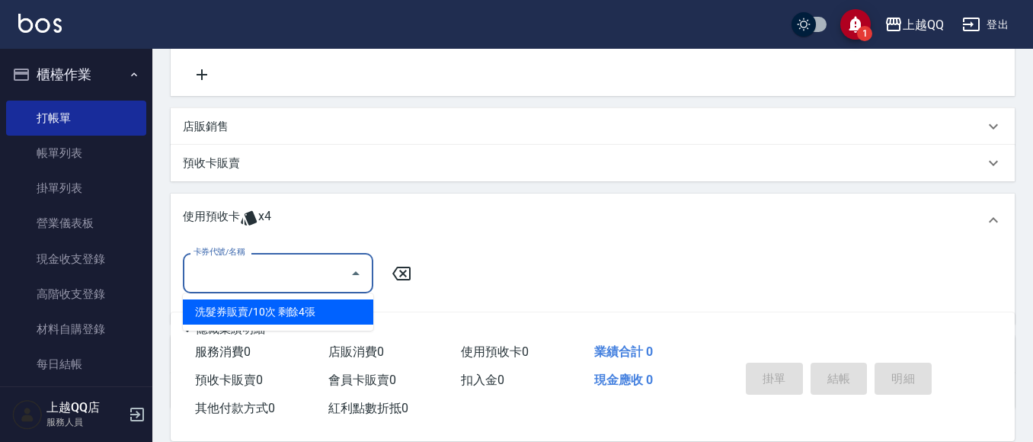
drag, startPoint x: 311, startPoint y: 314, endPoint x: 415, endPoint y: 304, distance: 104.8
click at [312, 314] on div "洗髮券販賣/10次 剩餘4張" at bounding box center [278, 311] width 190 height 25
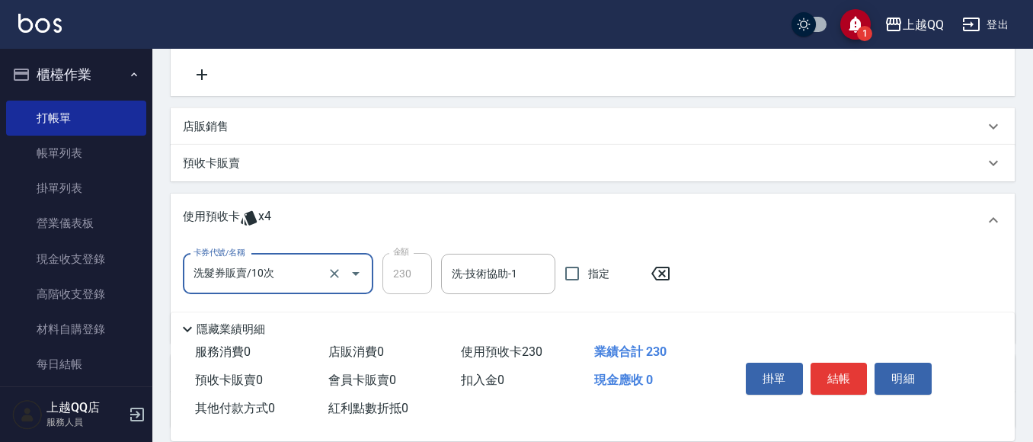
drag, startPoint x: 478, startPoint y: 286, endPoint x: 769, endPoint y: 16, distance: 396.8
click at [490, 276] on input "洗-技術協助-1" at bounding box center [498, 274] width 101 height 27
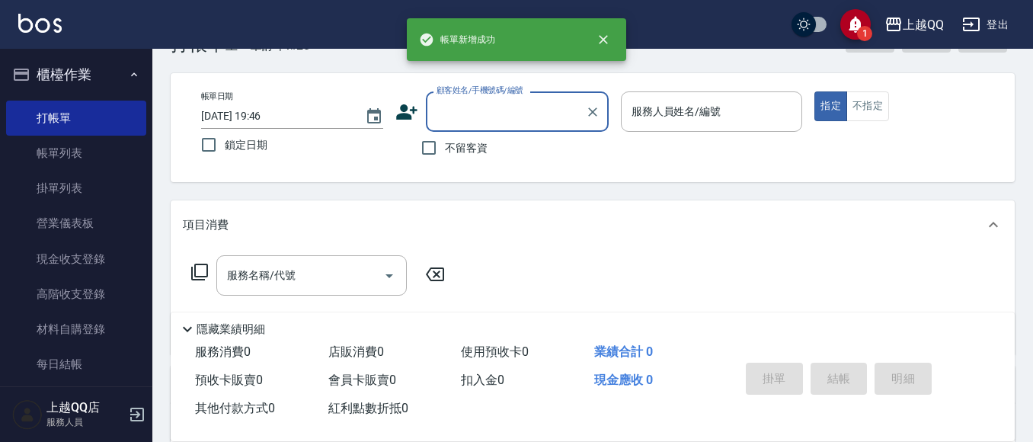
scroll to position [76, 0]
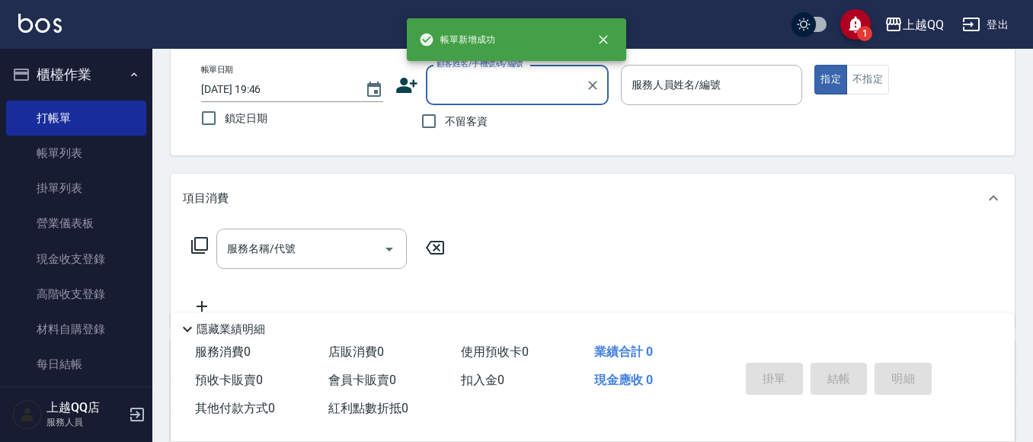
drag, startPoint x: 475, startPoint y: 121, endPoint x: 540, endPoint y: 91, distance: 72.3
click at [479, 120] on span "不留客資" at bounding box center [466, 122] width 43 height 16
click at [445, 120] on input "不留客資" at bounding box center [429, 121] width 32 height 32
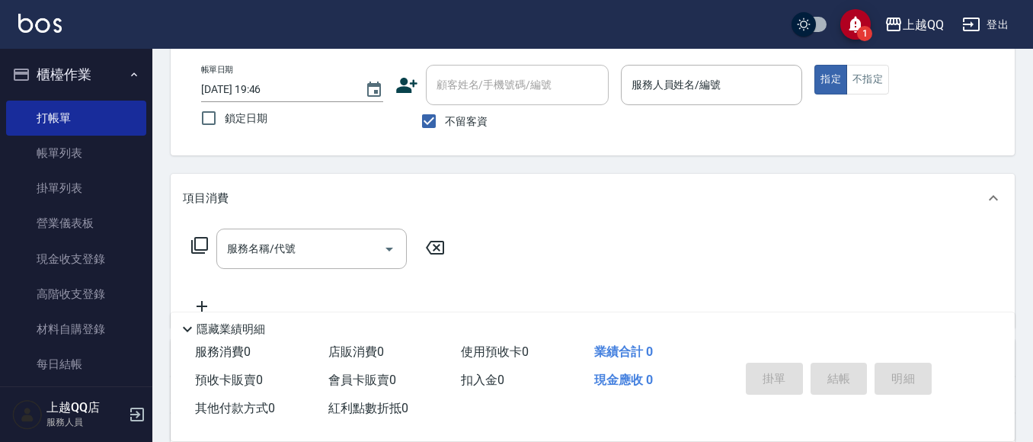
click at [806, 101] on div "帳單日期 [DATE] 19:46 鎖定日期 顧客姓名/手機號碼/編號 顧客姓名/手機號碼/編號 不留客資 服務人員姓名/編號 服務人員姓名/編號 指定 不指定" at bounding box center [593, 101] width 808 height 72
click at [700, 65] on div "服務人員姓名/編號" at bounding box center [712, 85] width 182 height 40
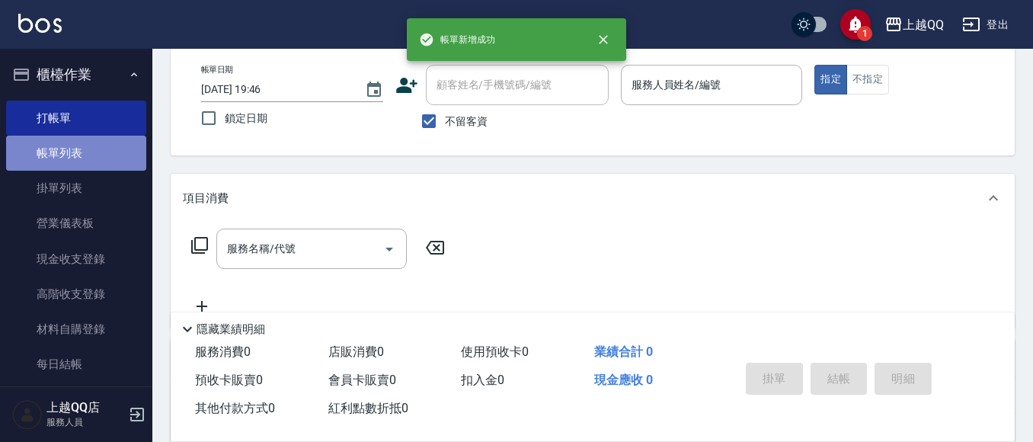
click at [91, 162] on link "帳單列表" at bounding box center [76, 153] width 140 height 35
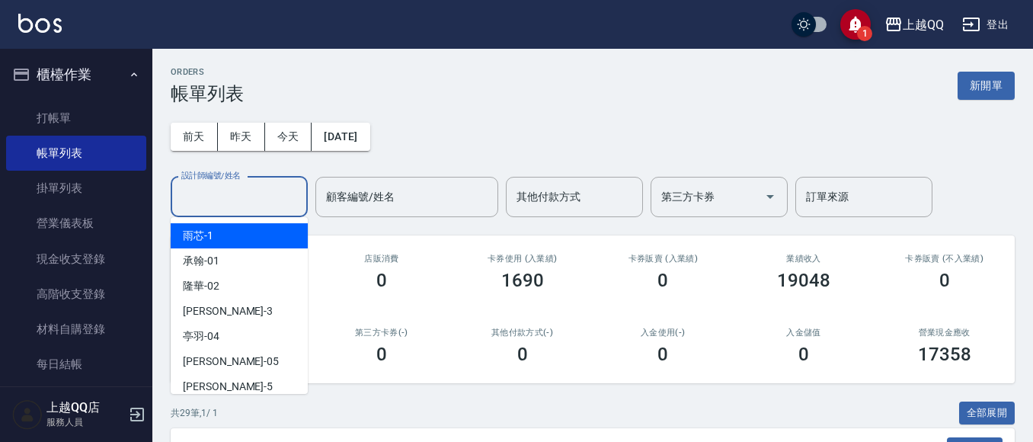
drag, startPoint x: 239, startPoint y: 203, endPoint x: 368, endPoint y: 6, distance: 235.0
click at [246, 210] on input "設計師編號/姓名" at bounding box center [239, 197] width 123 height 27
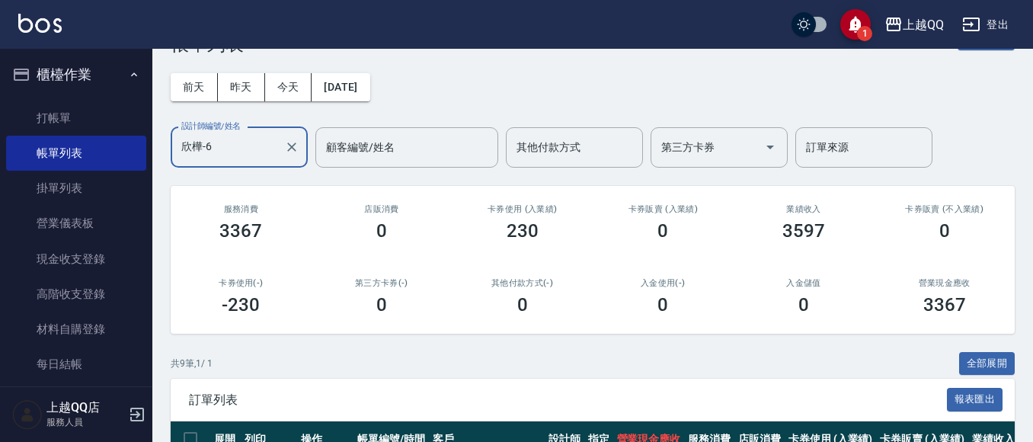
scroll to position [76, 0]
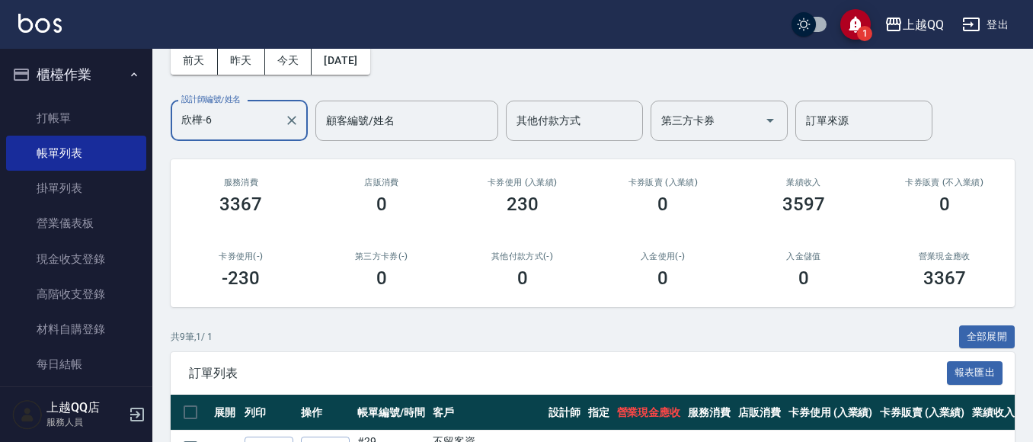
click at [63, 98] on ul "打帳單 帳單列表 掛單列表 營業儀表板 現金收支登錄 高階收支登錄 材料自購登錄 每日結帳 排班表 現場電腦打卡" at bounding box center [76, 276] width 140 height 365
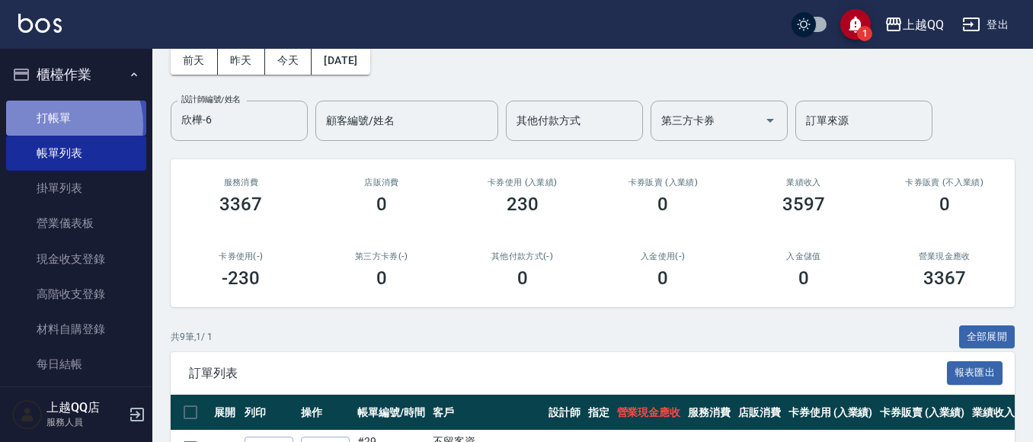
click at [56, 124] on link "打帳單" at bounding box center [76, 118] width 140 height 35
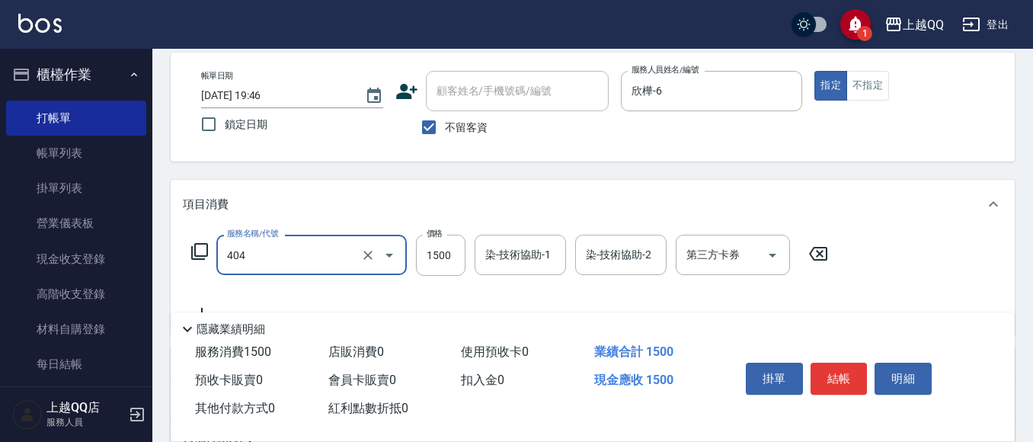
scroll to position [146, 0]
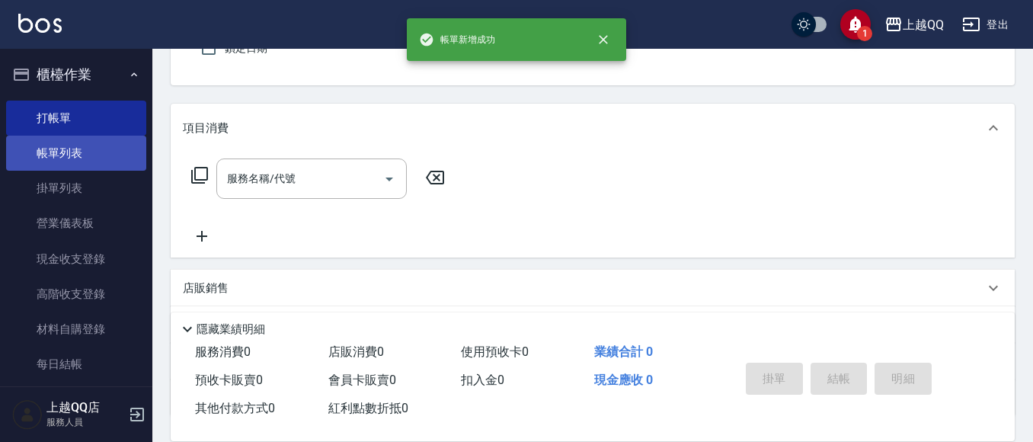
click at [61, 155] on link "帳單列表" at bounding box center [76, 153] width 140 height 35
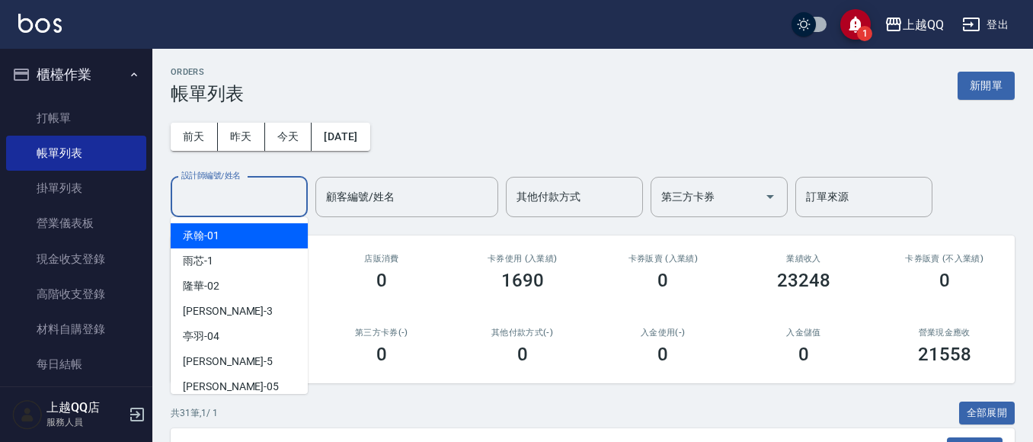
drag, startPoint x: 246, startPoint y: 196, endPoint x: 362, endPoint y: 59, distance: 179.5
click at [248, 196] on input "設計師編號/姓名" at bounding box center [239, 197] width 123 height 27
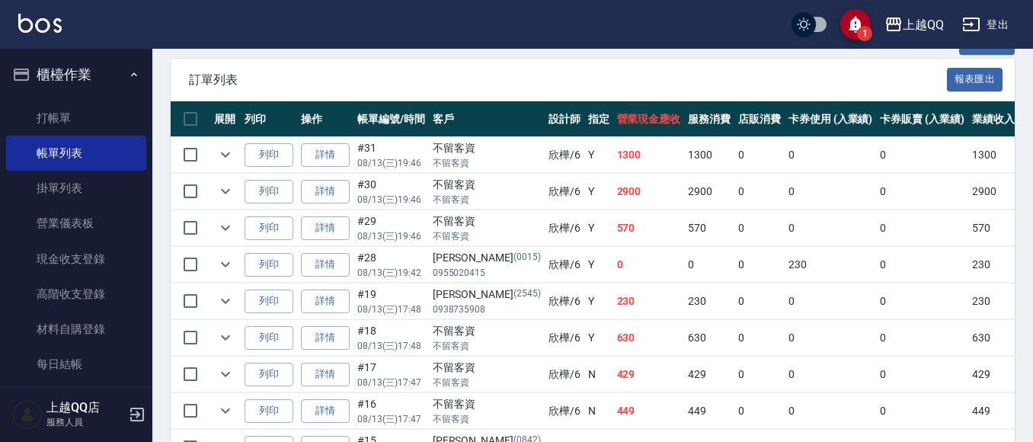
scroll to position [381, 0]
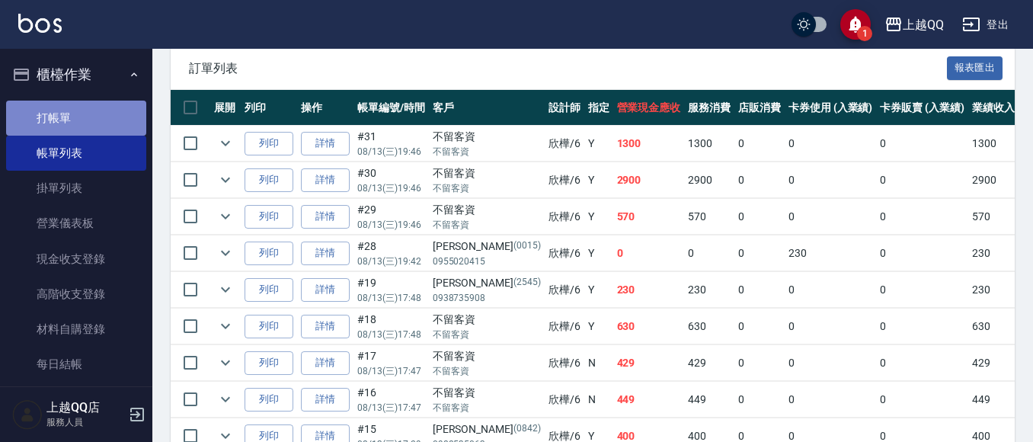
click at [108, 101] on link "打帳單" at bounding box center [76, 118] width 140 height 35
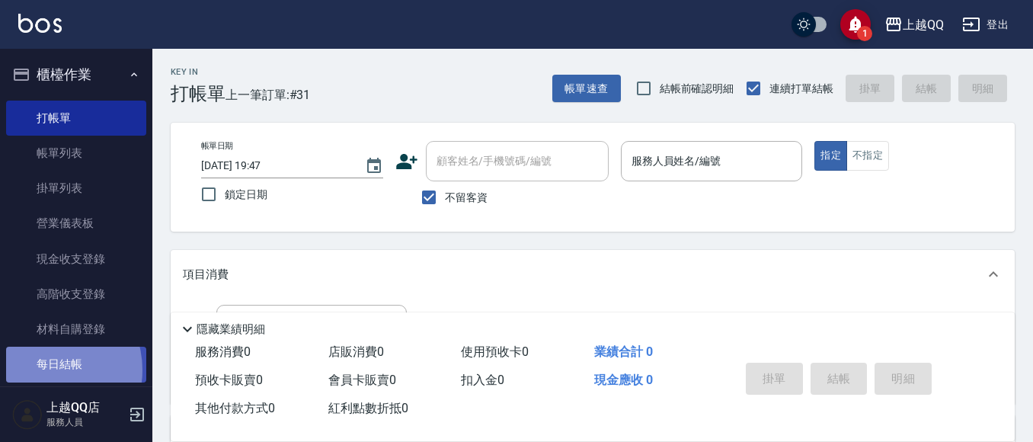
click at [42, 369] on link "每日結帳" at bounding box center [76, 364] width 140 height 35
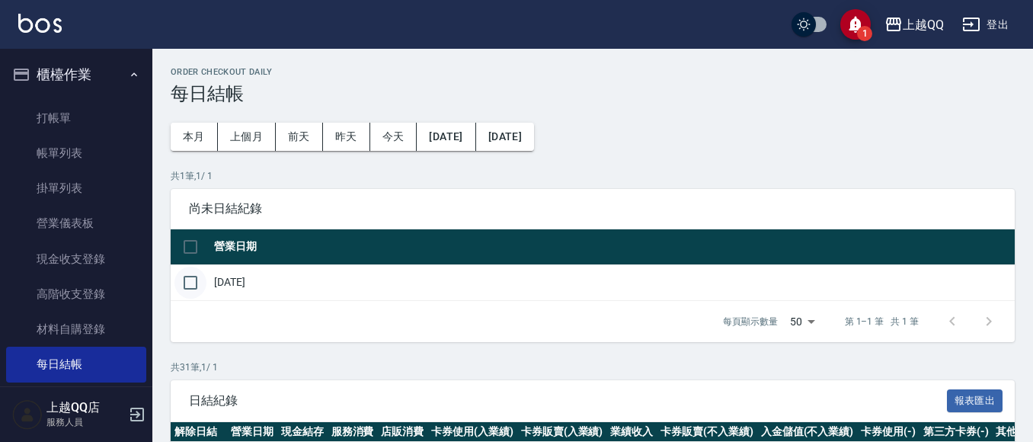
click at [190, 275] on input "checkbox" at bounding box center [190, 283] width 32 height 32
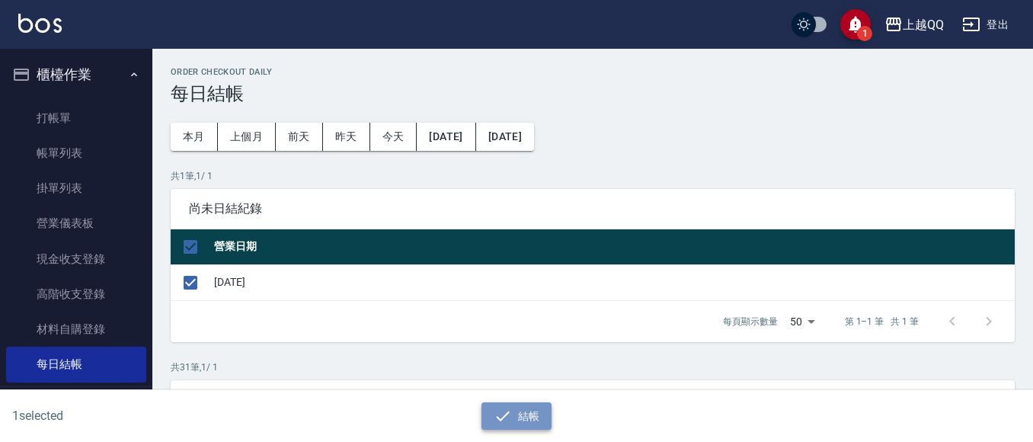
click at [542, 417] on button "結帳" at bounding box center [516, 416] width 71 height 28
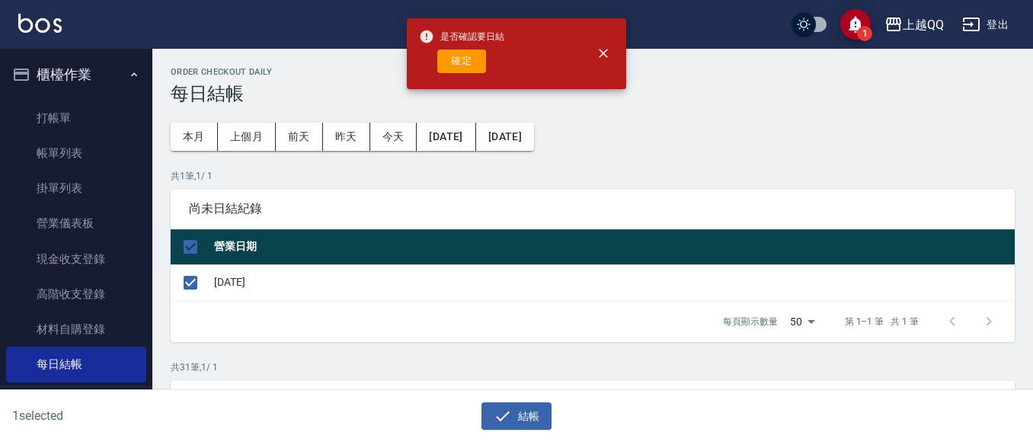
click at [479, 65] on button "確定" at bounding box center [461, 62] width 49 height 24
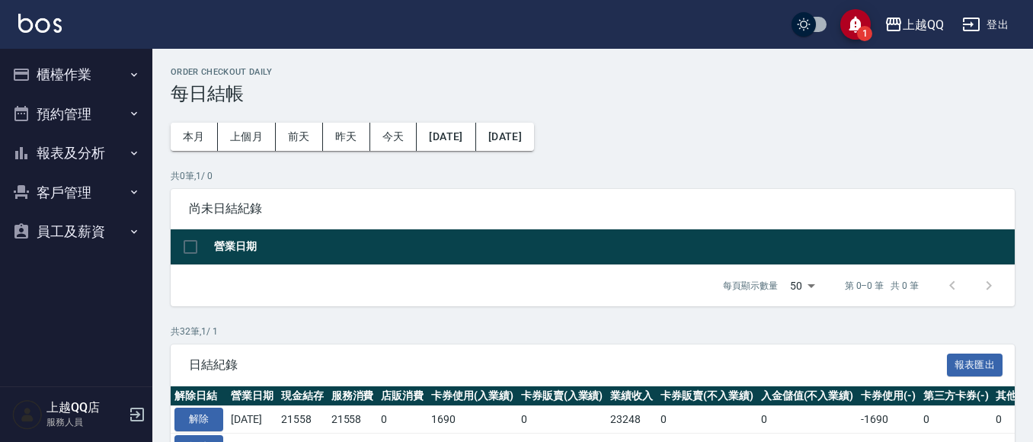
click at [71, 154] on button "報表及分析" at bounding box center [76, 153] width 140 height 40
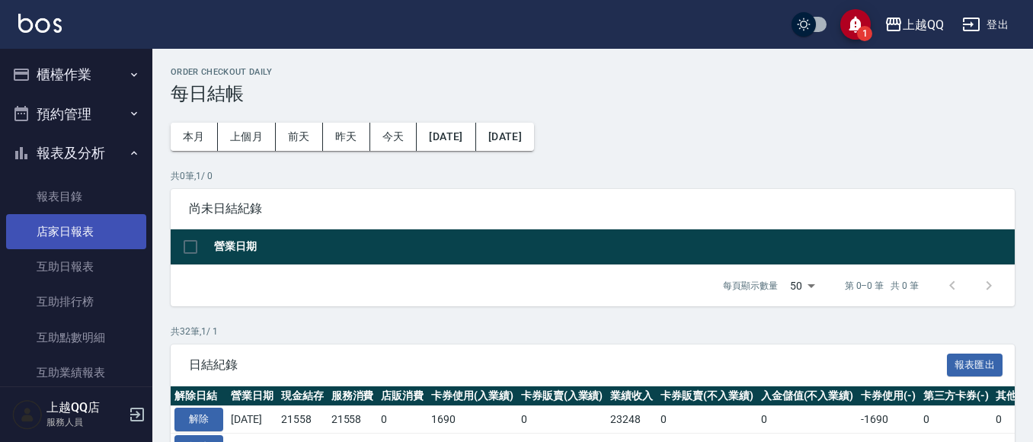
click at [69, 237] on link "店家日報表" at bounding box center [76, 231] width 140 height 35
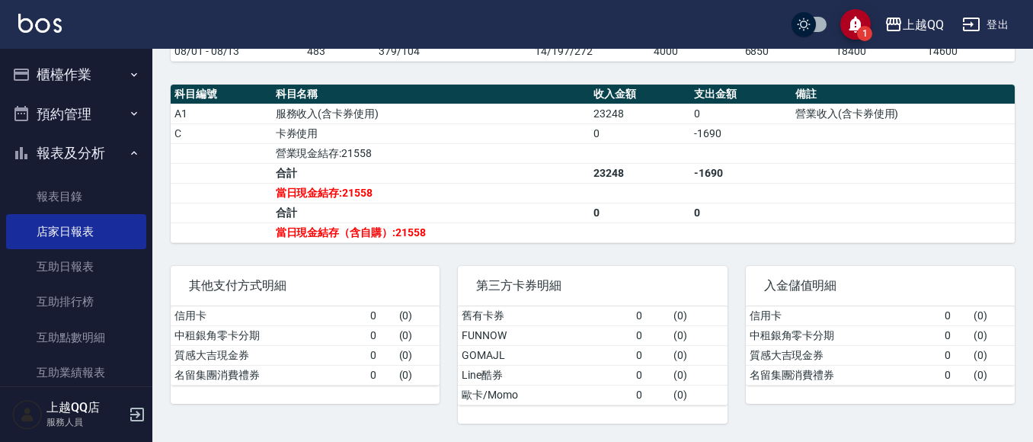
scroll to position [499, 0]
